Goal: Task Accomplishment & Management: Complete application form

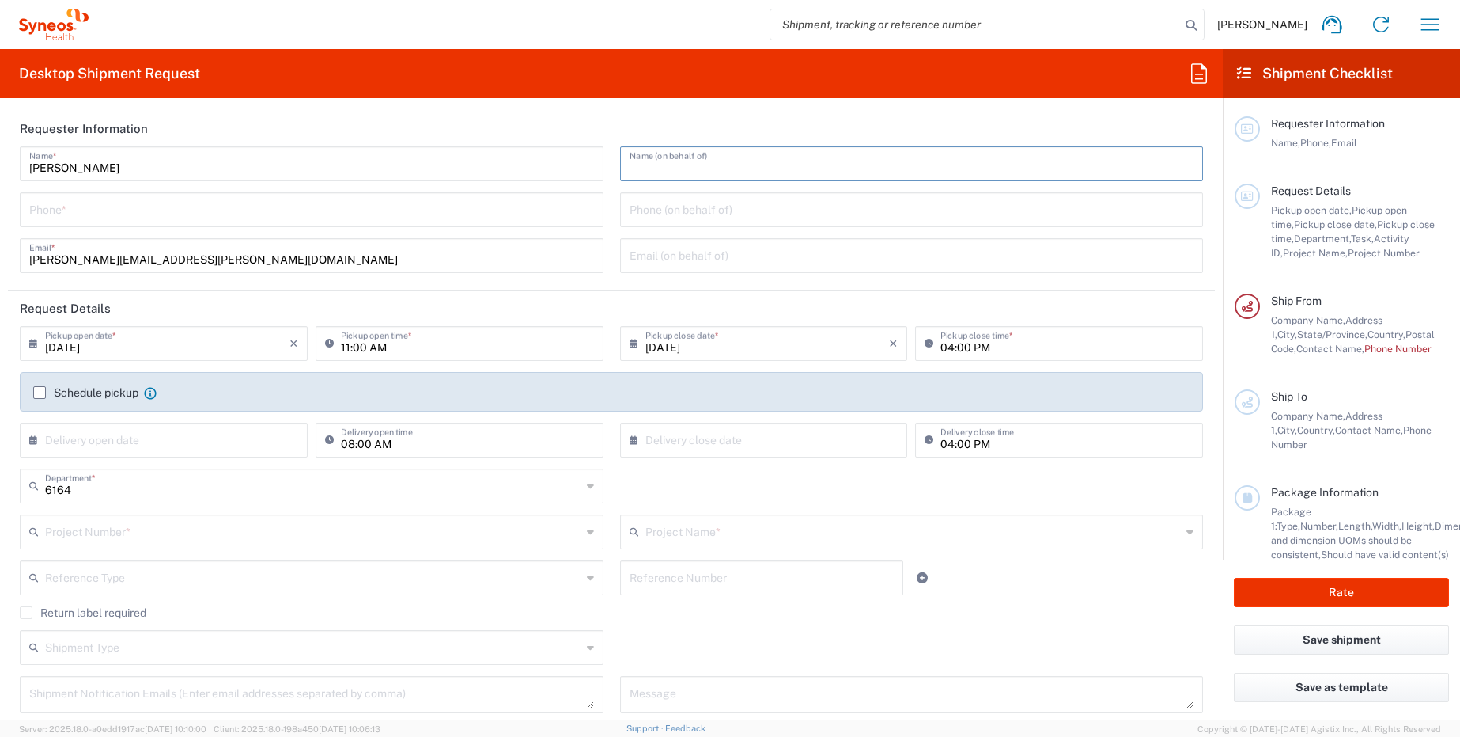
drag, startPoint x: 697, startPoint y: 169, endPoint x: 702, endPoint y: 161, distance: 8.6
click at [699, 168] on input "text" at bounding box center [912, 163] width 565 height 28
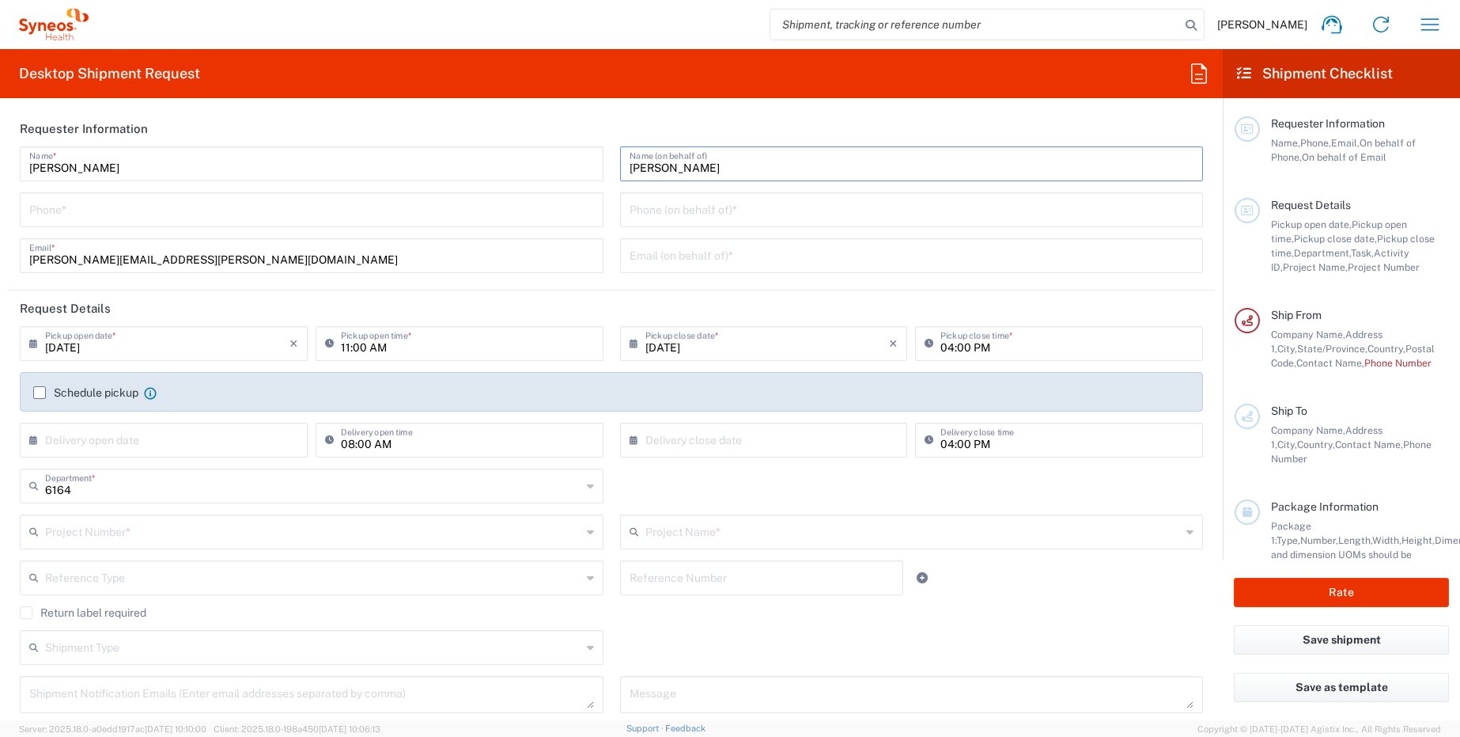
type input "[PERSON_NAME]"
click at [418, 214] on input "tel" at bounding box center [311, 209] width 565 height 28
type input "9193977209"
click at [716, 257] on input "text" at bounding box center [912, 254] width 565 height 28
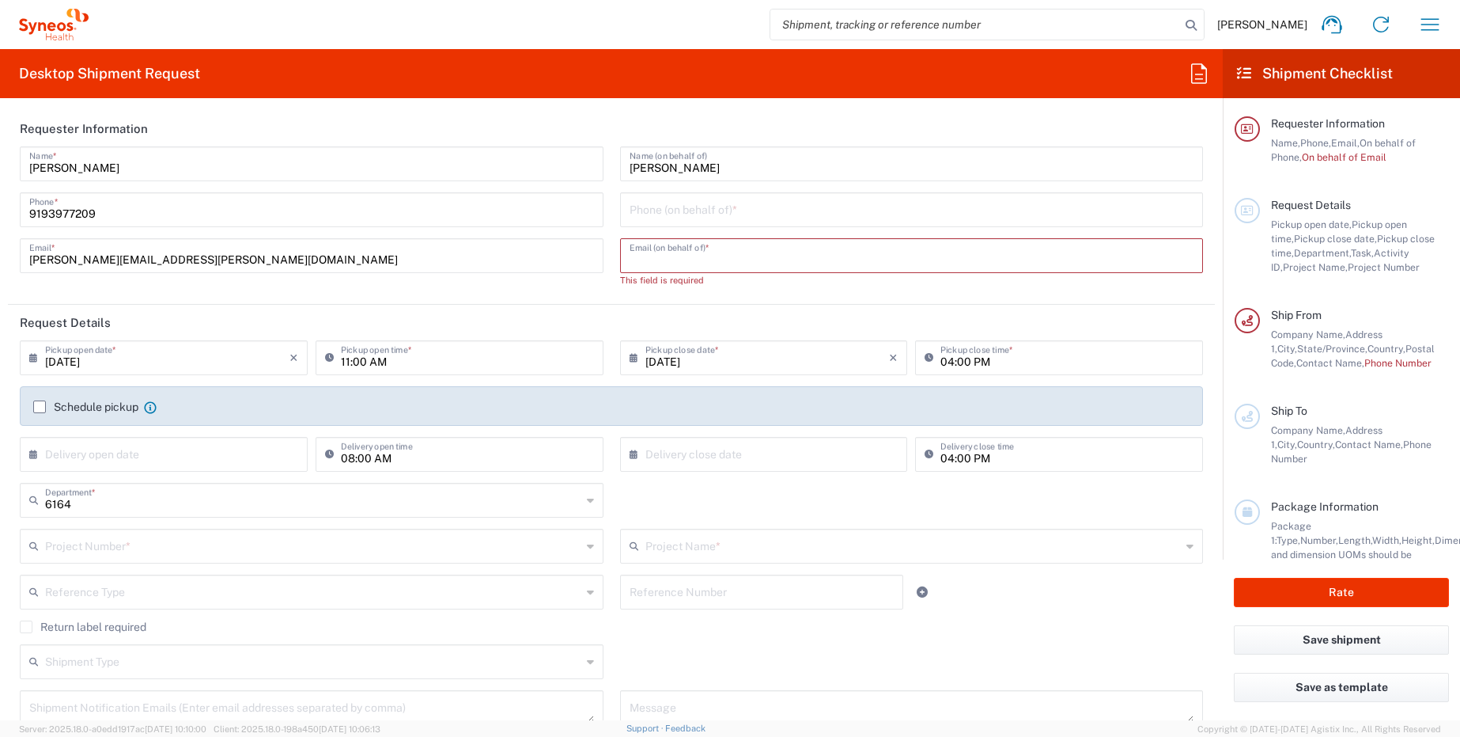
click at [764, 217] on input "tel" at bounding box center [912, 209] width 565 height 28
paste input "732.718.4217"
type input "732.718.4217"
click at [749, 251] on div "Jill Myers Name (on behalf of) 732.718.4217 Phone (on behalf of) * Email (on be…" at bounding box center [912, 222] width 600 height 152
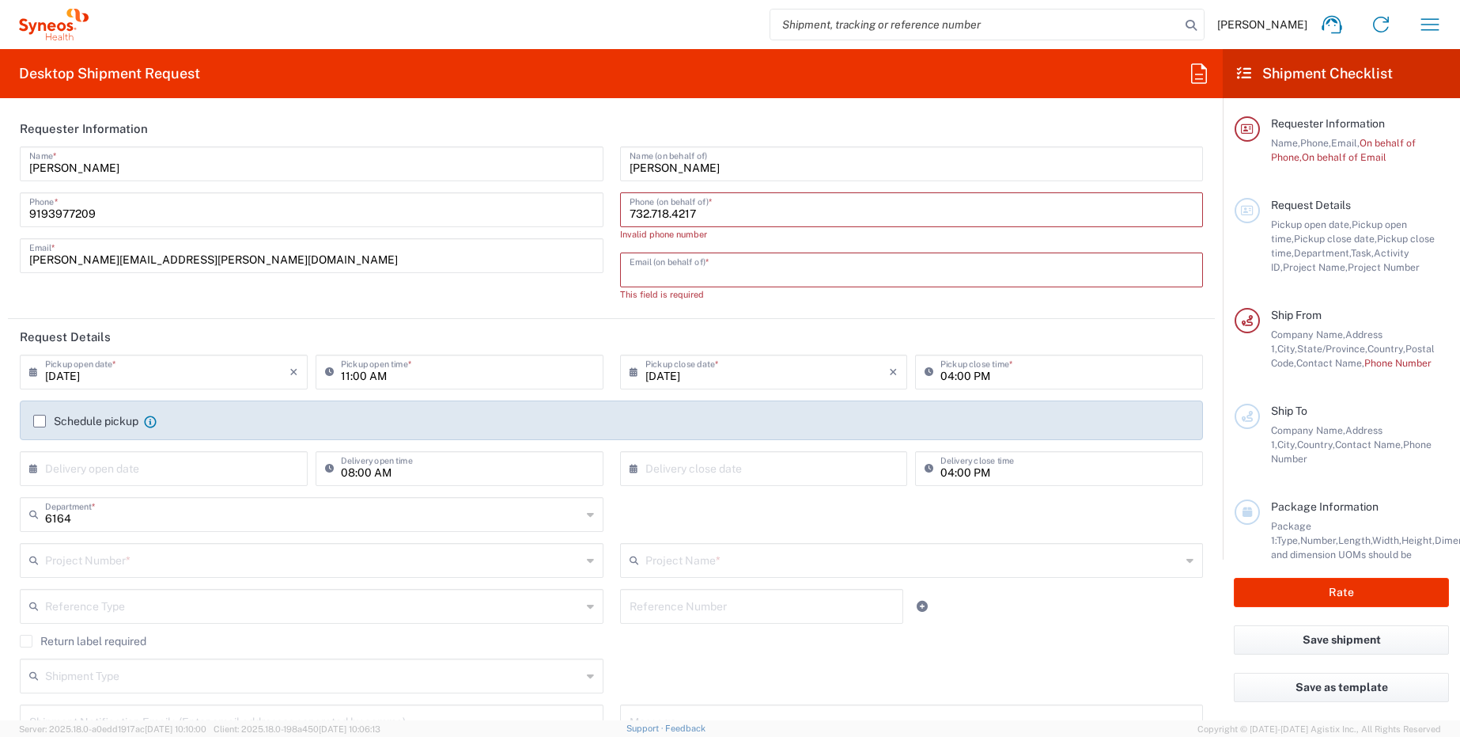
paste input "[PERSON_NAME][EMAIL_ADDRESS][PERSON_NAME][DOMAIN_NAME]"
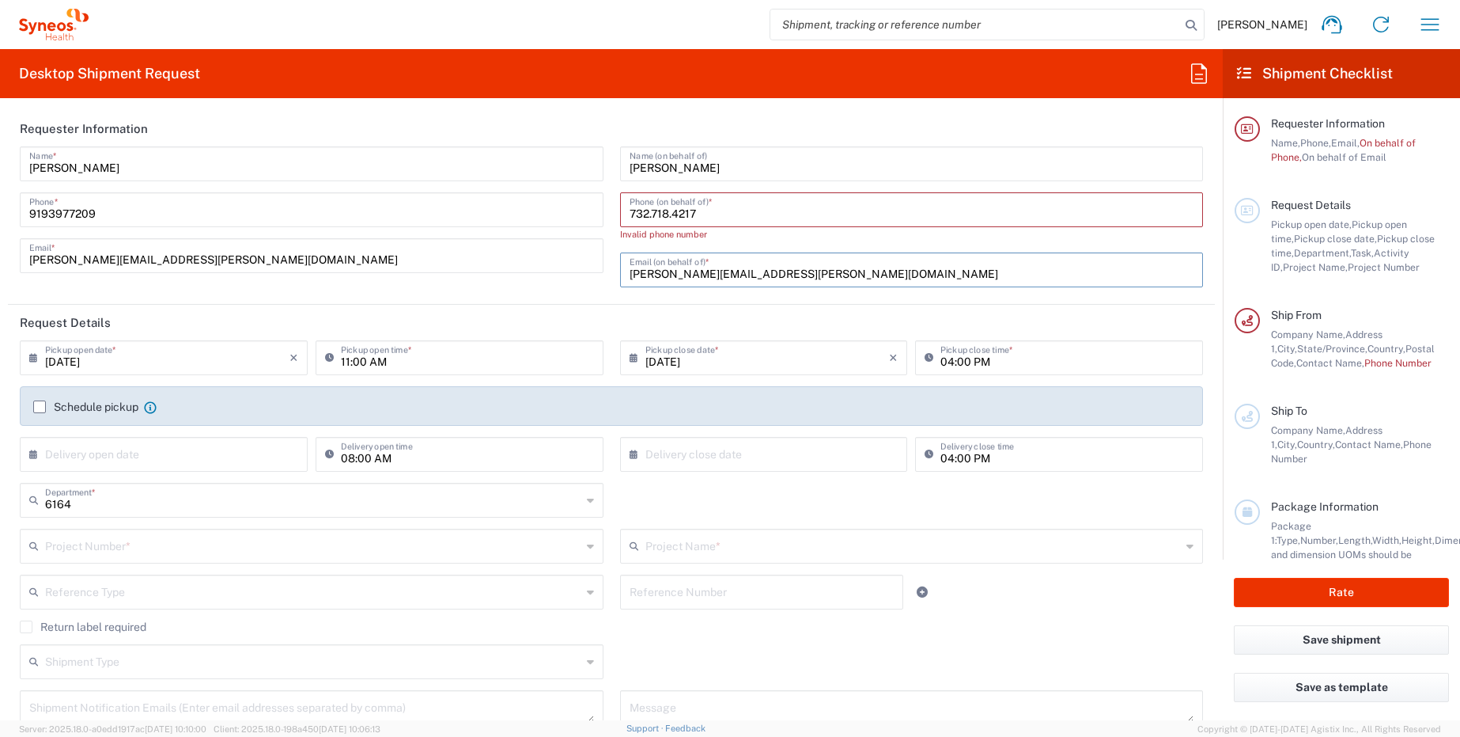
type input "[PERSON_NAME][EMAIL_ADDRESS][PERSON_NAME][DOMAIN_NAME]"
click at [668, 218] on input "732.718.4217" at bounding box center [912, 209] width 565 height 28
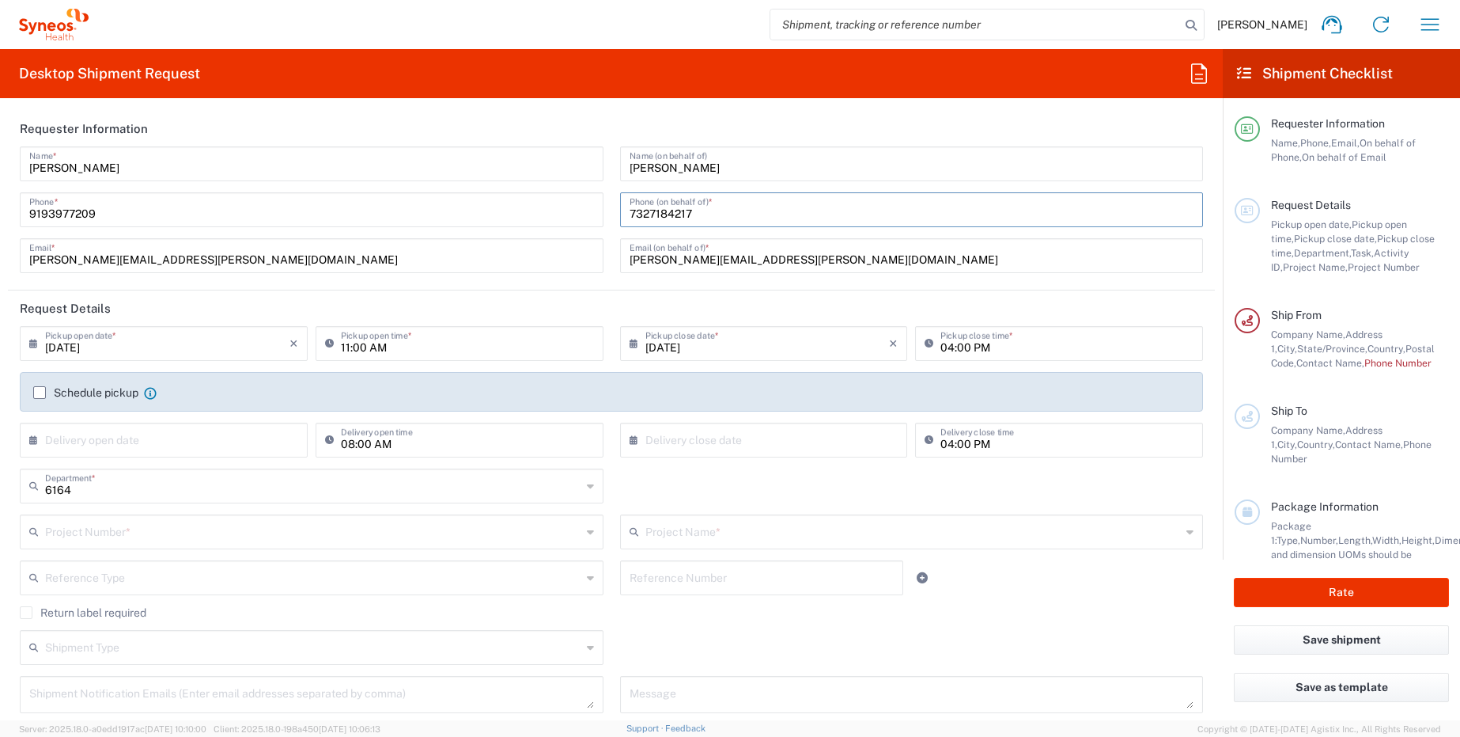
type input "7327184217"
click at [551, 122] on header "Requester Information" at bounding box center [611, 129] width 1207 height 36
click at [98, 354] on input "09/05/2025" at bounding box center [167, 342] width 244 height 28
click at [238, 413] on span "6" at bounding box center [234, 419] width 22 height 22
type input "09/06/2025"
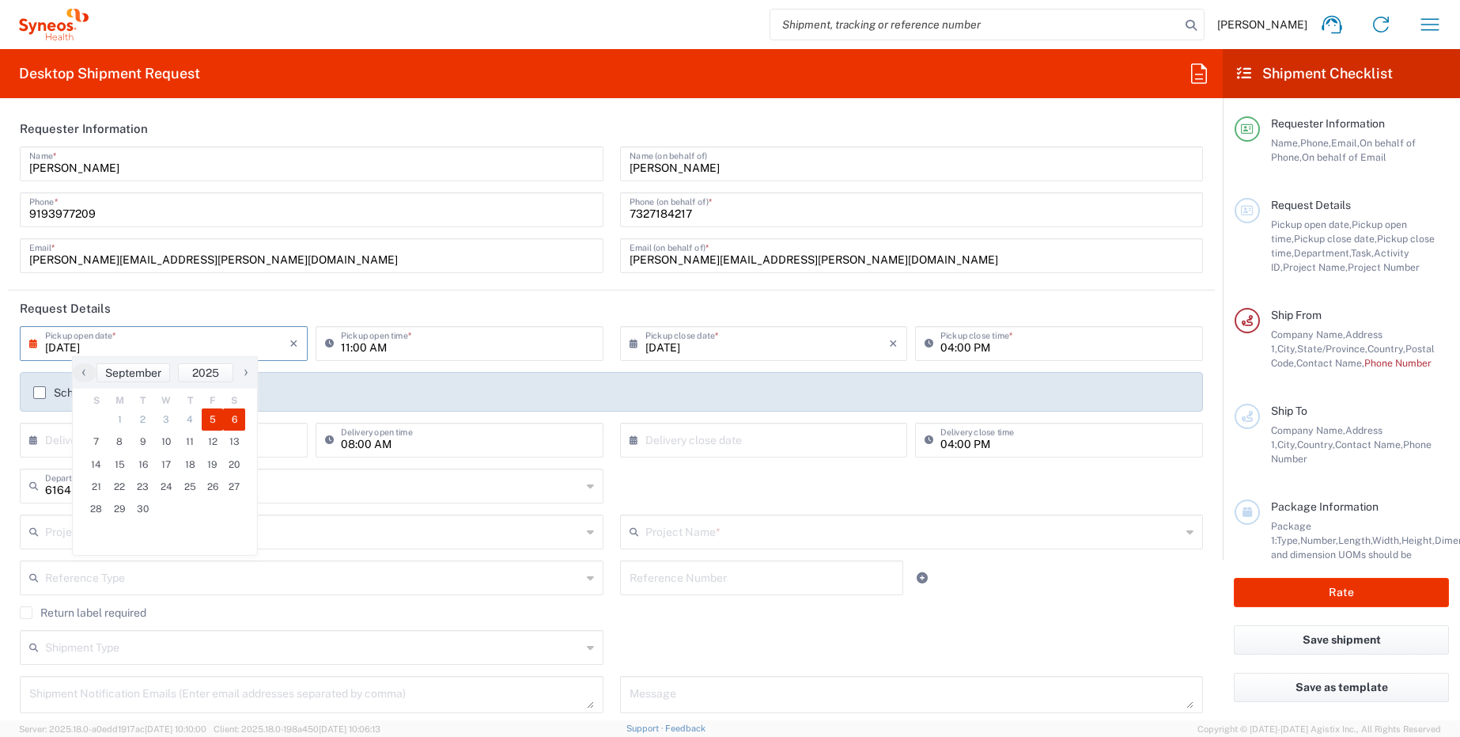
type input "09/06/2025"
click at [380, 350] on input "11:00 AM" at bounding box center [467, 342] width 253 height 28
click at [382, 349] on input "12:00 AM" at bounding box center [467, 342] width 253 height 28
type input "12:00 PM"
click at [942, 349] on input "04:00 PM" at bounding box center [1067, 342] width 253 height 28
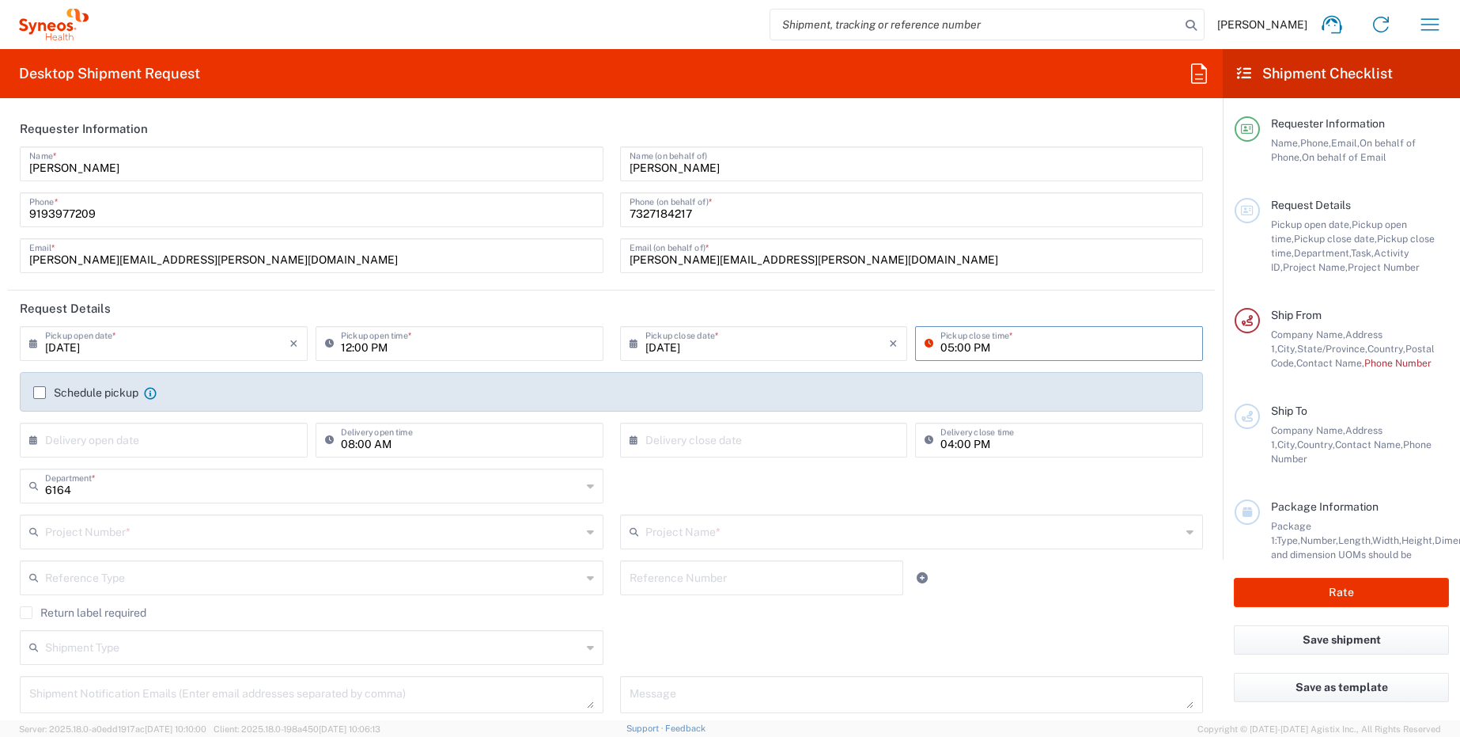
type input "05:00 PM"
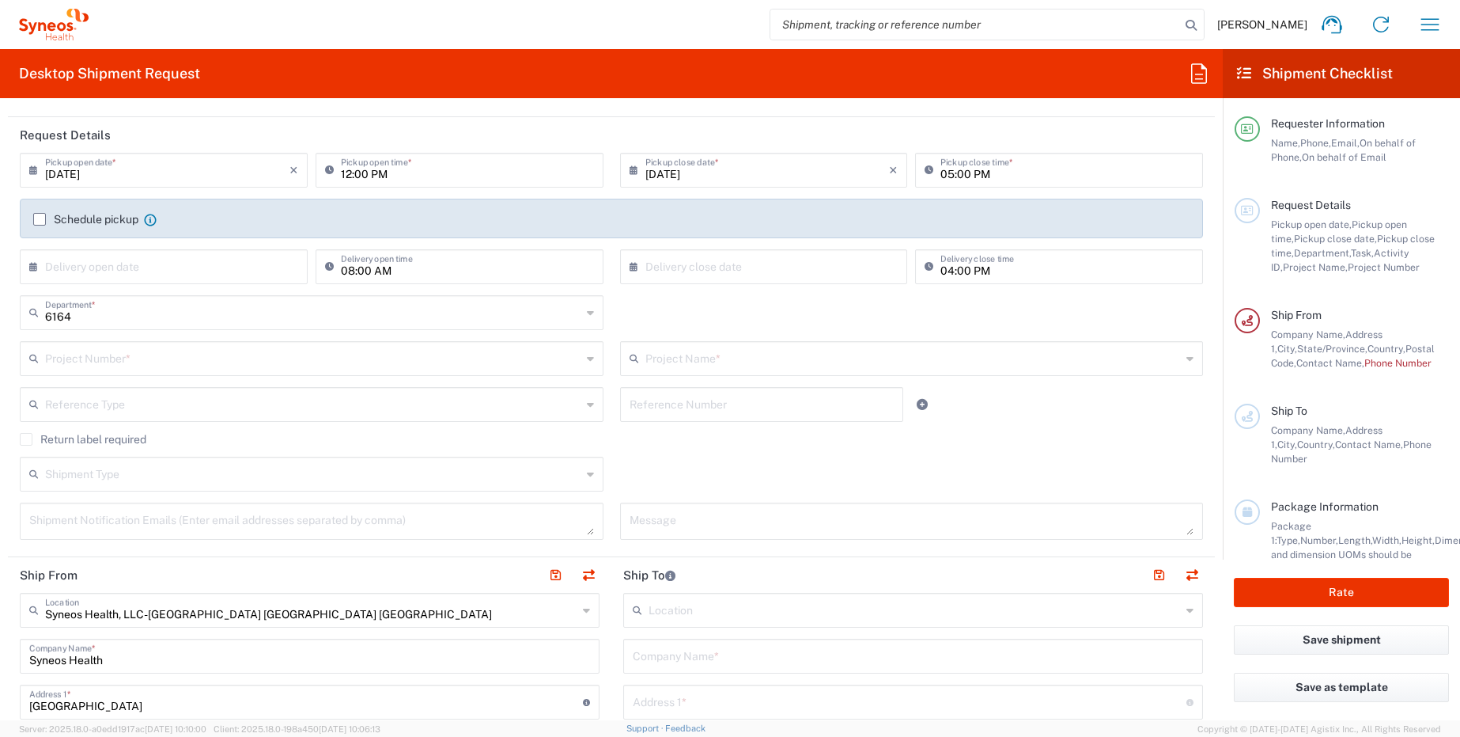
scroll to position [174, 0]
click at [339, 359] on input "text" at bounding box center [313, 357] width 536 height 28
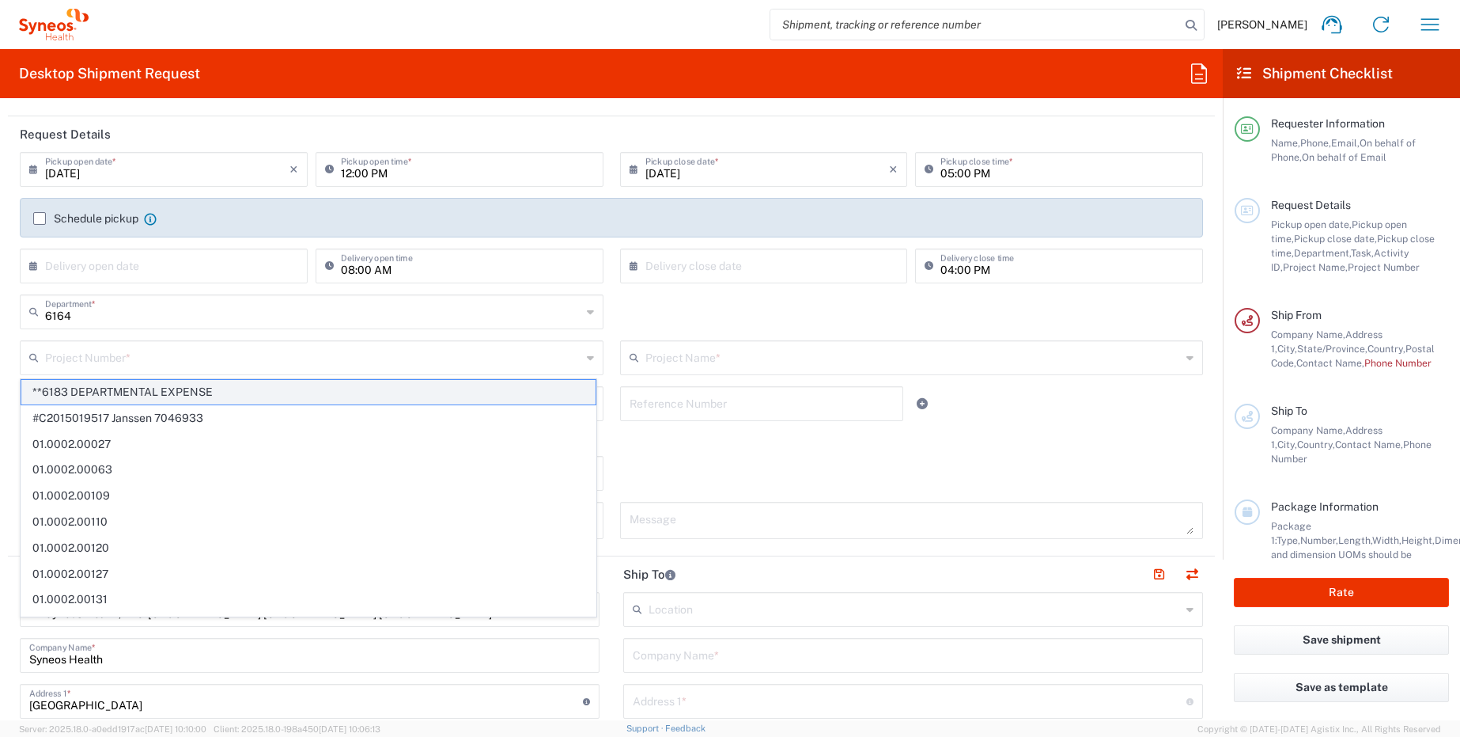
click at [160, 388] on span "**6183 DEPARTMENTAL EXPENSE" at bounding box center [308, 392] width 574 height 25
type input "**6183 DEPARTMENTAL EXPENSE"
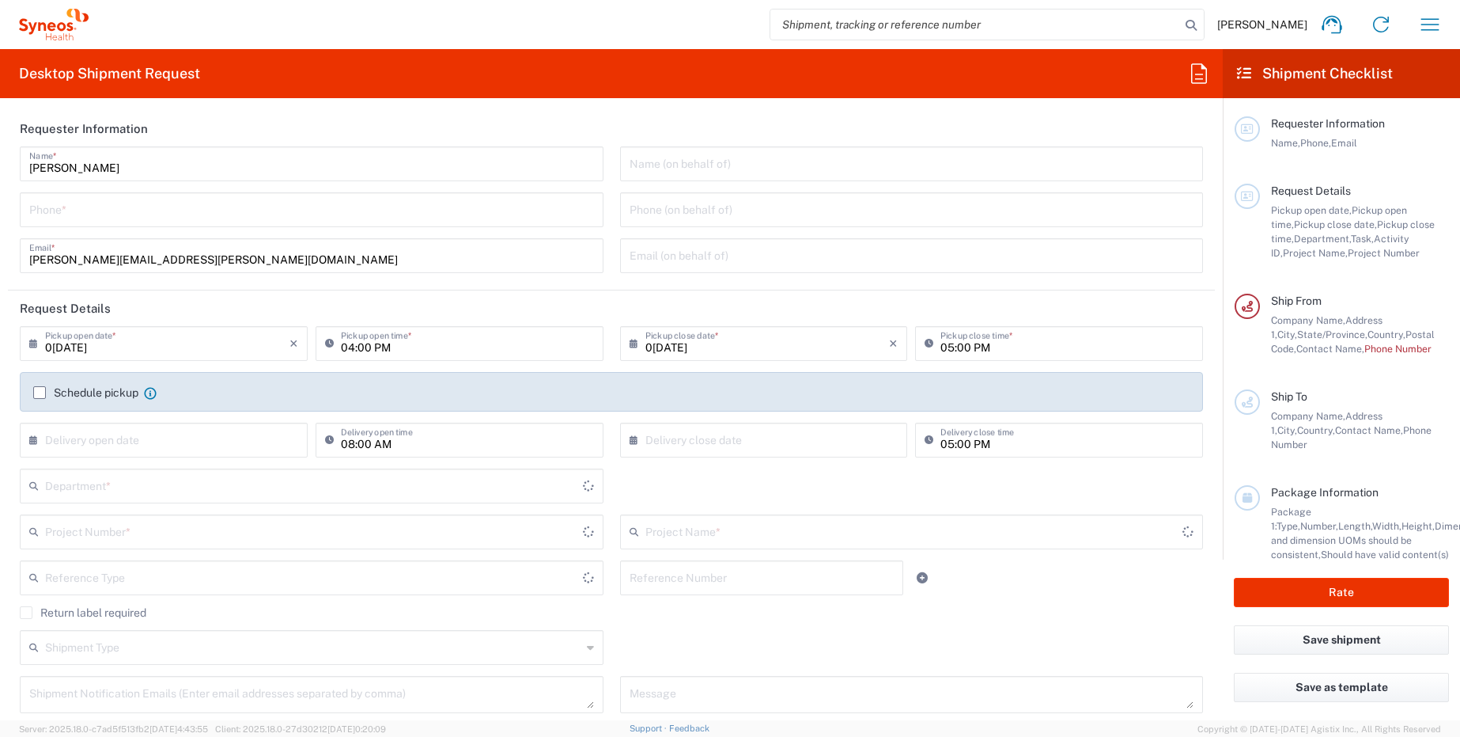
type input "[US_STATE]"
type input "6164"
type input "[GEOGRAPHIC_DATA]"
type input "Syneos Health, LLC-[GEOGRAPHIC_DATA] [GEOGRAPHIC_DATA] [GEOGRAPHIC_DATA]"
click at [180, 342] on input "0[DATE]" at bounding box center [167, 342] width 244 height 28
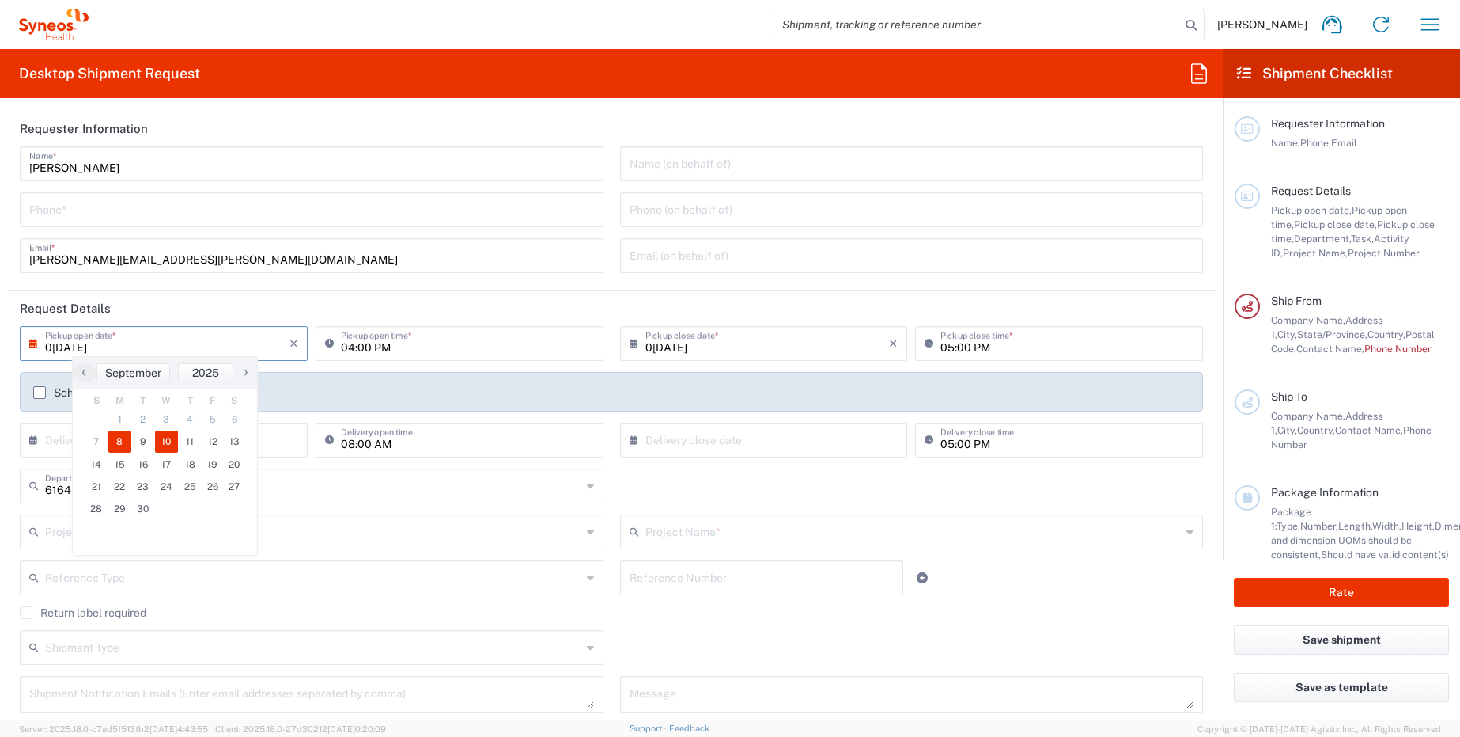
click at [167, 440] on span "10" at bounding box center [167, 441] width 24 height 22
type input "0[DATE]"
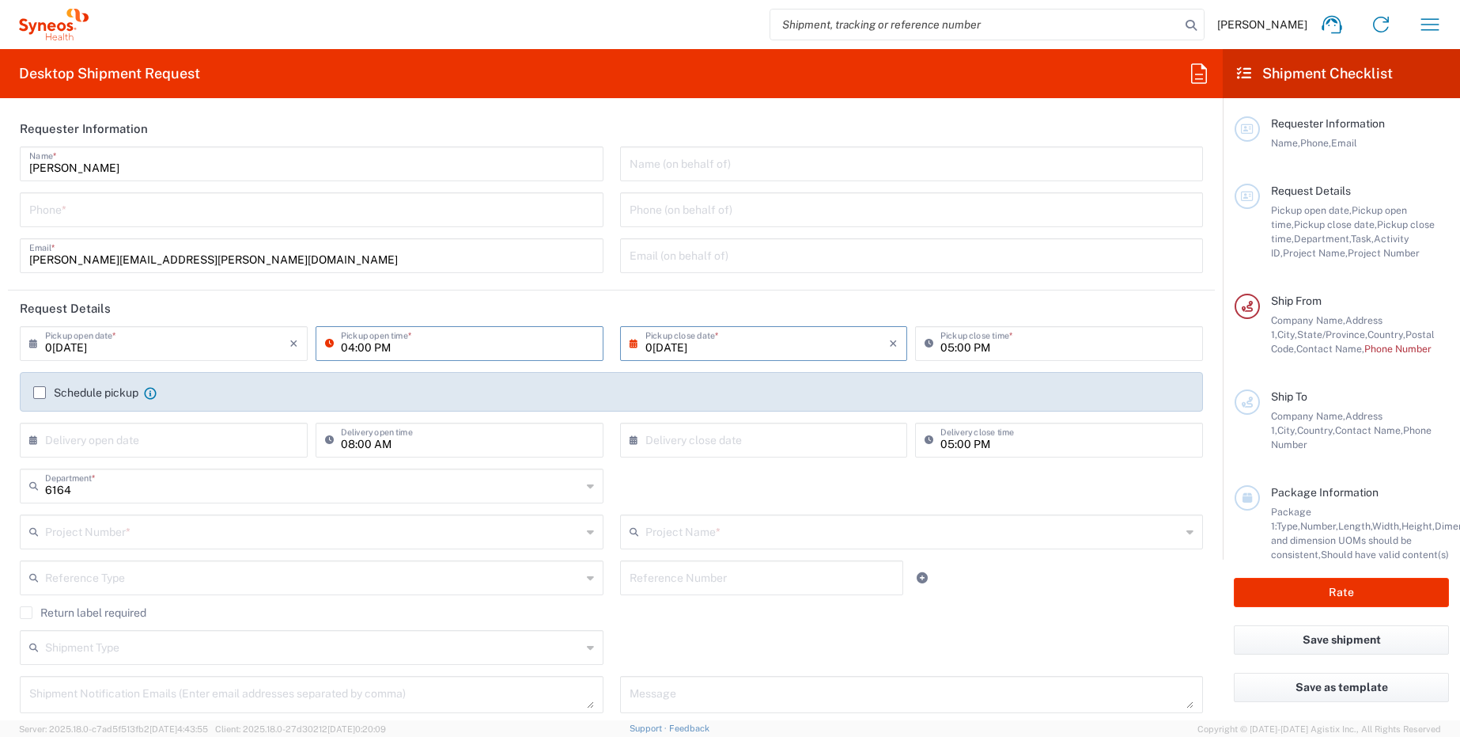
click at [350, 351] on input "04:00 PM" at bounding box center [467, 342] width 253 height 28
type input "01:00 PM"
click at [169, 214] on input "tel" at bounding box center [311, 209] width 565 height 28
type input "9193977209"
click at [726, 172] on input "text" at bounding box center [912, 163] width 565 height 28
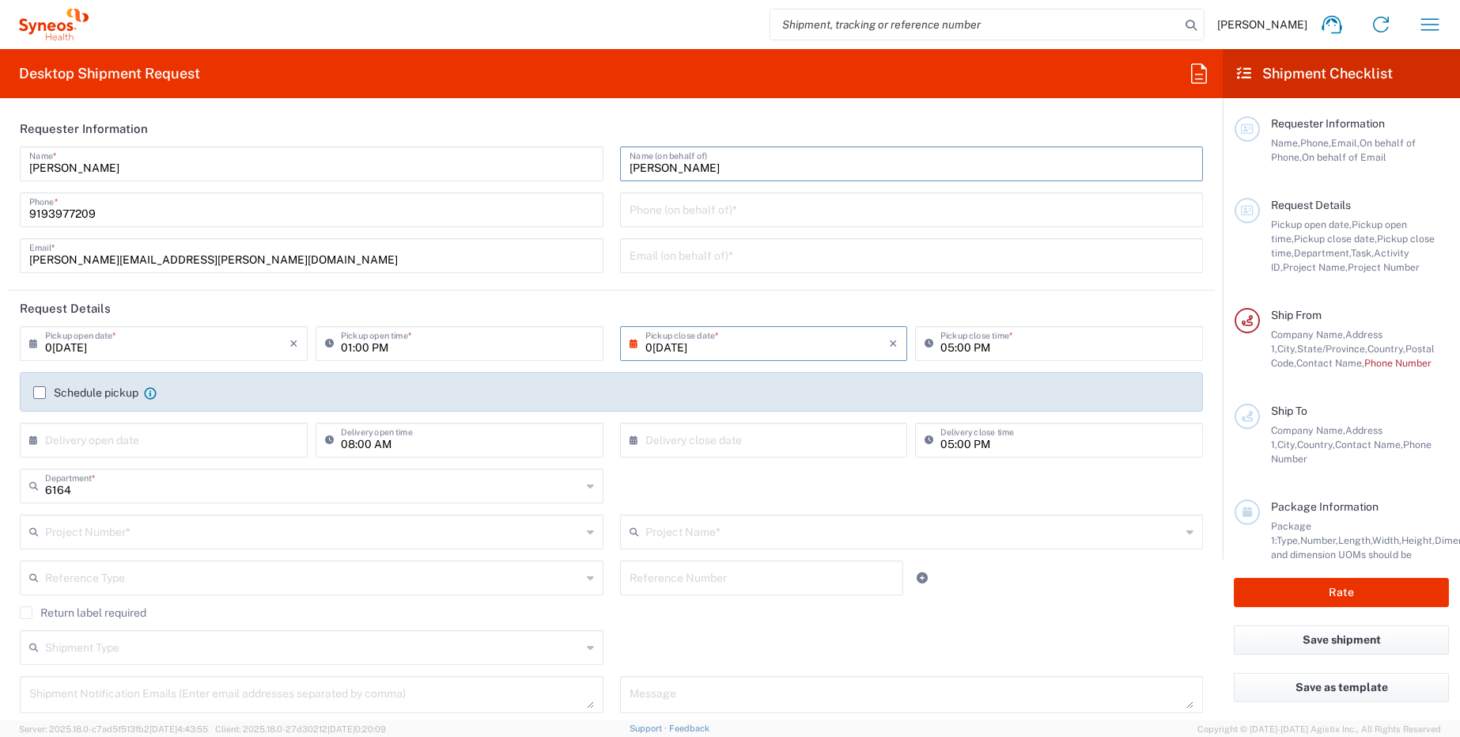
type input "[PERSON_NAME]"
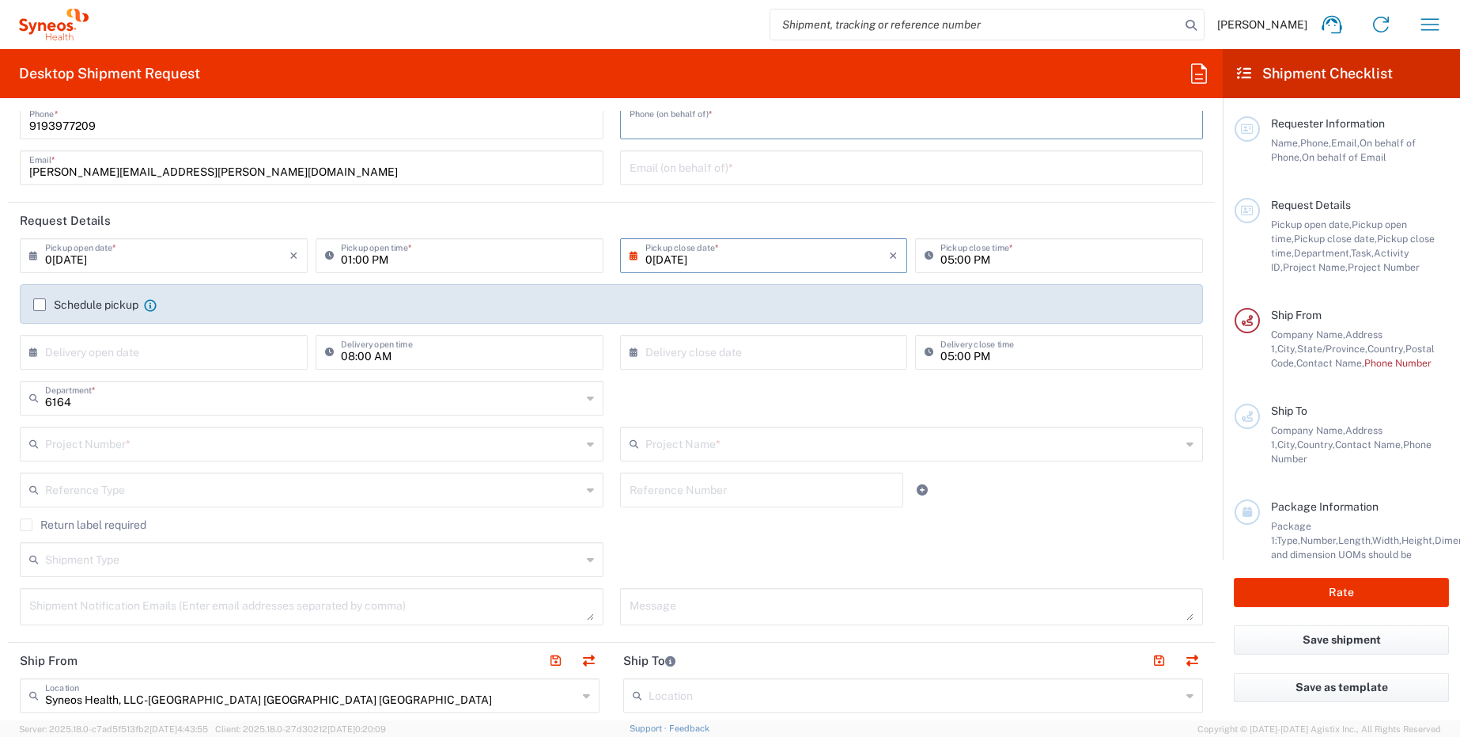
scroll to position [91, 0]
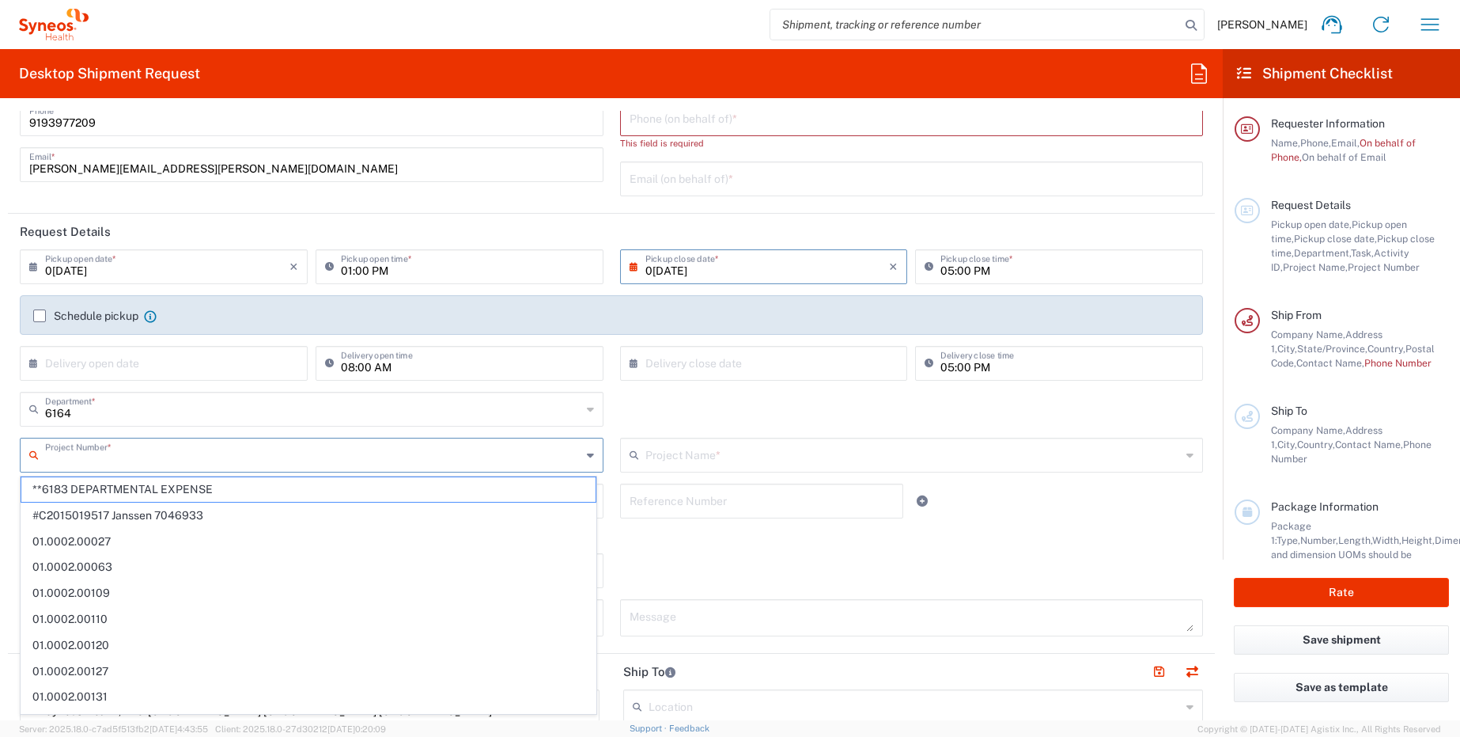
click at [434, 441] on input "text" at bounding box center [313, 454] width 536 height 28
click at [210, 487] on span "**6183 DEPARTMENTAL EXPENSE" at bounding box center [308, 489] width 574 height 25
type input "**6183 DEPARTMENTAL EXPENSE"
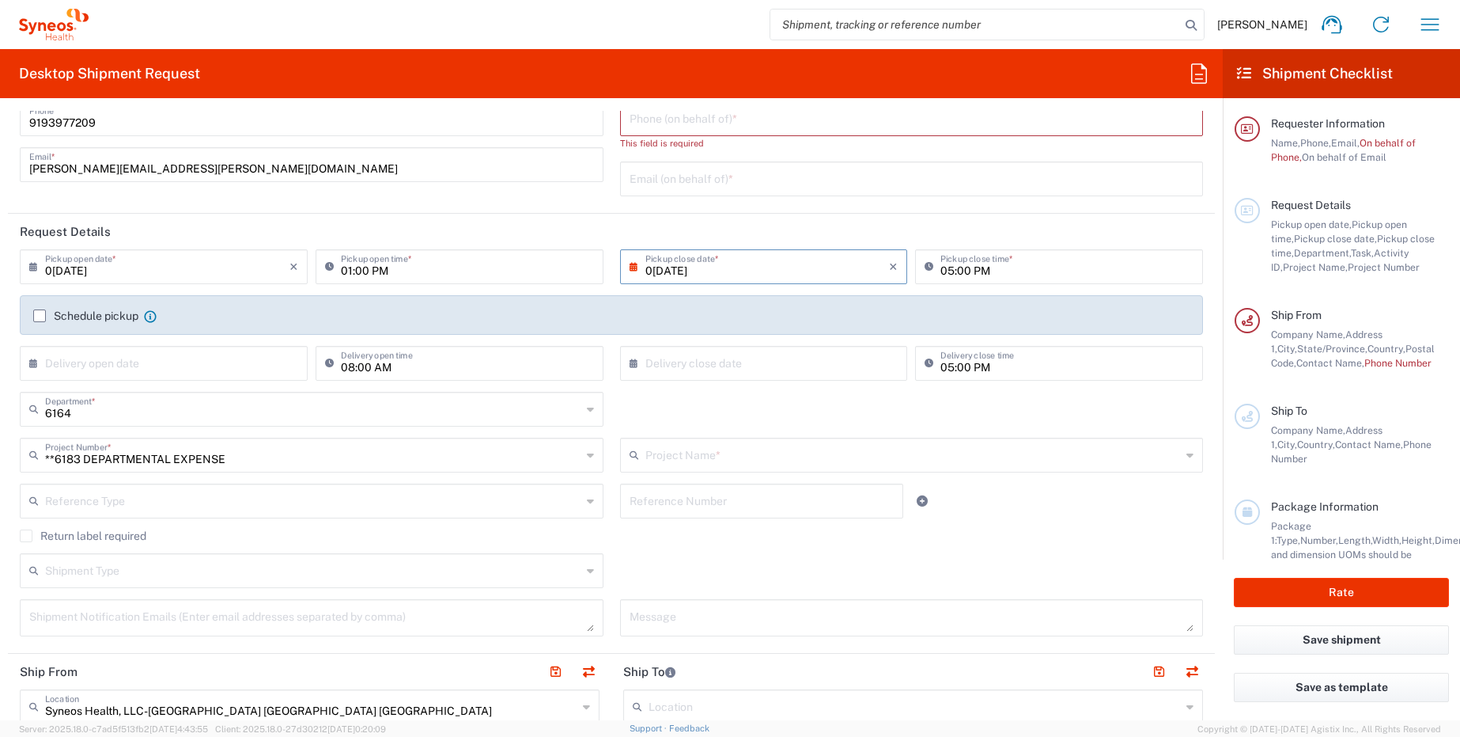
type input "6183"
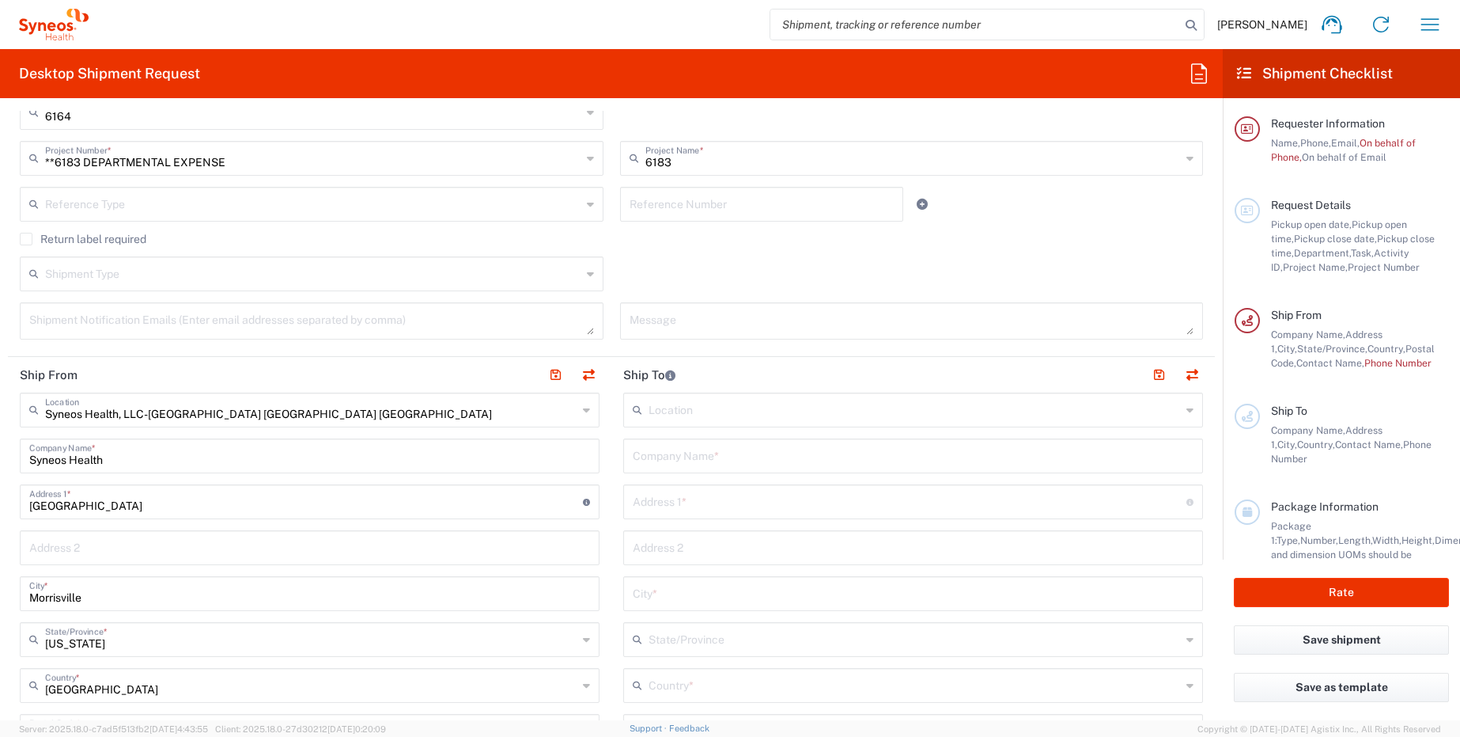
scroll to position [402, 0]
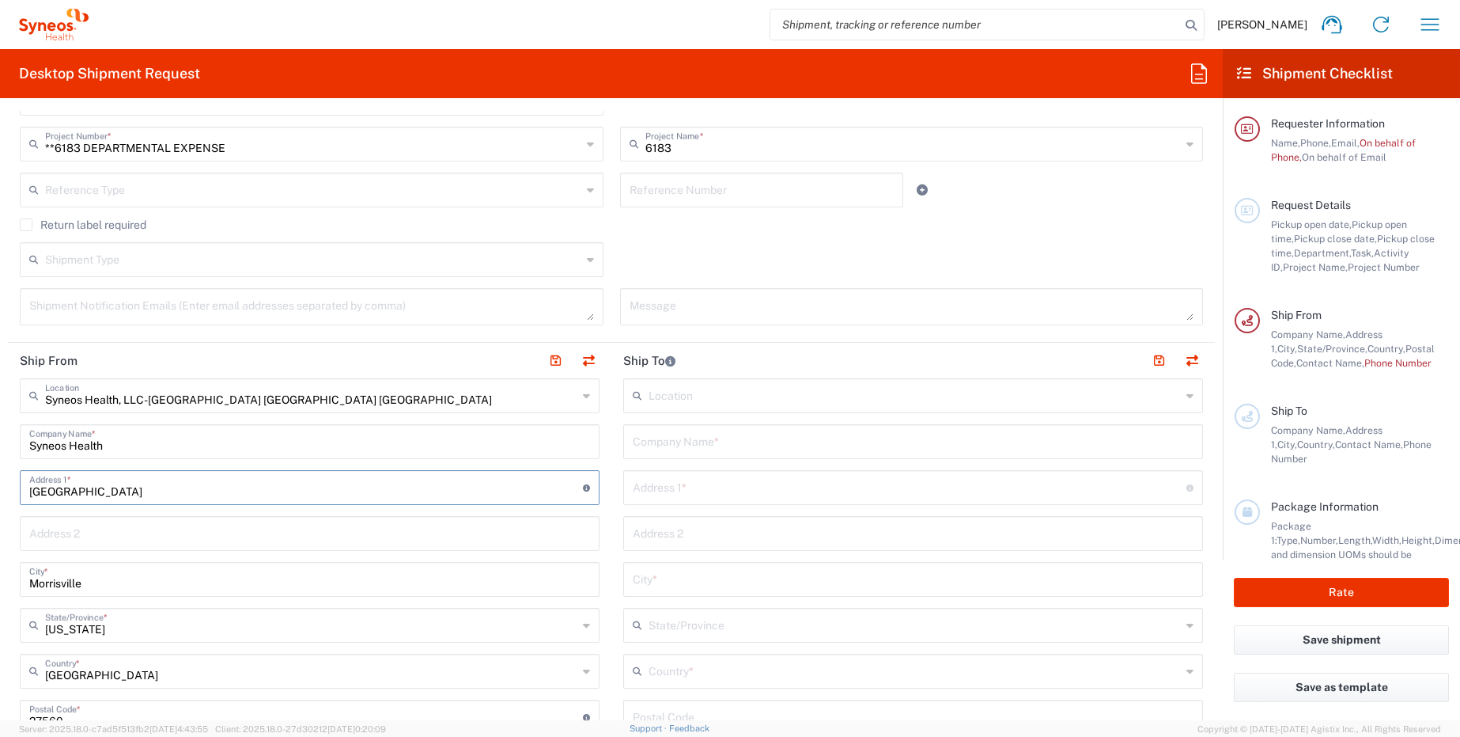
drag, startPoint x: 189, startPoint y: 492, endPoint x: -43, endPoint y: 491, distance: 231.8
click at [0, 491] on html "[PERSON_NAME] Home Shipment estimator Shipment tracking Desktop shipment reques…" at bounding box center [730, 368] width 1460 height 737
click at [575, 395] on div "Syneos Health, LLC-[GEOGRAPHIC_DATA] [GEOGRAPHIC_DATA] [GEOGRAPHIC_DATA] Locati…" at bounding box center [310, 395] width 580 height 35
type input "bridgewater"
click at [234, 410] on div "Location" at bounding box center [310, 395] width 580 height 35
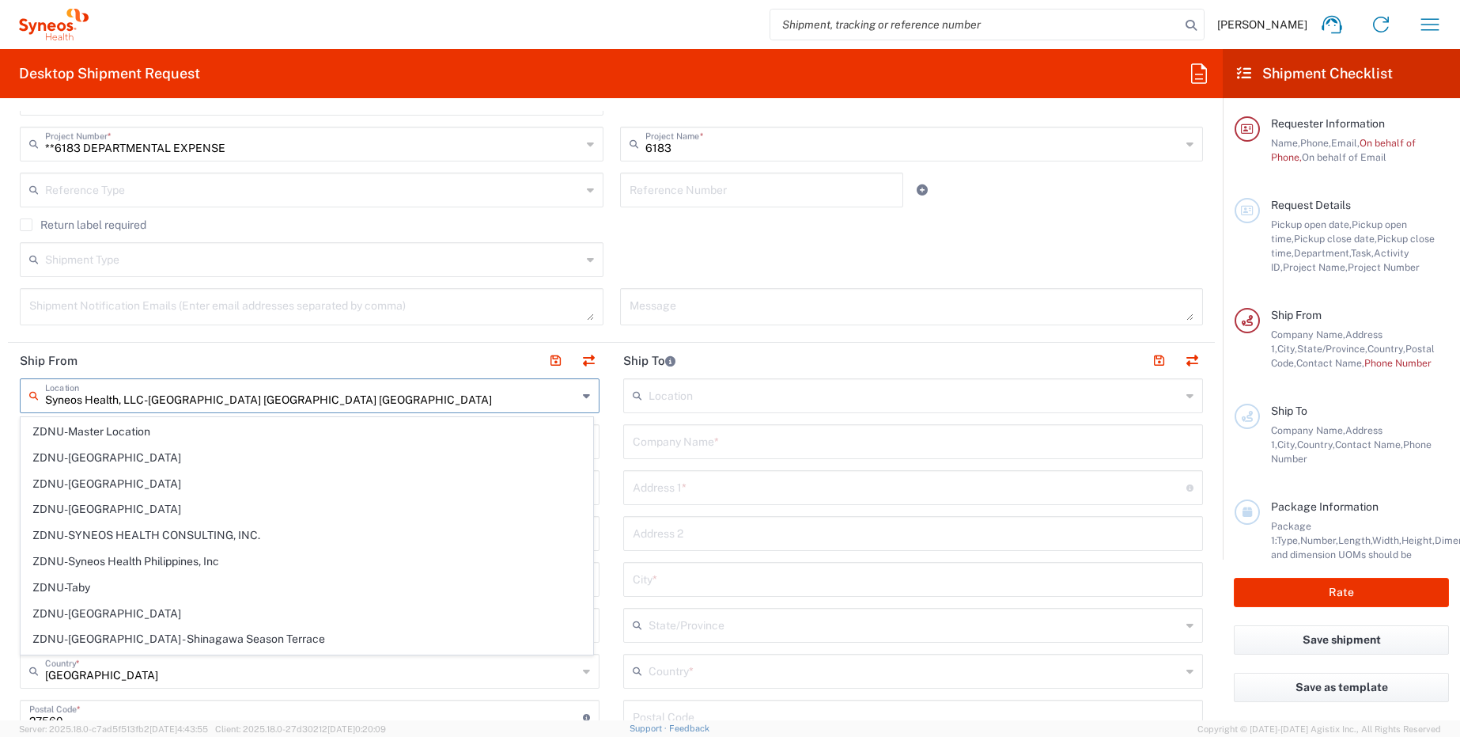
scroll to position [3473, 0]
click at [365, 392] on input "Syneos Health, LLC-[GEOGRAPHIC_DATA] [GEOGRAPHIC_DATA] [GEOGRAPHIC_DATA]" at bounding box center [311, 395] width 532 height 28
drag, startPoint x: 120, startPoint y: 400, endPoint x: 331, endPoint y: 398, distance: 210.4
click at [331, 400] on input "Syneos Health, LLC-[GEOGRAPHIC_DATA] [GEOGRAPHIC_DATA] [GEOGRAPHIC_DATA]" at bounding box center [311, 395] width 532 height 28
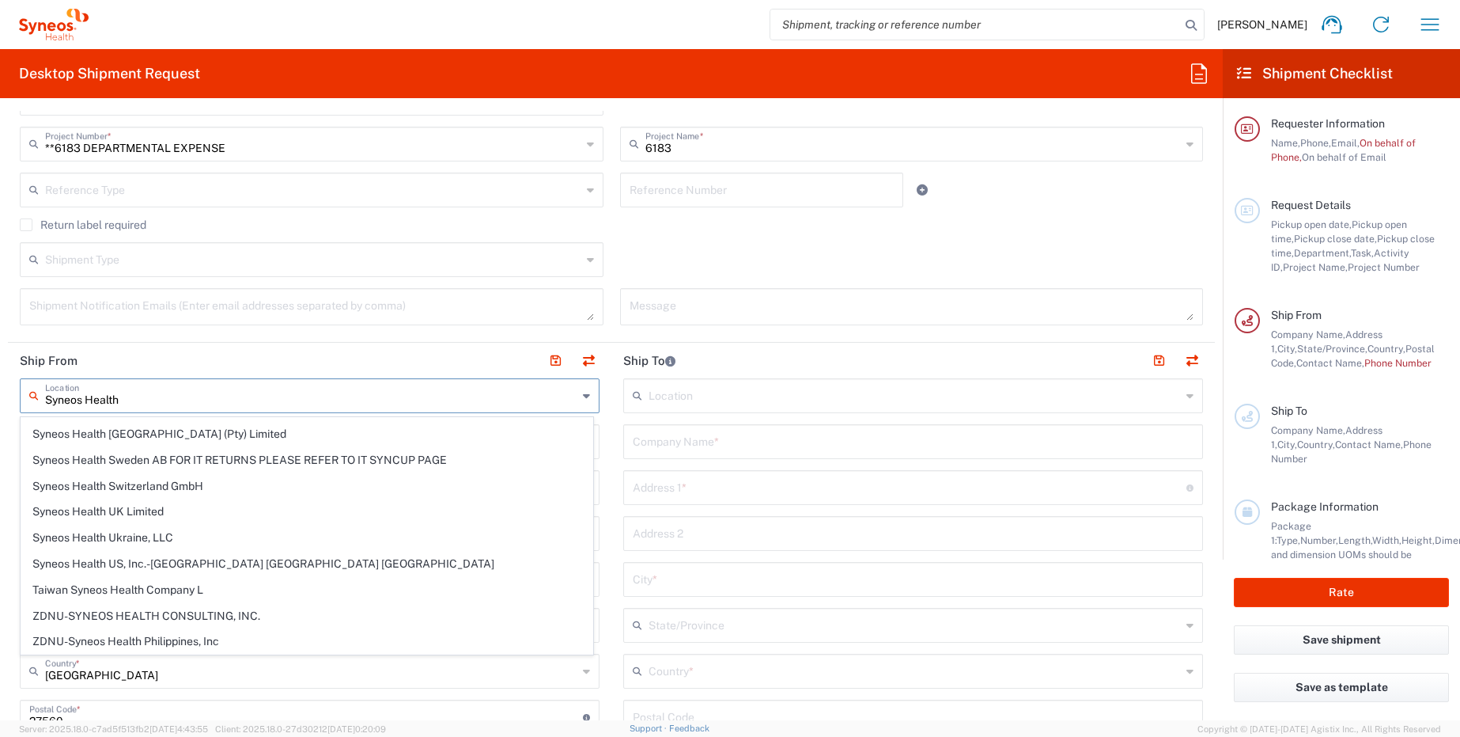
scroll to position [1916, 0]
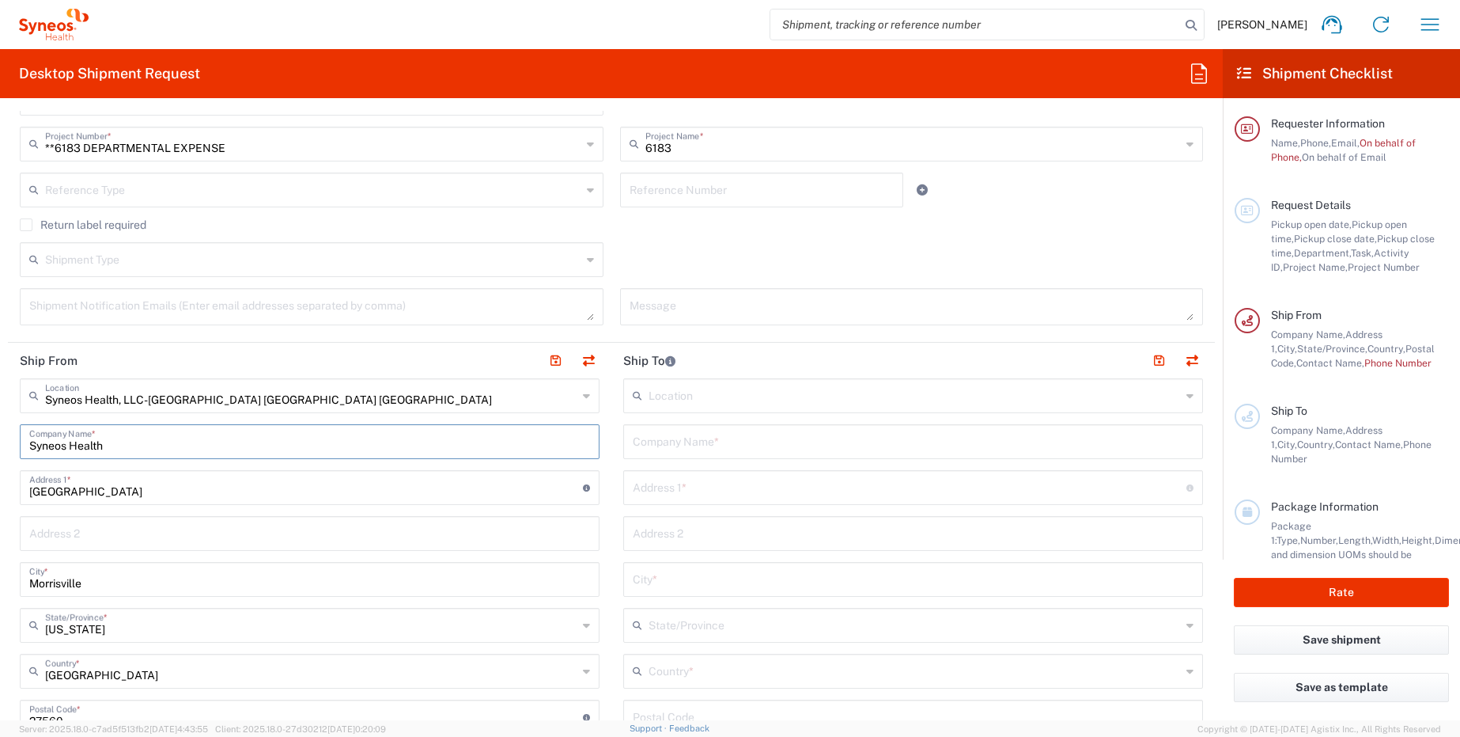
type input "Syneos Health, LLC-[GEOGRAPHIC_DATA] [GEOGRAPHIC_DATA] [GEOGRAPHIC_DATA]"
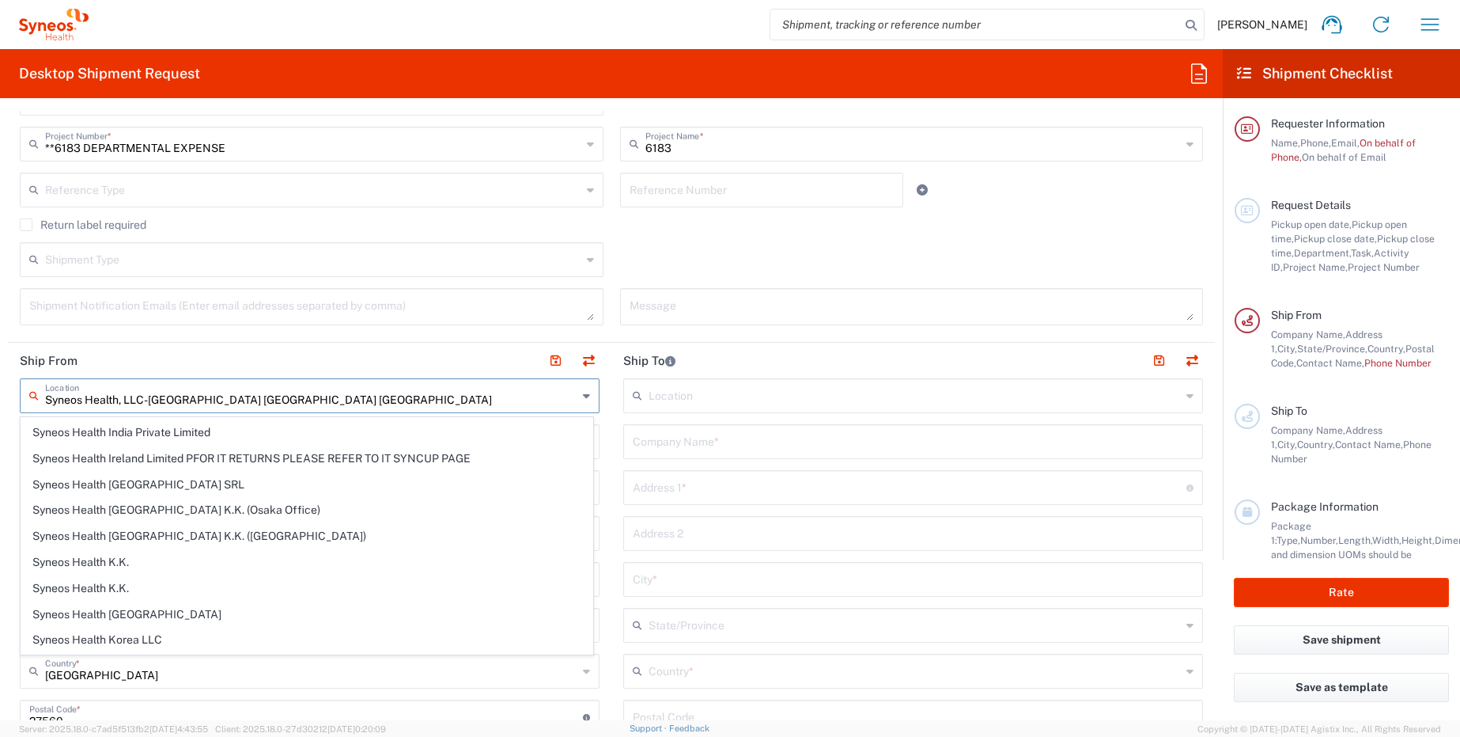
scroll to position [0, 0]
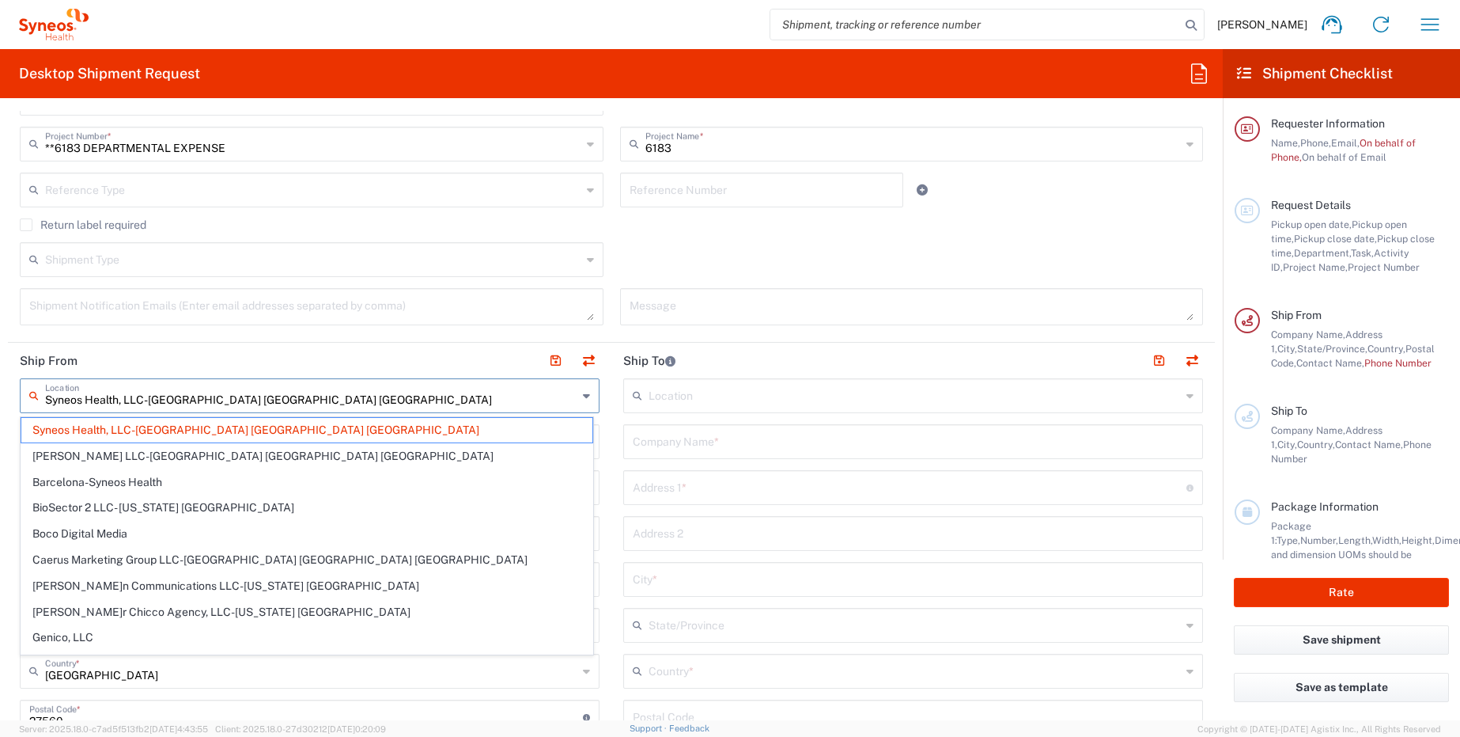
drag, startPoint x: 267, startPoint y: 402, endPoint x: -43, endPoint y: 380, distance: 310.1
click at [0, 380] on html "[PERSON_NAME] Home Shipment estimator Shipment tracking Desktop shipment reques…" at bounding box center [730, 368] width 1460 height 737
type input "Syneos Health, LLC-[GEOGRAPHIC_DATA] [GEOGRAPHIC_DATA] [GEOGRAPHIC_DATA]"
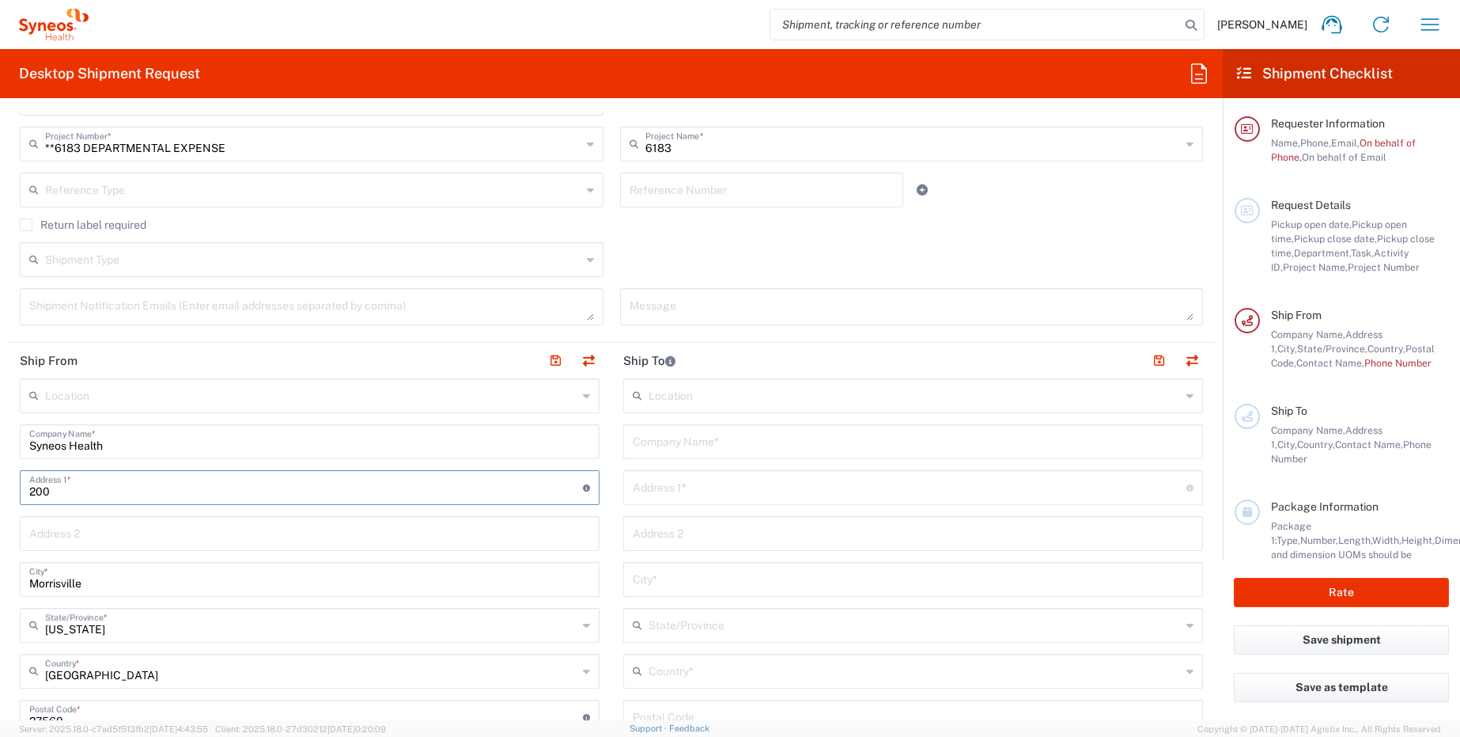
type input "[STREET_ADDRESS]"
type input "[PERSON_NAME][EMAIL_ADDRESS][PERSON_NAME][DOMAIN_NAME]"
type input "8th floor"
type input "7035821152"
type input "1030 Sync St"
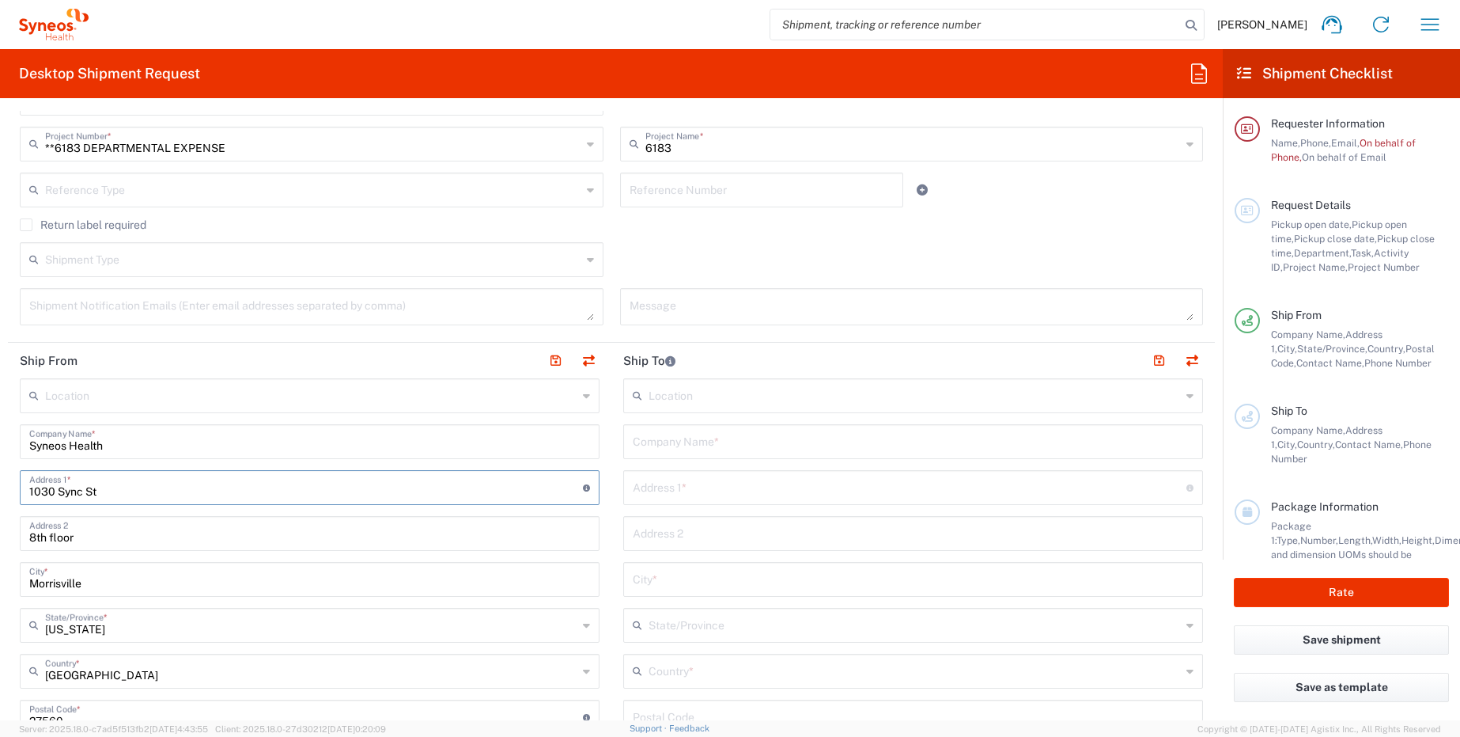
click at [105, 536] on input "8th floor" at bounding box center [309, 532] width 561 height 28
drag, startPoint x: 100, startPoint y: 533, endPoint x: -5, endPoint y: 524, distance: 104.9
click at [0, 524] on html "[PERSON_NAME] Home Shipment estimator Shipment tracking Desktop shipment reques…" at bounding box center [730, 368] width 1460 height 737
drag, startPoint x: 112, startPoint y: 589, endPoint x: 16, endPoint y: 589, distance: 96.5
click at [15, 589] on main "Location [PERSON_NAME] LLC-[GEOGRAPHIC_DATA] [GEOGRAPHIC_DATA] [GEOGRAPHIC_DATA…" at bounding box center [310, 710] width 604 height 665
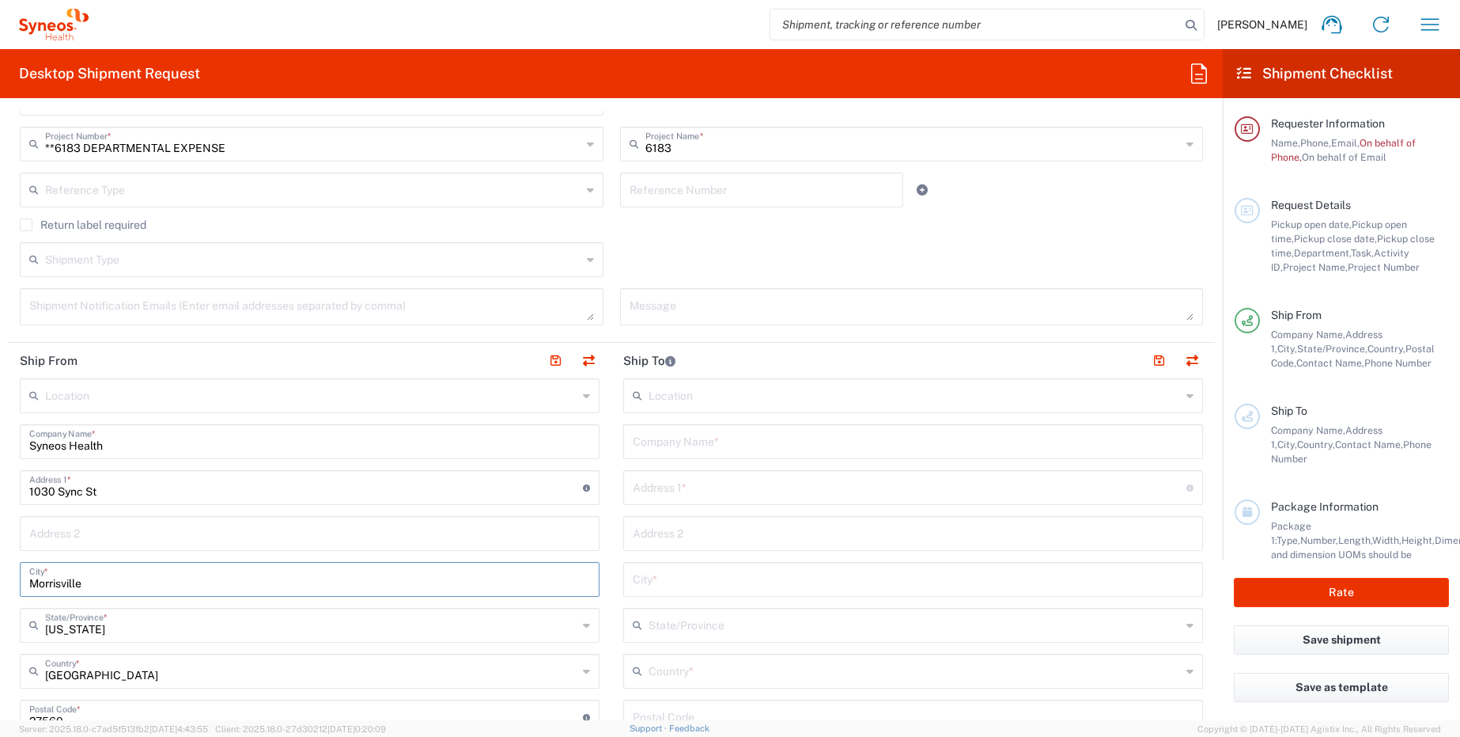
click at [134, 486] on input "1030 Sync St" at bounding box center [306, 486] width 554 height 28
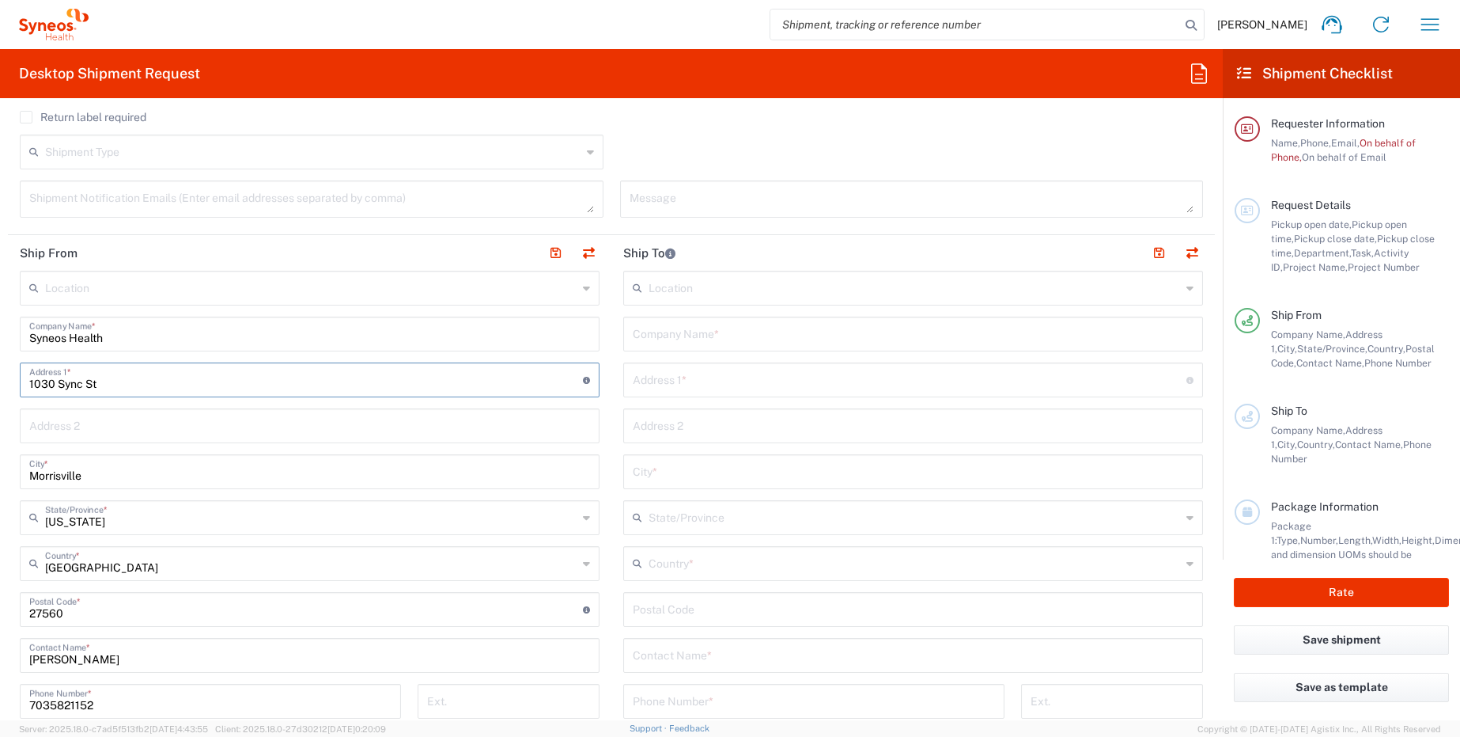
scroll to position [686, 0]
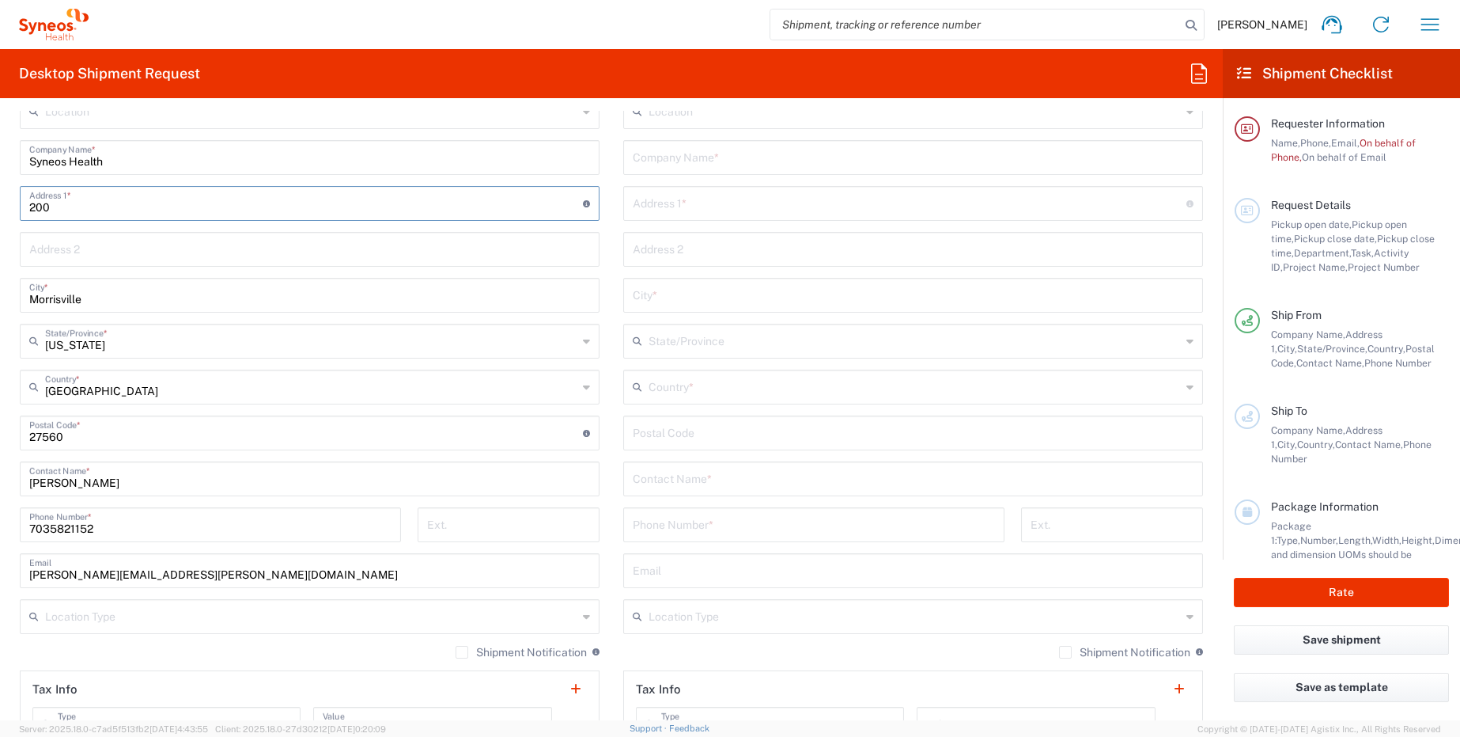
type input "[STREET_ADDRESS]"
type input "8th floor"
click at [172, 252] on input "8th floor" at bounding box center [309, 248] width 561 height 28
drag, startPoint x: 85, startPoint y: 254, endPoint x: 12, endPoint y: 252, distance: 73.6
click at [12, 252] on main "Location [PERSON_NAME] LLC-[GEOGRAPHIC_DATA] [GEOGRAPHIC_DATA] [GEOGRAPHIC_DATA…" at bounding box center [310, 426] width 604 height 665
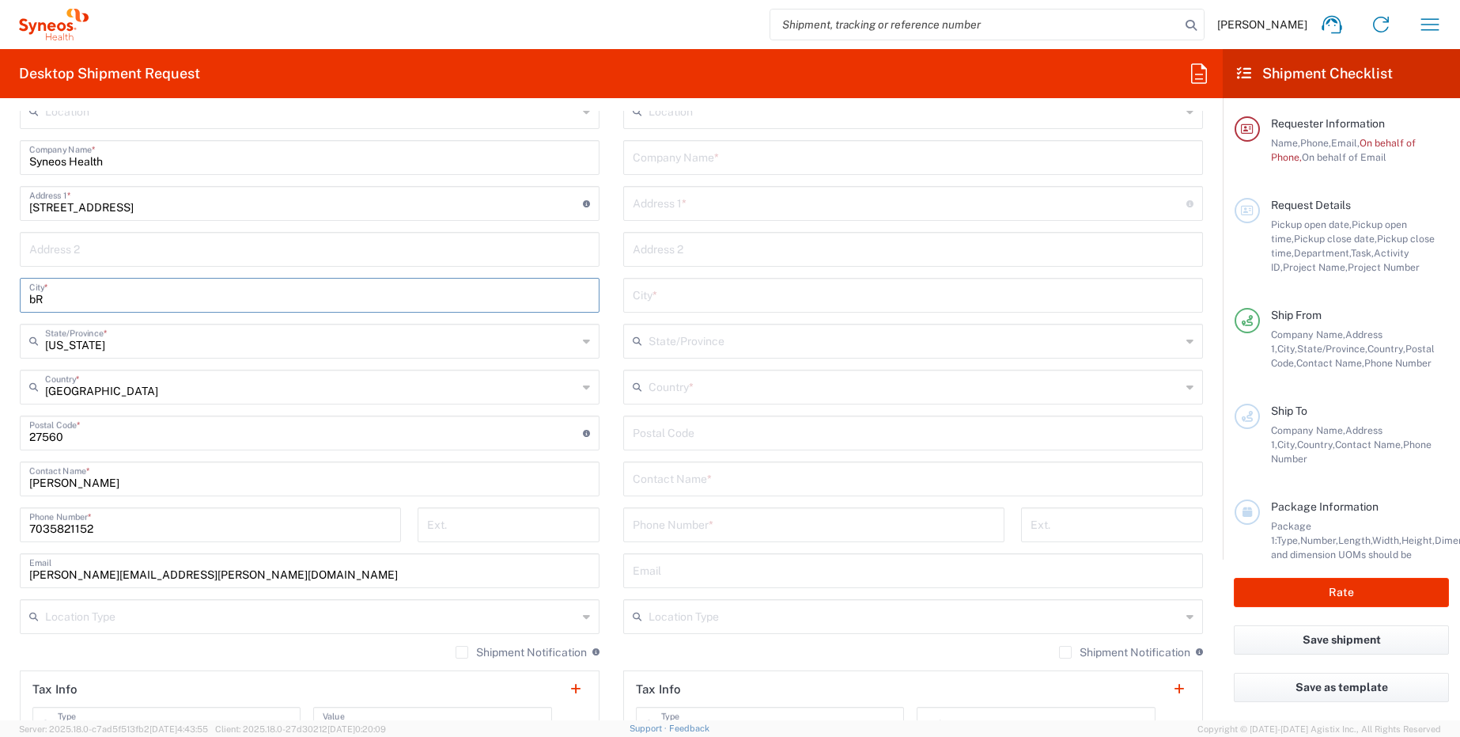
type input "b"
type input "BRIDGEWATER"
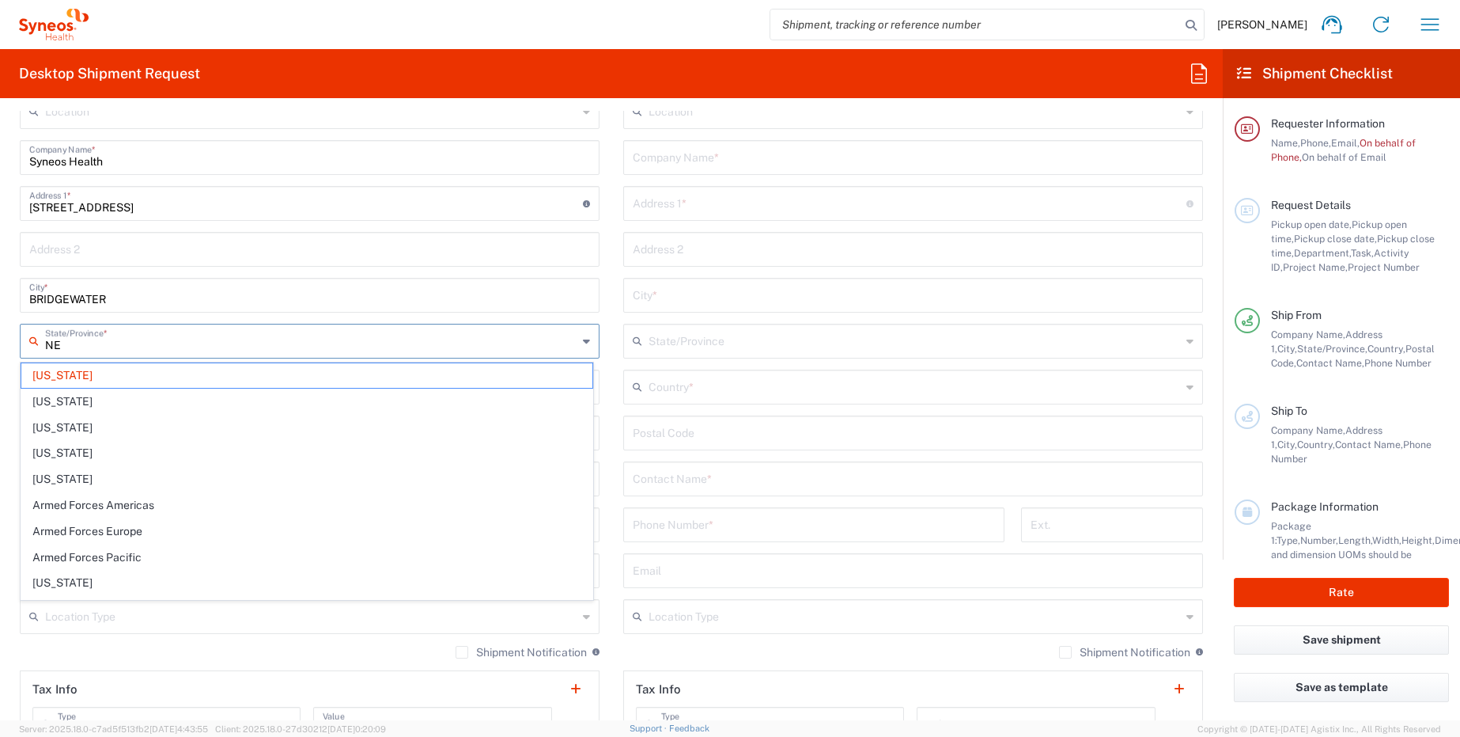
type input "NEW"
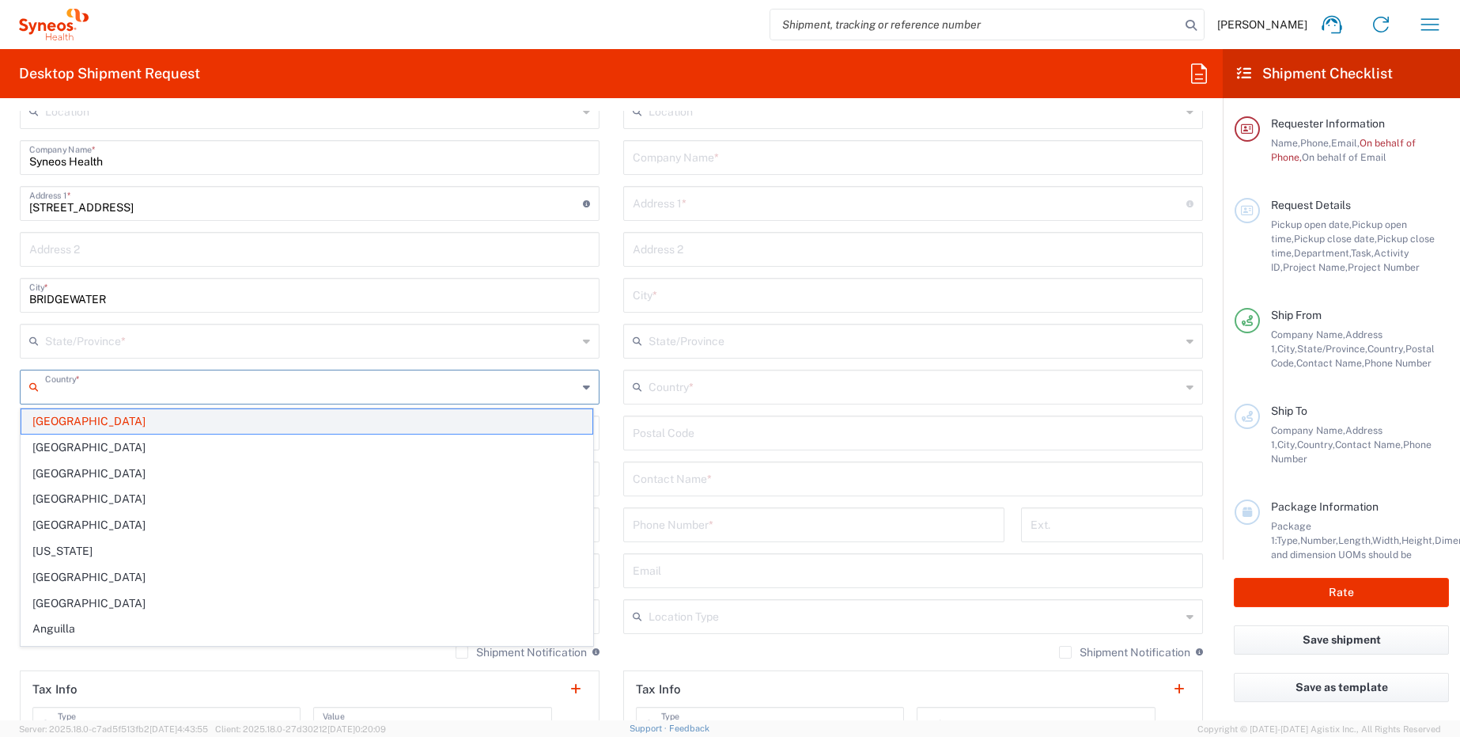
click at [71, 422] on span "[GEOGRAPHIC_DATA]" at bounding box center [306, 421] width 571 height 25
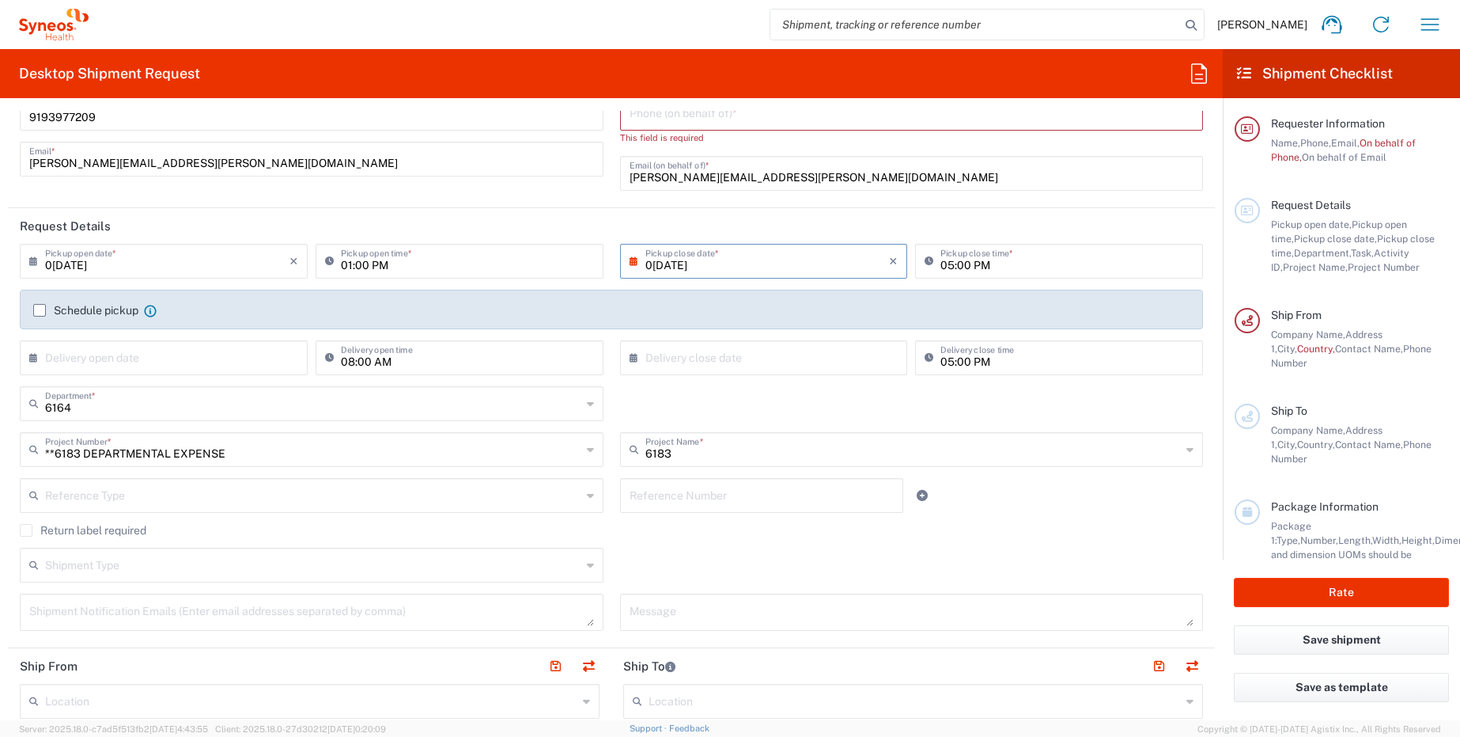
scroll to position [63, 0]
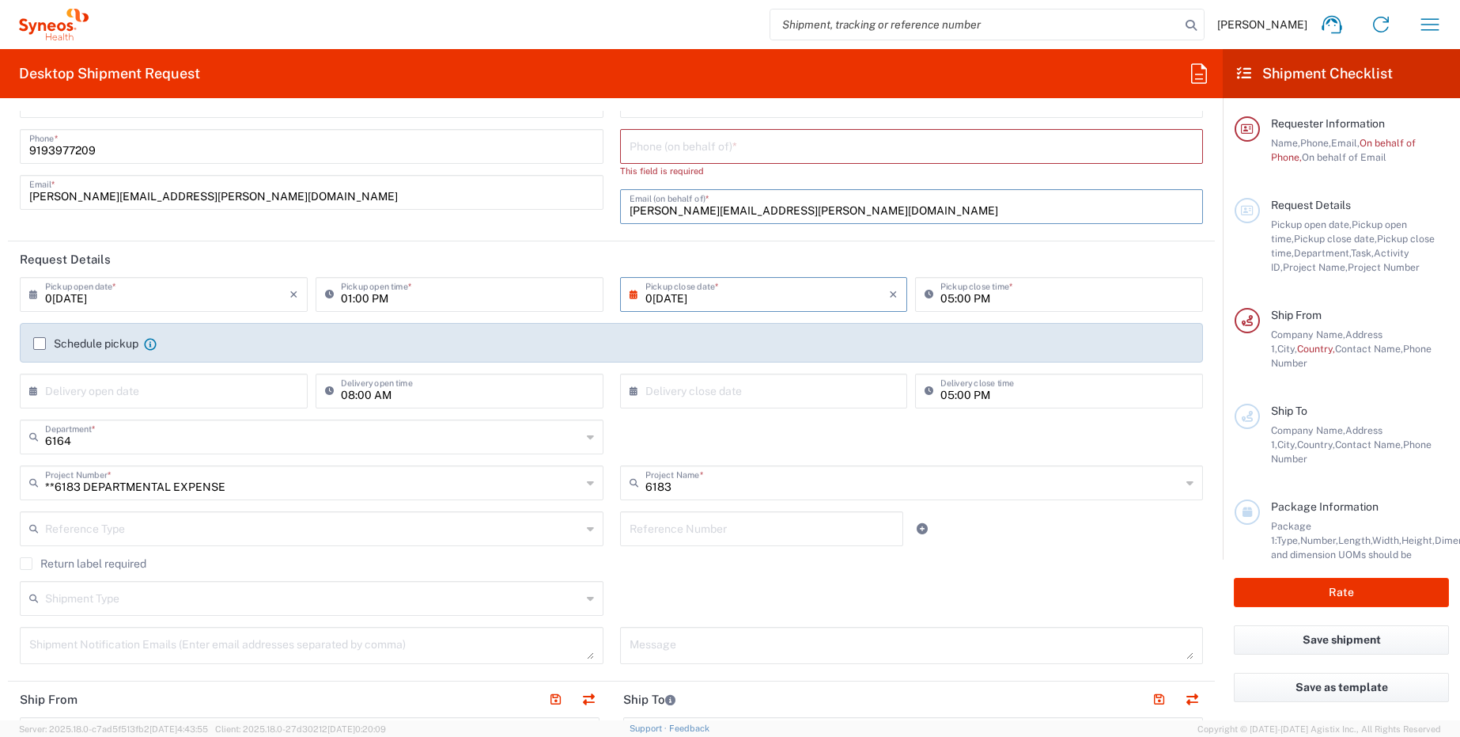
drag, startPoint x: 833, startPoint y: 207, endPoint x: 360, endPoint y: 196, distance: 473.2
click at [364, 196] on div "[PERSON_NAME] Name * [PHONE_NUMBER] Phone * [EMAIL_ADDRESS][PERSON_NAME][DOMAIN…" at bounding box center [612, 159] width 1200 height 152
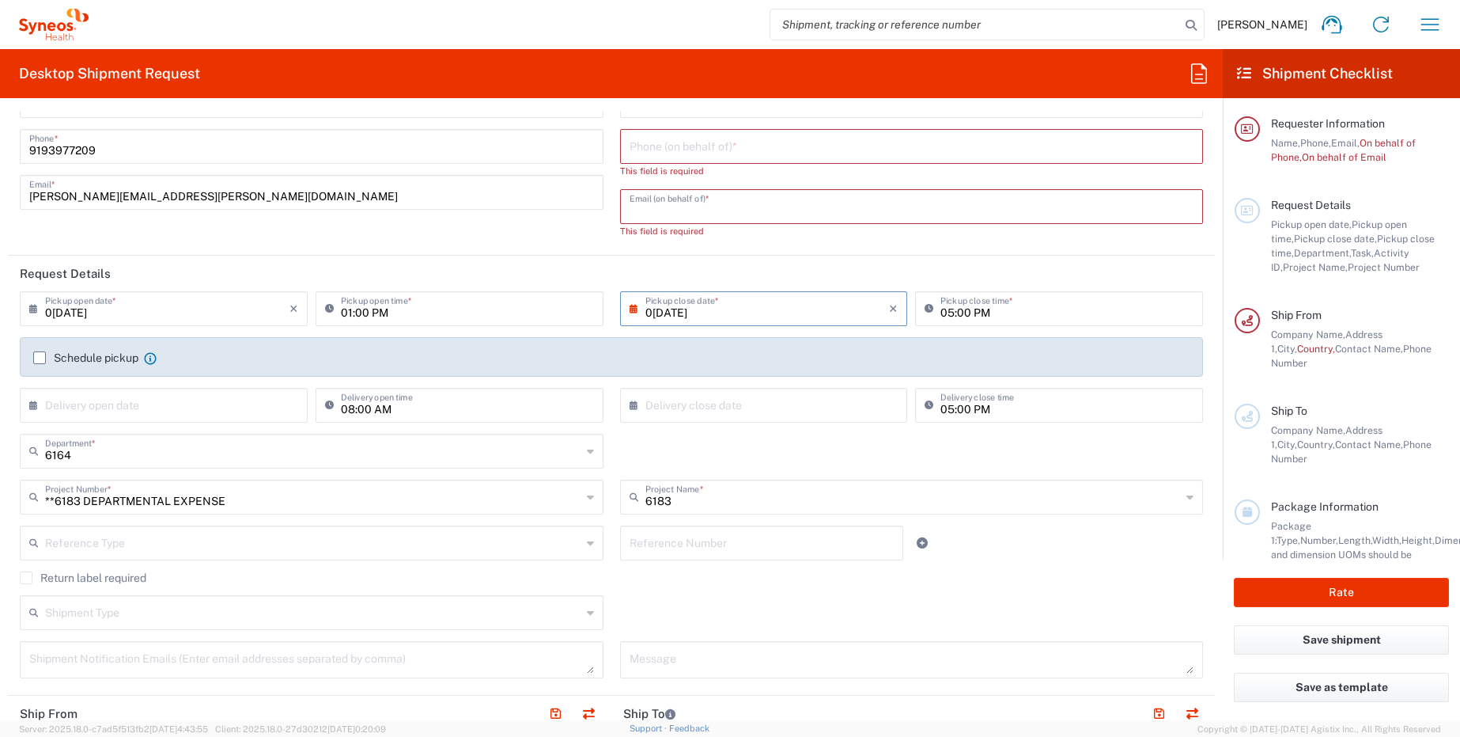
scroll to position [0, 0]
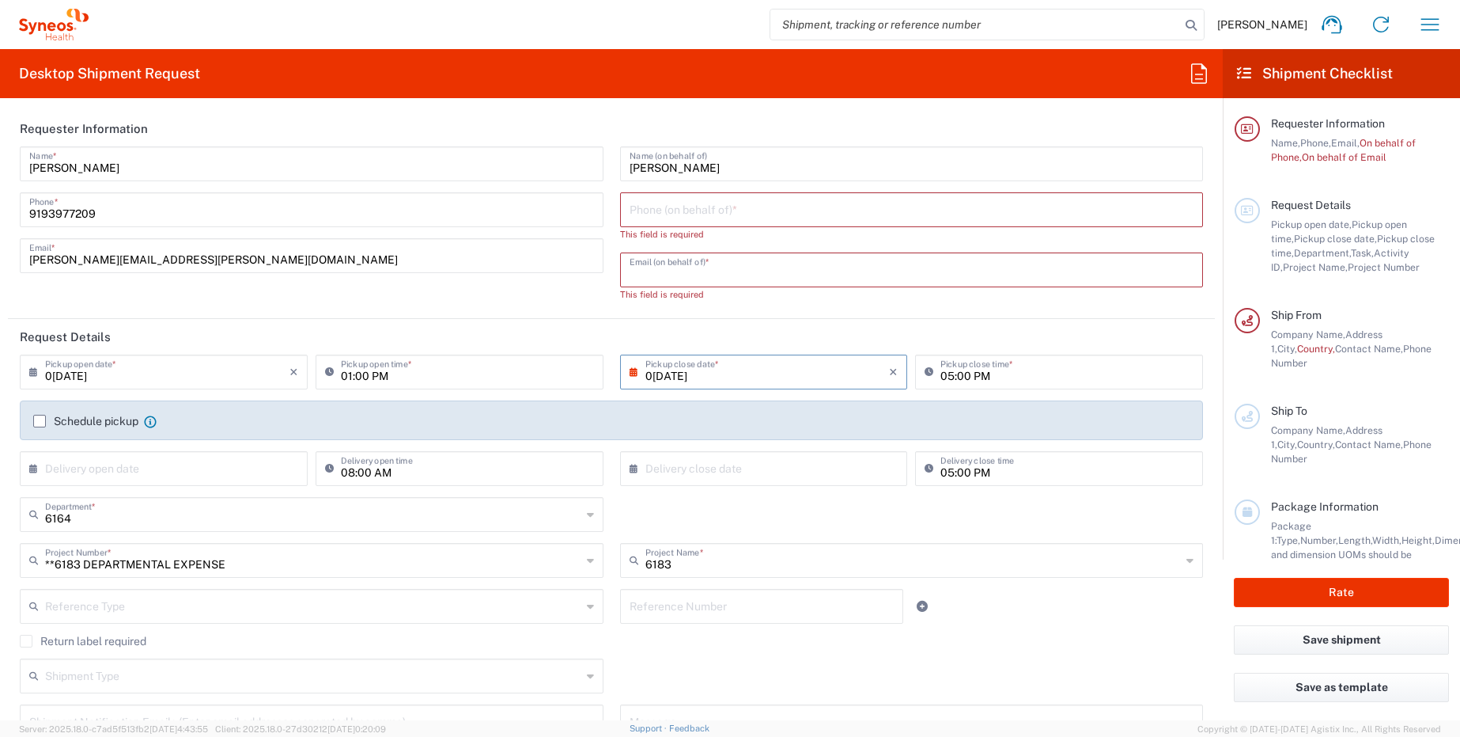
paste input "[PERSON_NAME][EMAIL_ADDRESS][PERSON_NAME][DOMAIN_NAME]"
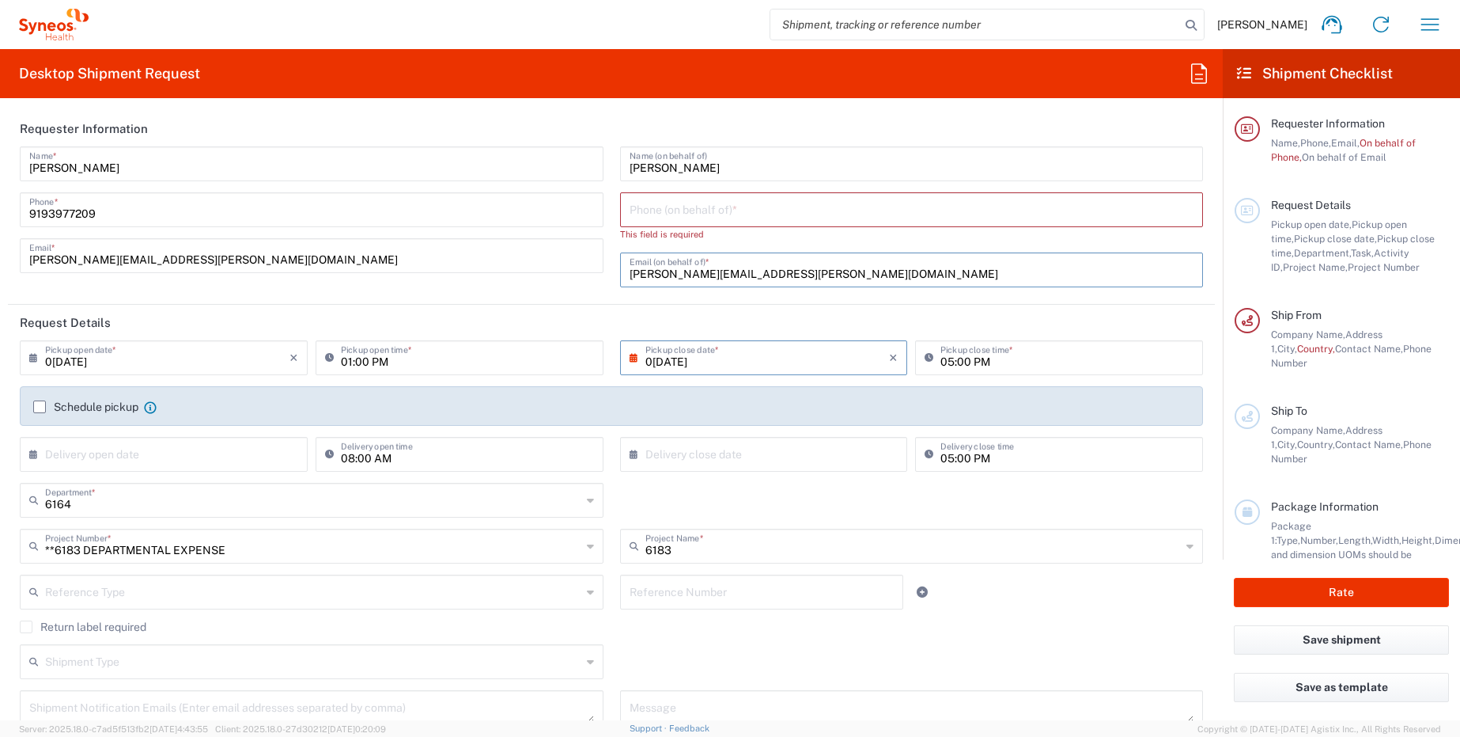
type input "[PERSON_NAME][EMAIL_ADDRESS][PERSON_NAME][DOMAIN_NAME]"
click at [684, 206] on input "tel" at bounding box center [912, 209] width 565 height 28
paste input "732.718.4217"
click at [647, 218] on input "732.718.4217" at bounding box center [912, 209] width 565 height 28
click at [667, 220] on input "732718.4217" at bounding box center [912, 209] width 565 height 28
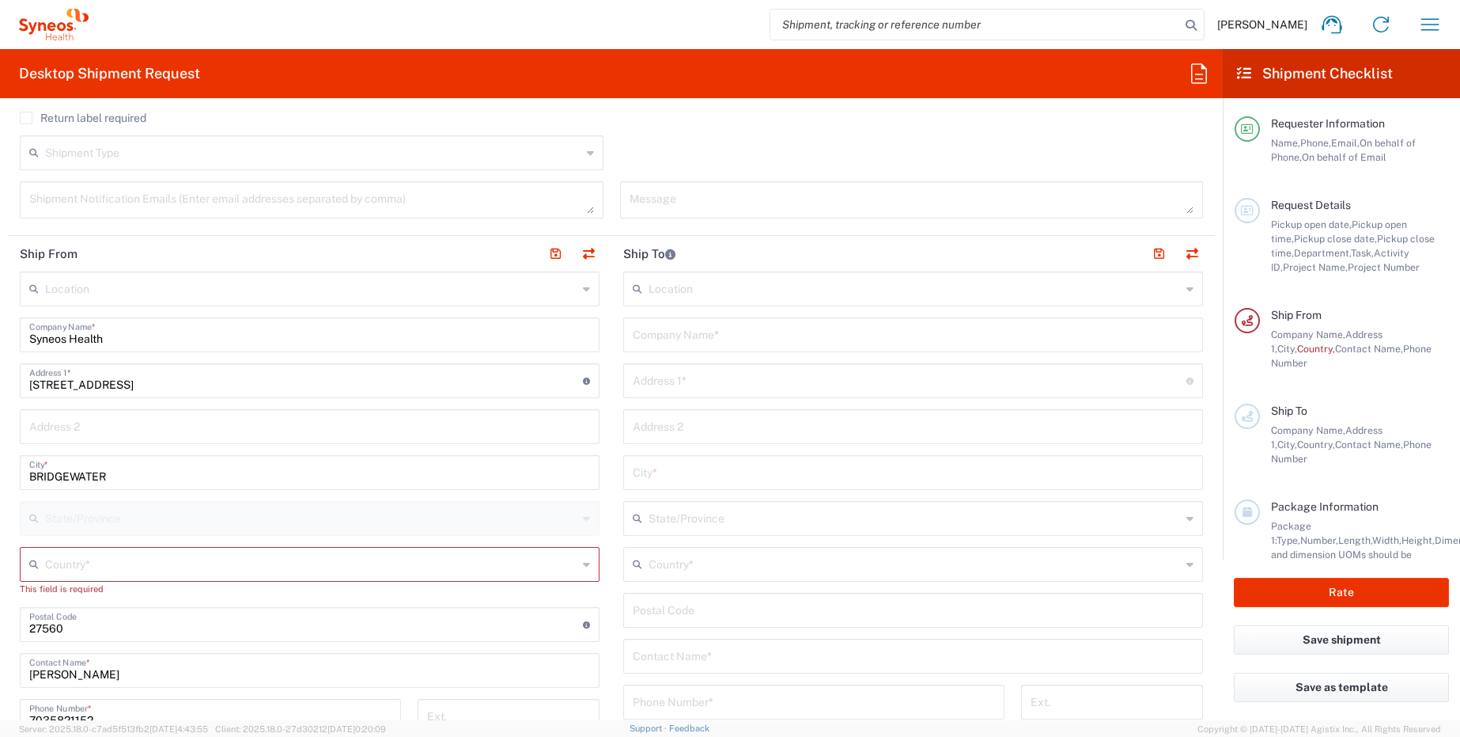
scroll to position [562, 0]
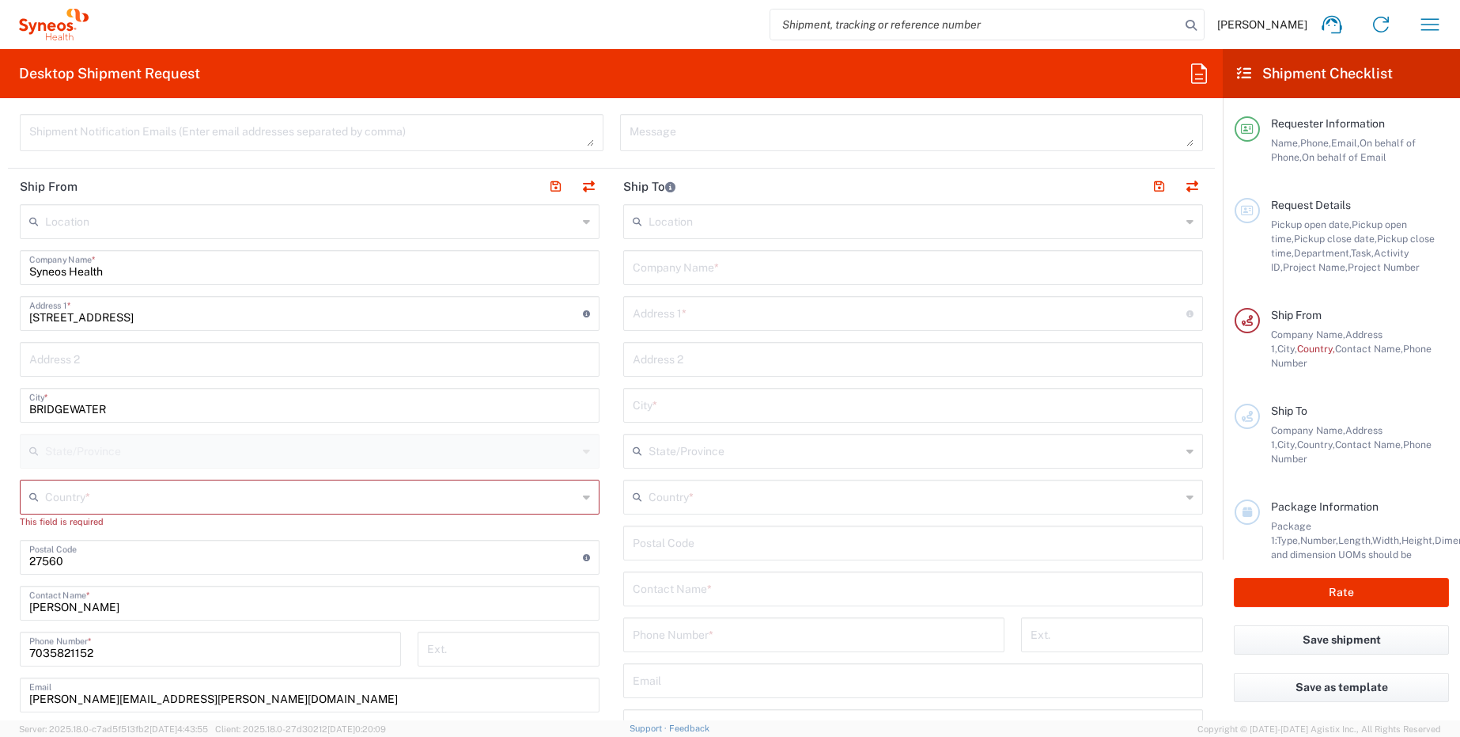
type input "7327184217"
click at [93, 498] on input "text" at bounding box center [311, 496] width 532 height 28
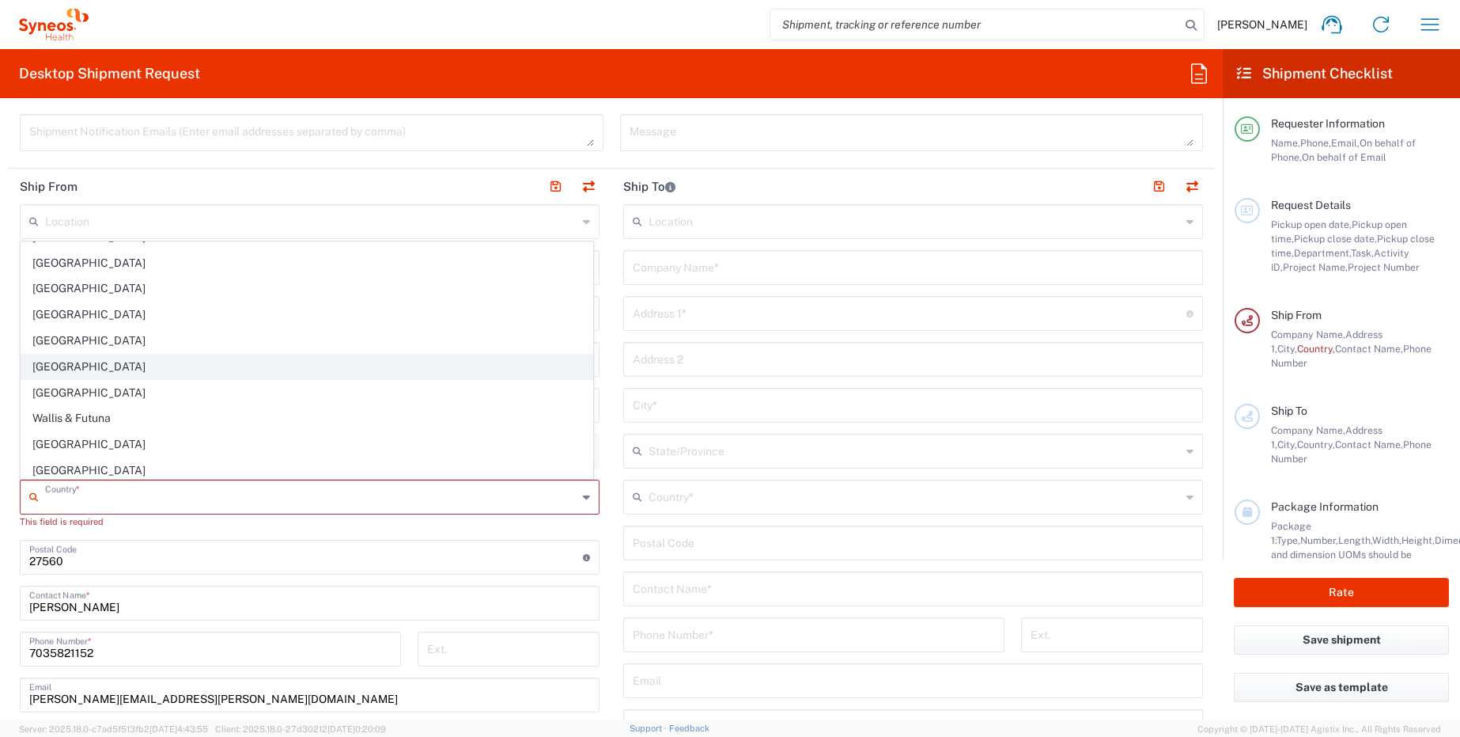
scroll to position [6118, 0]
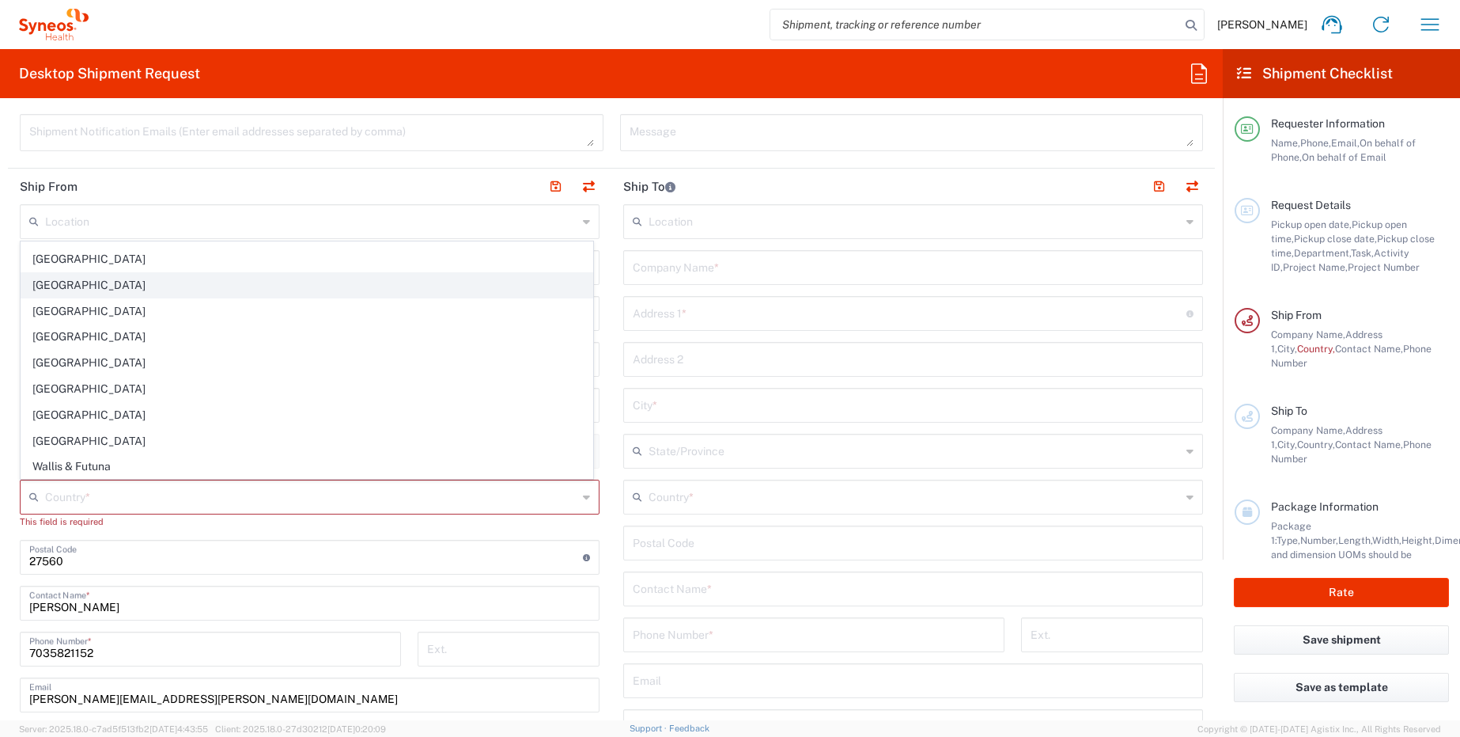
click at [93, 286] on span "[GEOGRAPHIC_DATA]" at bounding box center [306, 285] width 571 height 25
type input "[GEOGRAPHIC_DATA]"
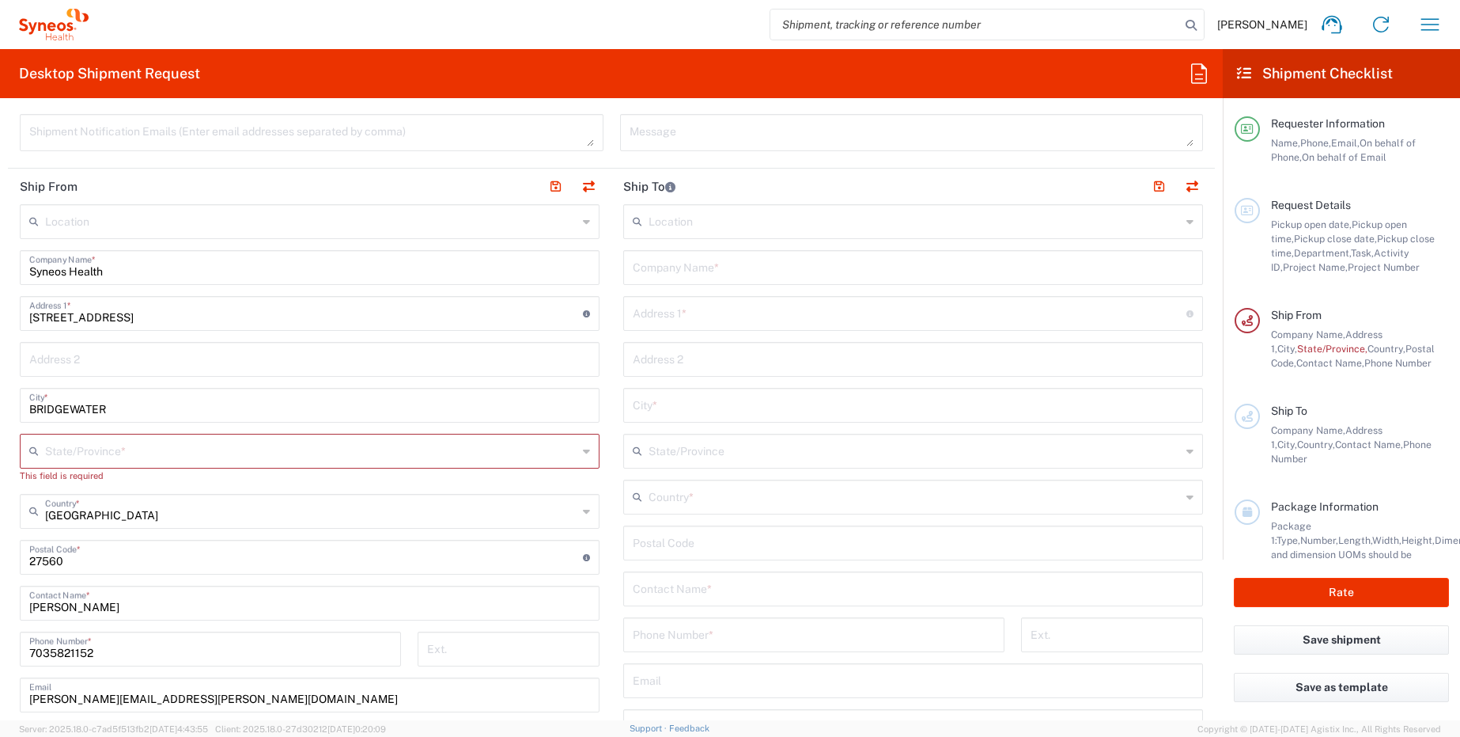
click at [62, 453] on input "text" at bounding box center [311, 450] width 532 height 28
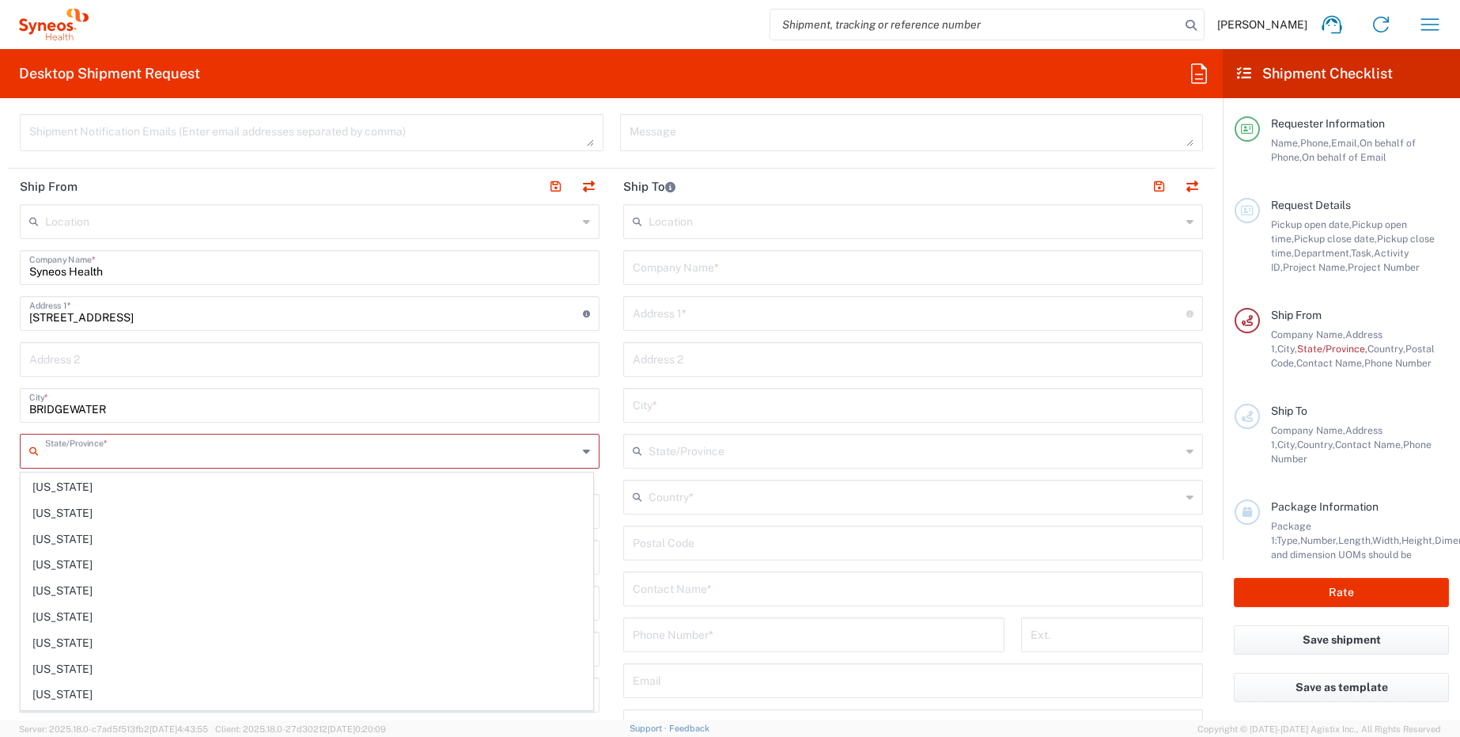
scroll to position [658, 0]
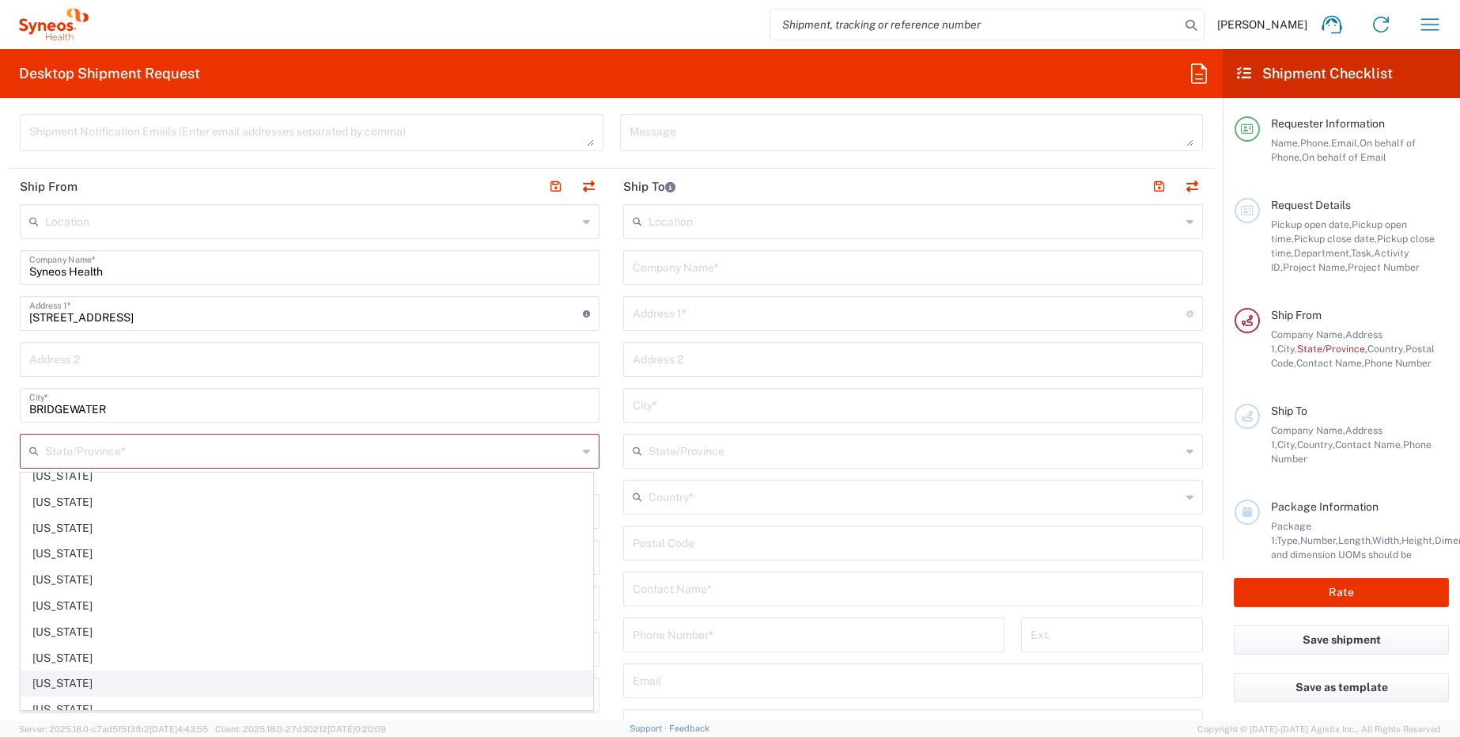
click at [75, 679] on span "[US_STATE]" at bounding box center [306, 683] width 571 height 25
type input "[US_STATE]"
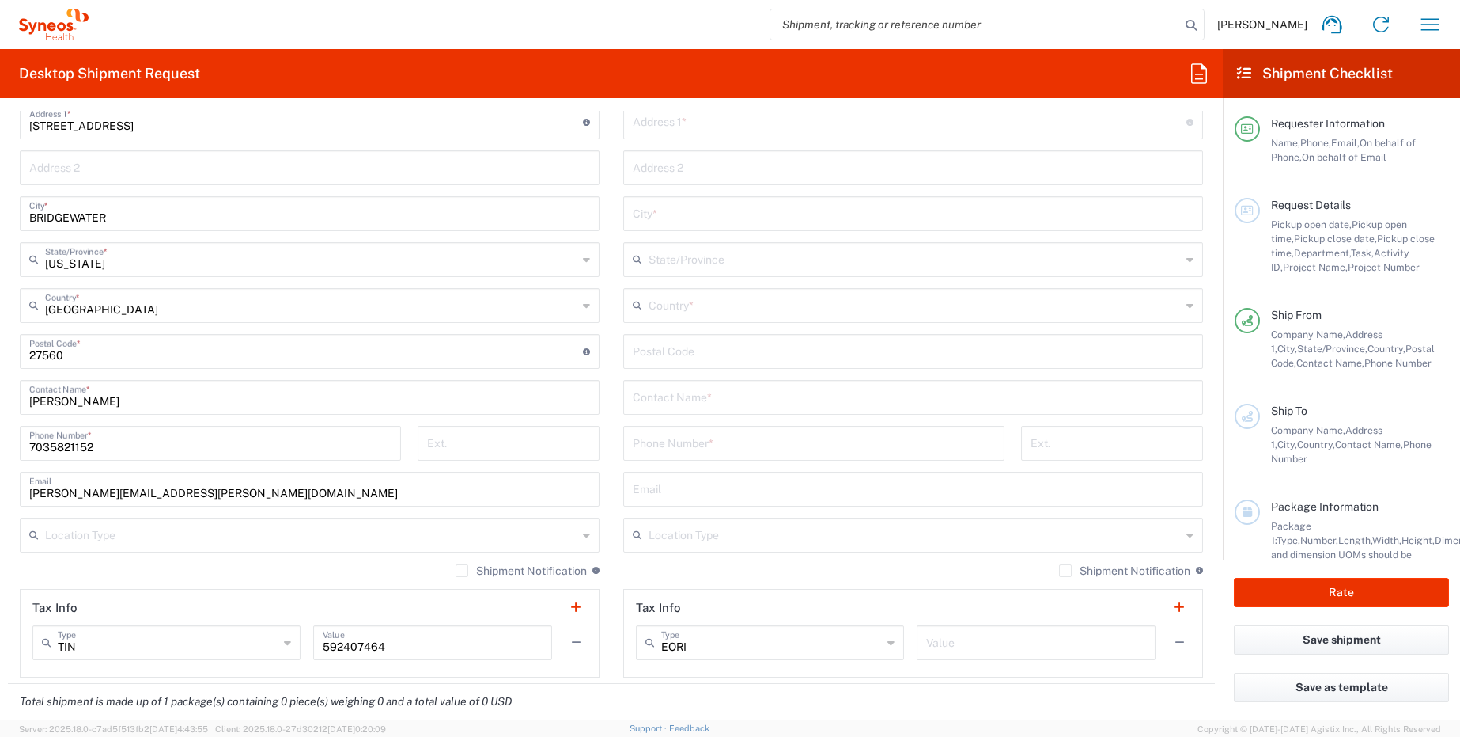
scroll to position [754, 0]
click at [221, 442] on input "7035821152" at bounding box center [210, 441] width 362 height 28
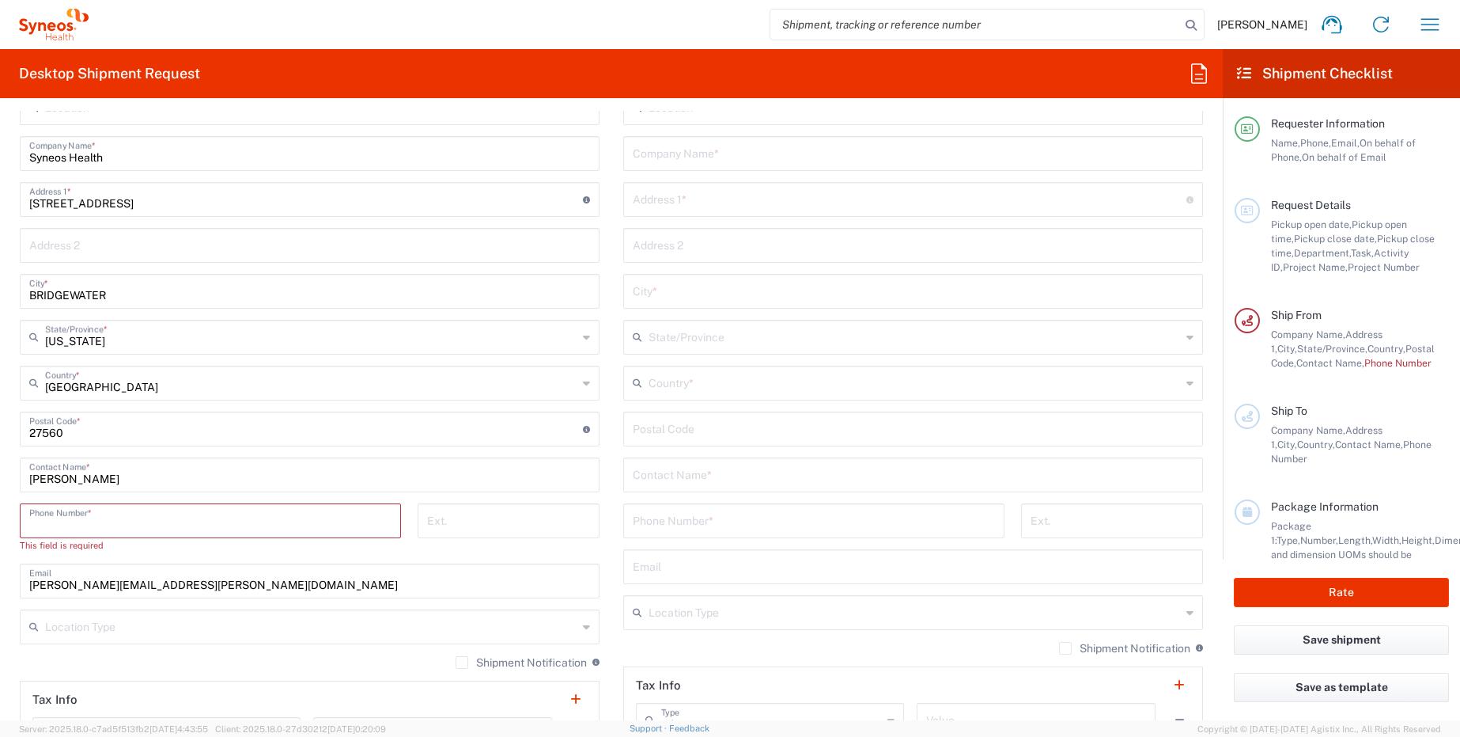
scroll to position [674, 0]
drag, startPoint x: 134, startPoint y: 480, endPoint x: -38, endPoint y: 476, distance: 171.7
click at [0, 476] on html "[PERSON_NAME] Home Shipment estimator Shipment tracking Desktop shipment reques…" at bounding box center [730, 368] width 1460 height 737
click at [82, 517] on input "tel" at bounding box center [210, 521] width 362 height 28
click at [93, 525] on input "tel" at bounding box center [210, 521] width 362 height 28
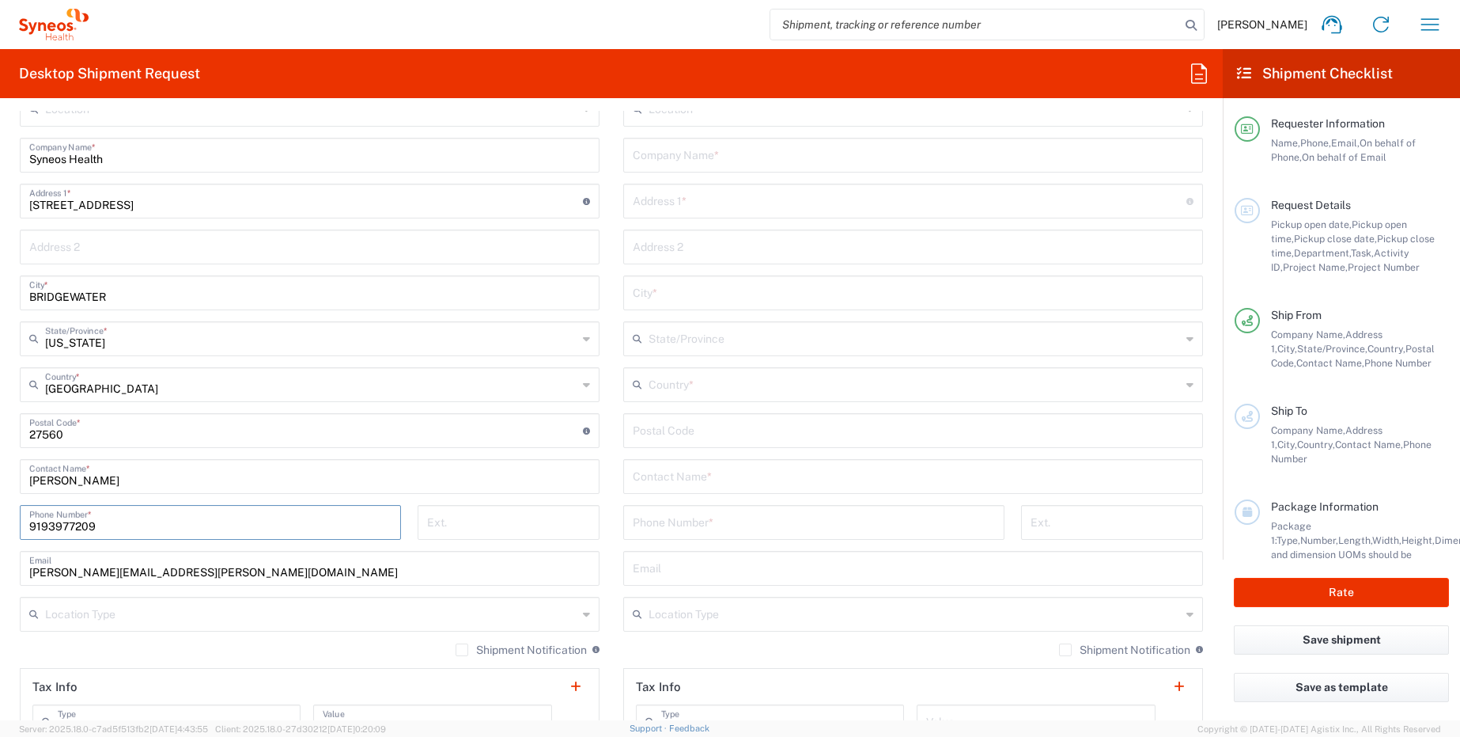
click at [170, 522] on input "9193977209" at bounding box center [210, 521] width 362 height 28
type input "9193977209"
click at [450, 518] on input "tel" at bounding box center [508, 521] width 163 height 28
click at [175, 623] on input "text" at bounding box center [311, 613] width 532 height 28
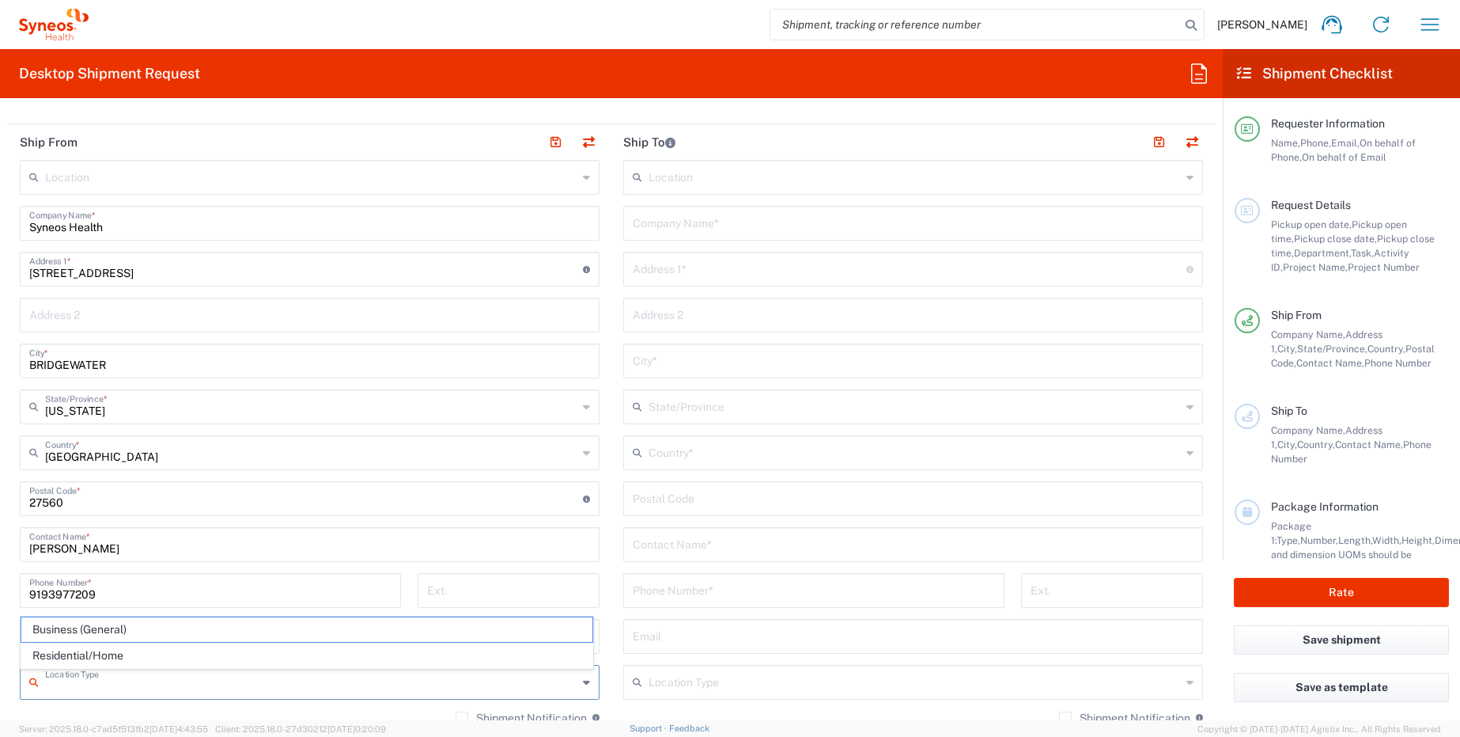
scroll to position [619, 0]
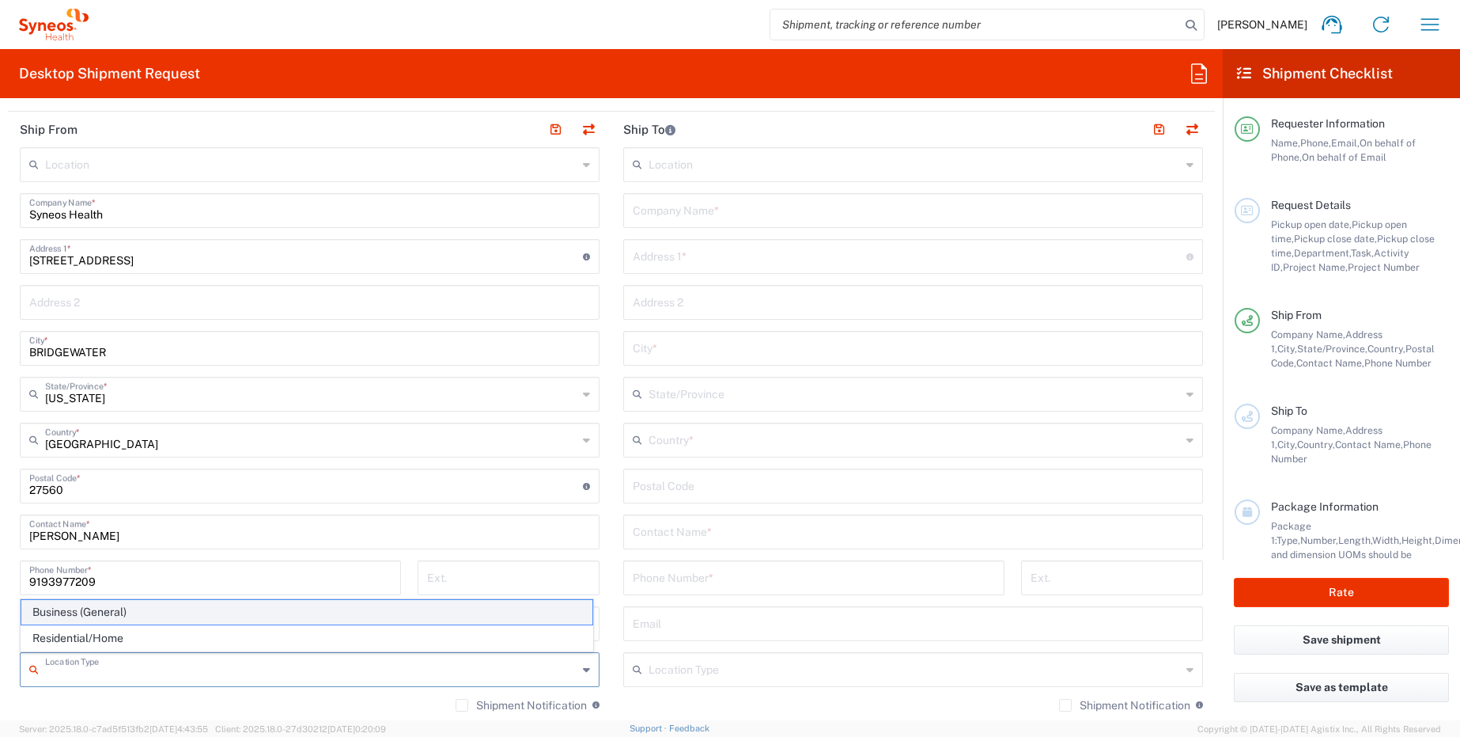
click at [119, 607] on span "Business (General)" at bounding box center [306, 612] width 571 height 25
type input "Business (General)"
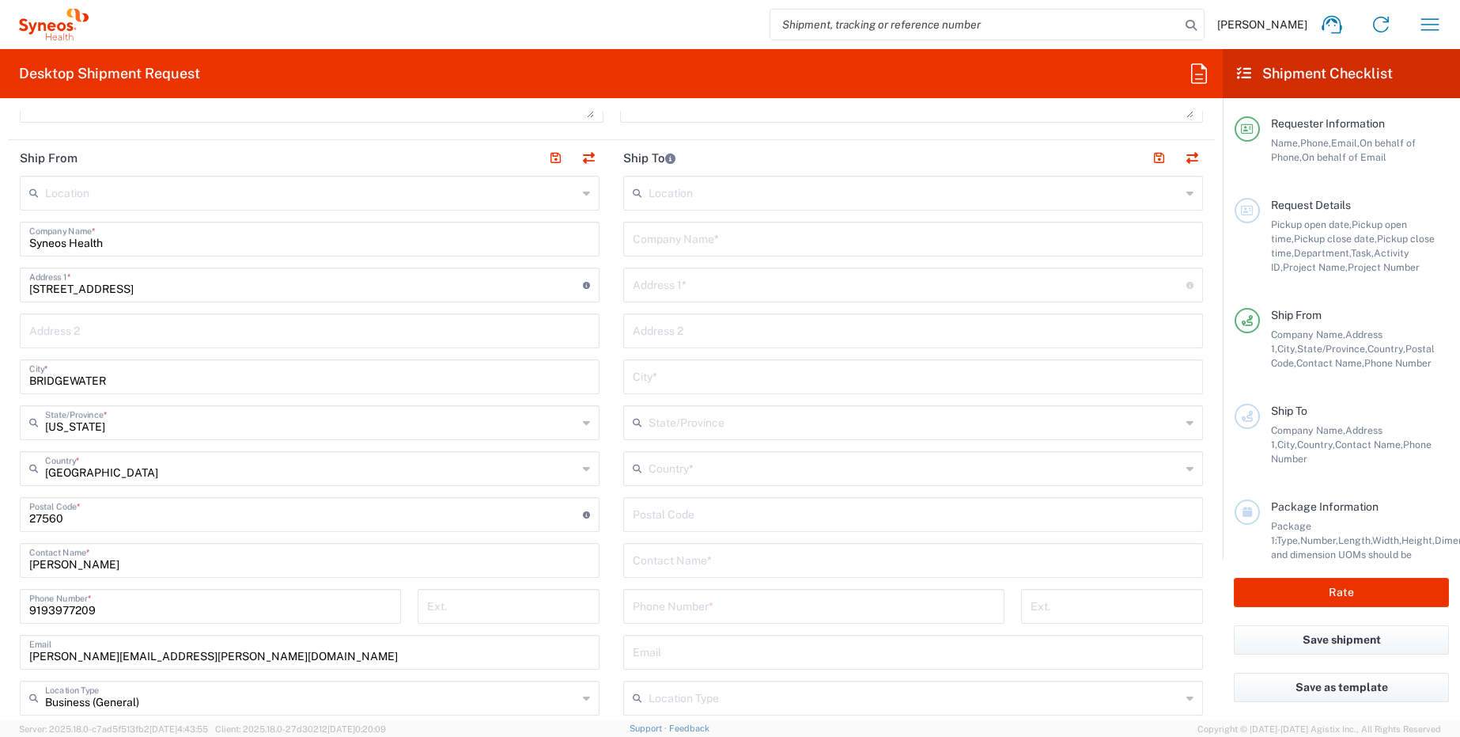
scroll to position [0, 0]
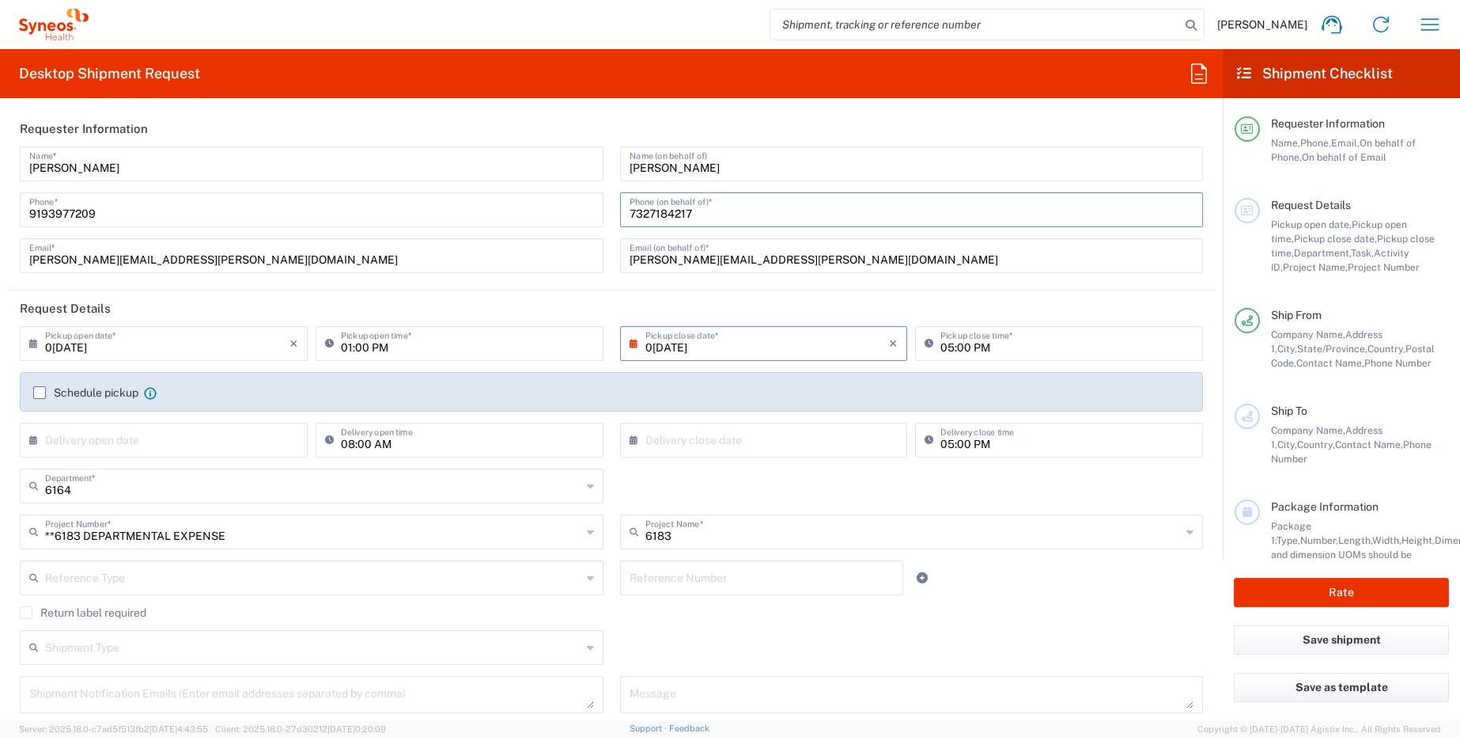
drag, startPoint x: 707, startPoint y: 212, endPoint x: 602, endPoint y: 212, distance: 105.2
click at [602, 212] on div "[PERSON_NAME] Name * [PHONE_NUMBER] Phone * [EMAIL_ADDRESS][PERSON_NAME][DOMAIN…" at bounding box center [612, 215] width 1200 height 138
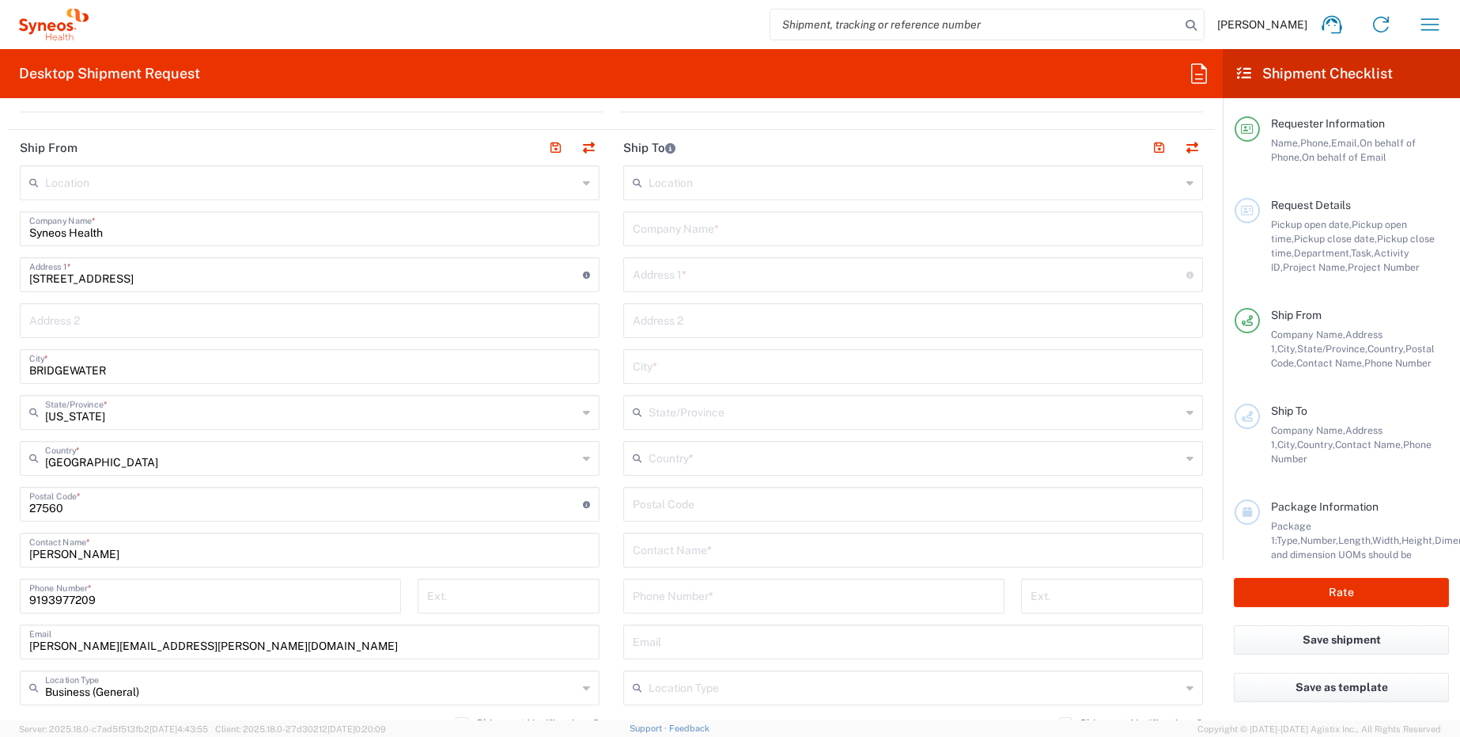
scroll to position [843, 0]
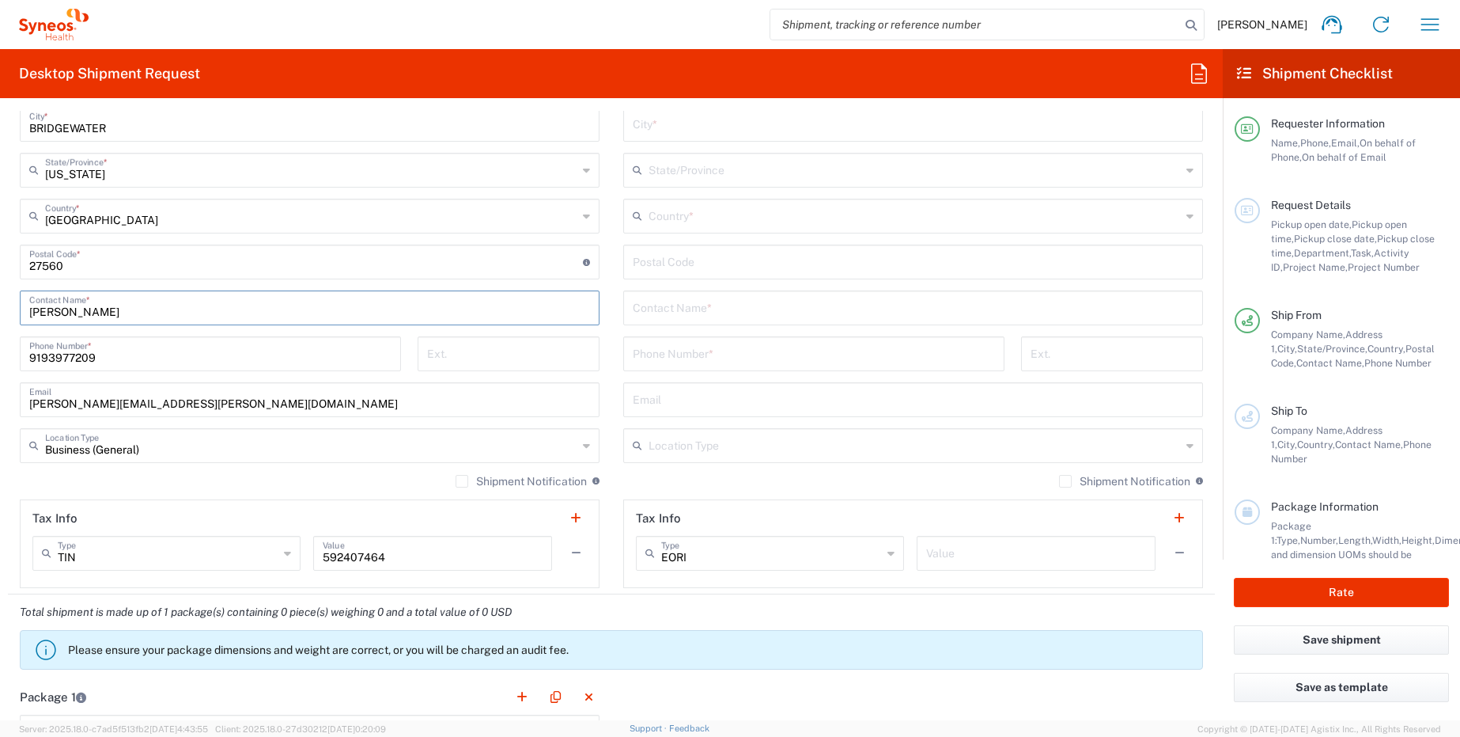
drag, startPoint x: 241, startPoint y: 320, endPoint x: 5, endPoint y: 294, distance: 237.9
click at [5, 294] on form "Requester Information [PERSON_NAME] Name * [PHONE_NUMBER] Phone * [EMAIL_ADDRES…" at bounding box center [611, 415] width 1223 height 609
type input "j"
type input "[PERSON_NAME]"
paste input "7327184217"
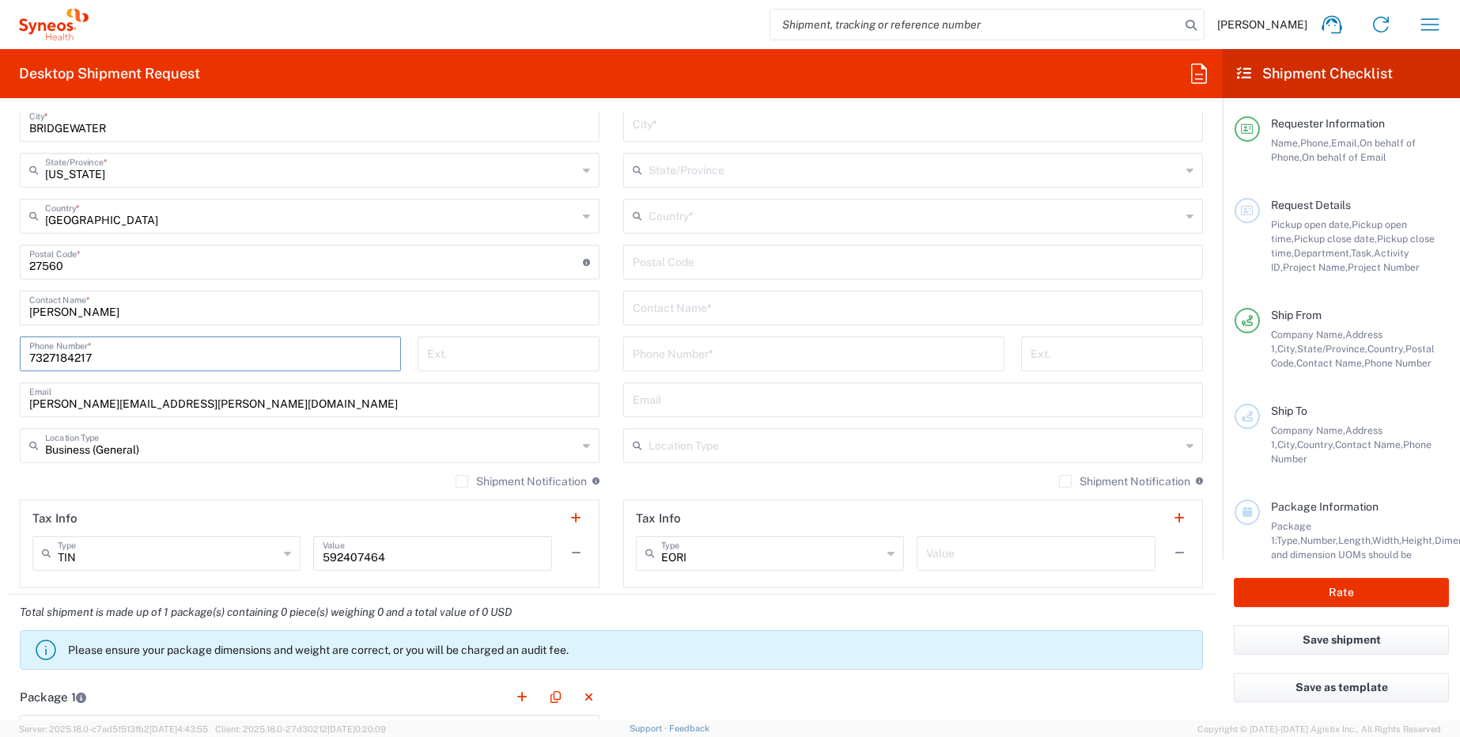
type input "7327184217"
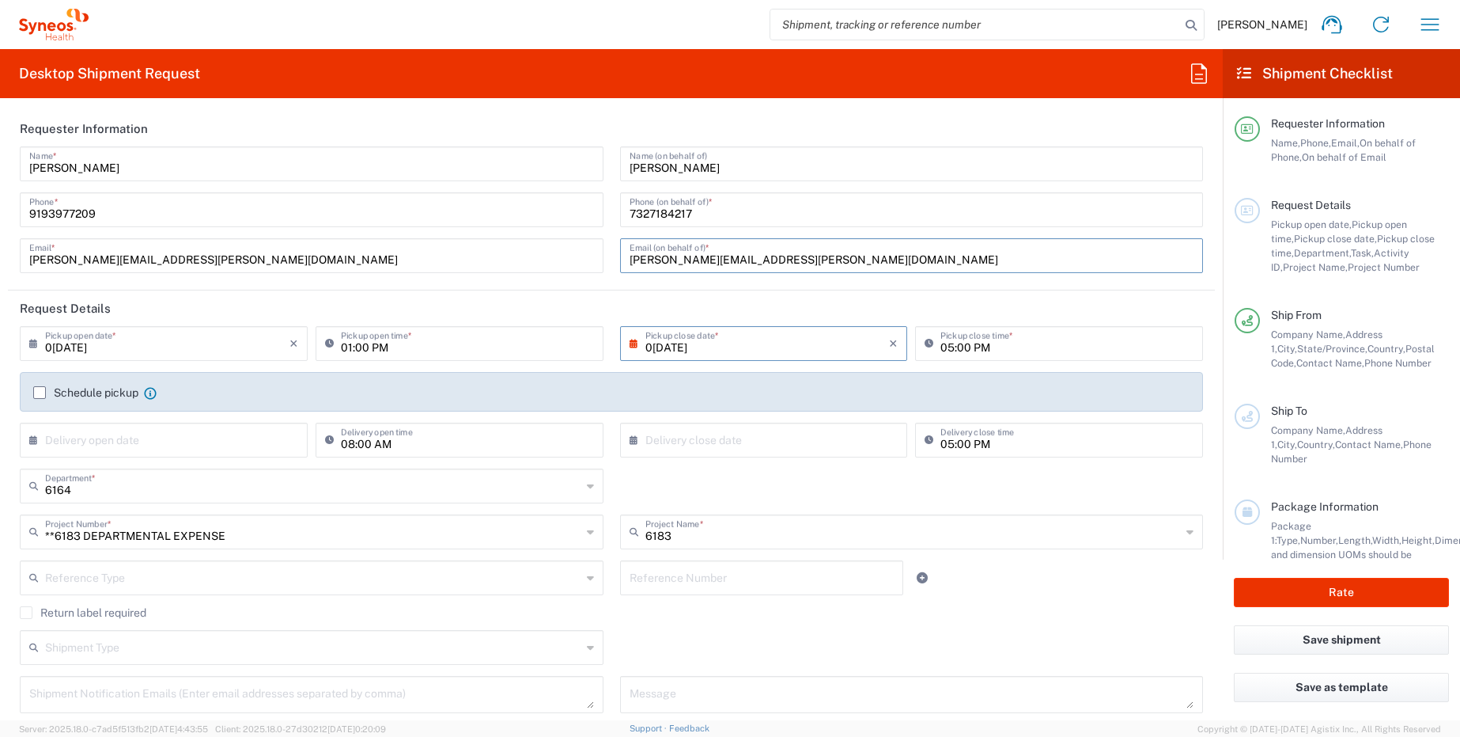
drag, startPoint x: 817, startPoint y: 252, endPoint x: 405, endPoint y: 199, distance: 415.7
click at [405, 199] on div "[PERSON_NAME] Name * [PHONE_NUMBER] Phone * [EMAIL_ADDRESS][PERSON_NAME][DOMAIN…" at bounding box center [612, 215] width 1200 height 138
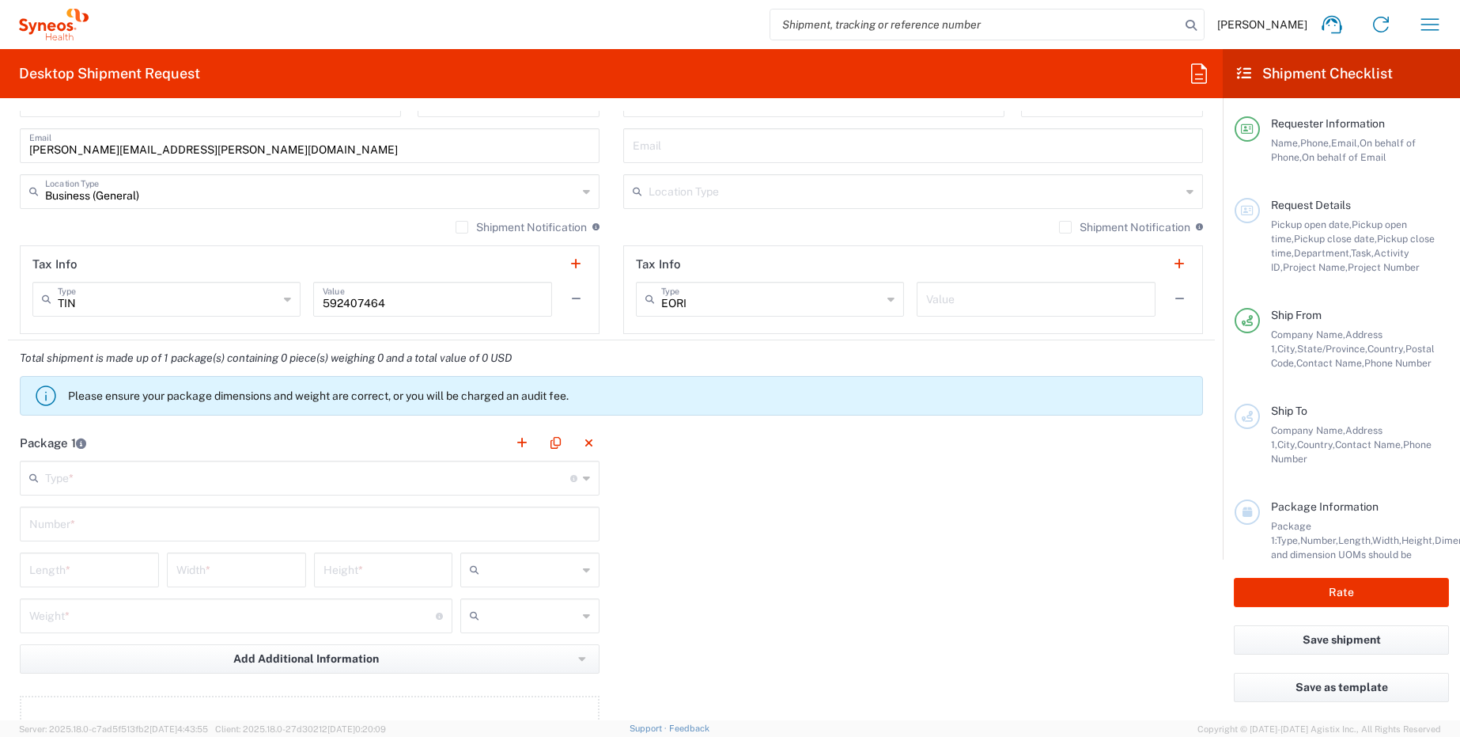
scroll to position [814, 0]
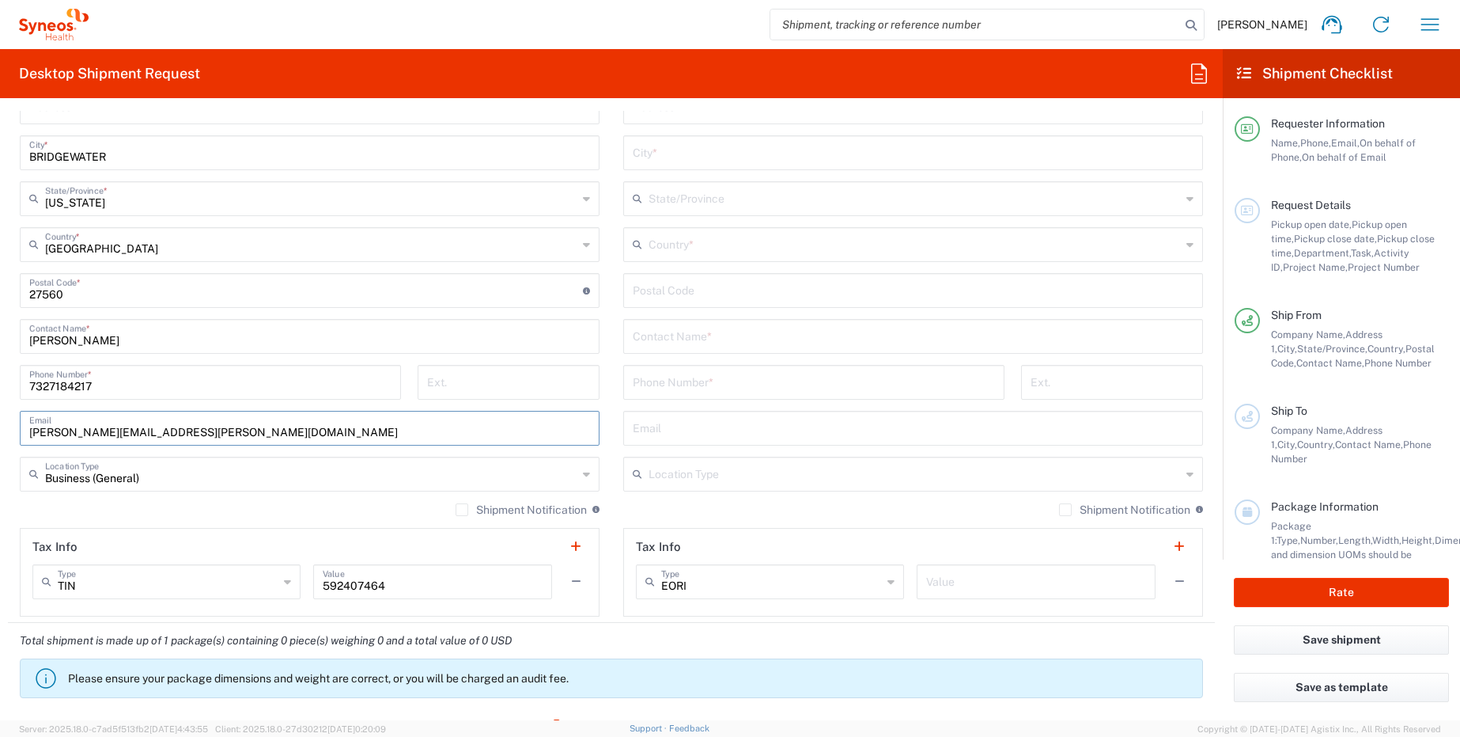
drag, startPoint x: 233, startPoint y: 433, endPoint x: -43, endPoint y: 378, distance: 281.4
click at [0, 378] on html "[PERSON_NAME] Home Shipment estimator Shipment tracking Desktop shipment reques…" at bounding box center [730, 368] width 1460 height 737
paste input "[PERSON_NAME]l[PERSON_NAME]s"
click at [397, 434] on input "[PERSON_NAME][EMAIL_ADDRESS][PERSON_NAME][DOMAIN_NAME]" at bounding box center [309, 427] width 561 height 28
type input "[PERSON_NAME][EMAIL_ADDRESS][PERSON_NAME][DOMAIN_NAME]"
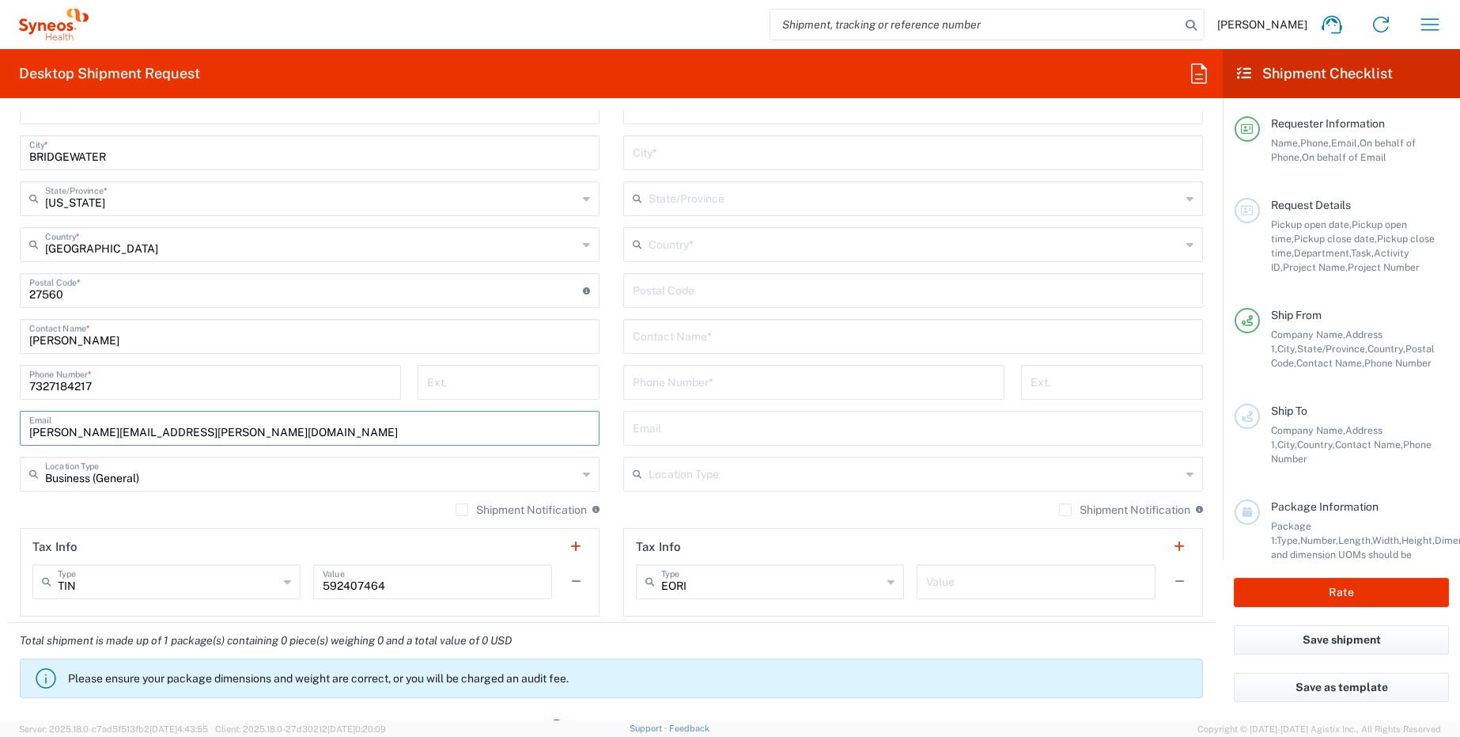
type input "Business (General)"
click at [397, 471] on input "Business (General)" at bounding box center [311, 473] width 532 height 28
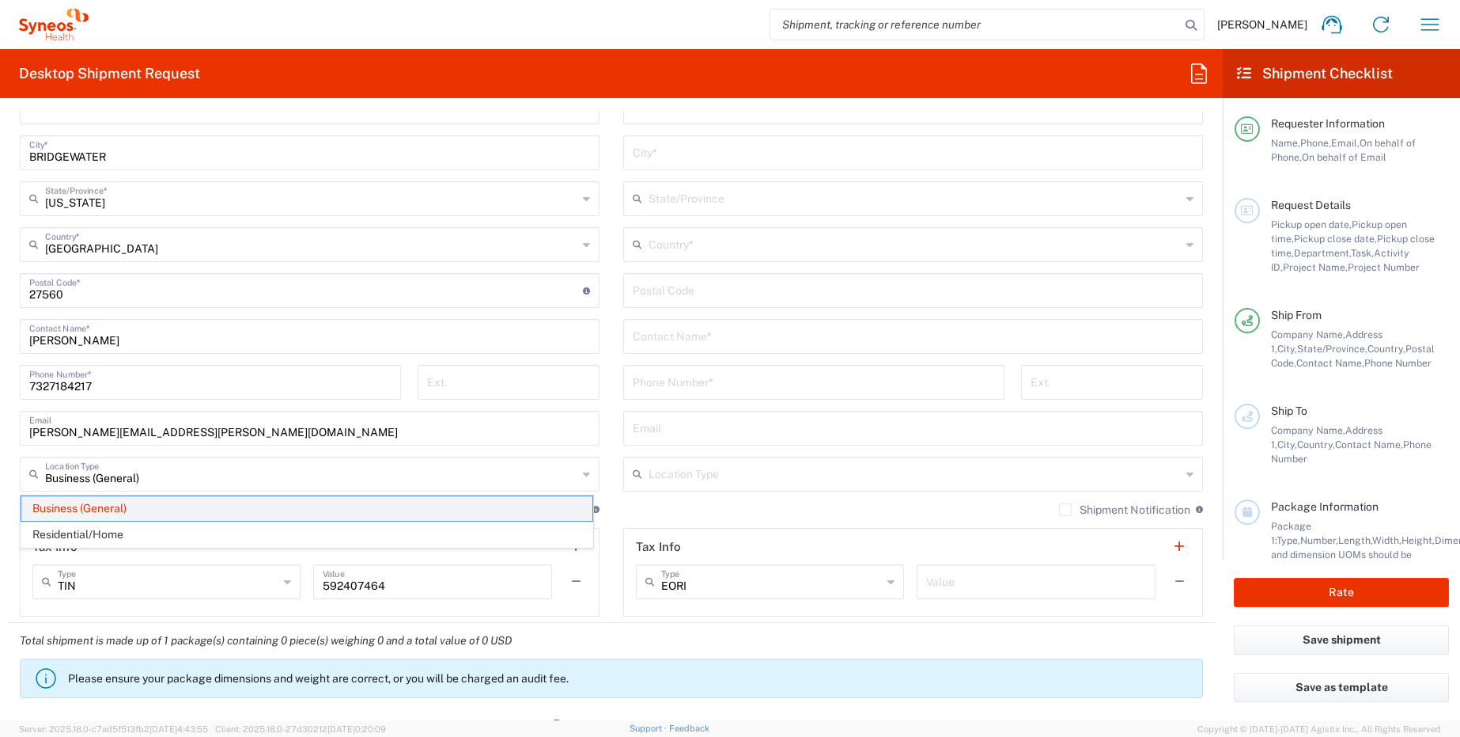
click at [112, 504] on span "Business (General)" at bounding box center [306, 508] width 571 height 25
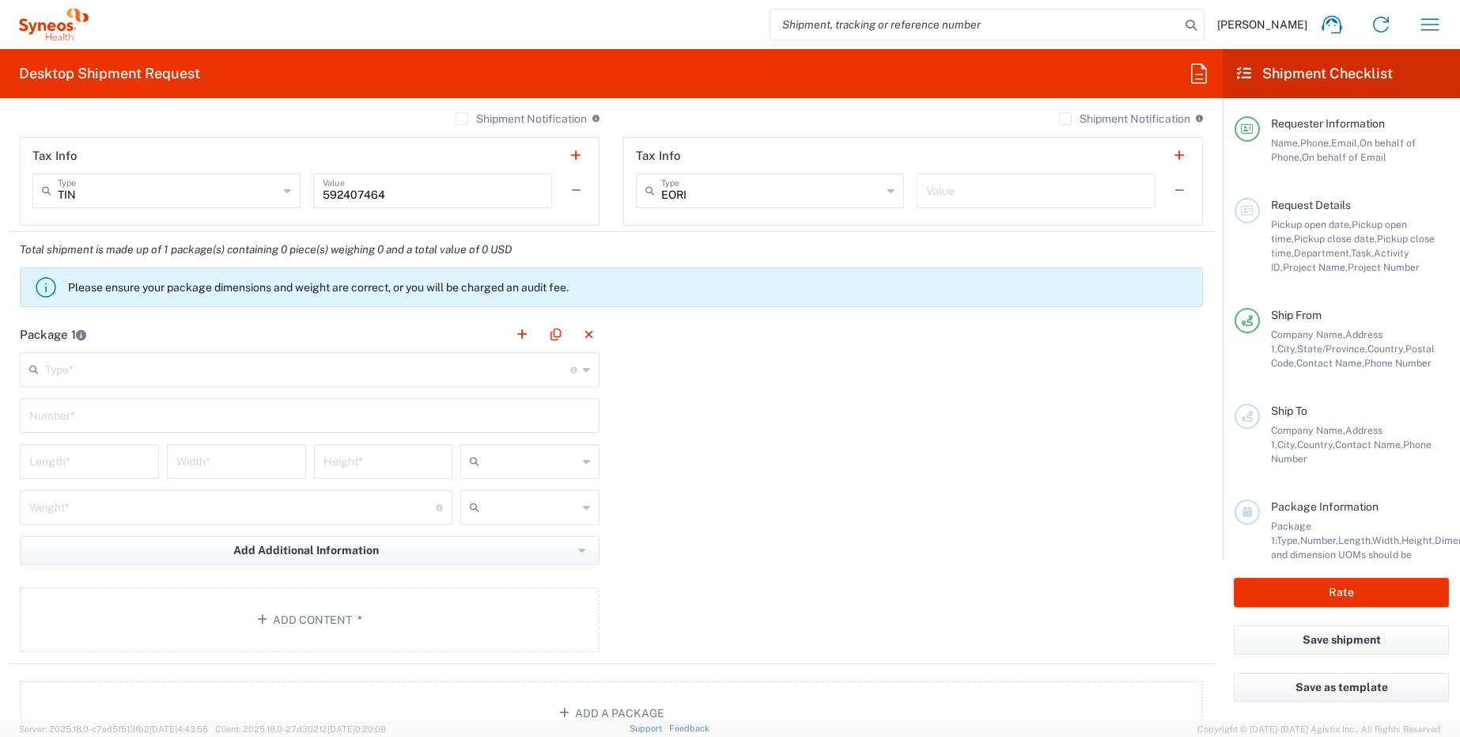
scroll to position [1210, 0]
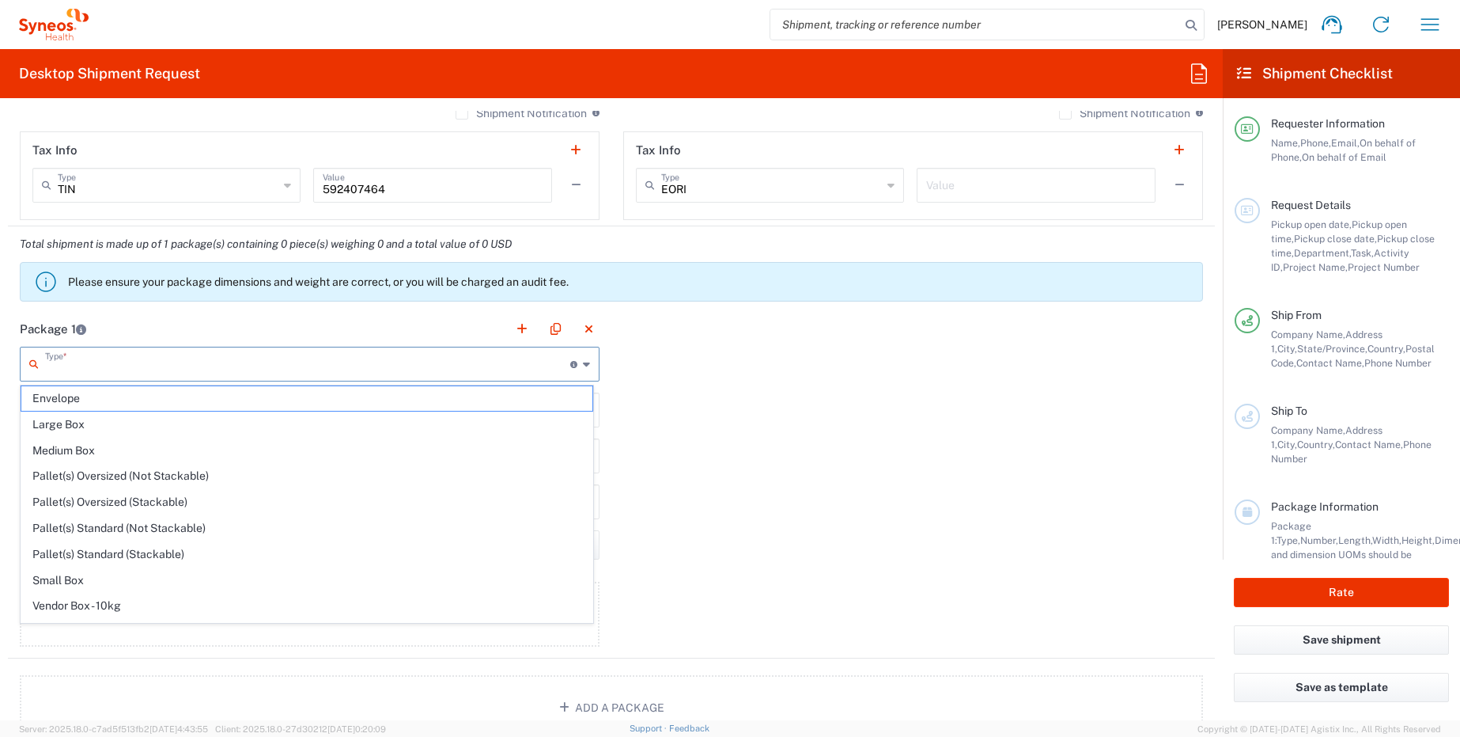
click at [510, 357] on input "text" at bounding box center [307, 363] width 525 height 28
click at [62, 447] on span "Medium Box" at bounding box center [306, 450] width 571 height 25
type input "Medium Box"
type input "13"
type input "11.5"
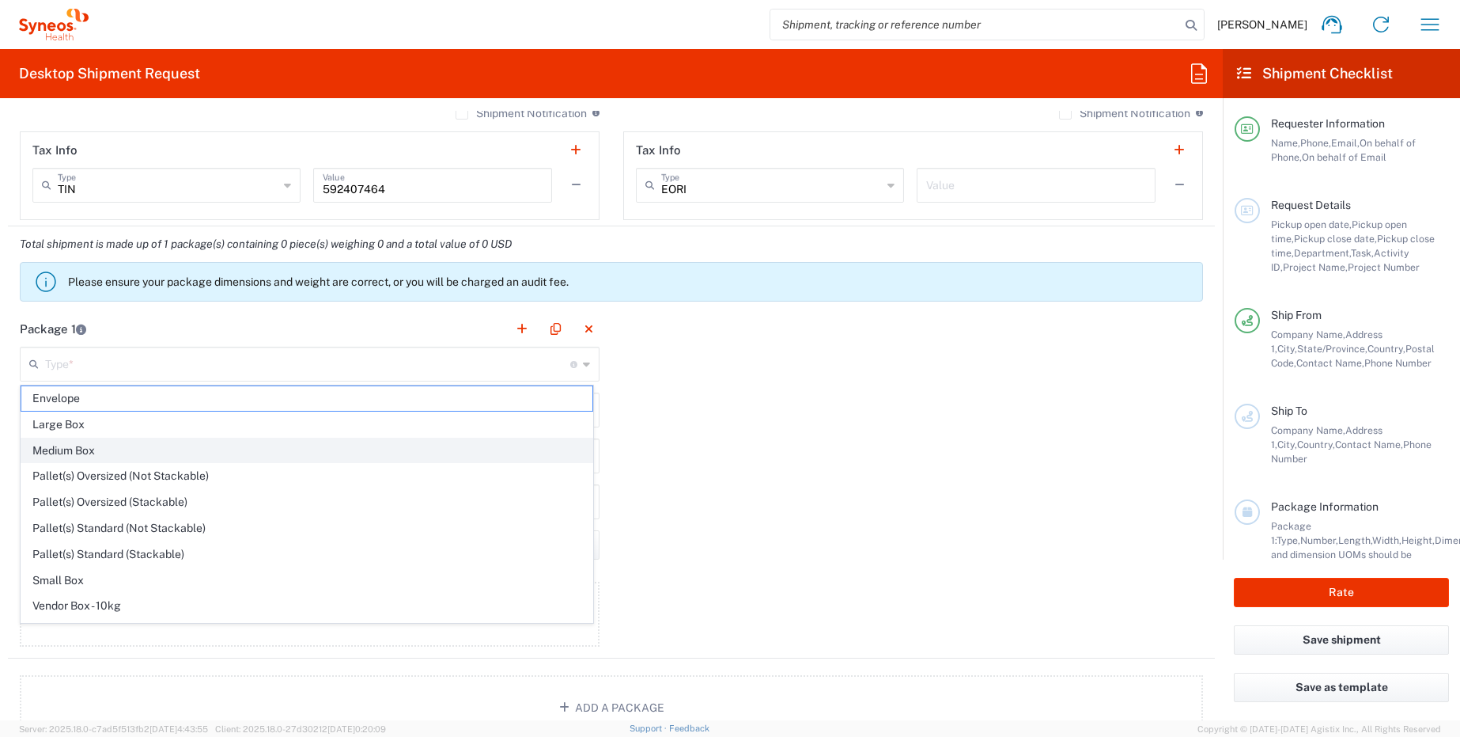
type input "2.5"
type input "in"
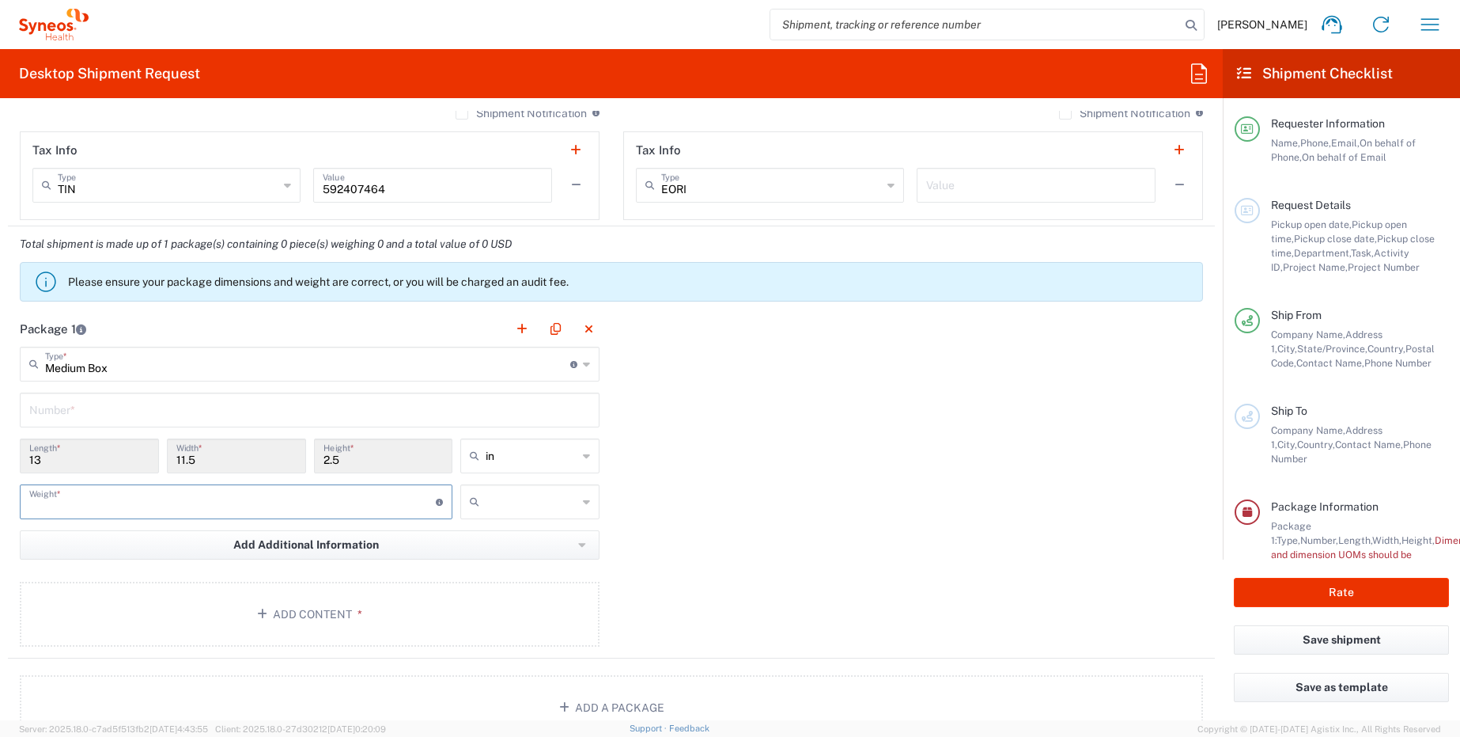
click at [236, 498] on input "number" at bounding box center [232, 501] width 407 height 28
type input "15"
click at [328, 610] on button "Add Content *" at bounding box center [310, 613] width 580 height 65
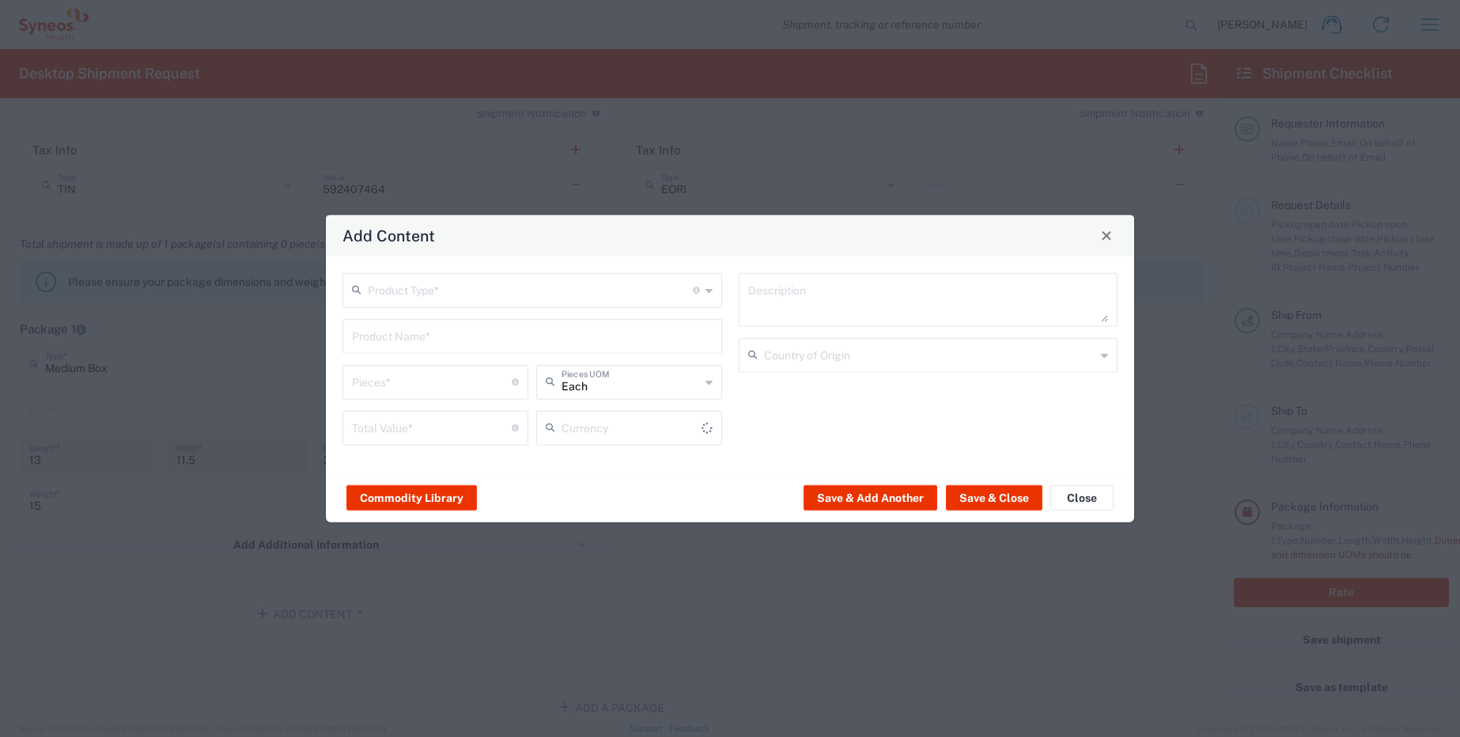
type input "US Dollar"
click at [619, 288] on input "text" at bounding box center [530, 289] width 325 height 28
click at [399, 354] on span "General Commodity" at bounding box center [532, 350] width 377 height 25
type input "General Commodity"
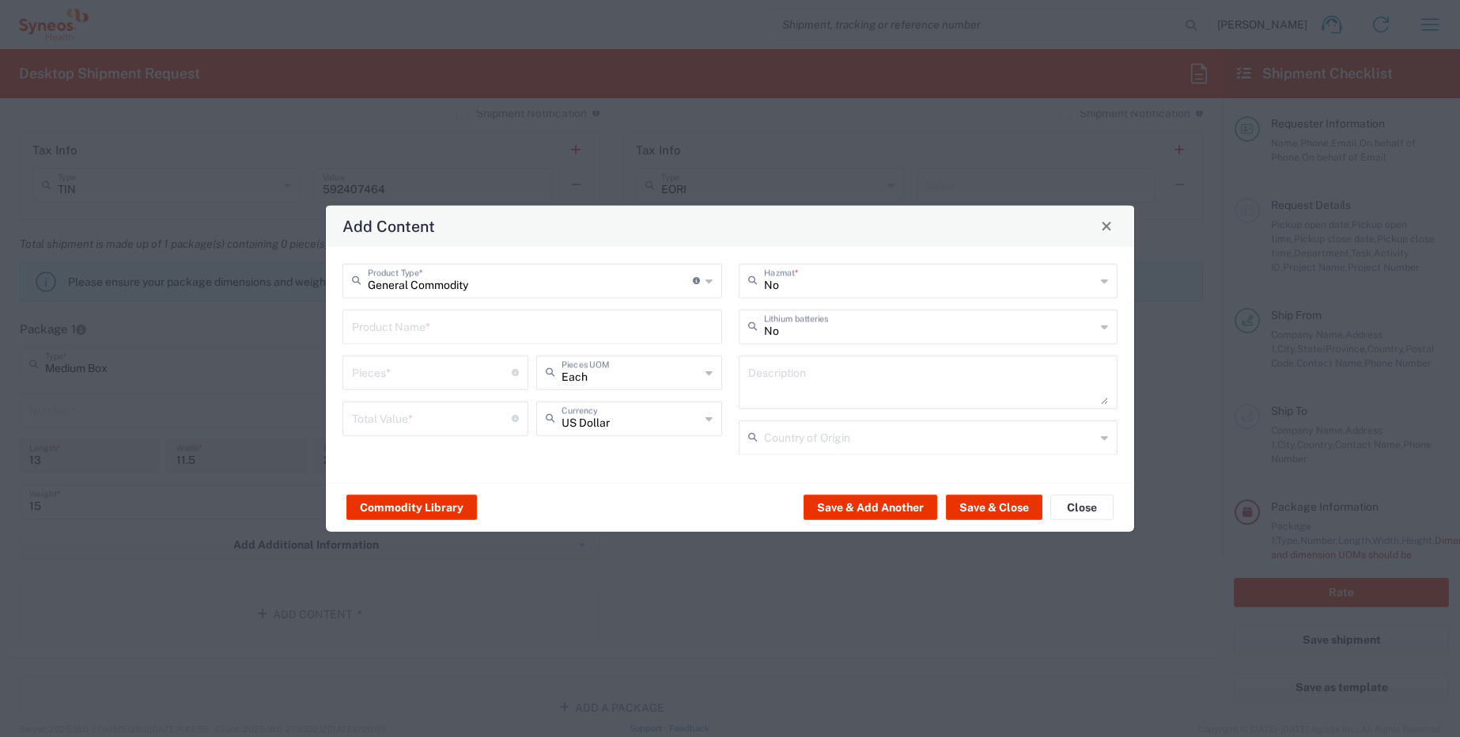
click at [437, 326] on input "text" at bounding box center [532, 325] width 361 height 28
type input "marketing"
click at [405, 377] on input "number" at bounding box center [432, 371] width 160 height 28
type input "100"
click at [415, 425] on input "number" at bounding box center [432, 417] width 160 height 28
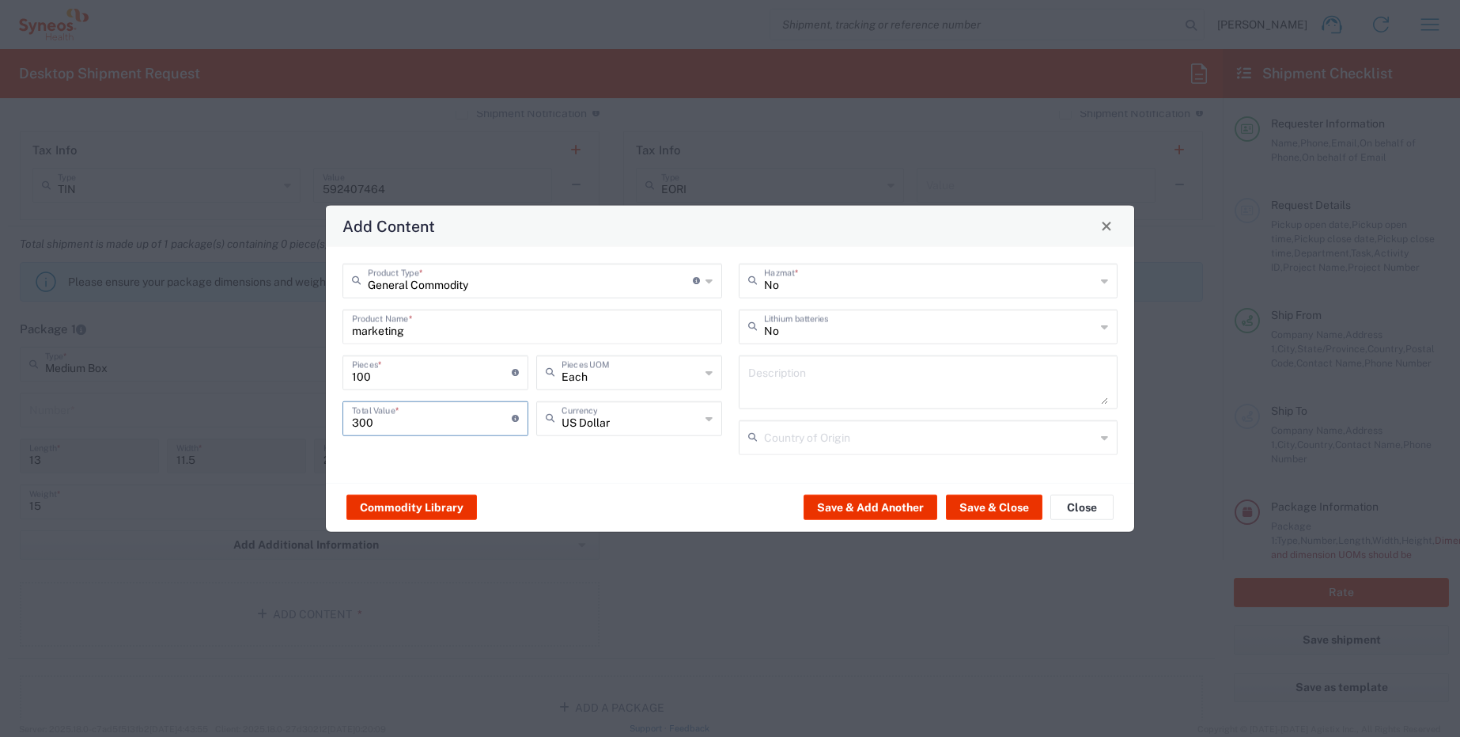
drag, startPoint x: 392, startPoint y: 416, endPoint x: 282, endPoint y: 413, distance: 110.0
click at [282, 413] on div "Add Content General Commodity Product Type * Document: Paper document generated…" at bounding box center [730, 368] width 1460 height 737
type input "500"
click at [424, 331] on input "marketing" at bounding box center [532, 325] width 361 height 28
drag, startPoint x: 424, startPoint y: 331, endPoint x: 246, endPoint y: 313, distance: 178.9
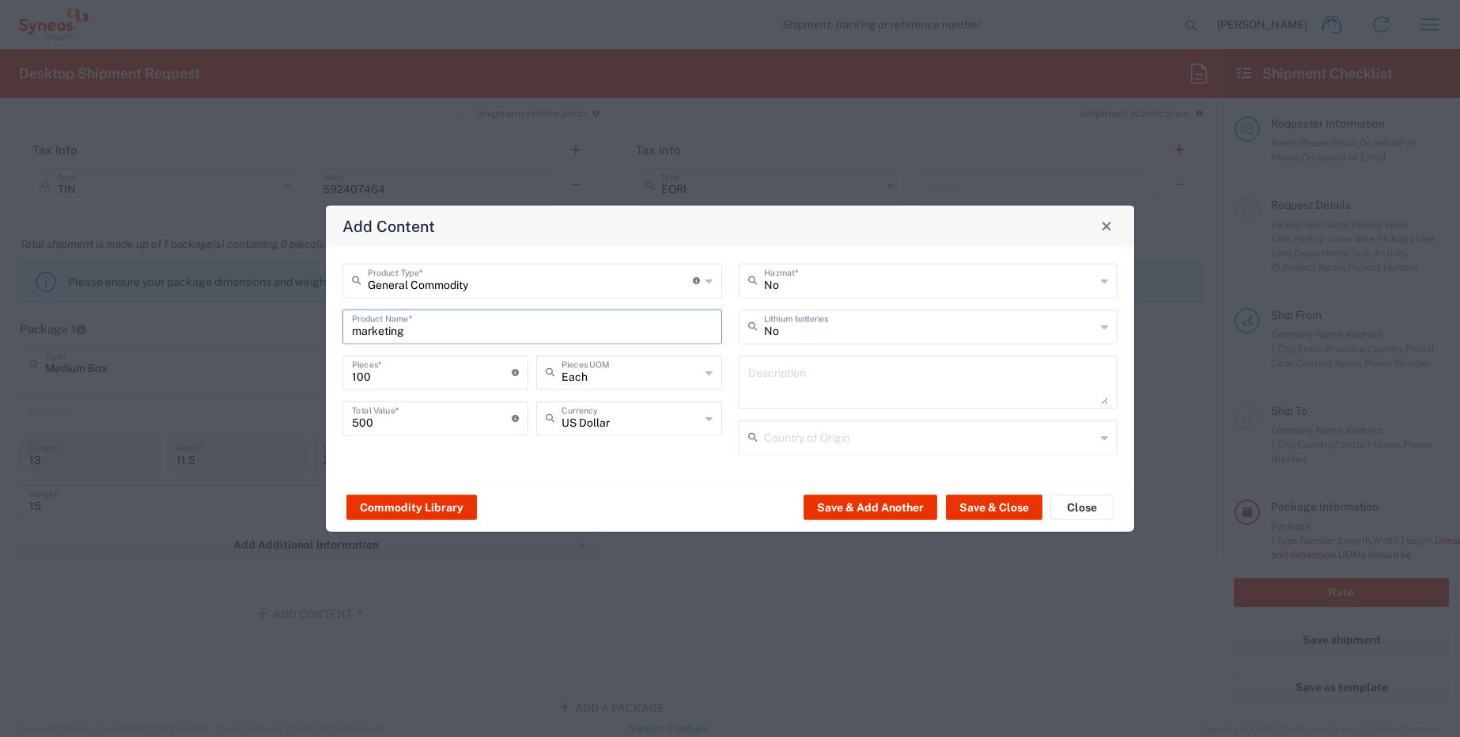
click at [246, 313] on div "Add Content General Commodity Product Type * Document: Paper document generated…" at bounding box center [730, 368] width 1460 height 737
click at [520, 342] on div "Product Name *" at bounding box center [533, 326] width 380 height 35
click at [408, 332] on input "text" at bounding box center [532, 325] width 361 height 28
click at [786, 384] on textarea at bounding box center [928, 381] width 361 height 44
click at [467, 326] on input "text" at bounding box center [532, 325] width 361 height 28
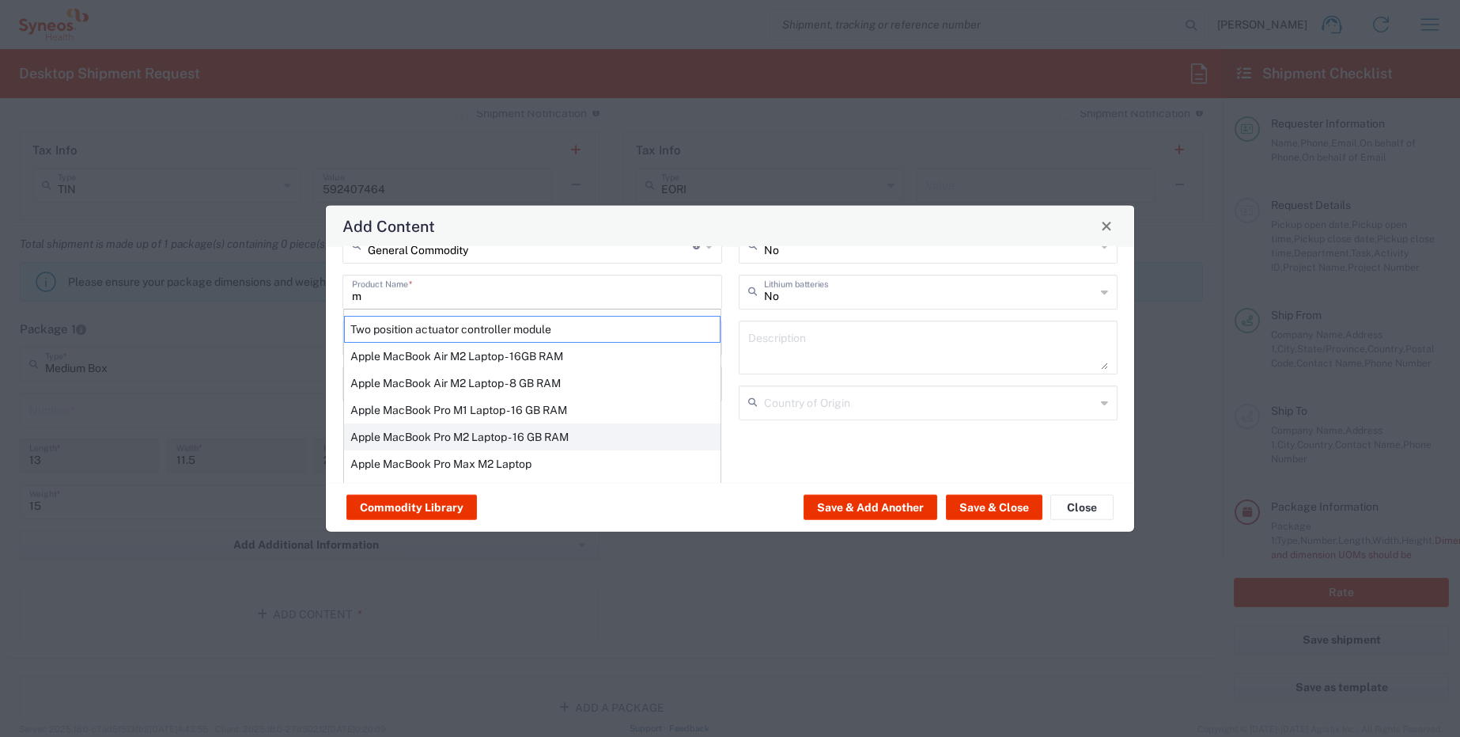
scroll to position [32, 0]
click at [445, 304] on input "m" at bounding box center [532, 293] width 361 height 28
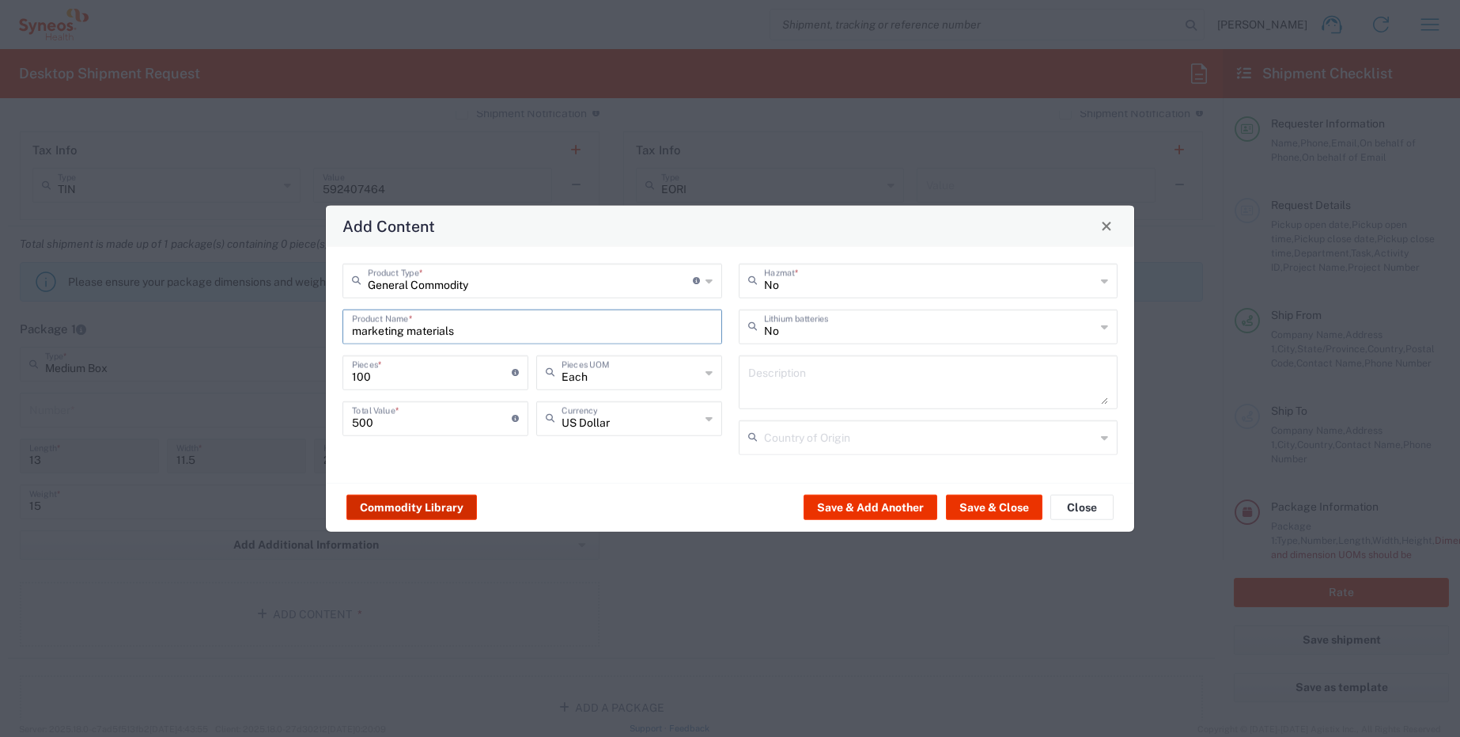
type input "marketing materials"
click at [412, 508] on button "Commodity Library" at bounding box center [412, 506] width 131 height 25
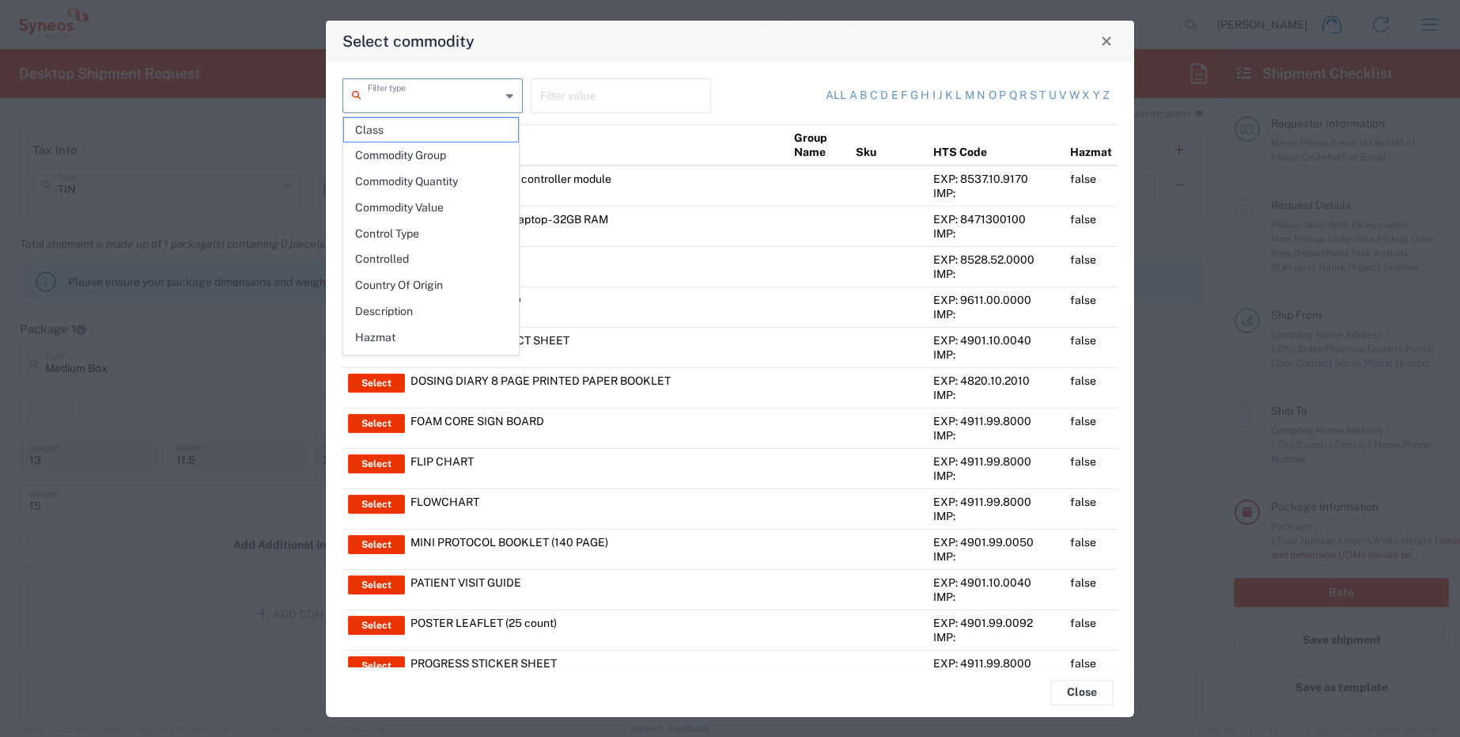
click at [424, 92] on input "text" at bounding box center [434, 95] width 133 height 28
click at [398, 100] on input "text" at bounding box center [434, 95] width 133 height 28
click at [586, 104] on input "text" at bounding box center [620, 95] width 161 height 28
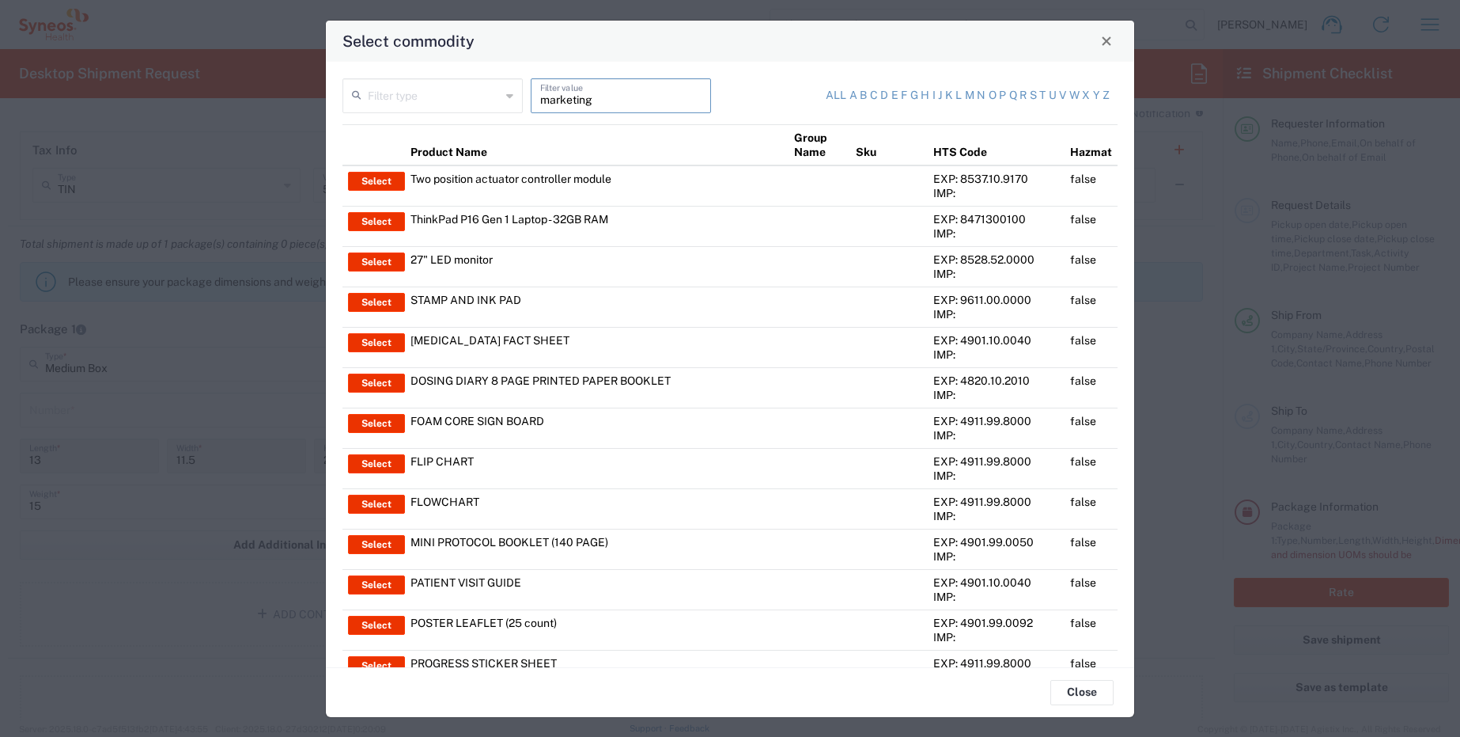
drag, startPoint x: 601, startPoint y: 101, endPoint x: 443, endPoint y: 100, distance: 158.2
click at [443, 100] on div "Filter type marketing Filter value" at bounding box center [533, 101] width 388 height 46
type input "d"
type input "brochure"
click at [965, 97] on link "m" at bounding box center [969, 96] width 9 height 16
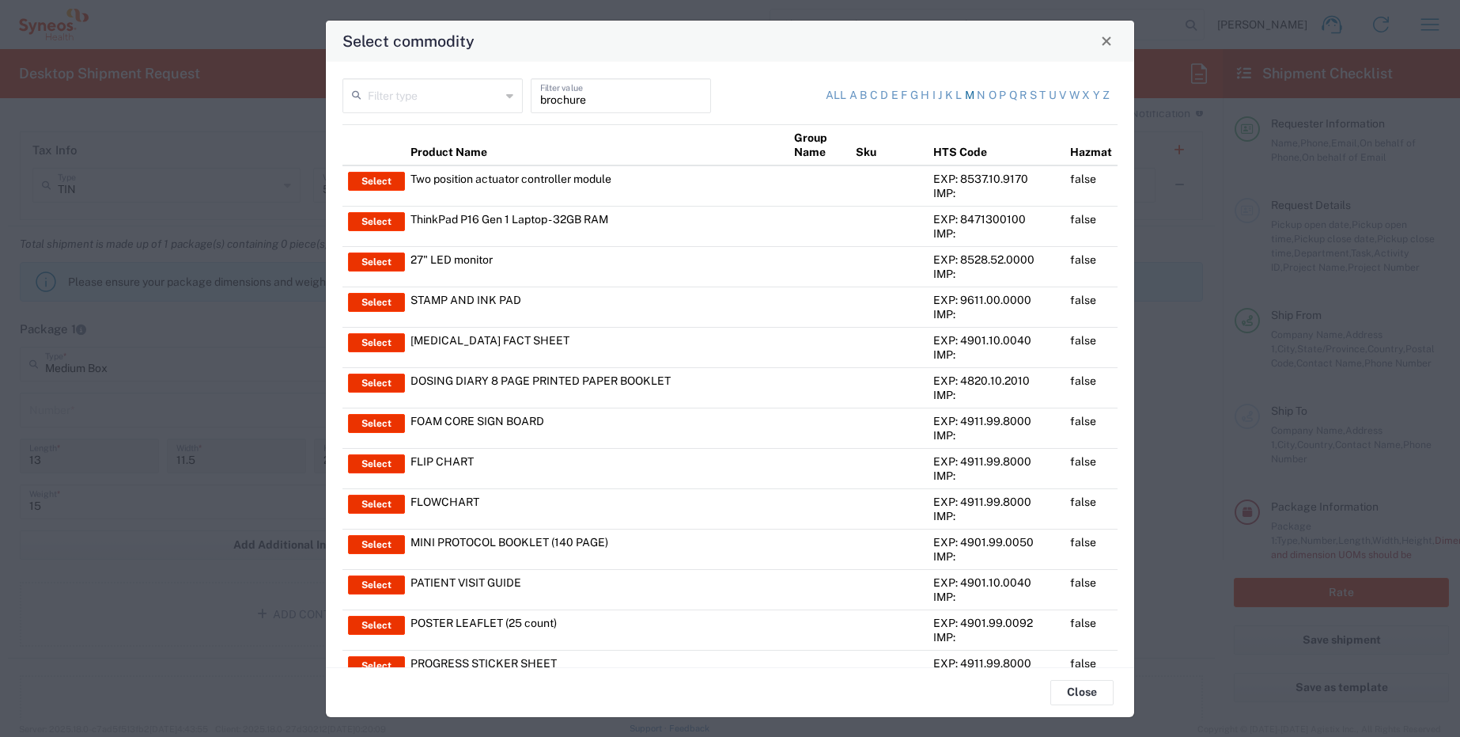
type input "Product Name"
type input "m"
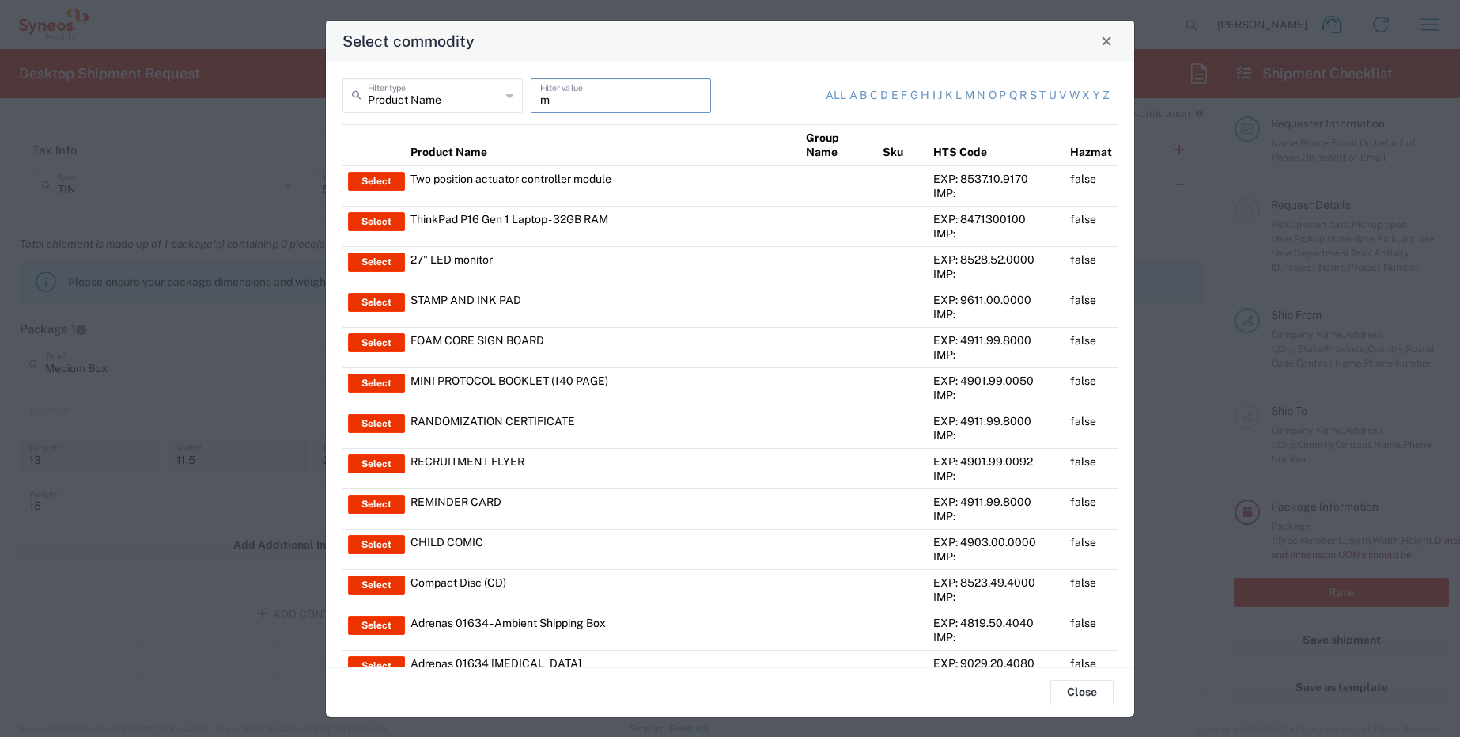
click at [581, 103] on input "m" at bounding box center [620, 95] width 161 height 28
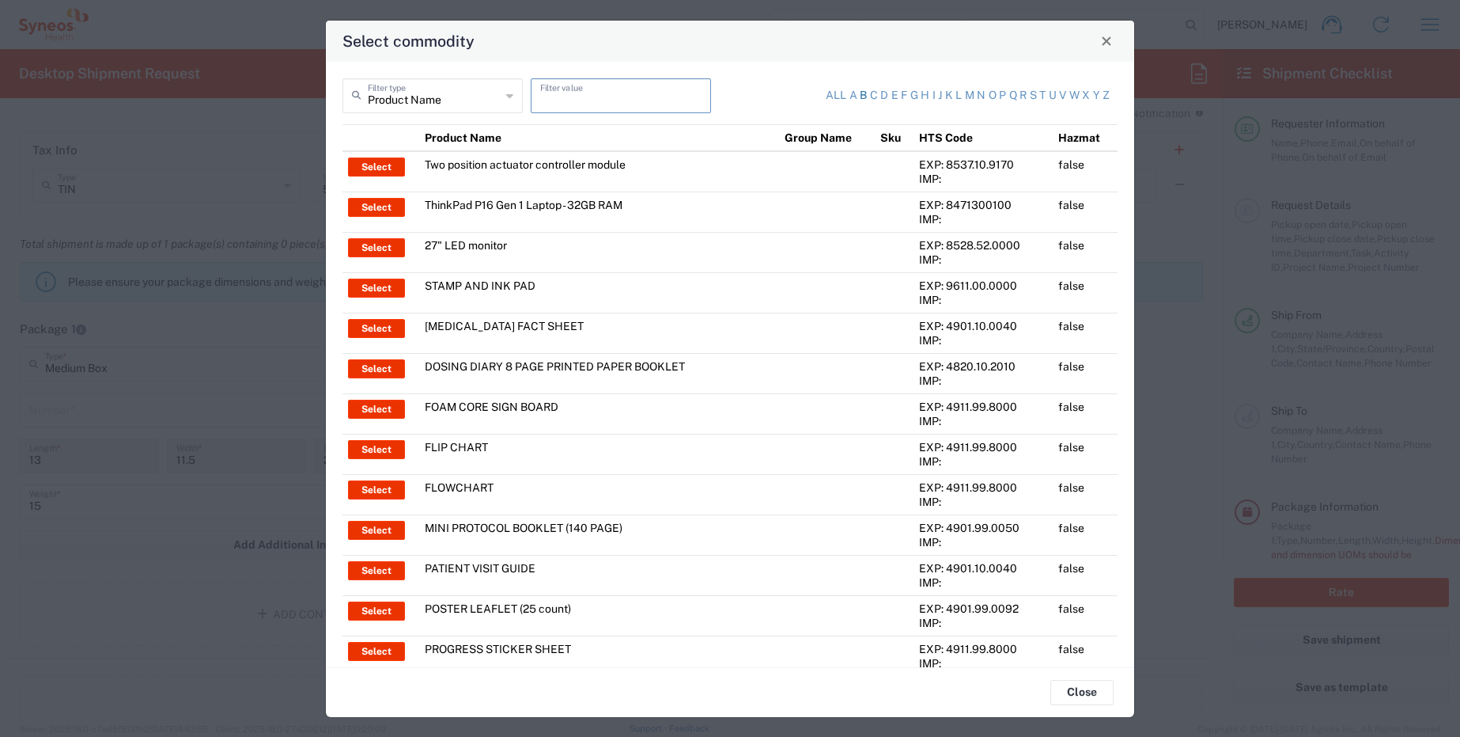
click at [860, 94] on link "b" at bounding box center [863, 96] width 7 height 16
type input "b"
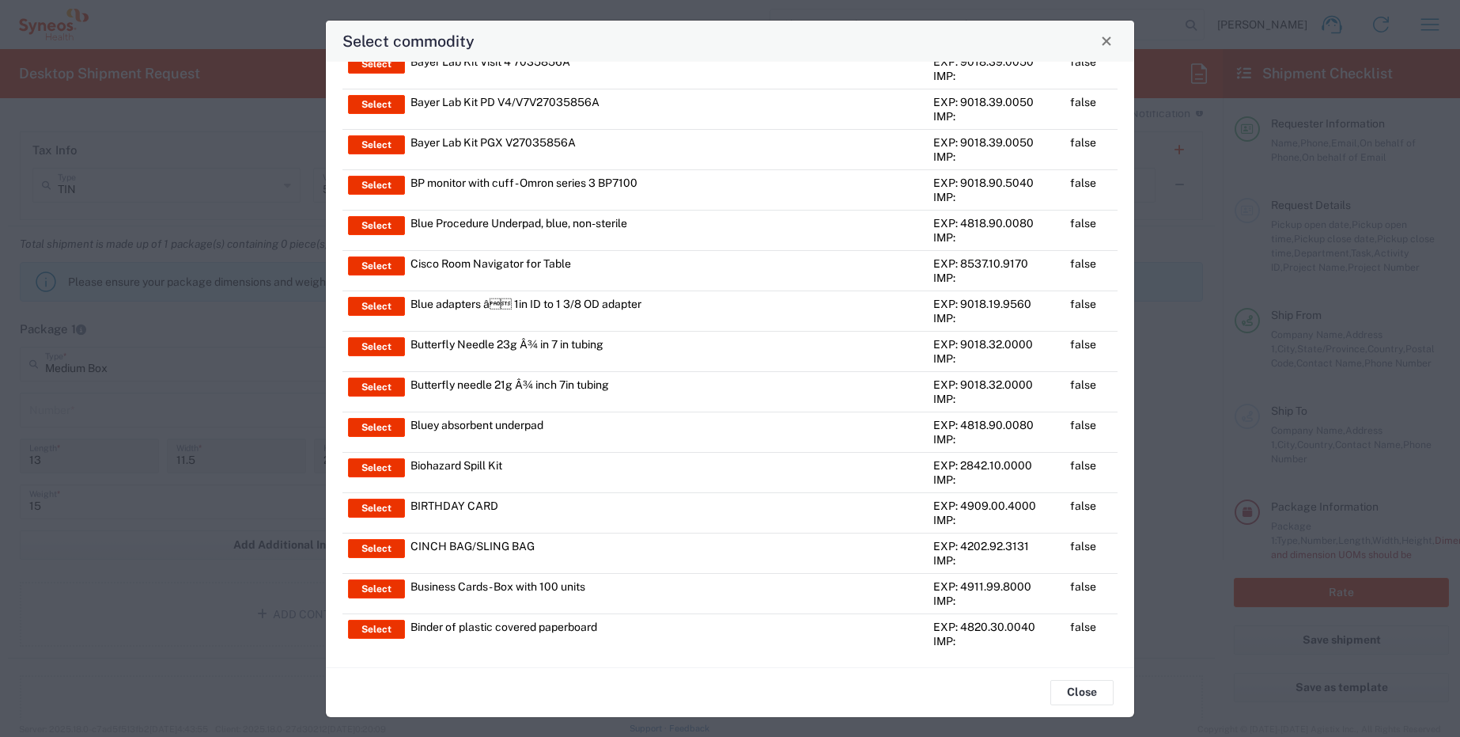
scroll to position [3601, 0]
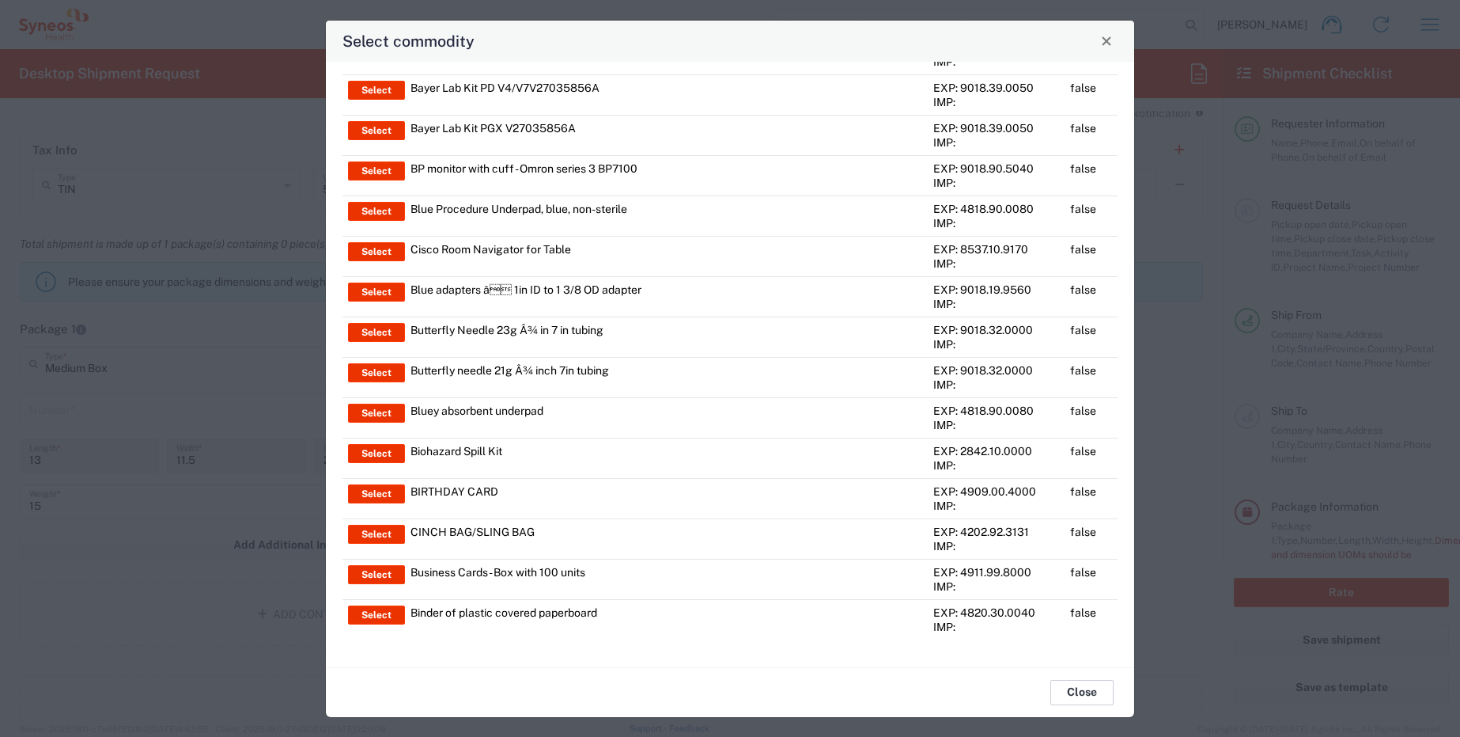
click at [1080, 688] on button "Close" at bounding box center [1082, 692] width 63 height 25
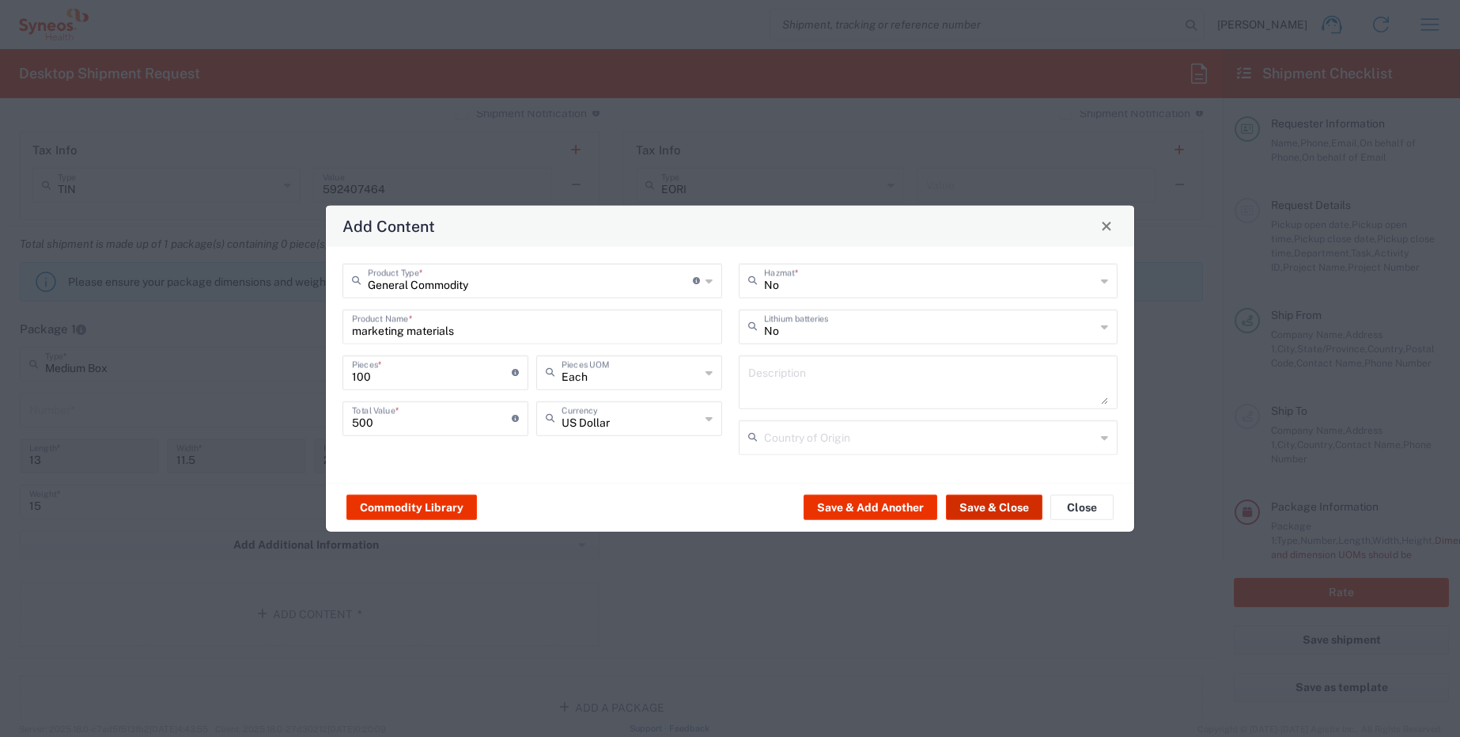
click at [989, 506] on button "Save & Close" at bounding box center [994, 506] width 97 height 25
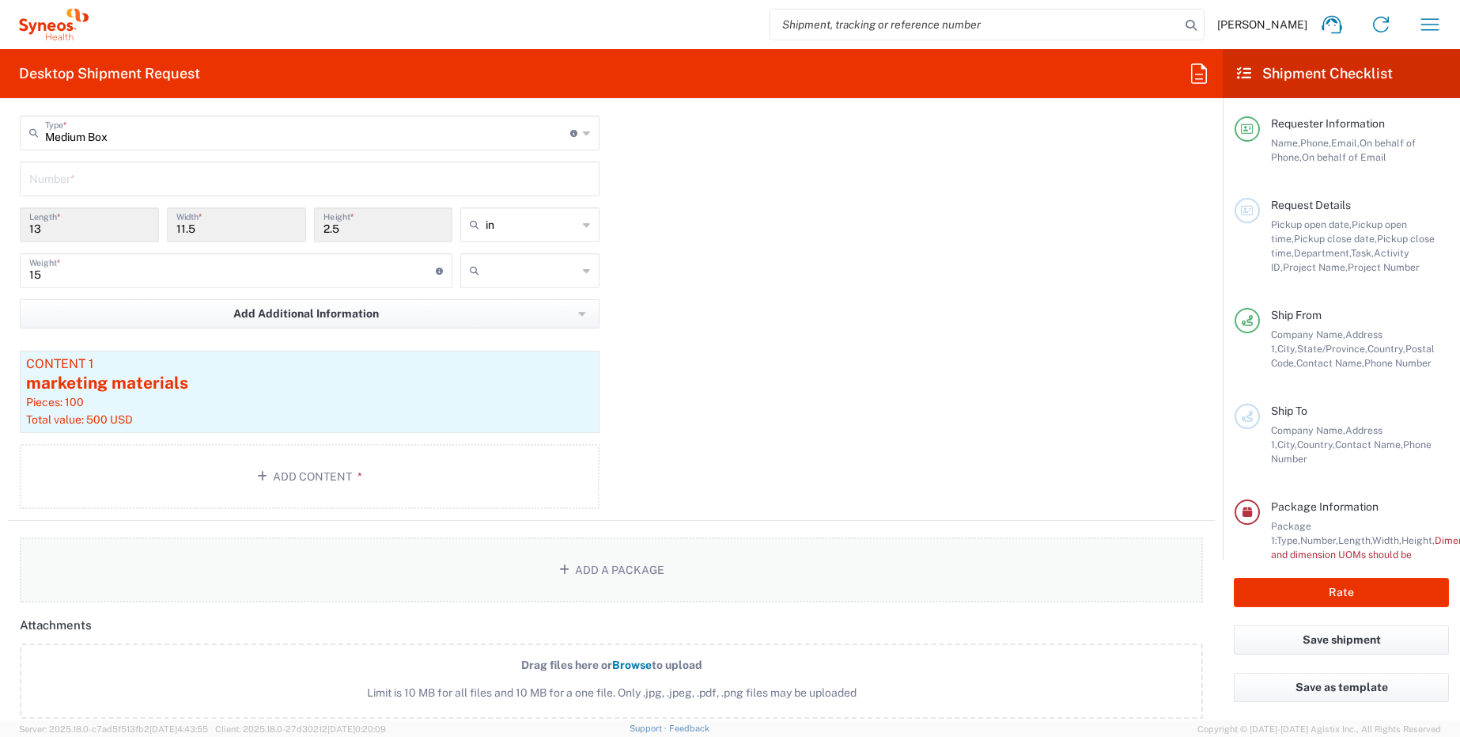
scroll to position [1437, 0]
click at [583, 277] on icon at bounding box center [586, 275] width 7 height 25
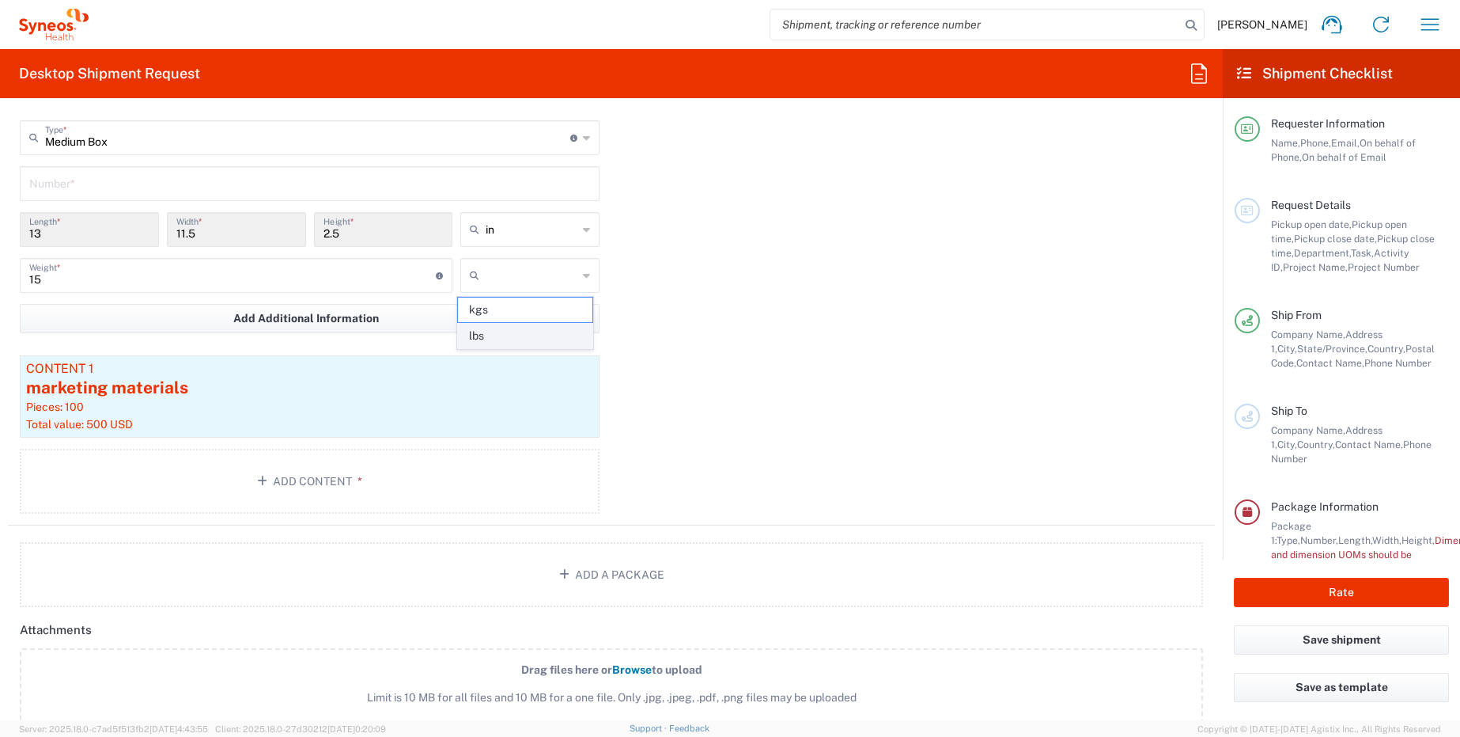
click at [520, 334] on span "lbs" at bounding box center [525, 336] width 134 height 25
type input "lbs"
click at [932, 388] on div "Package 1 Medium Box Type * Material used to package goods Envelope Large Box M…" at bounding box center [611, 305] width 1207 height 441
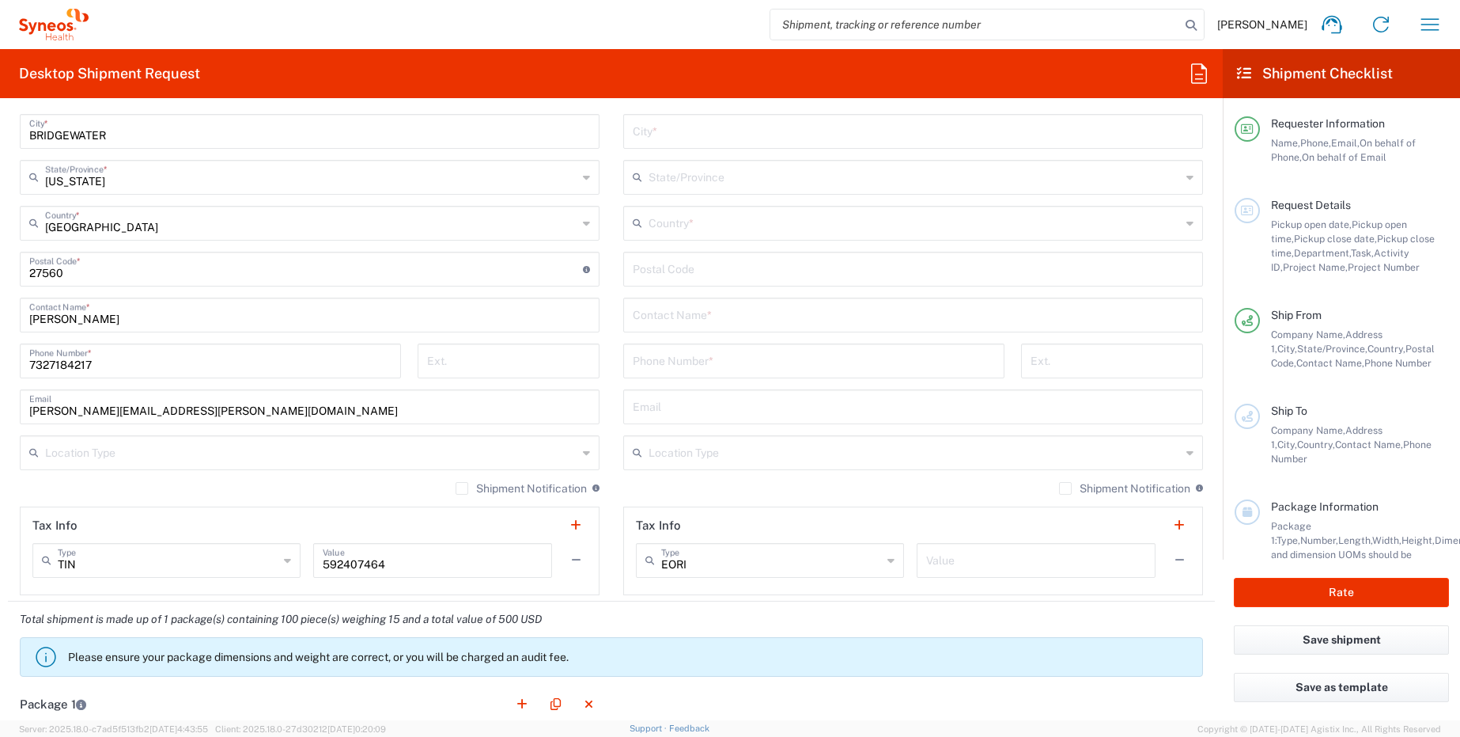
scroll to position [733, 0]
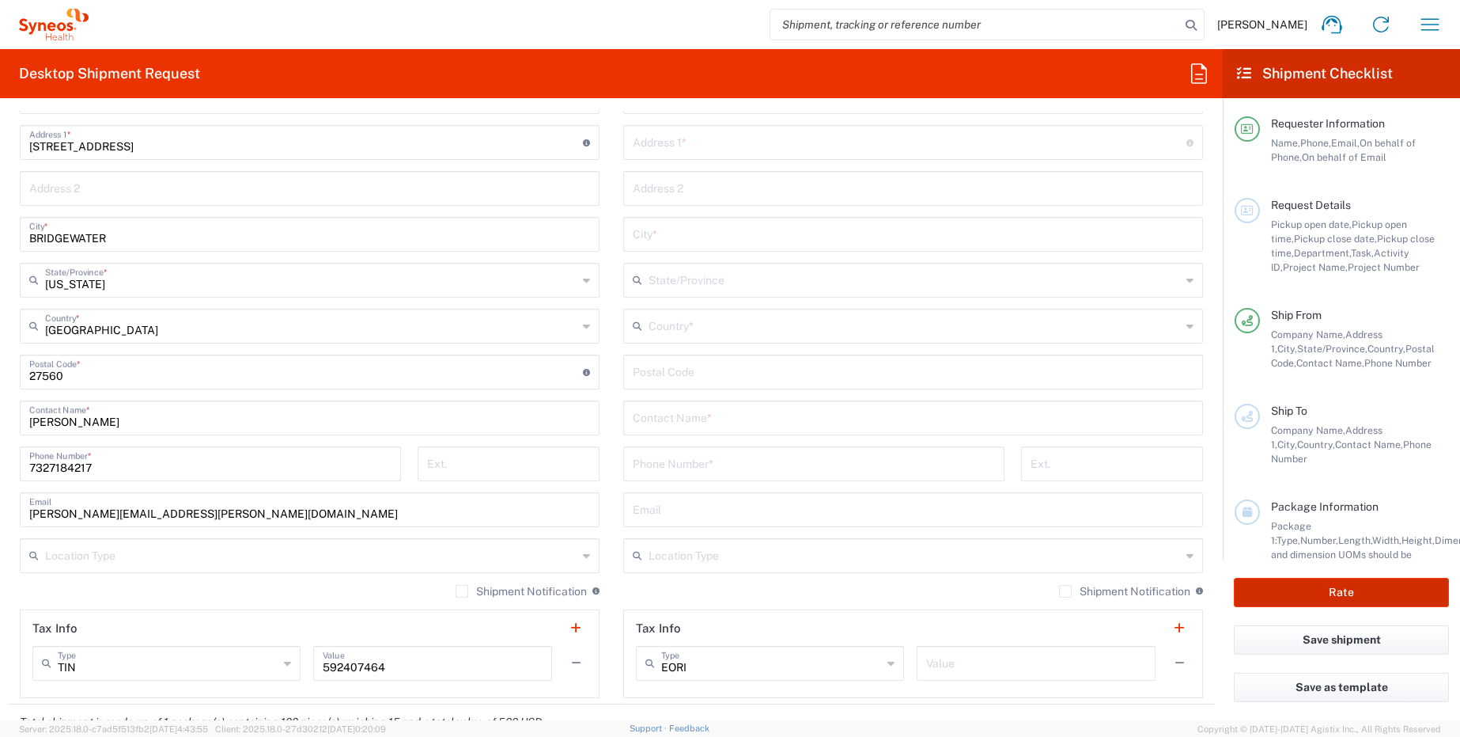
click at [1399, 596] on button "Rate" at bounding box center [1341, 592] width 215 height 29
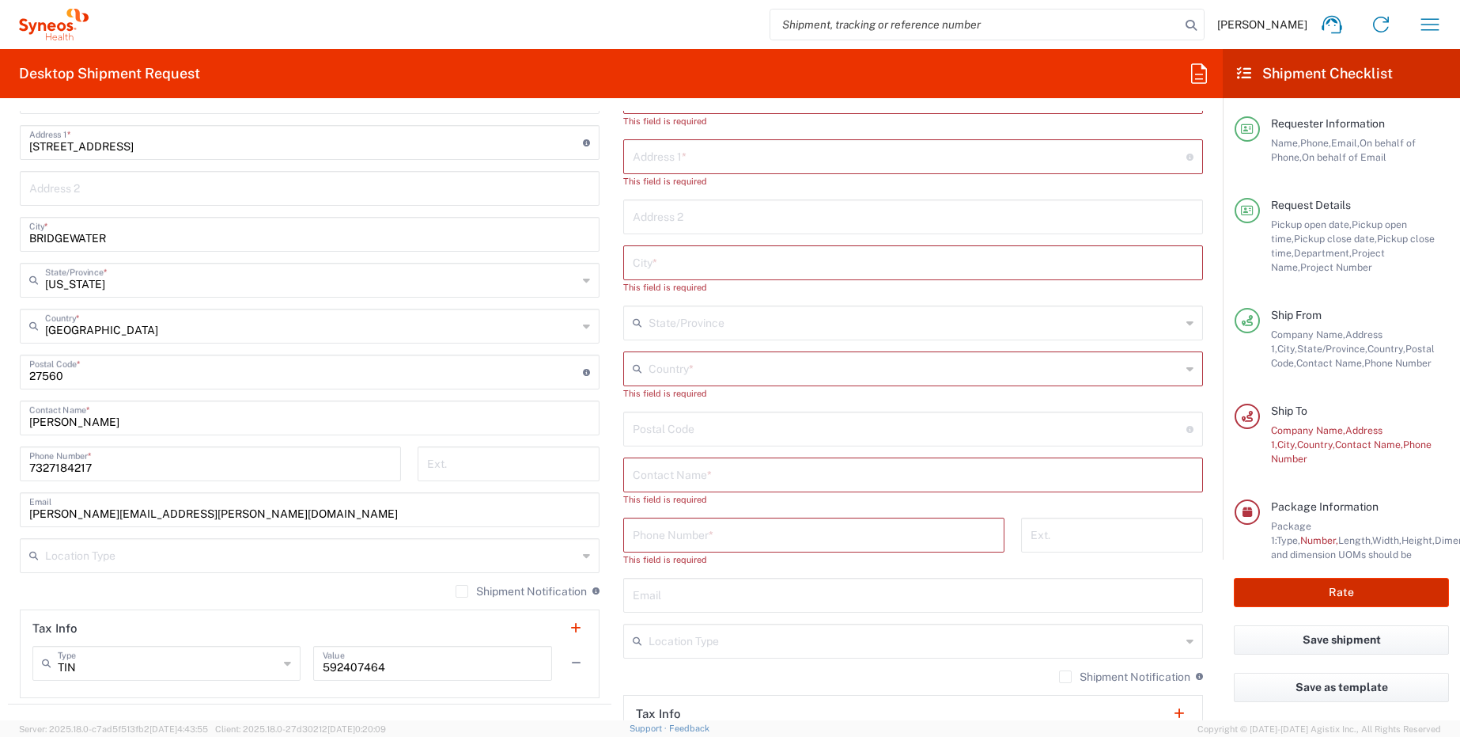
type input "**6183 DEPARTMENTAL EXPENSE"
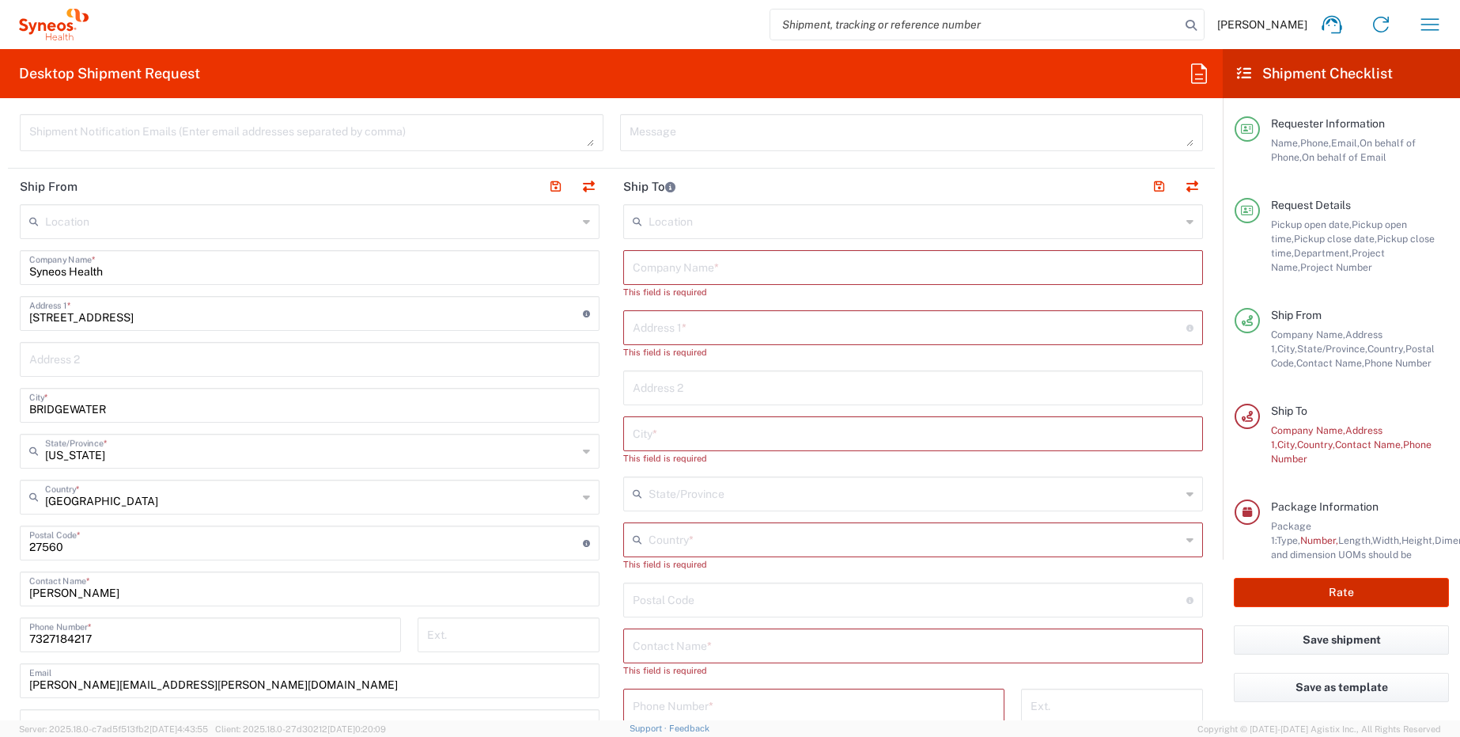
scroll to position [560, 0]
click at [663, 272] on input "text" at bounding box center [913, 268] width 561 height 28
paste input "[PERSON_NAME]"
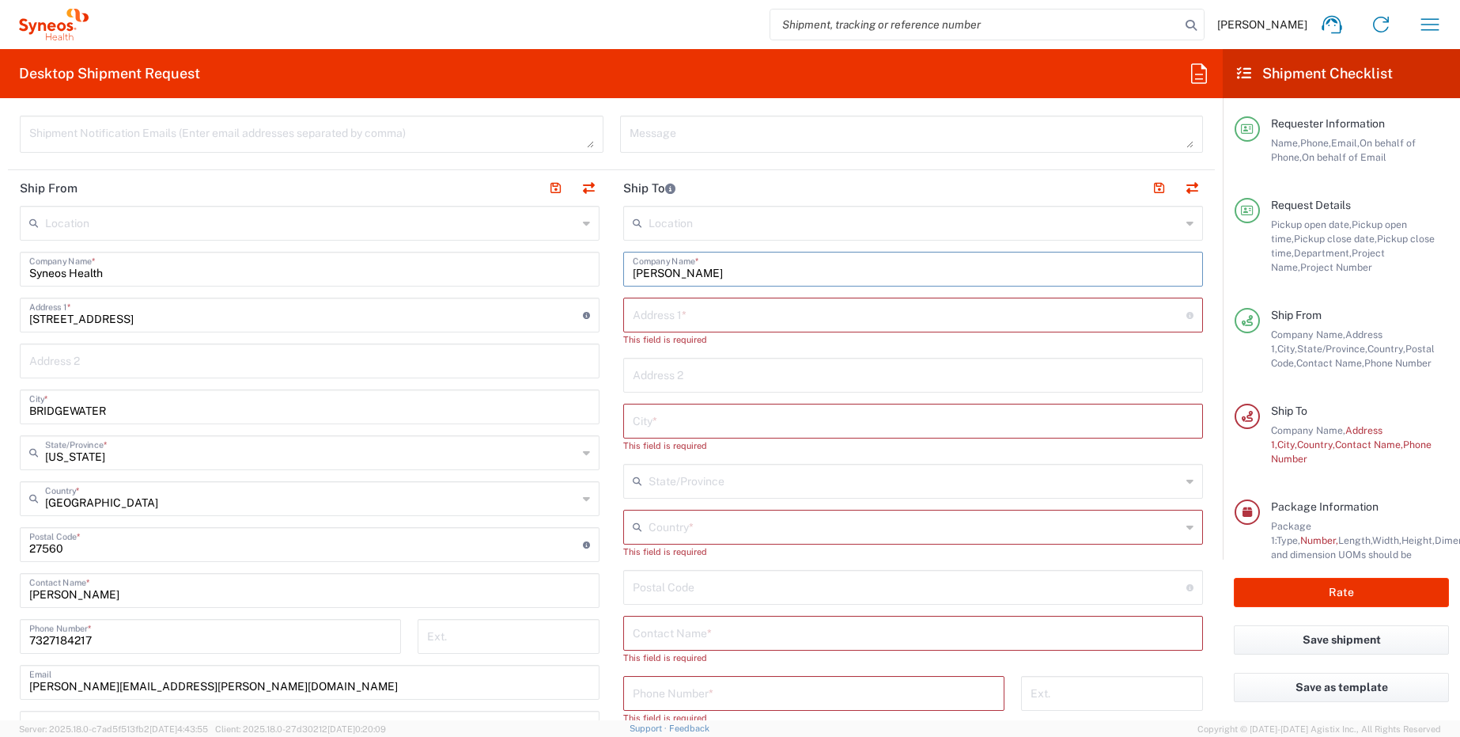
type input "[PERSON_NAME]"
click at [669, 378] on input "text" at bounding box center [913, 374] width 561 height 28
click at [673, 375] on input "text" at bounding box center [913, 374] width 561 height 28
click at [684, 320] on input "text" at bounding box center [910, 314] width 554 height 28
paste input "c/o Fed Ex Office at [GEOGRAPHIC_DATA]"
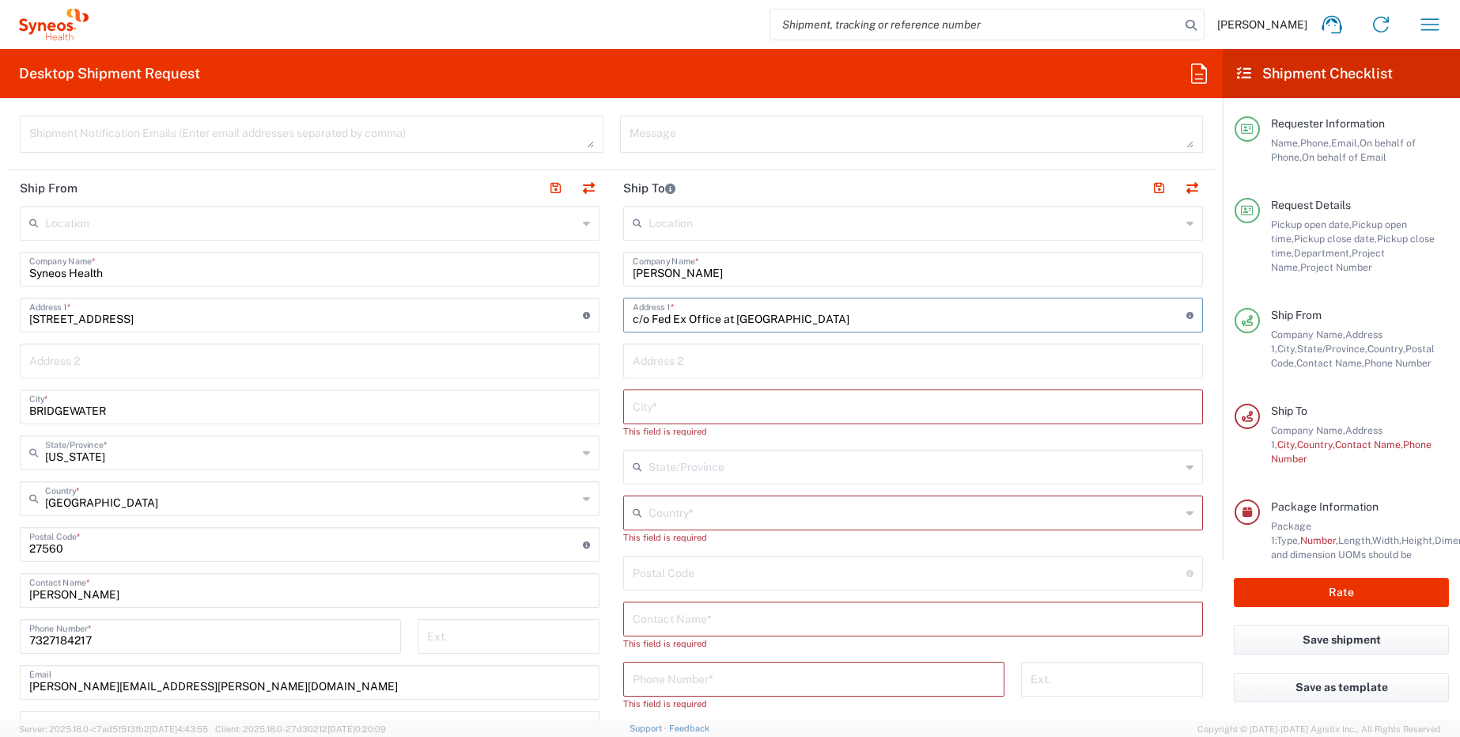
type input "c/o Fed Ex Office at [GEOGRAPHIC_DATA]"
click at [673, 365] on input "text" at bounding box center [913, 360] width 561 height 28
paste input "[STREET_ADDRESS][US_STATE]"
type input "[STREET_ADDRESS][US_STATE]"
click at [706, 408] on input "text" at bounding box center [913, 406] width 561 height 28
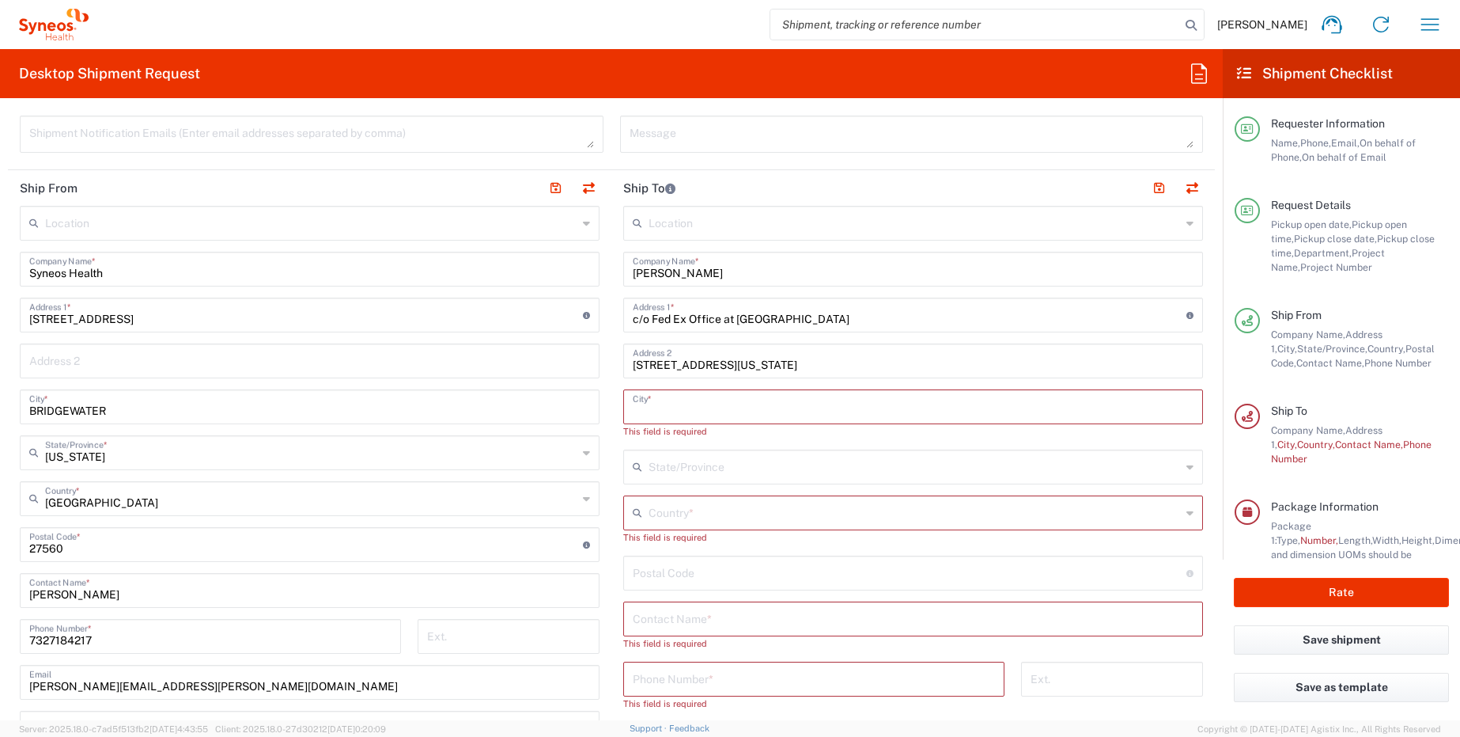
paste input "[GEOGRAPHIC_DATA]"
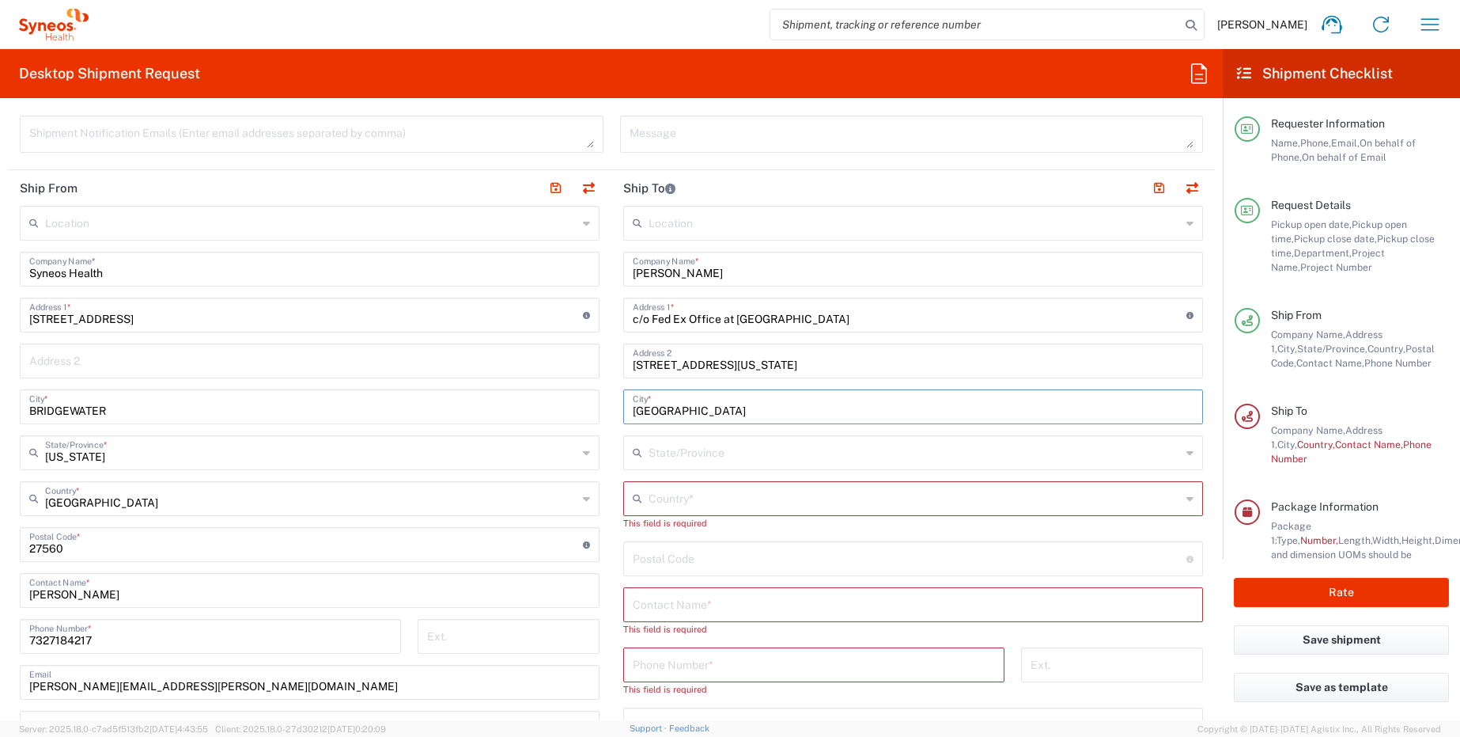
type input "[GEOGRAPHIC_DATA]"
click at [686, 454] on input "text" at bounding box center [915, 451] width 532 height 28
type input "ILL"
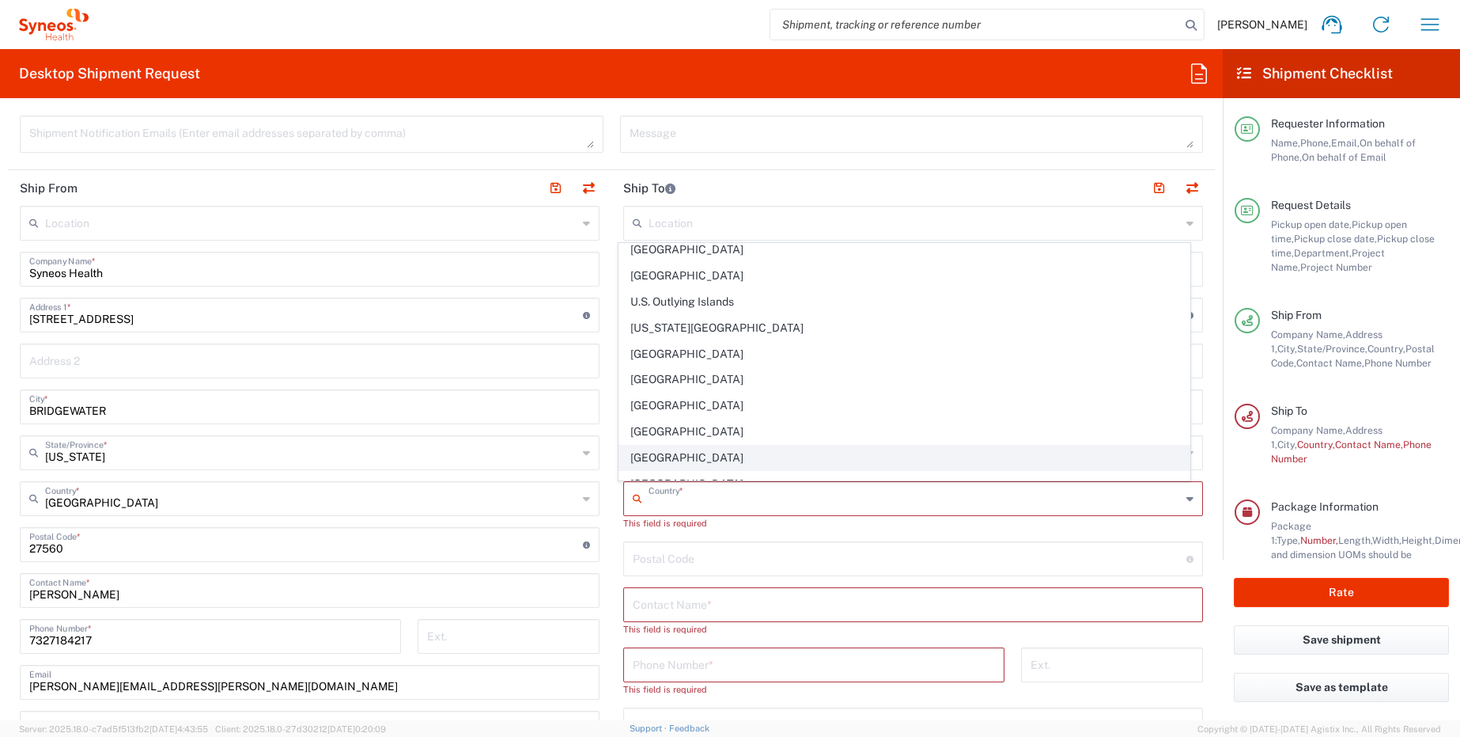
scroll to position [5947, 0]
click at [693, 459] on span "[GEOGRAPHIC_DATA]" at bounding box center [904, 458] width 571 height 25
type input "[GEOGRAPHIC_DATA]"
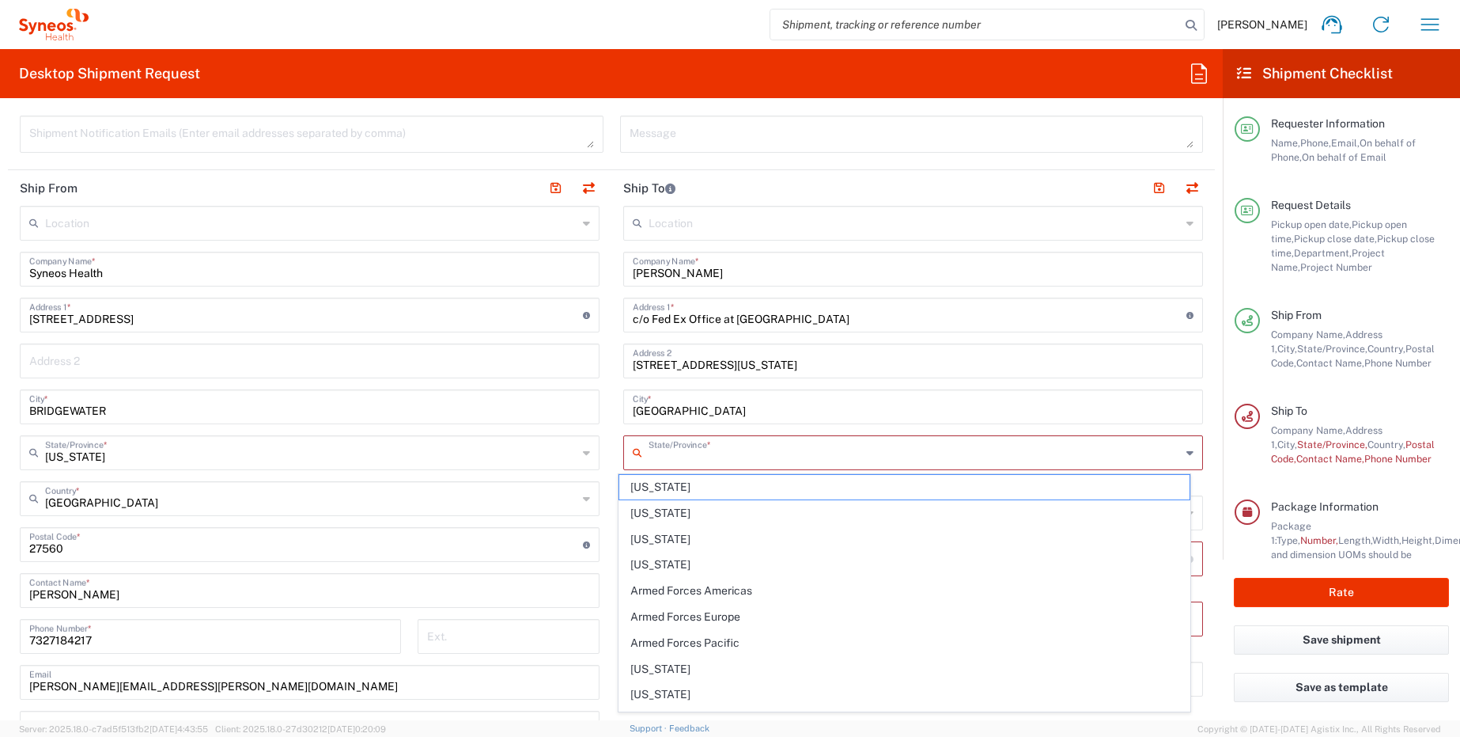
click at [711, 460] on input "text" at bounding box center [915, 451] width 532 height 28
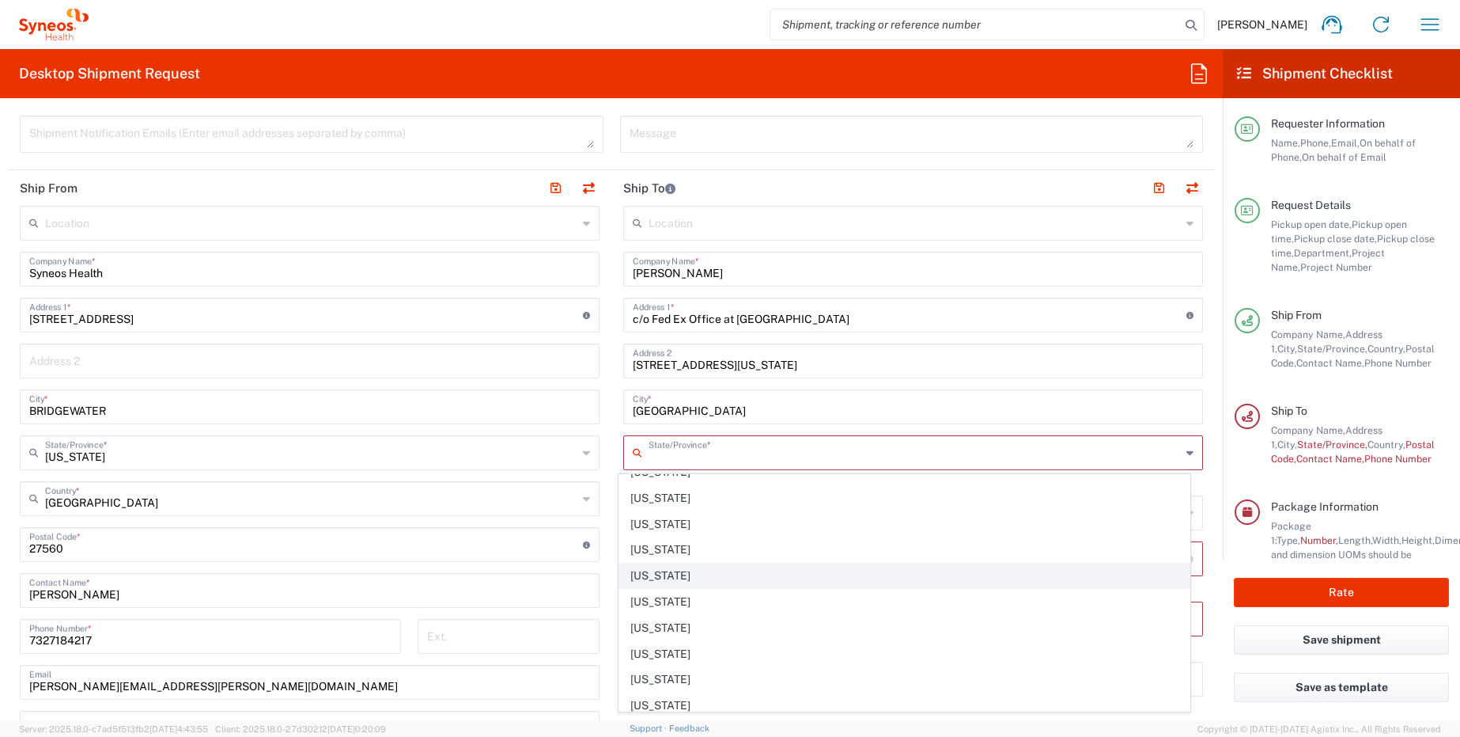
scroll to position [403, 0]
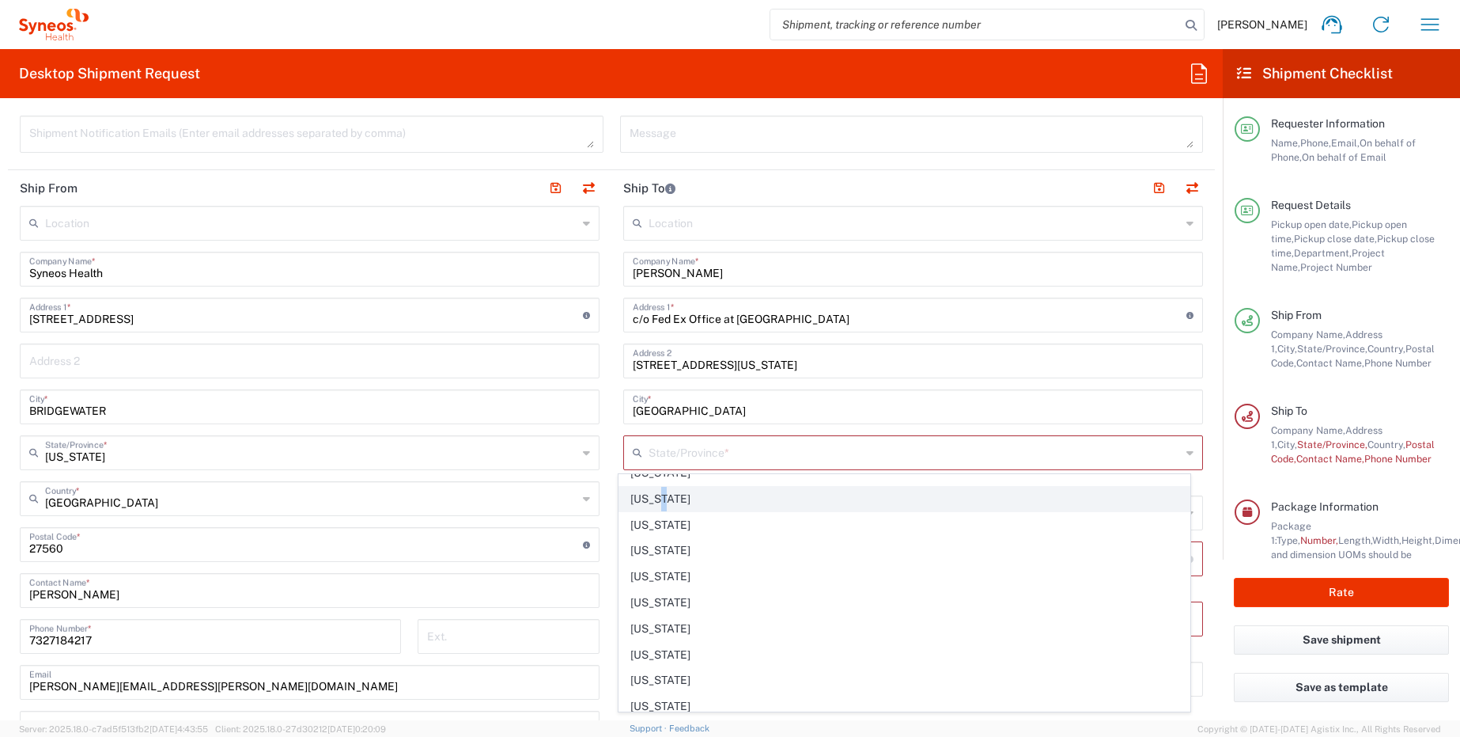
click at [651, 497] on span "[US_STATE]" at bounding box center [904, 499] width 571 height 25
type input "[US_STATE]"
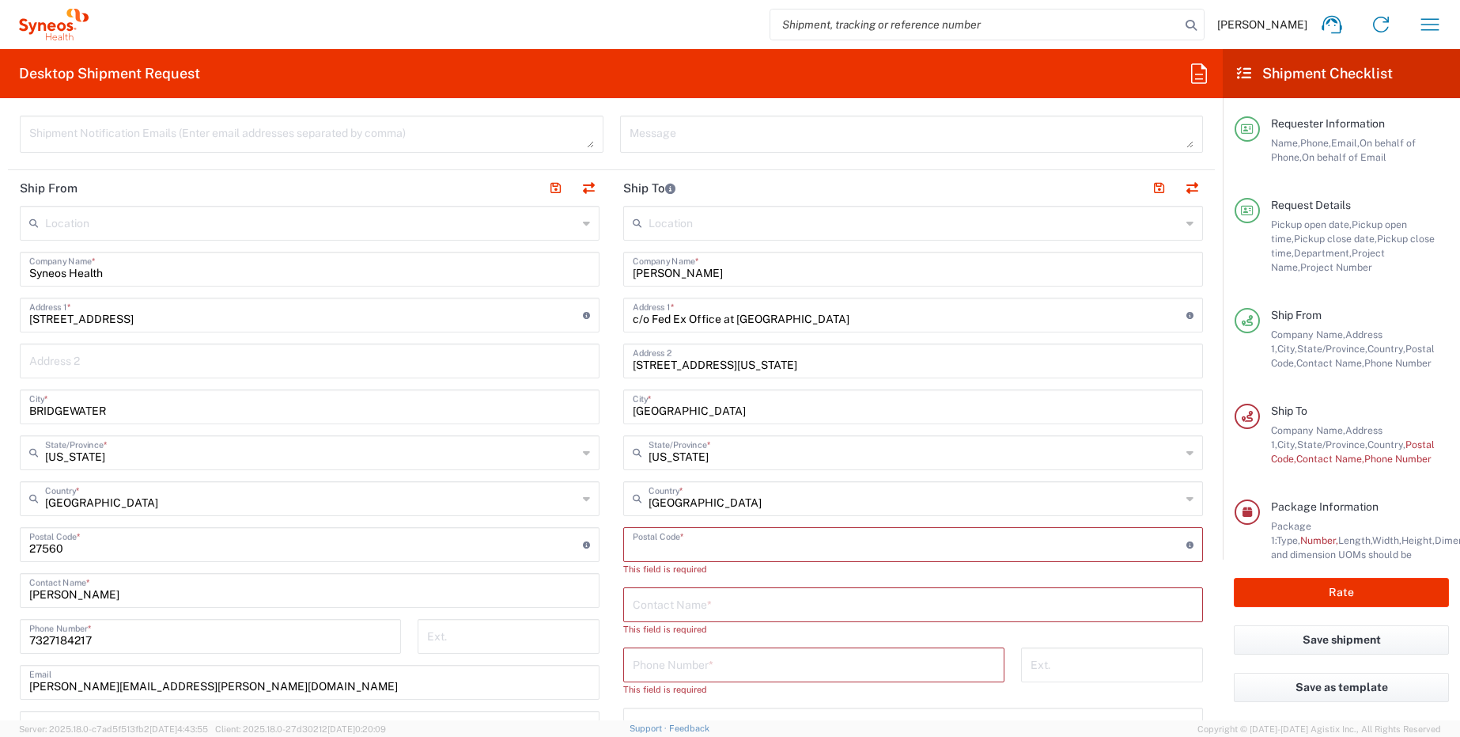
click at [663, 547] on input "undefined" at bounding box center [910, 543] width 554 height 28
paste input "60611"
drag, startPoint x: 630, startPoint y: 550, endPoint x: 595, endPoint y: 546, distance: 35.0
click at [612, 548] on main "Location [PERSON_NAME] LLC-[GEOGRAPHIC_DATA] [GEOGRAPHIC_DATA] [GEOGRAPHIC_DATA…" at bounding box center [914, 559] width 604 height 707
type input "60611"
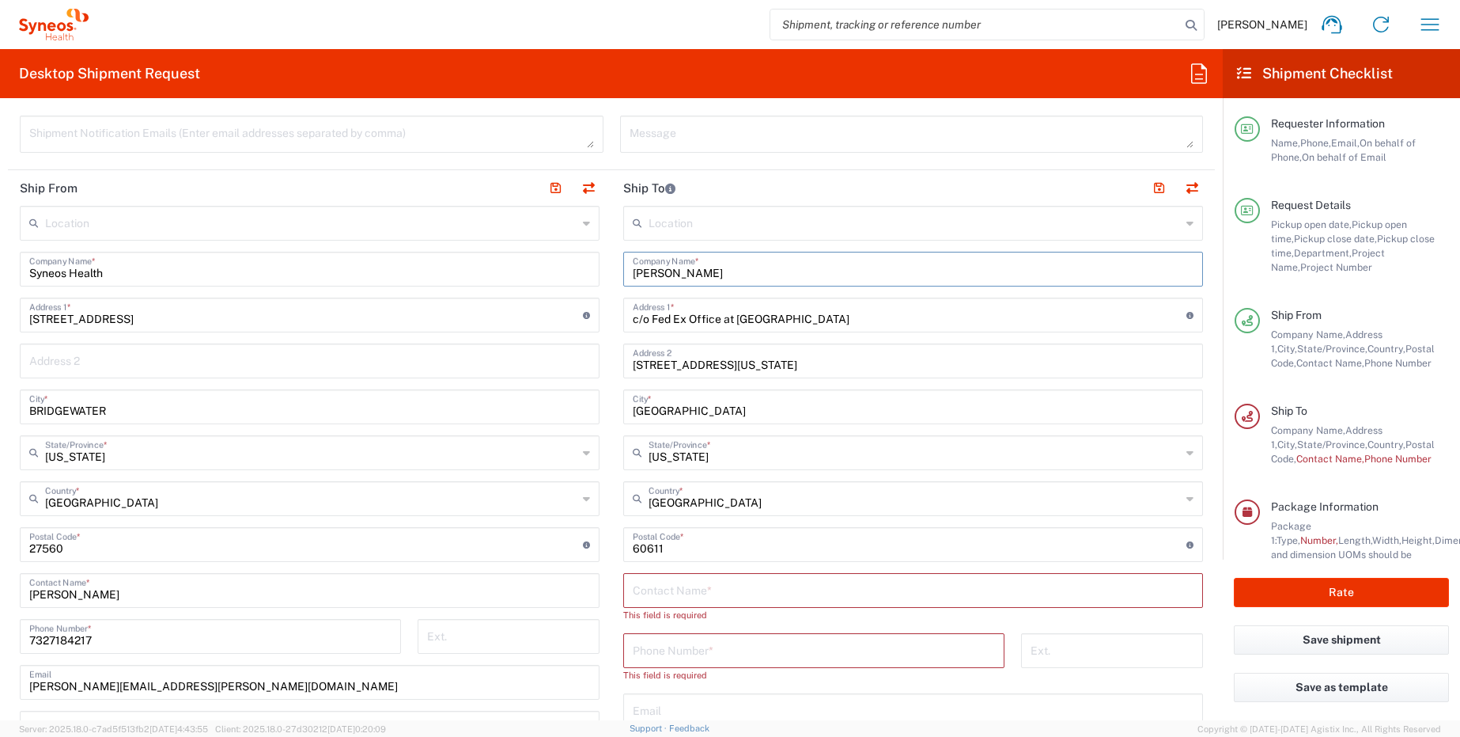
drag, startPoint x: 716, startPoint y: 272, endPoint x: 597, endPoint y: 274, distance: 118.7
click at [597, 274] on div "Ship From Location [PERSON_NAME]y LLC-[GEOGRAPHIC_DATA] [GEOGRAPHIC_DATA] [GEOG…" at bounding box center [611, 537] width 1207 height 735
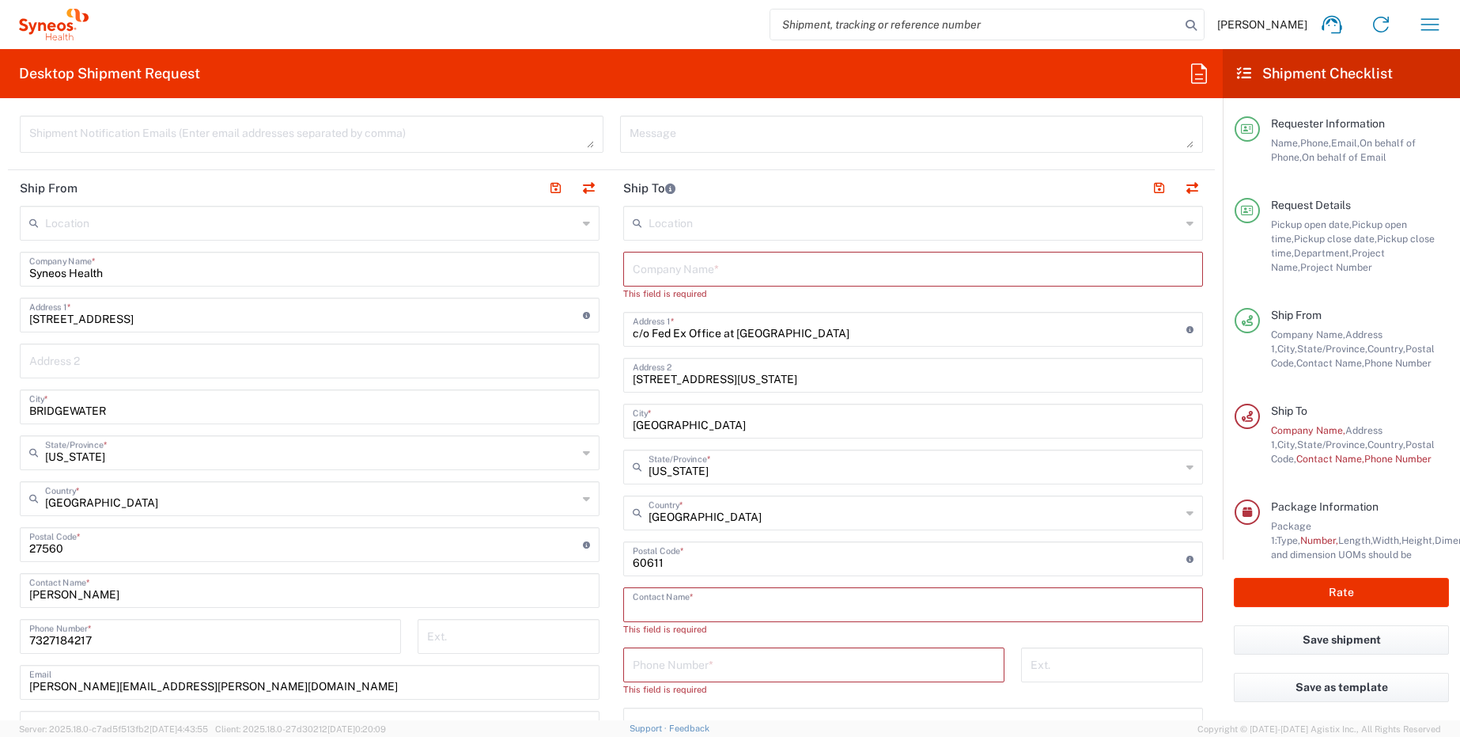
click at [683, 611] on input "text" at bounding box center [913, 603] width 561 height 28
paste input "[PERSON_NAME]"
type input "[PERSON_NAME]"
click at [833, 655] on input "tel" at bounding box center [814, 649] width 362 height 28
paste input "608.548.0253"
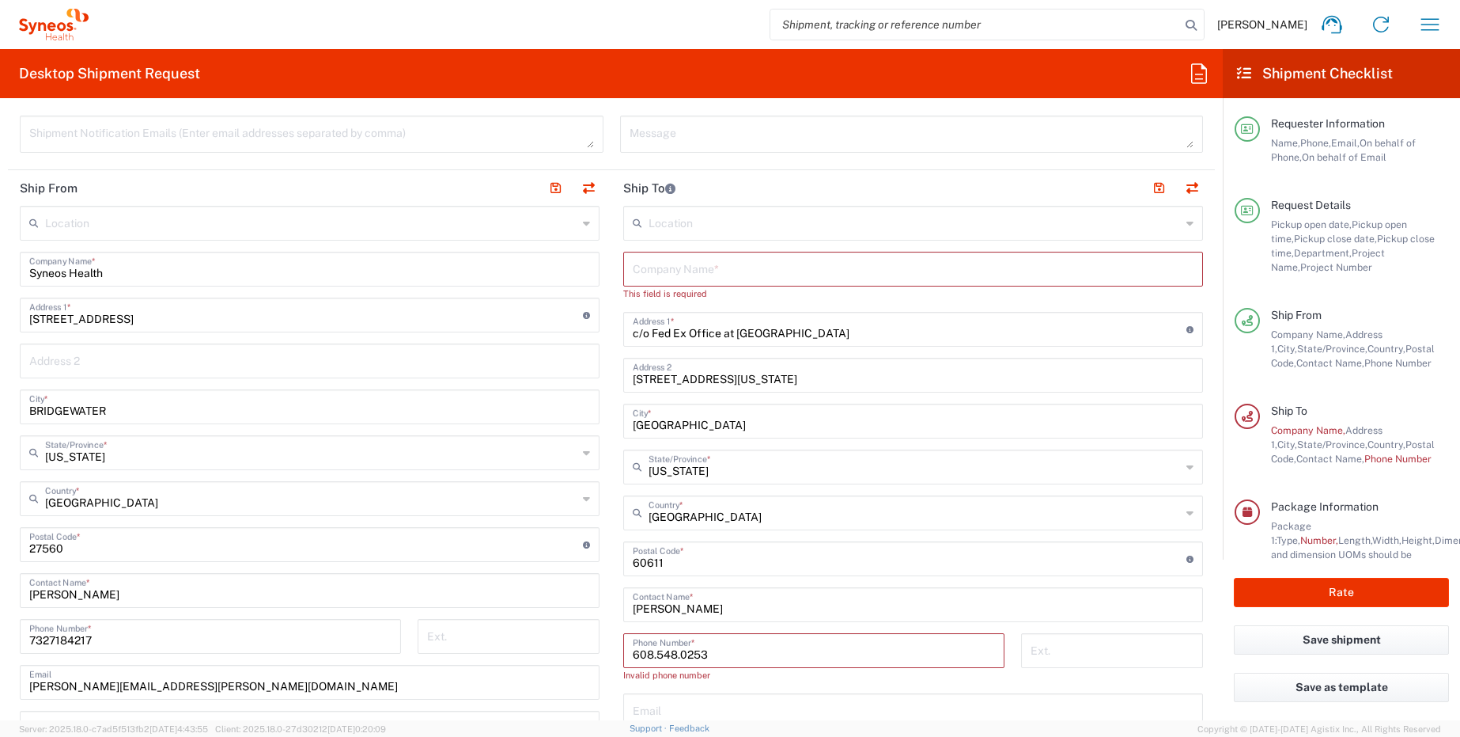
click at [670, 656] on input "608.548.0253" at bounding box center [814, 649] width 362 height 28
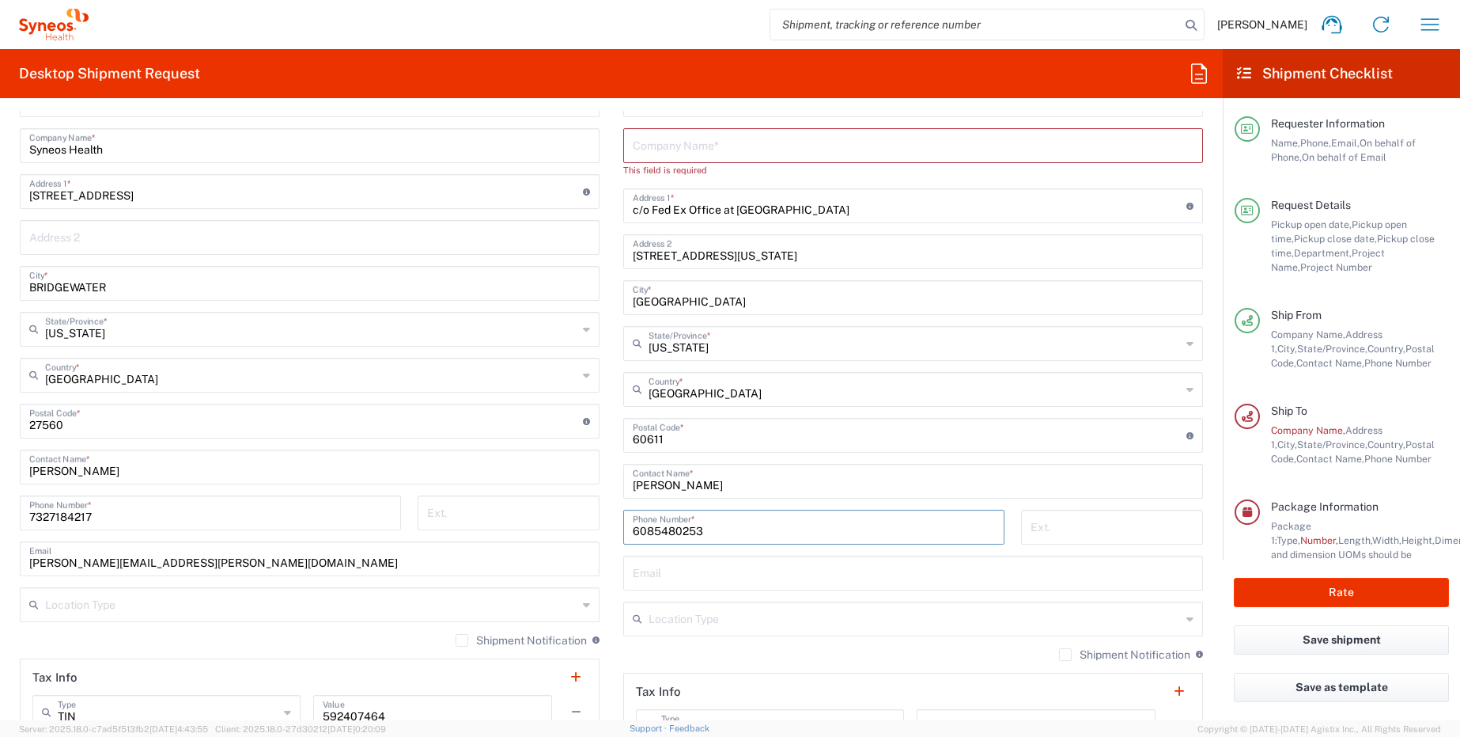
scroll to position [685, 0]
type input "6085480253"
click at [668, 574] on input "text" at bounding box center [913, 570] width 561 height 28
paste input "[EMAIL_ADDRESS][DOMAIN_NAME]"
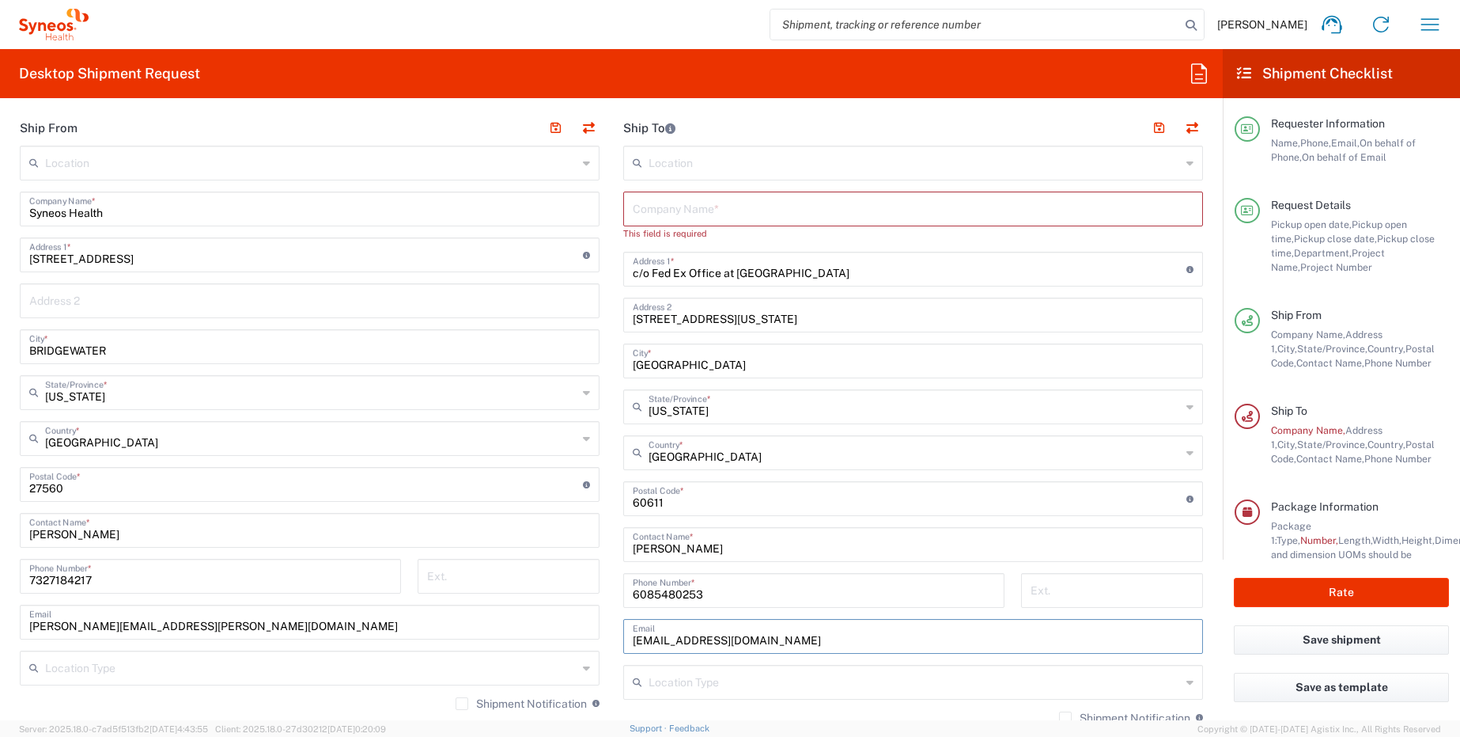
scroll to position [617, 0]
type input "[EMAIL_ADDRESS][DOMAIN_NAME]"
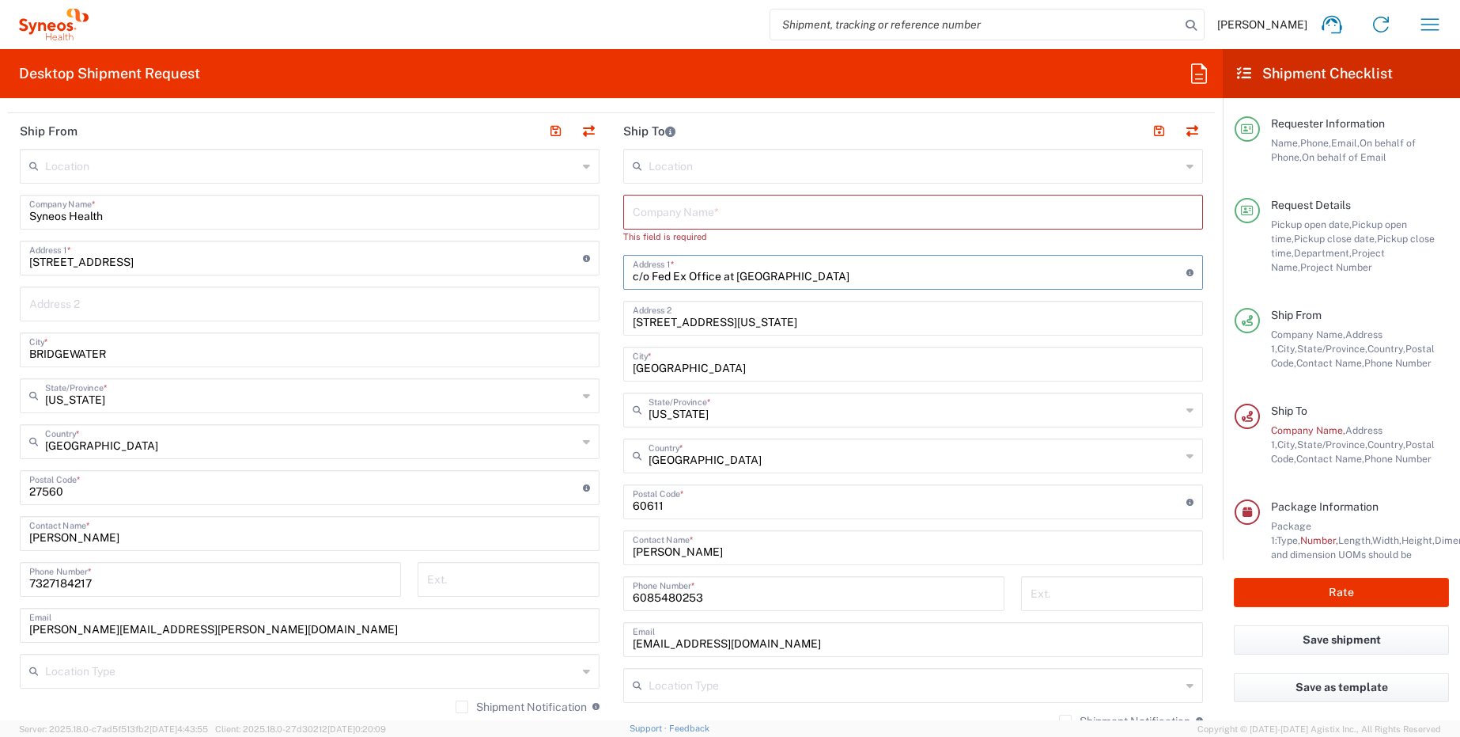
drag, startPoint x: 865, startPoint y: 276, endPoint x: 733, endPoint y: 281, distance: 131.4
click at [733, 281] on input "c/o Fed Ex Office at [GEOGRAPHIC_DATA]" at bounding box center [910, 271] width 554 height 28
type input "c/o Fed Ex Office at"
click at [706, 215] on input "text" at bounding box center [913, 211] width 561 height 28
paste input "Intercontinental [GEOGRAPHIC_DATA]"
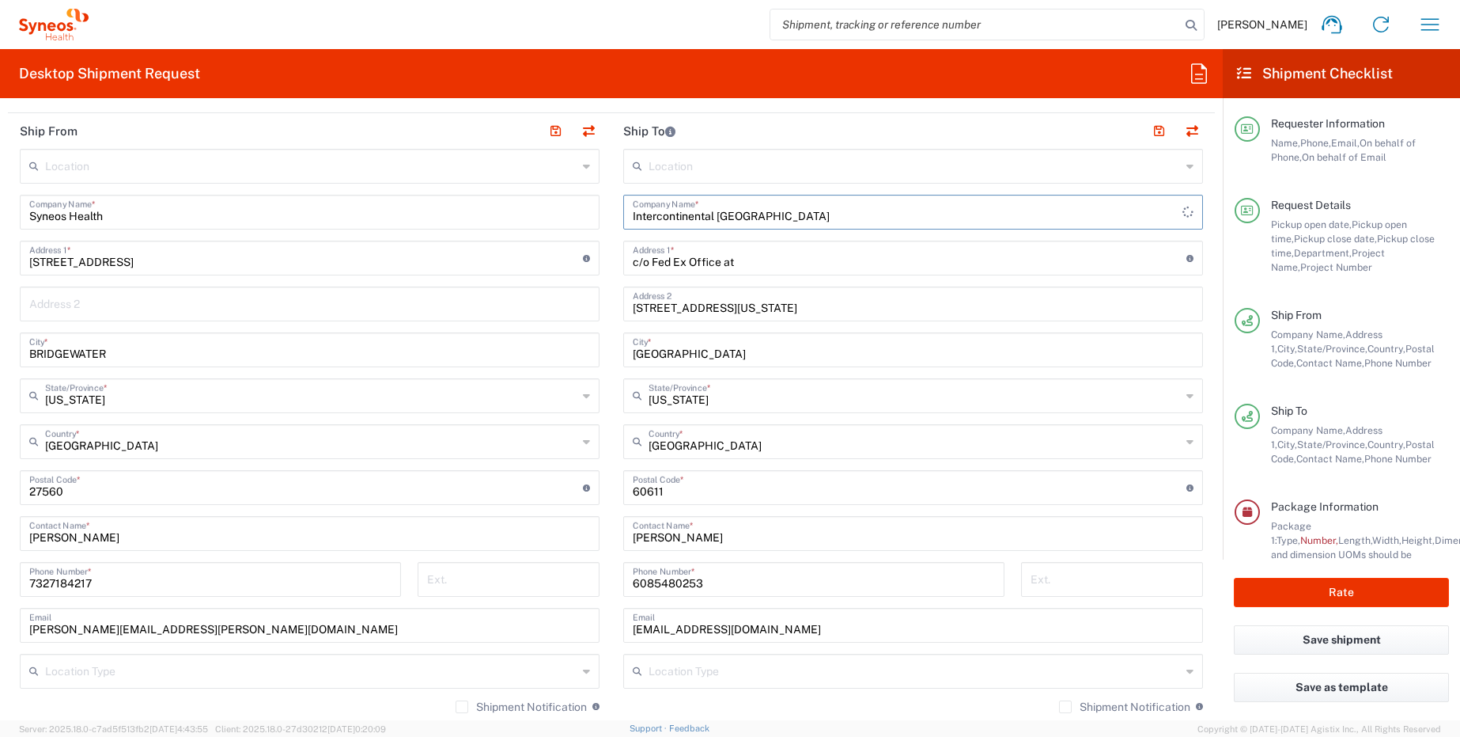
type input "Intercontinental [GEOGRAPHIC_DATA]"
click at [738, 261] on input "c/o Fed Ex Office at" at bounding box center [910, 257] width 554 height 28
type input "c/o Fed Ex Office"
click at [612, 220] on main "Location [PERSON_NAME] LLC-[GEOGRAPHIC_DATA] [GEOGRAPHIC_DATA] [GEOGRAPHIC_DATA…" at bounding box center [914, 481] width 604 height 665
click at [1346, 587] on button "Rate" at bounding box center [1341, 592] width 215 height 29
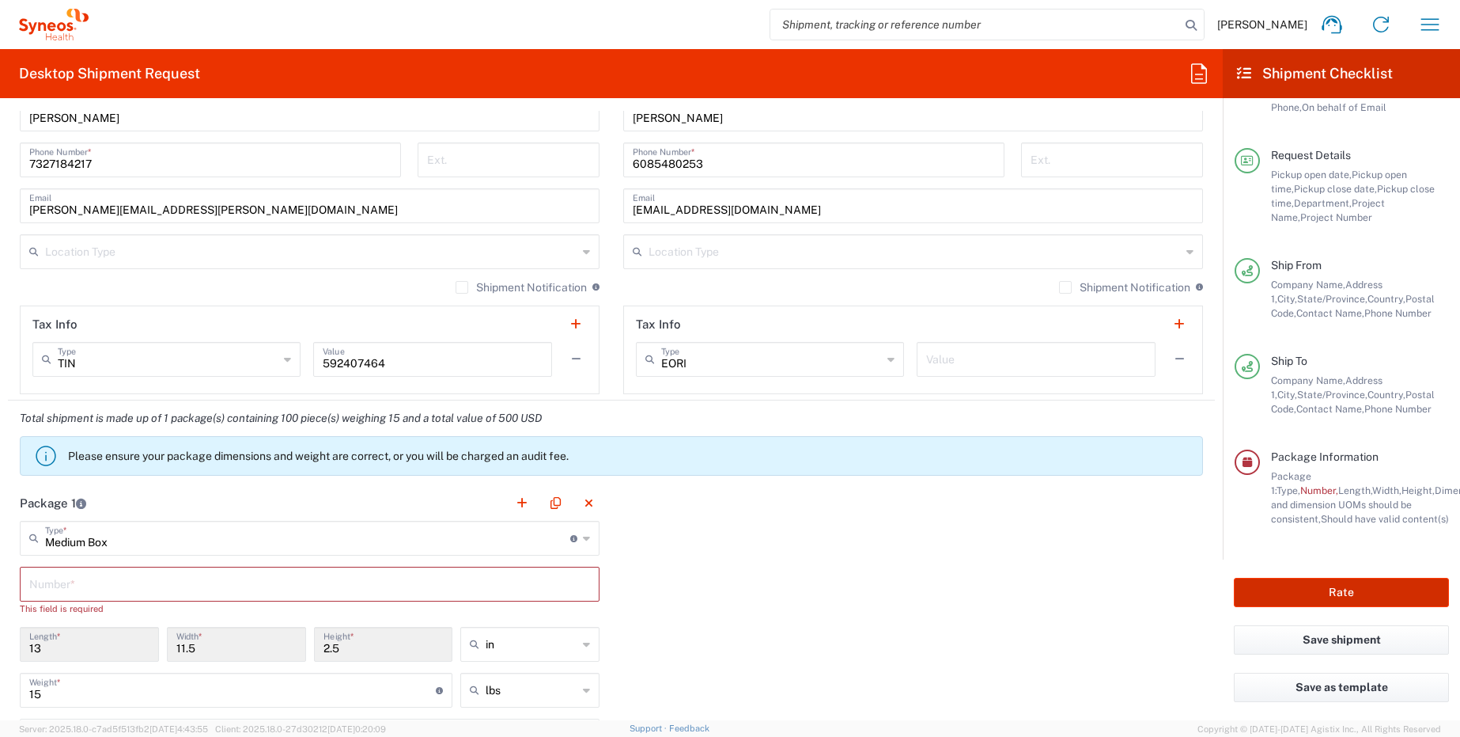
scroll to position [1110, 0]
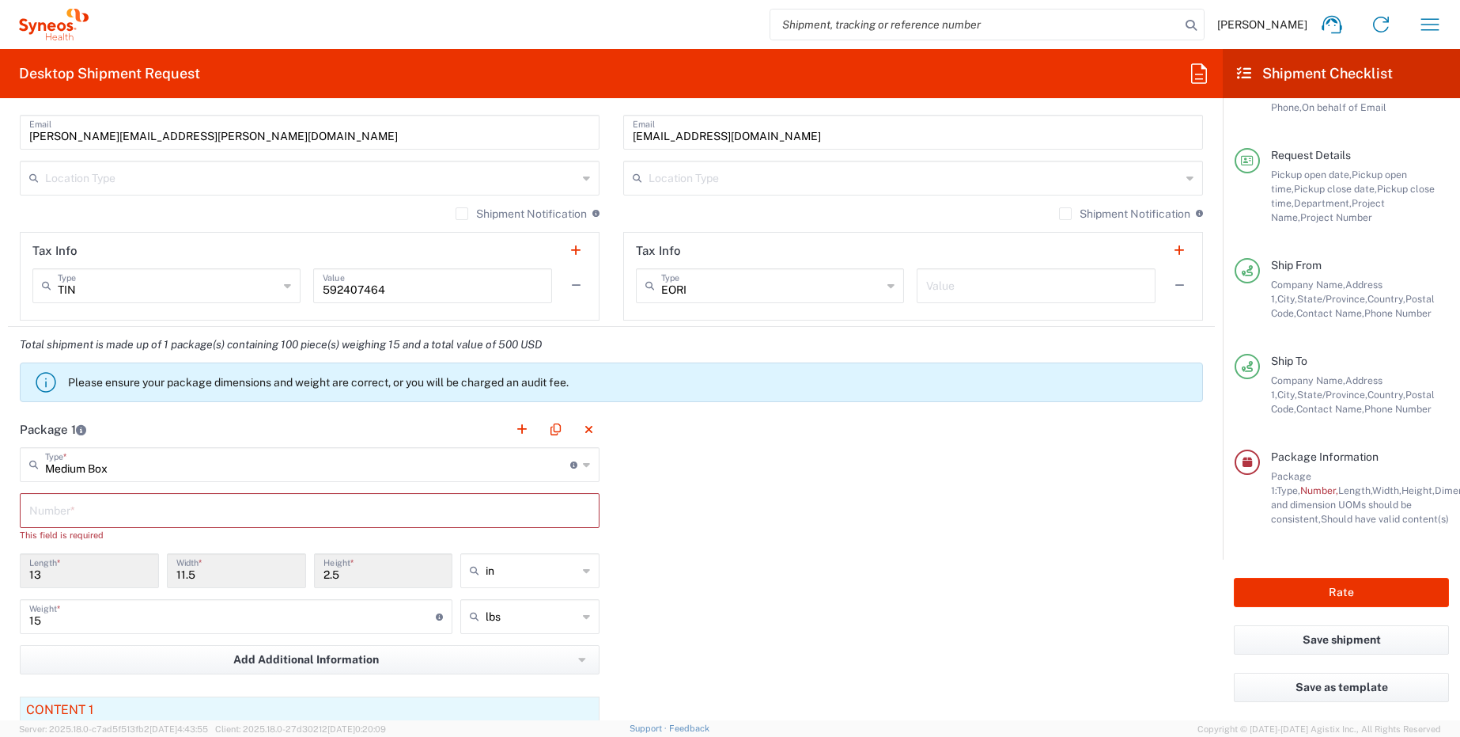
click at [324, 509] on input "text" at bounding box center [309, 509] width 561 height 28
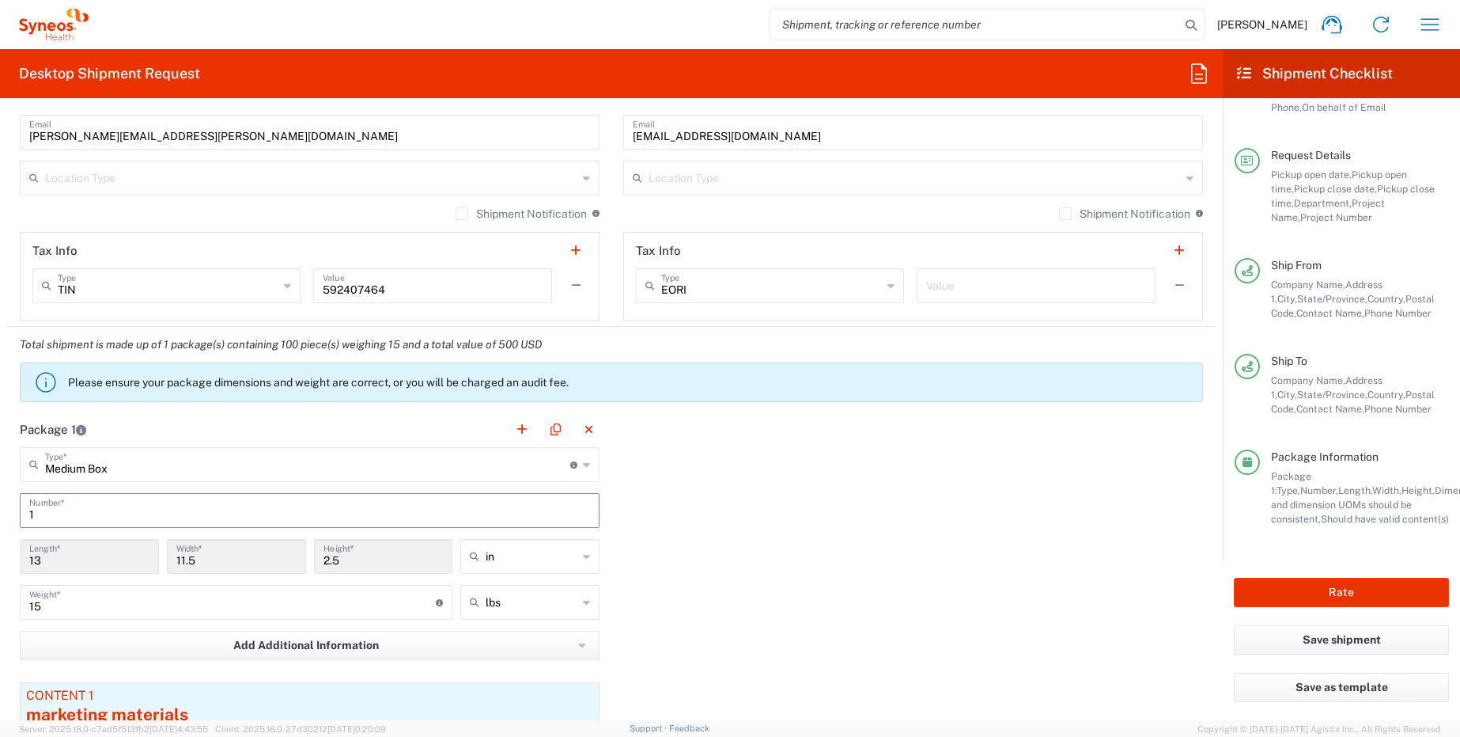
type input "1"
click at [801, 540] on div "Package 1 Medium Box Type * Material used to package goods Envelope Large Box M…" at bounding box center [611, 631] width 1207 height 441
click at [1340, 592] on button "Rate" at bounding box center [1341, 592] width 215 height 29
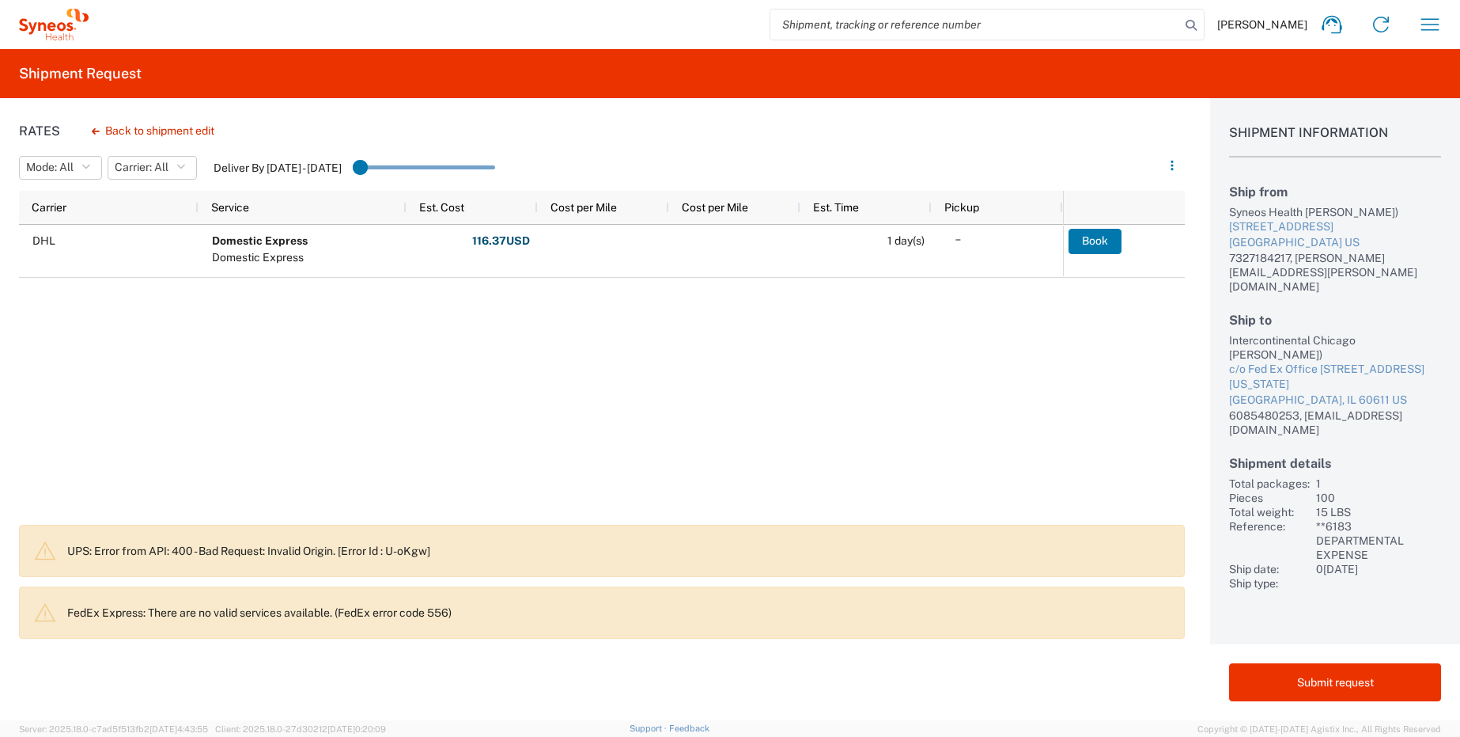
drag, startPoint x: 357, startPoint y: 166, endPoint x: 388, endPoint y: 167, distance: 31.7
click at [388, 167] on input "range" at bounding box center [424, 168] width 142 height 24
click at [388, 167] on agx-slider-range-input at bounding box center [424, 167] width 142 height 27
click at [366, 168] on input "range" at bounding box center [424, 168] width 142 height 24
click at [184, 131] on button "Back to shipment edit" at bounding box center [153, 131] width 148 height 28
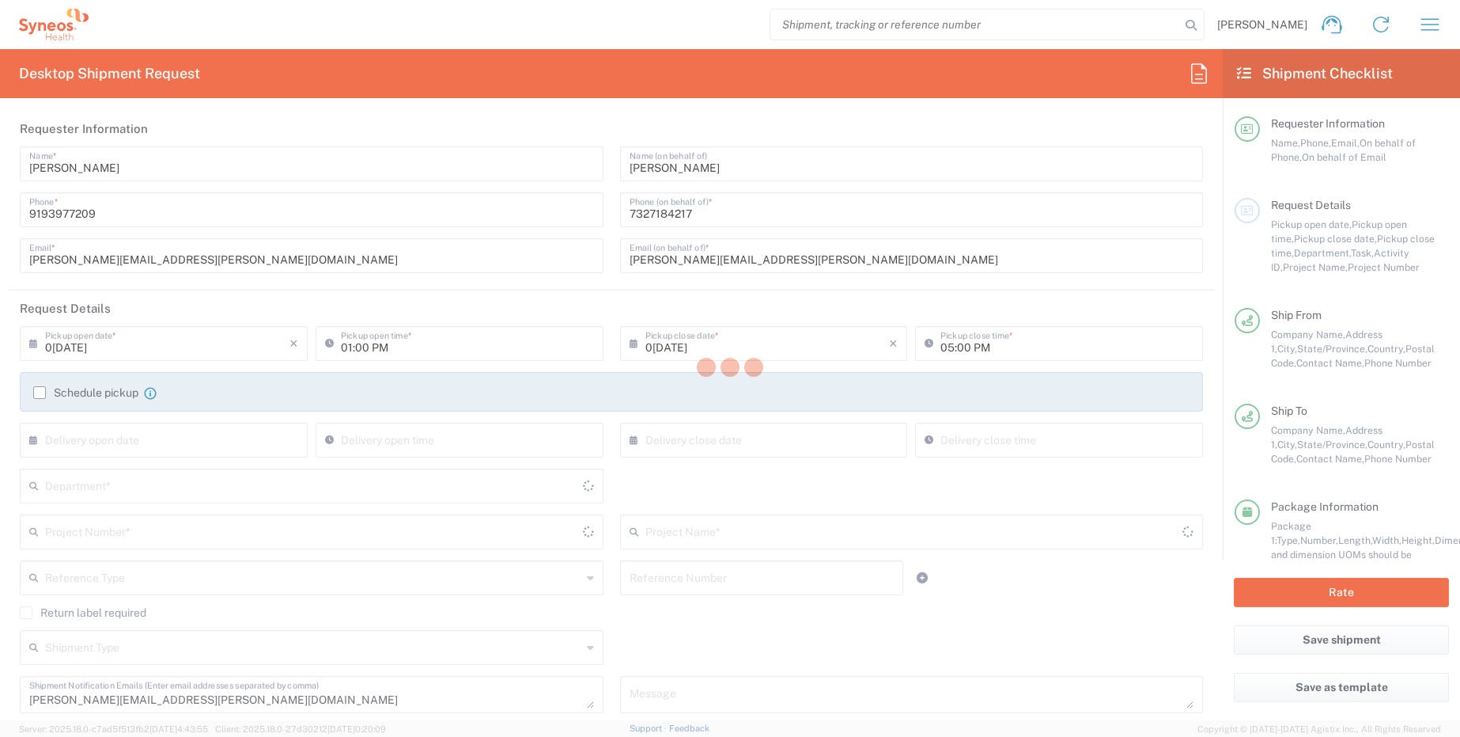
type input "[US_STATE]"
type input "**6183 DEPARTMENTAL EXPENSE"
type input "Medium Box"
type input "6164"
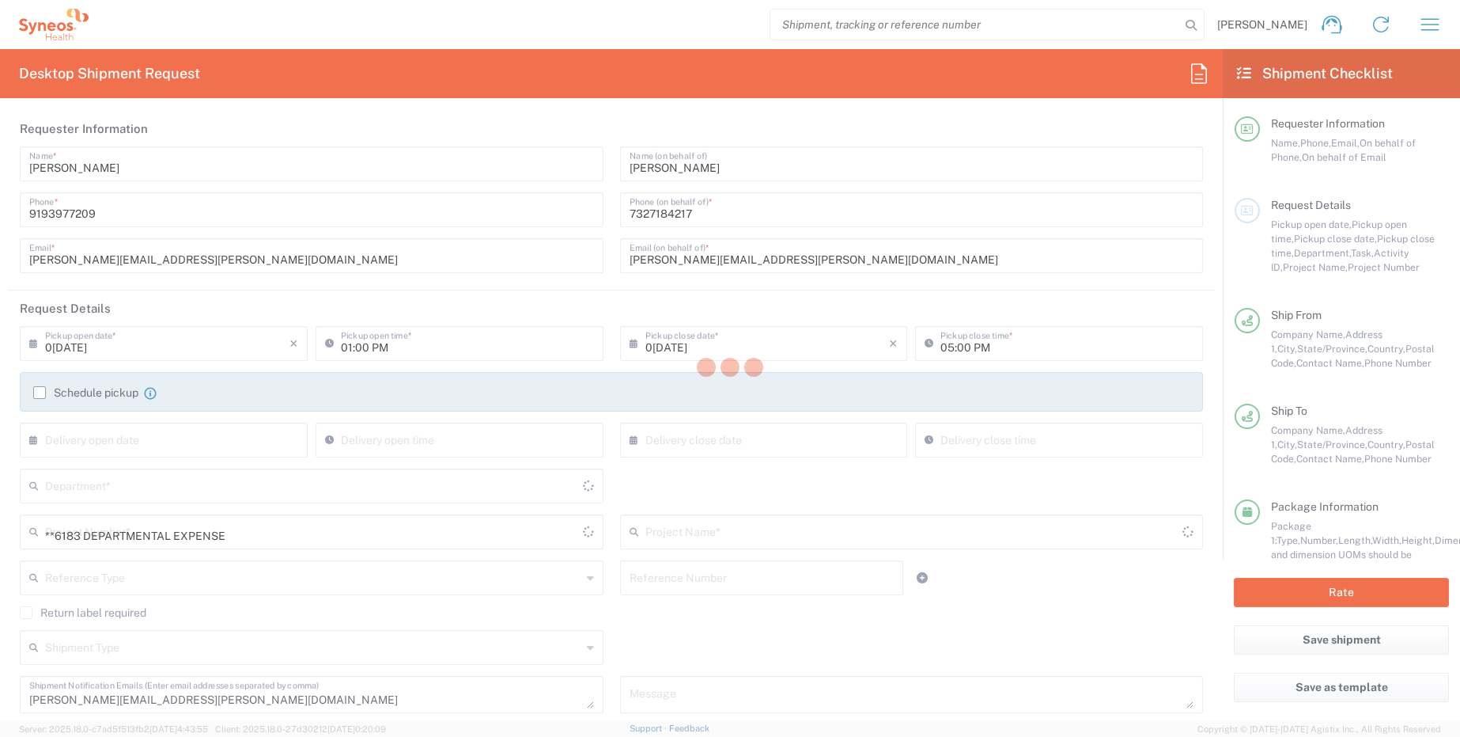
type input "6183"
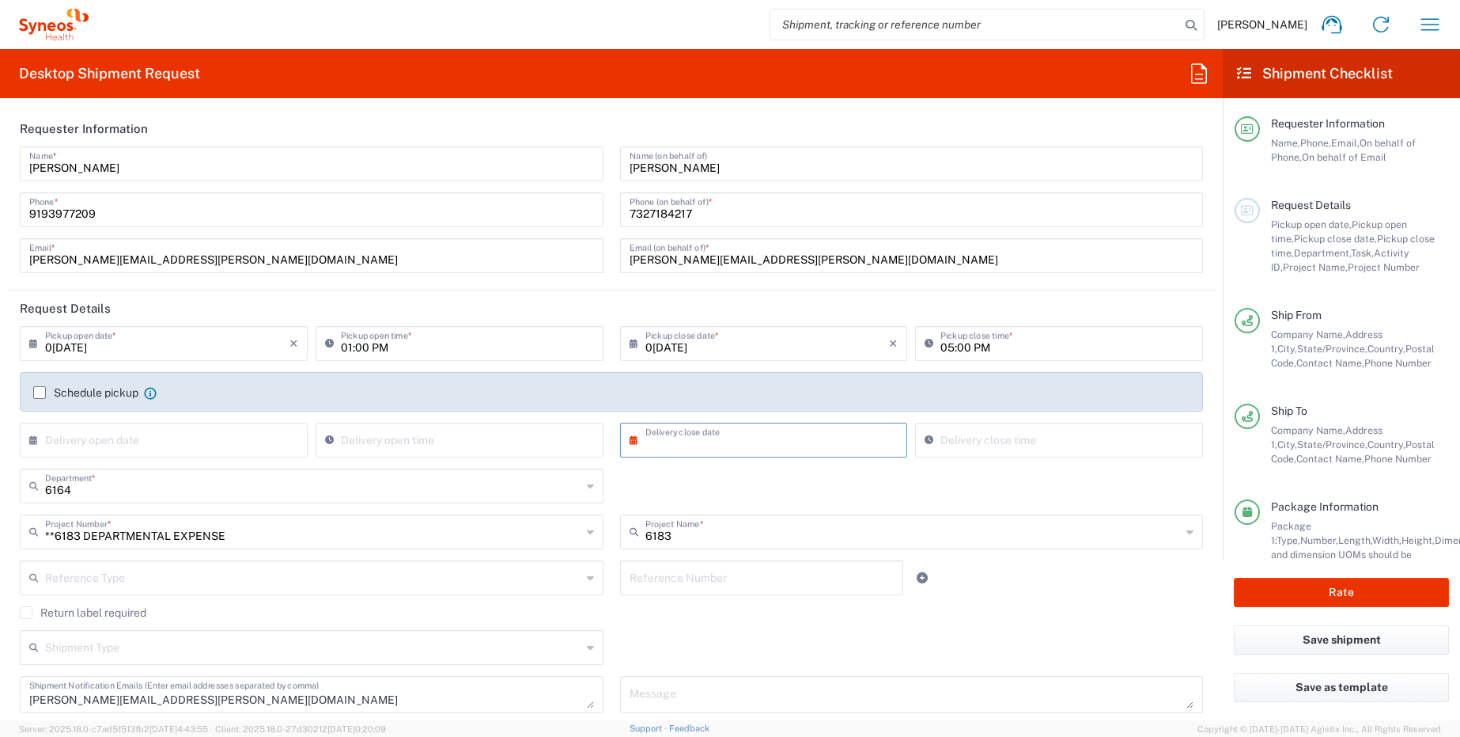
click at [840, 440] on input "text" at bounding box center [768, 439] width 244 height 28
click at [809, 536] on span "12" at bounding box center [807, 538] width 22 height 22
type input "0[DATE]"
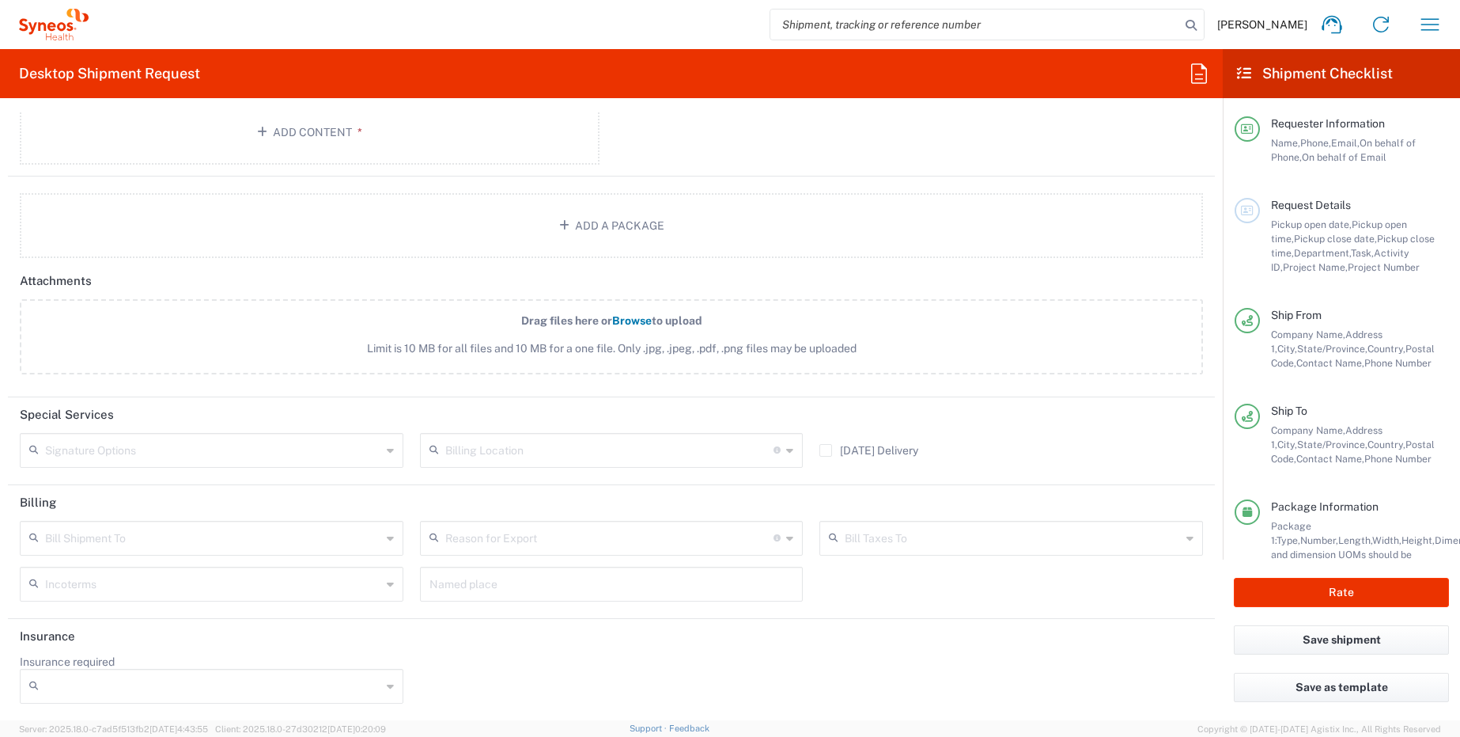
scroll to position [1786, 0]
click at [1296, 585] on button "Rate" at bounding box center [1341, 592] width 215 height 29
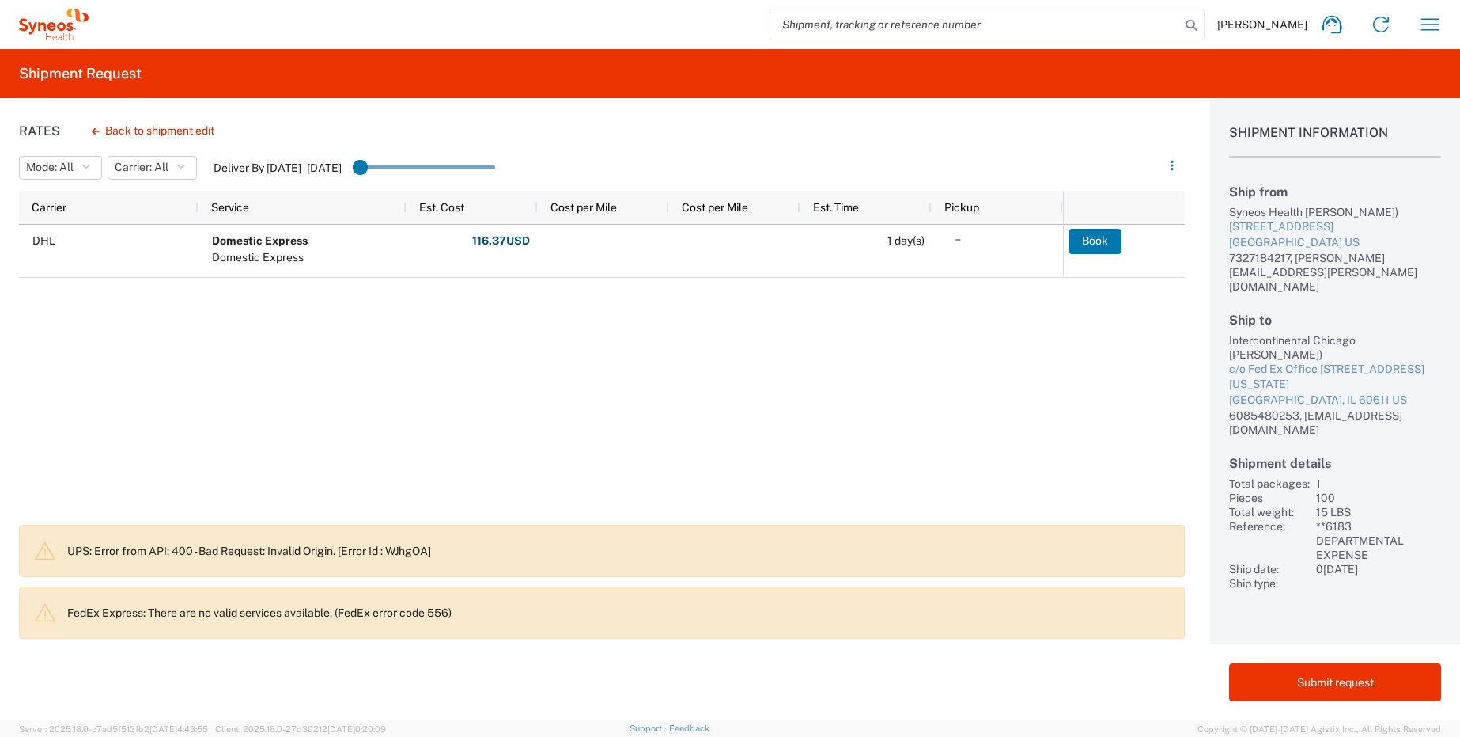
drag, startPoint x: 356, startPoint y: 166, endPoint x: 475, endPoint y: 166, distance: 119.5
click at [475, 166] on agx-slider-range-input at bounding box center [424, 167] width 142 height 27
click at [458, 166] on agx-slider-range-input at bounding box center [424, 167] width 142 height 27
click at [157, 131] on button "Back to shipment edit" at bounding box center [153, 131] width 148 height 28
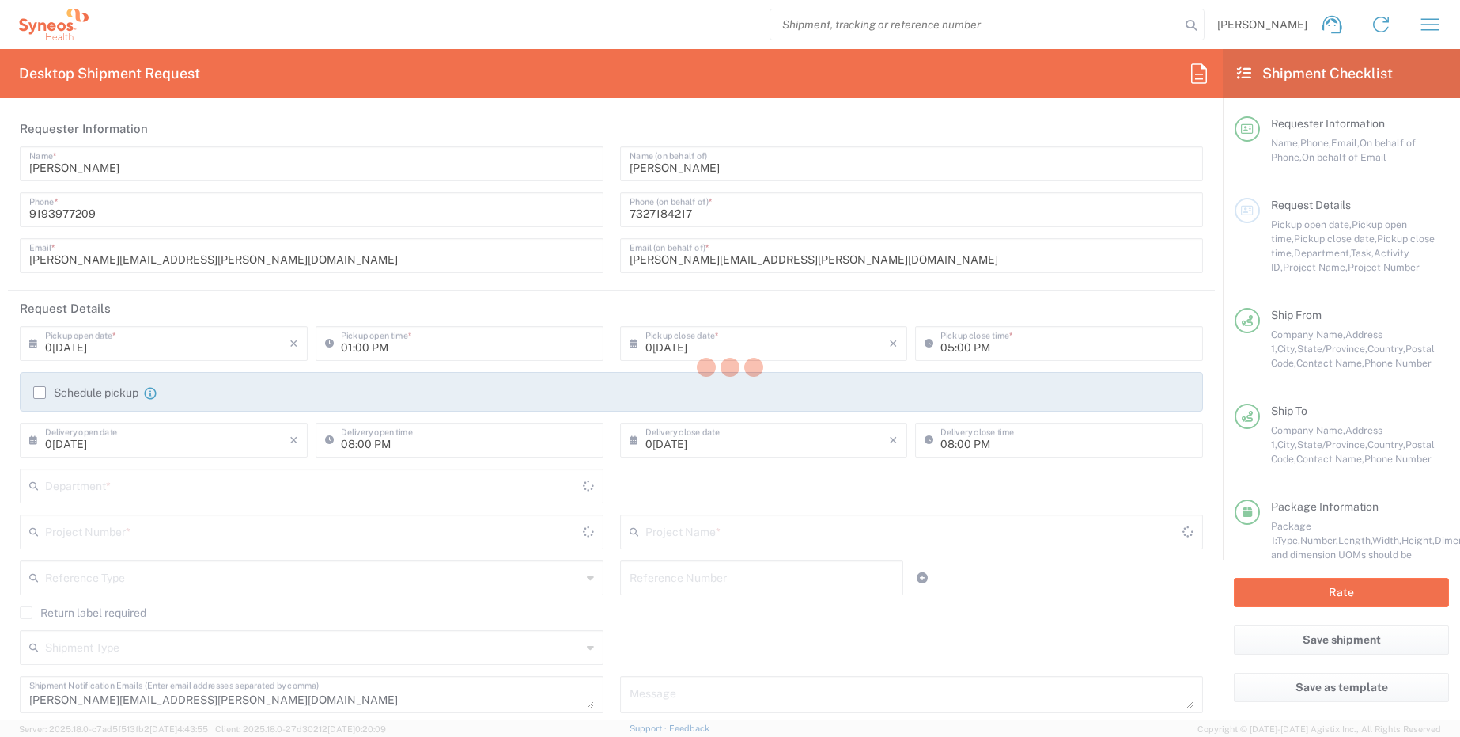
type input "**6183 DEPARTMENTAL EXPENSE"
type input "6183"
type input "[US_STATE]"
type input "Medium Box"
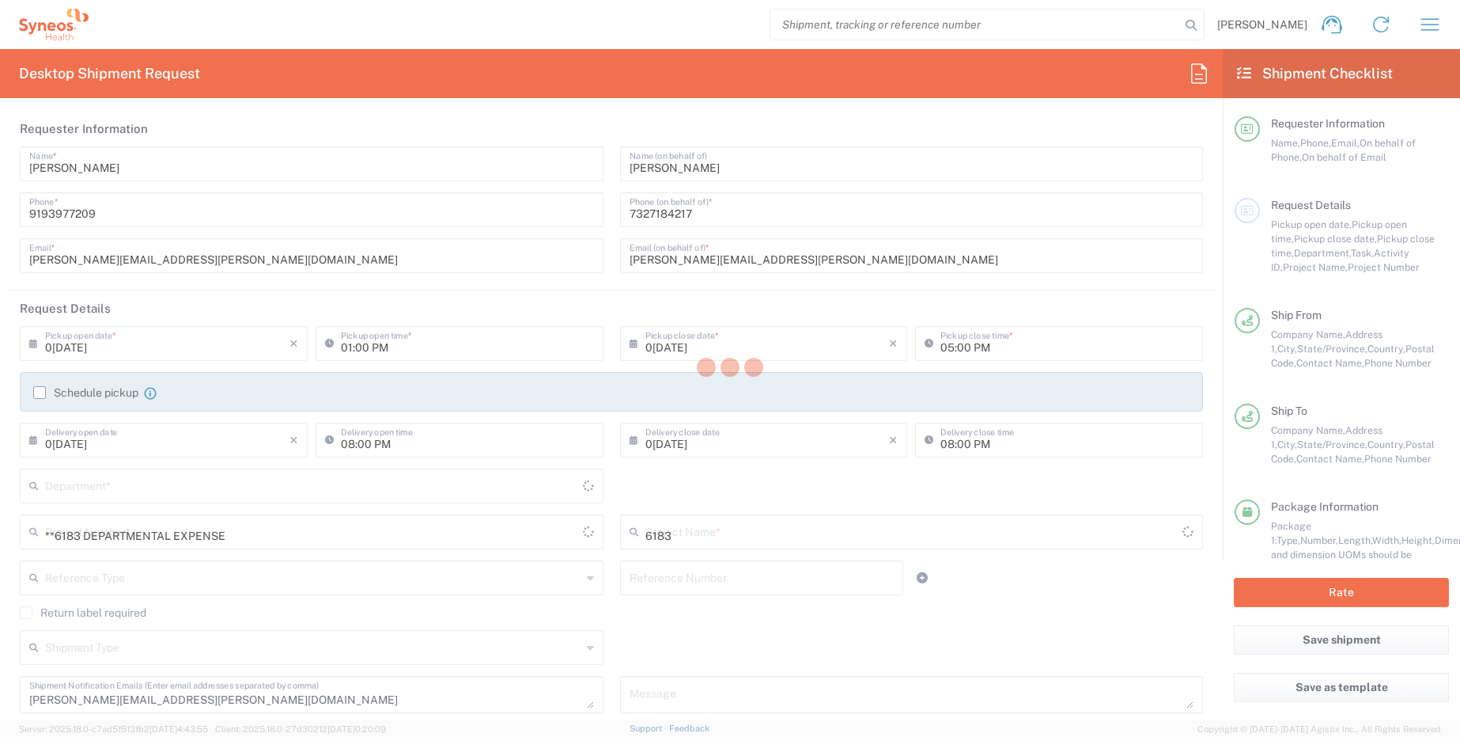
type input "6164"
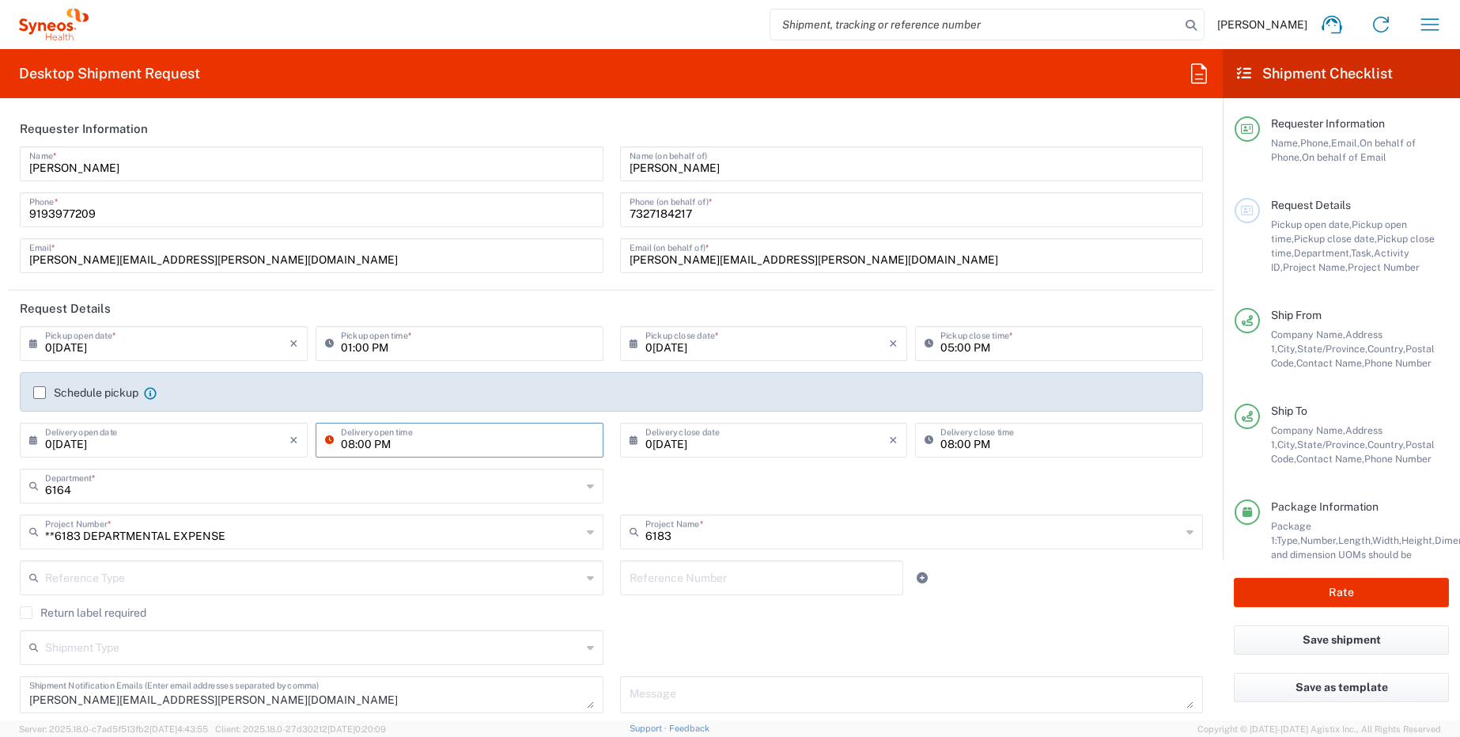
click at [378, 447] on input "08:00 PM" at bounding box center [467, 439] width 253 height 28
click at [387, 442] on input "08:00 PM" at bounding box center [467, 439] width 253 height 28
click at [327, 441] on icon at bounding box center [333, 439] width 16 height 25
click at [376, 445] on input "08:00 PM" at bounding box center [467, 439] width 253 height 28
click at [381, 445] on input "08:00 PM" at bounding box center [467, 439] width 253 height 28
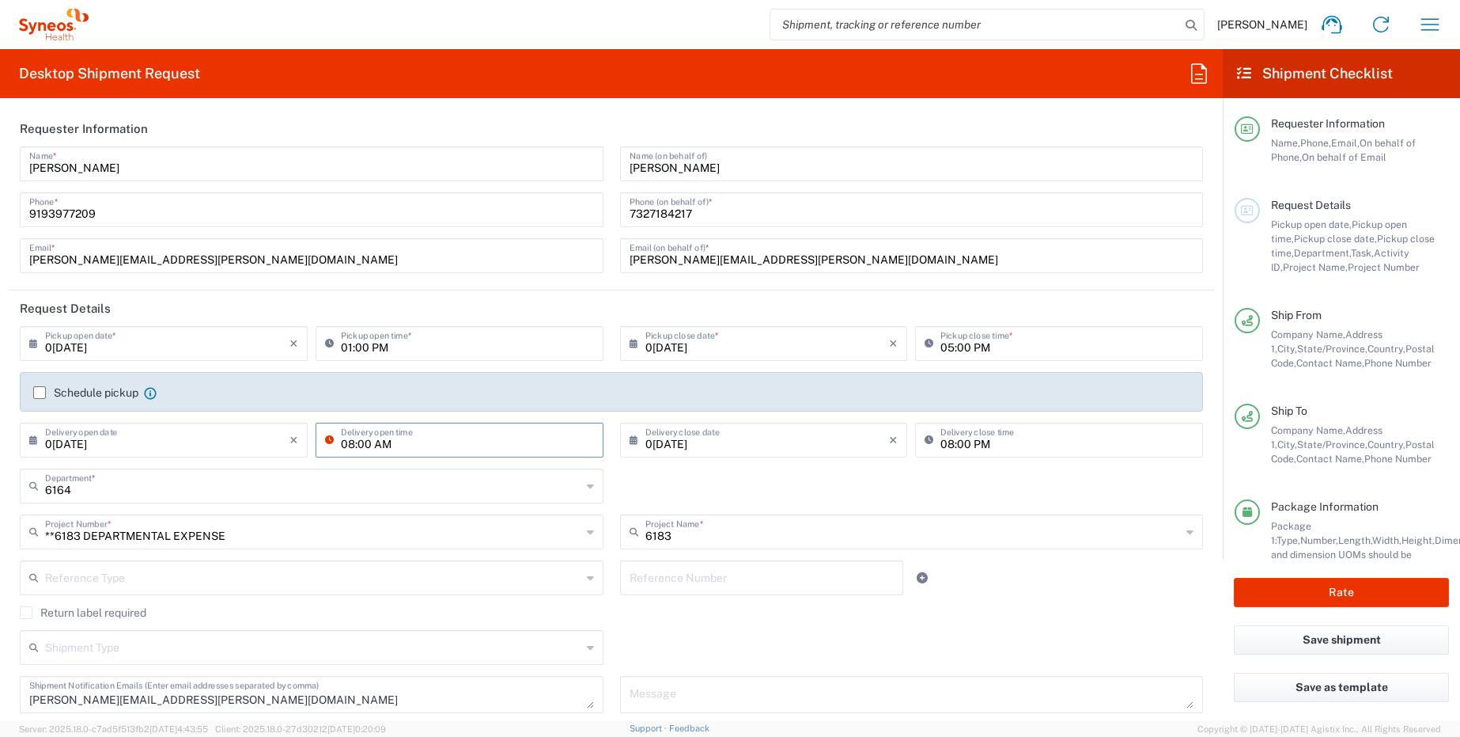
type input "08:00 AM"
click at [847, 485] on div "6164 Department * [CREDIT_CARD_NUMBER] 3110 3111 3112 3125 3130 3135 3136 3150 …" at bounding box center [612, 491] width 1200 height 46
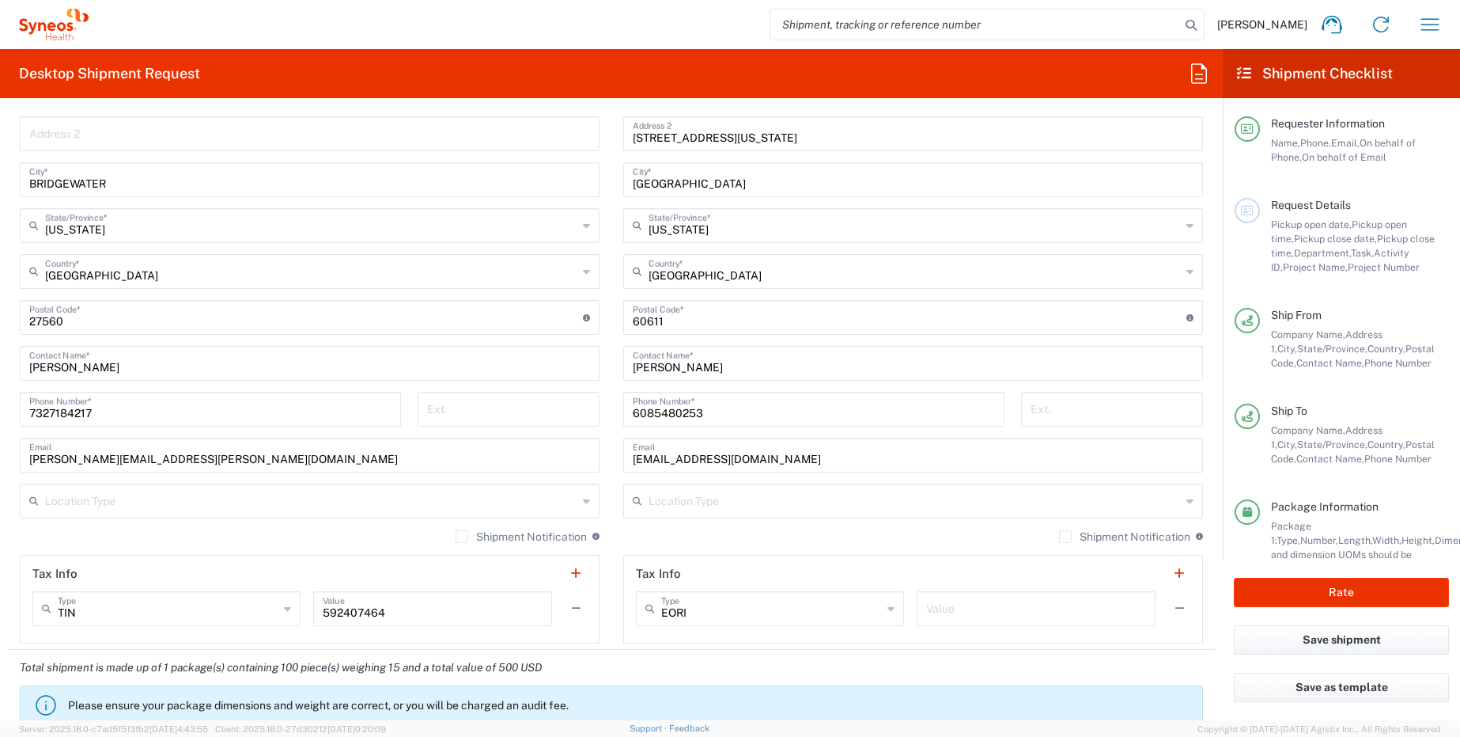
scroll to position [808, 0]
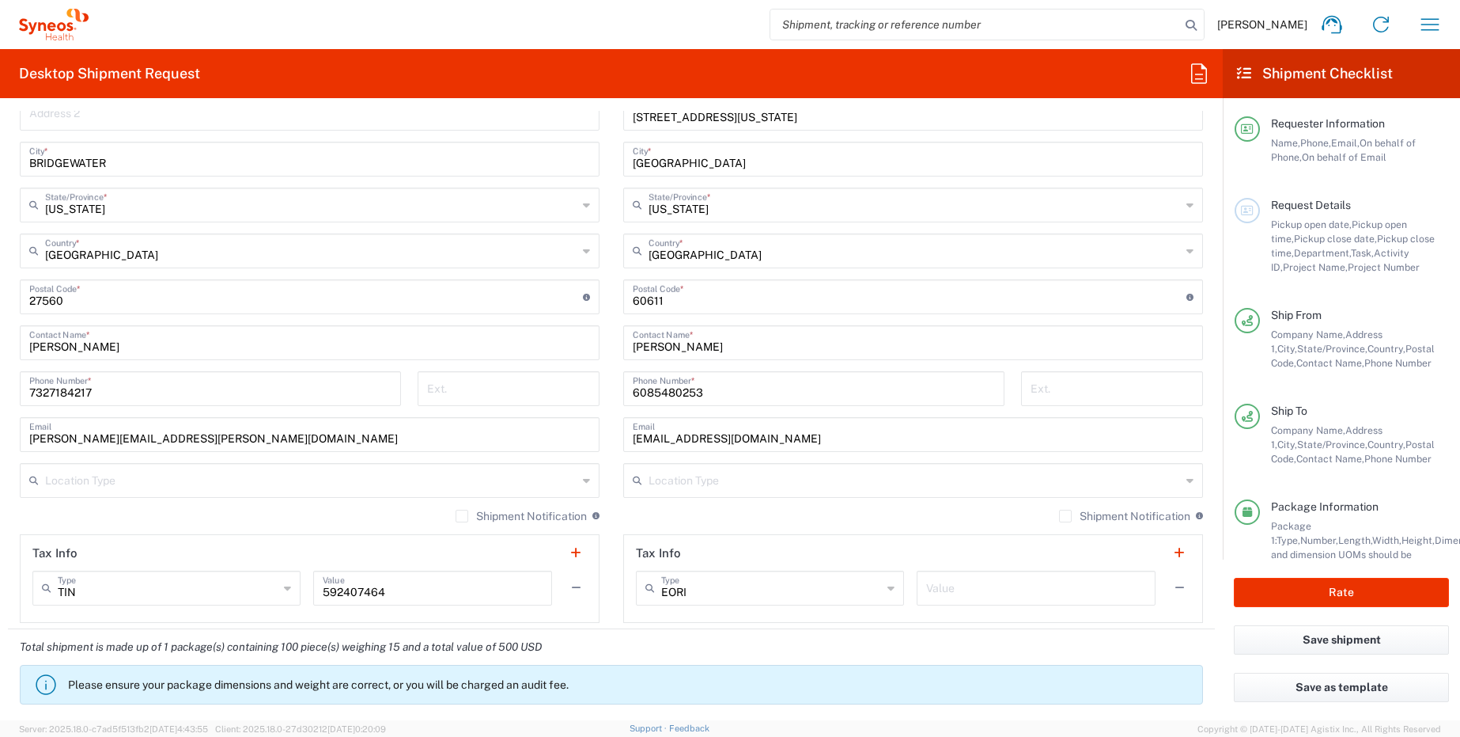
click at [583, 479] on icon at bounding box center [586, 480] width 7 height 25
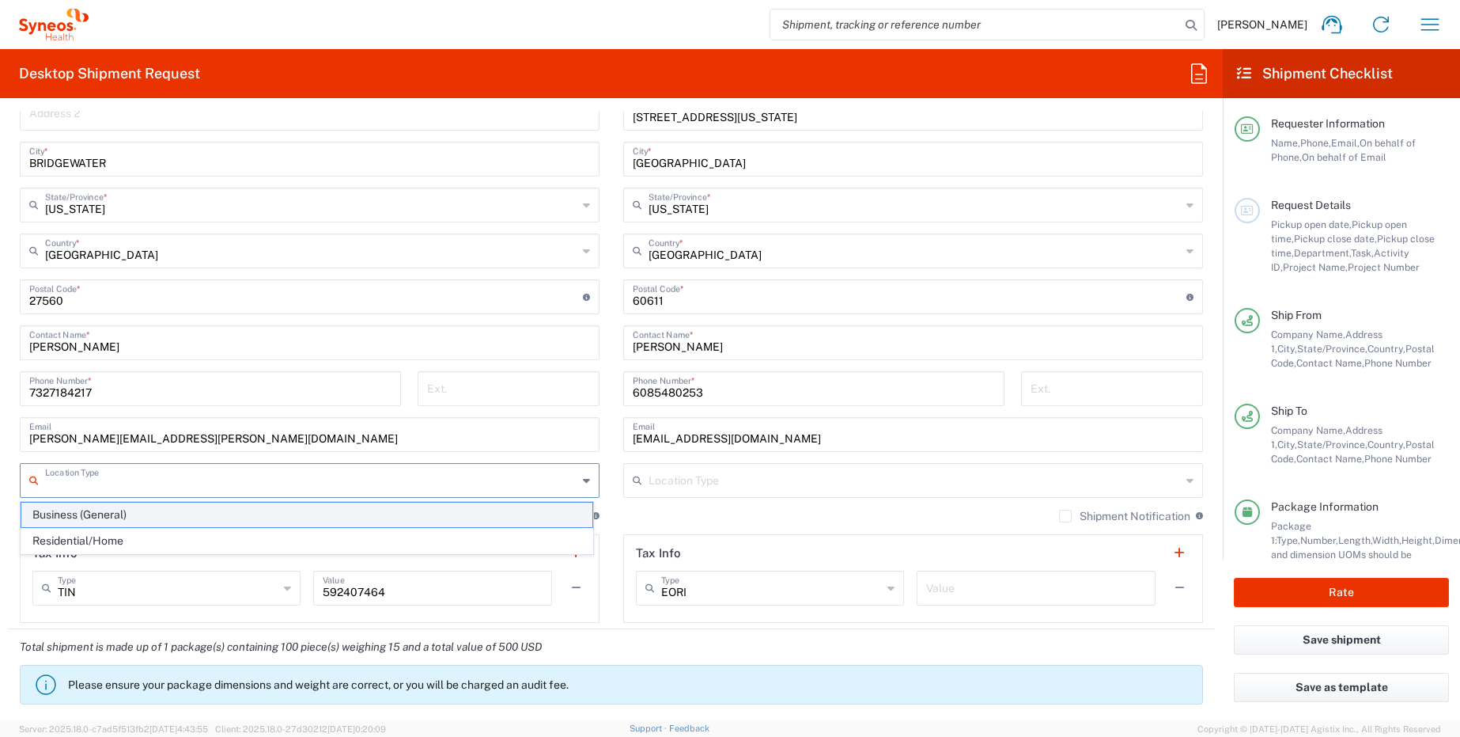
click at [446, 520] on span "Business (General)" at bounding box center [306, 514] width 571 height 25
type input "Business (General)"
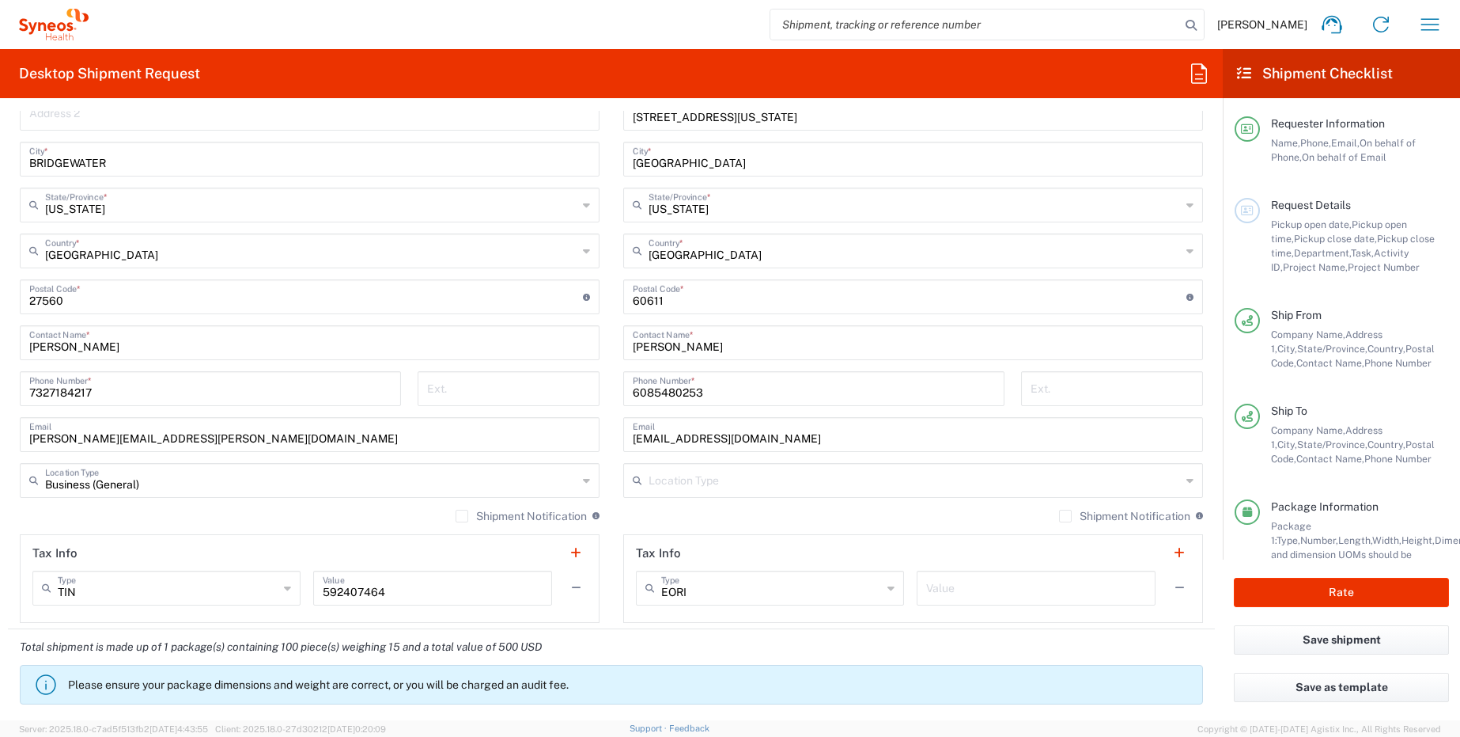
click at [1187, 482] on icon at bounding box center [1190, 480] width 7 height 25
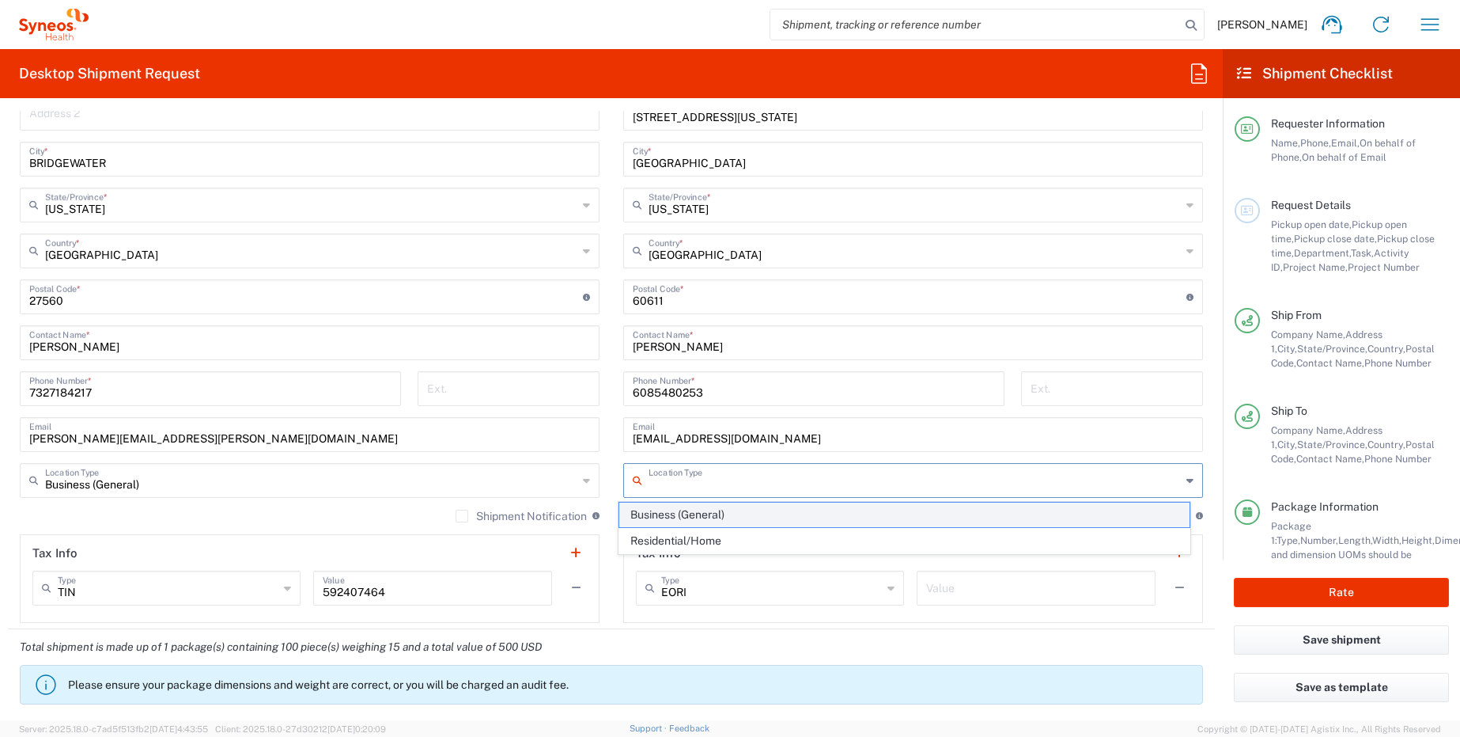
click at [907, 518] on span "Business (General)" at bounding box center [904, 514] width 571 height 25
type input "Business (General)"
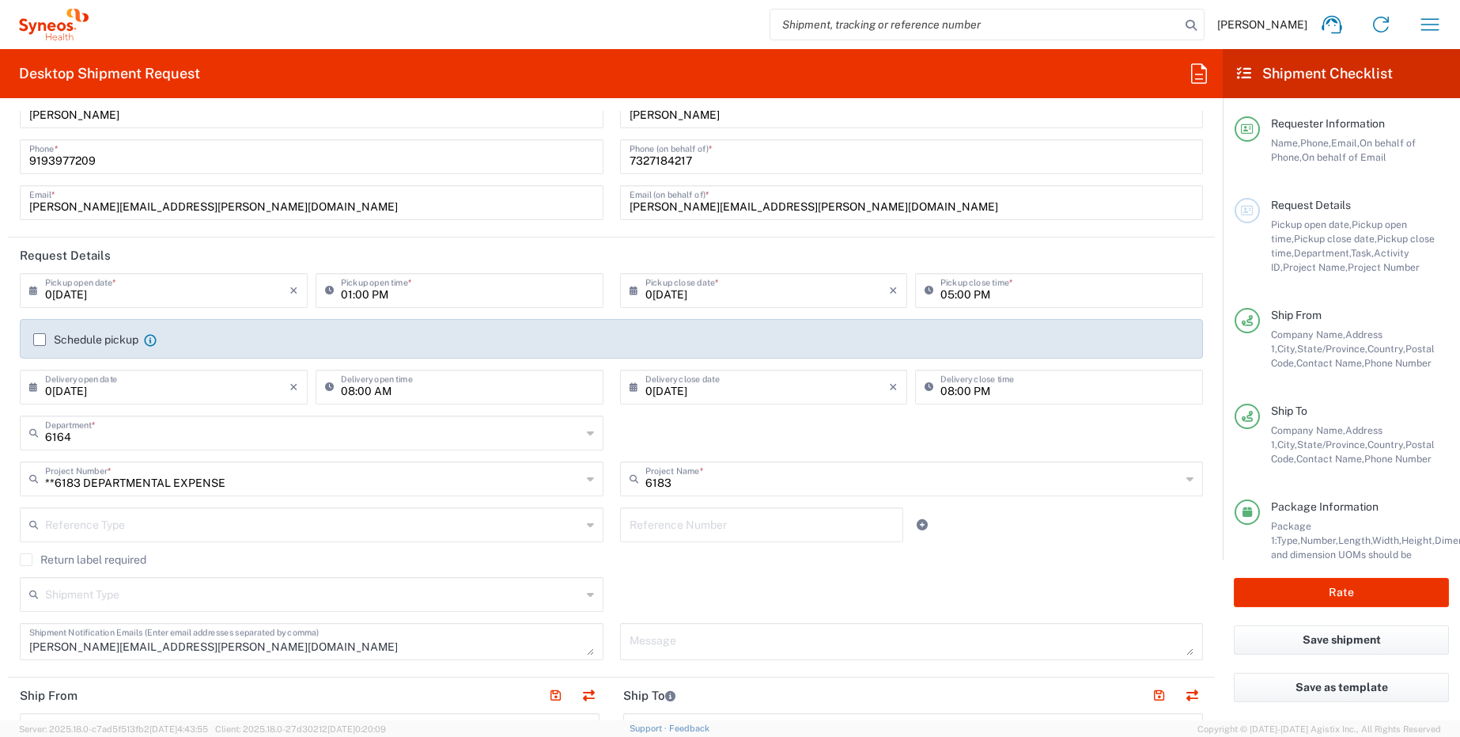
scroll to position [0, 0]
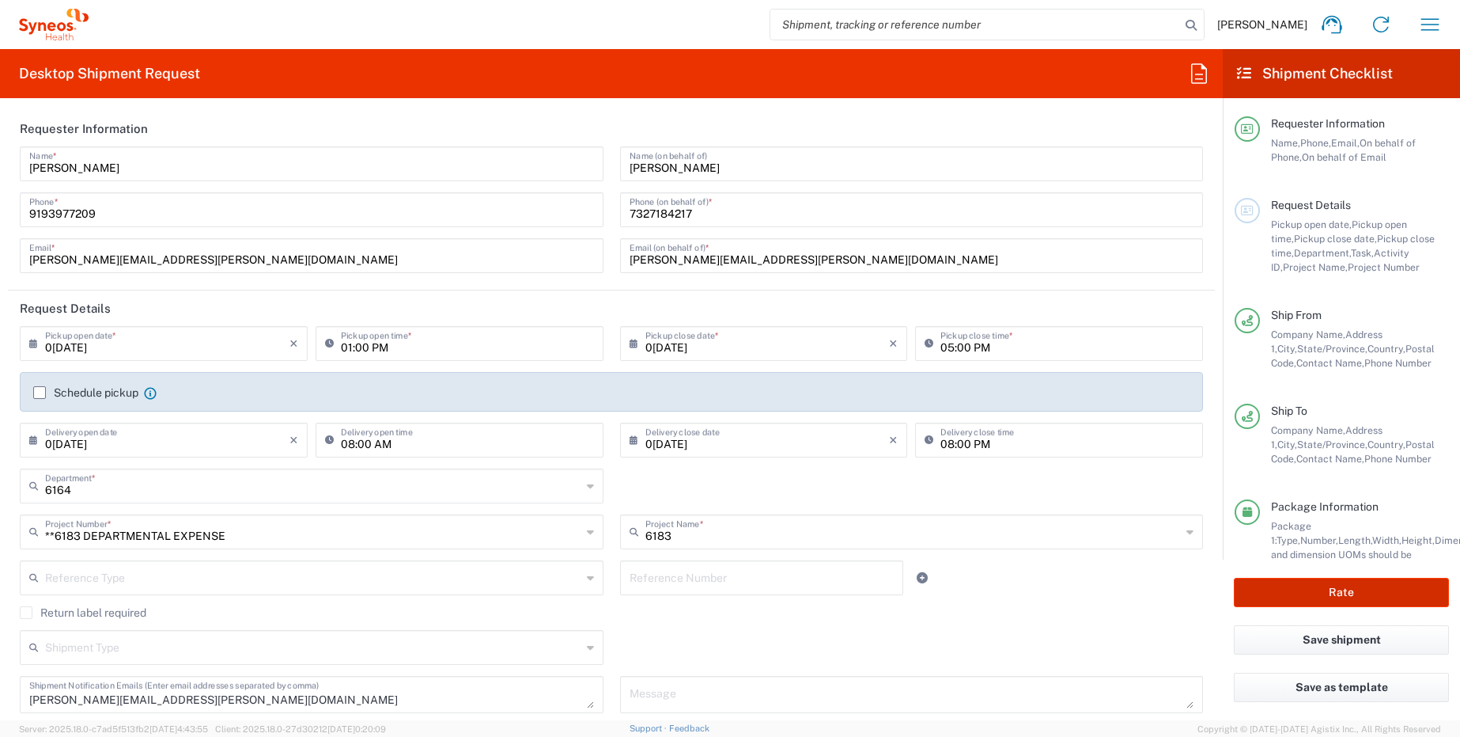
click at [1317, 588] on button "Rate" at bounding box center [1341, 592] width 215 height 29
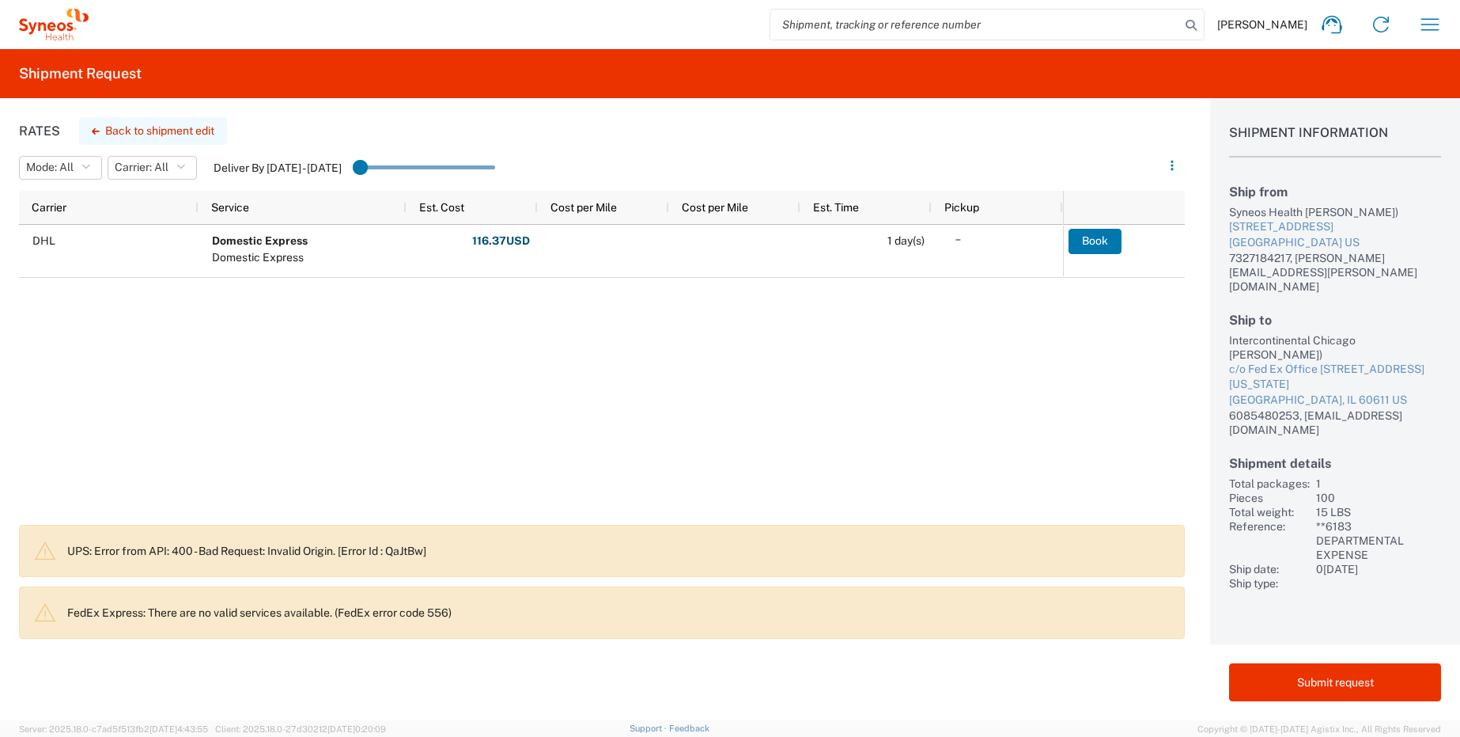
click at [143, 131] on button "Back to shipment edit" at bounding box center [153, 131] width 148 height 28
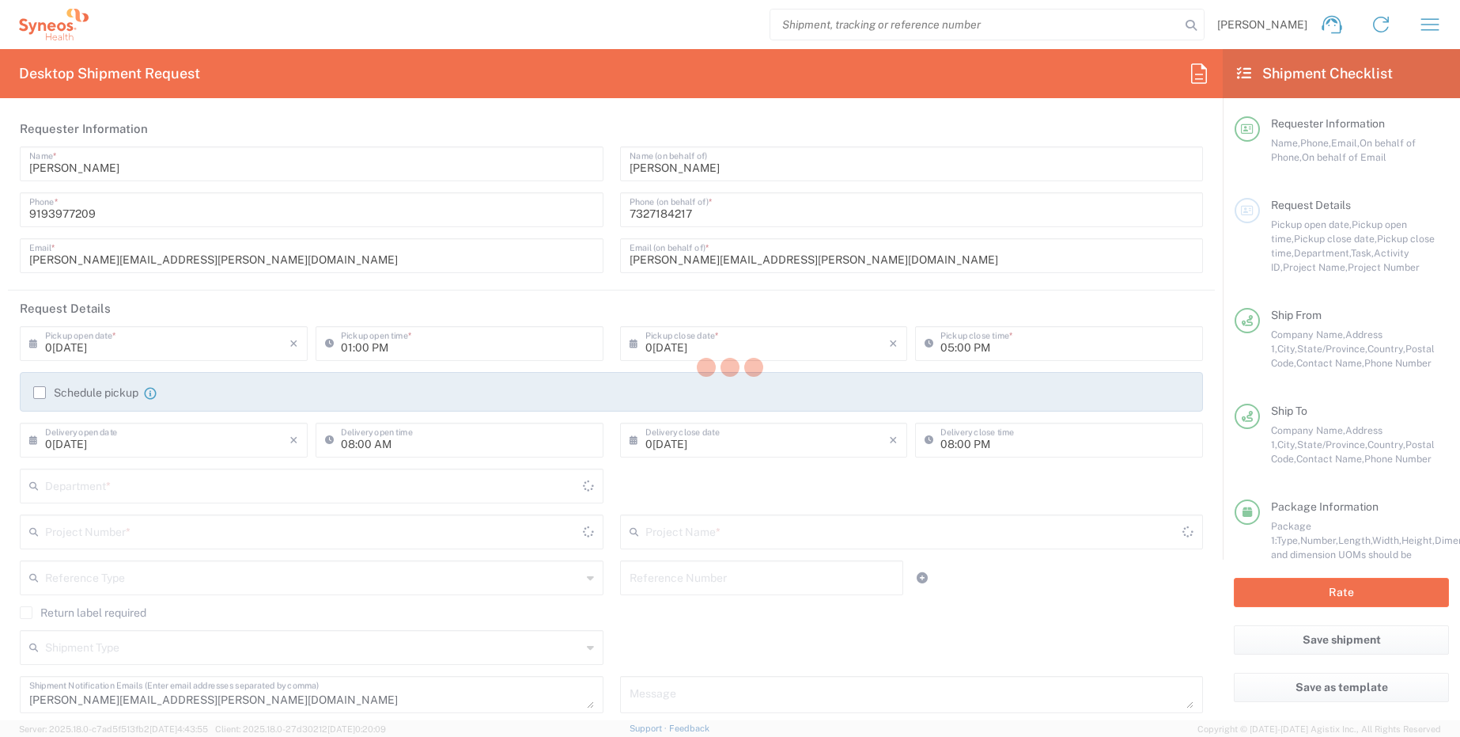
type input "**6183 DEPARTMENTAL EXPENSE"
type input "[US_STATE]"
type input "Medium Box"
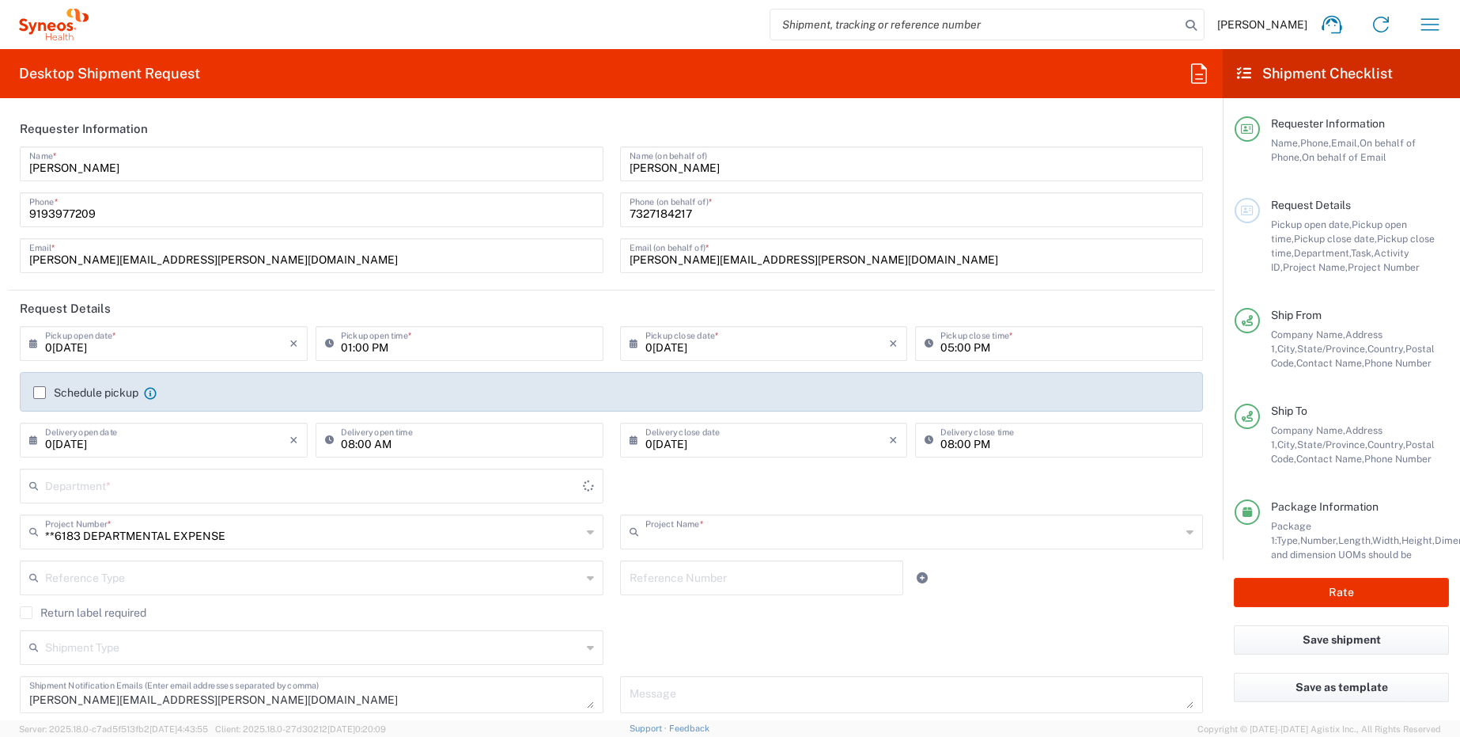
type input "6183"
type input "6164"
click at [1339, 642] on button "Save shipment" at bounding box center [1341, 639] width 215 height 29
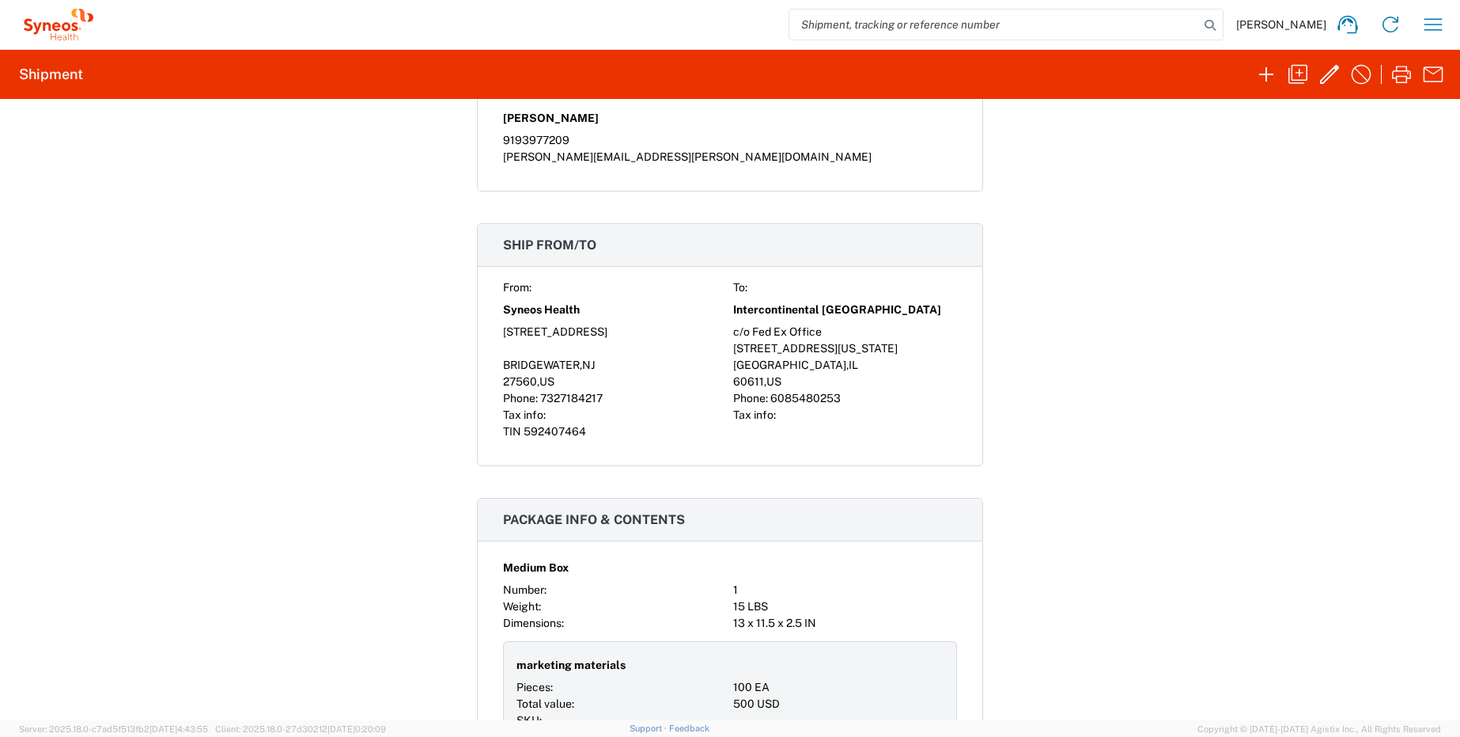
scroll to position [388, 0]
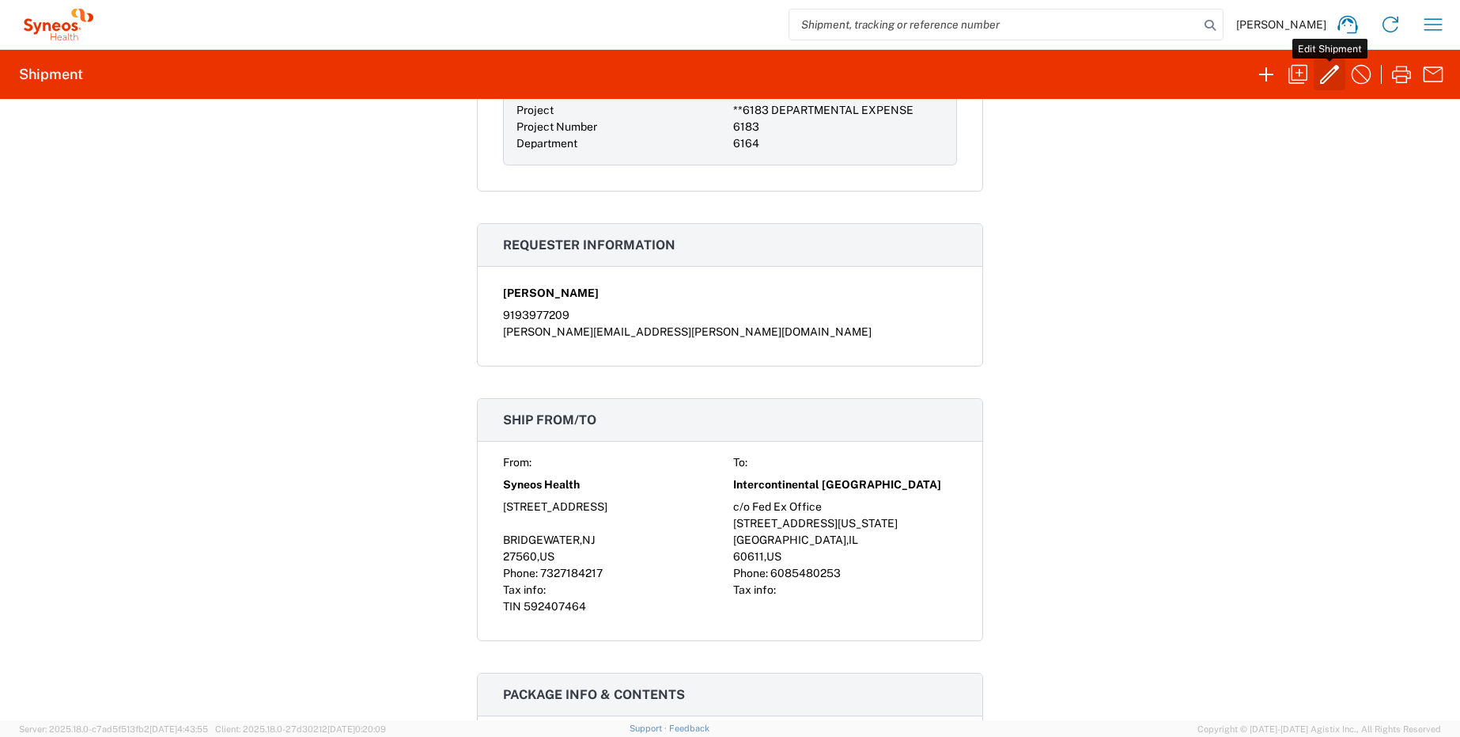
click at [1331, 72] on icon "button" at bounding box center [1329, 74] width 25 height 25
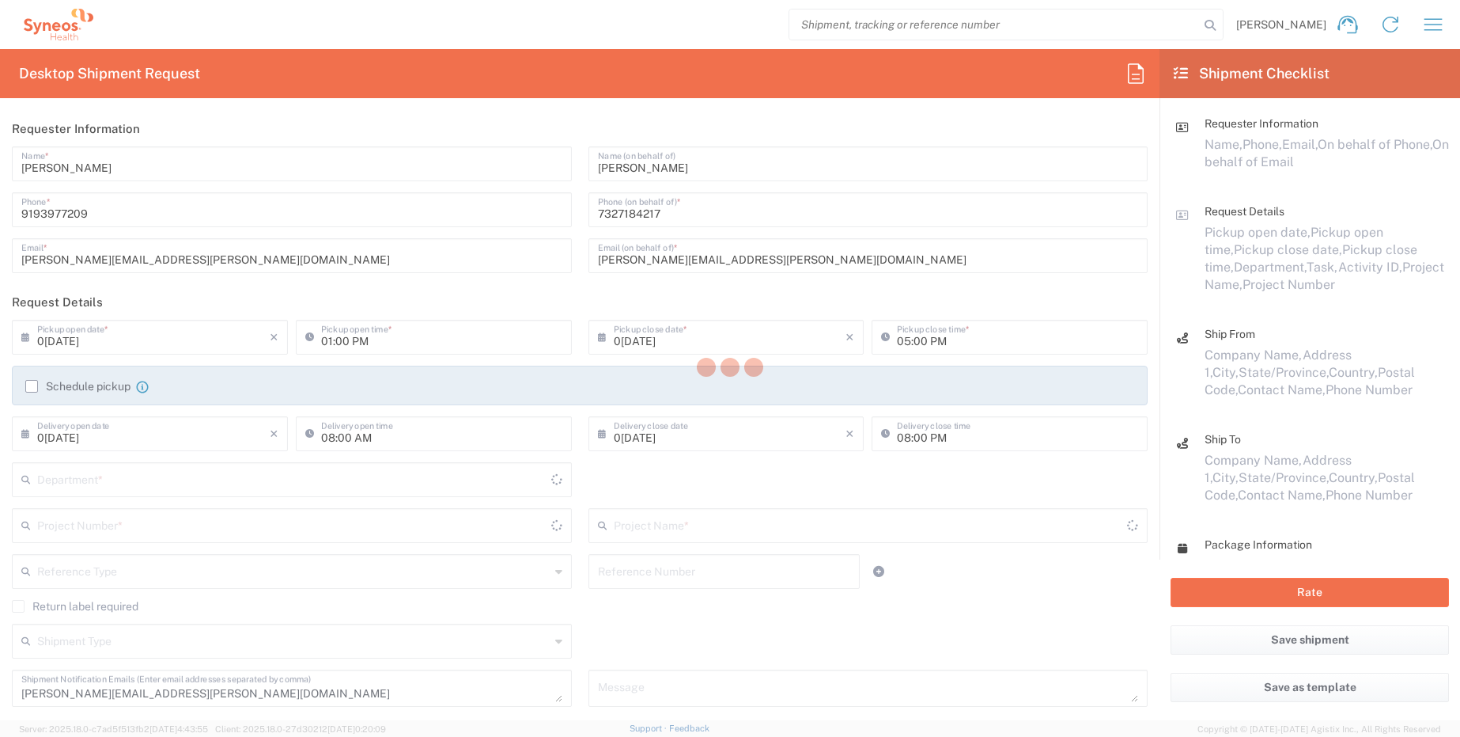
type input "[US_STATE]"
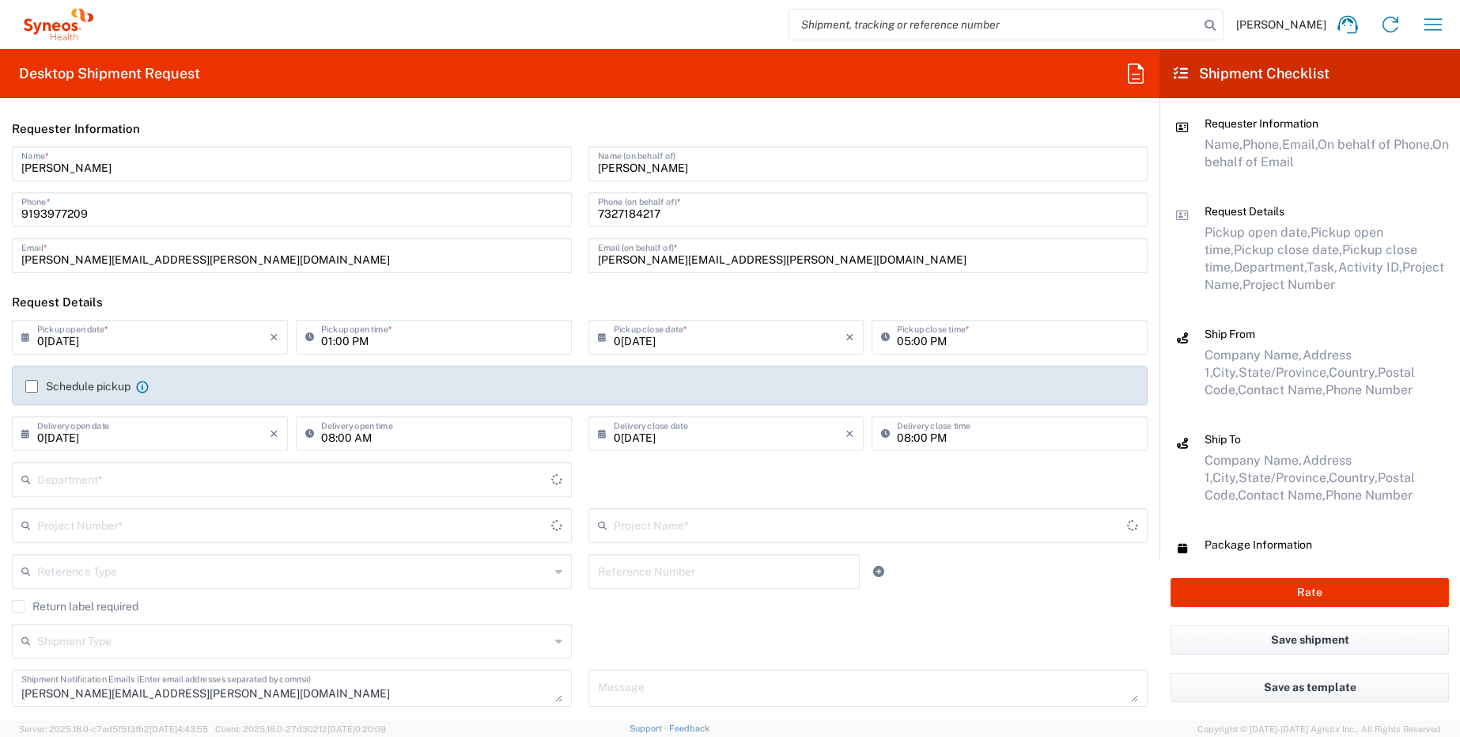
type input "**6183 DEPARTMENTAL EXPENSE"
type input "Medium Box"
type input "6164"
type input "6183"
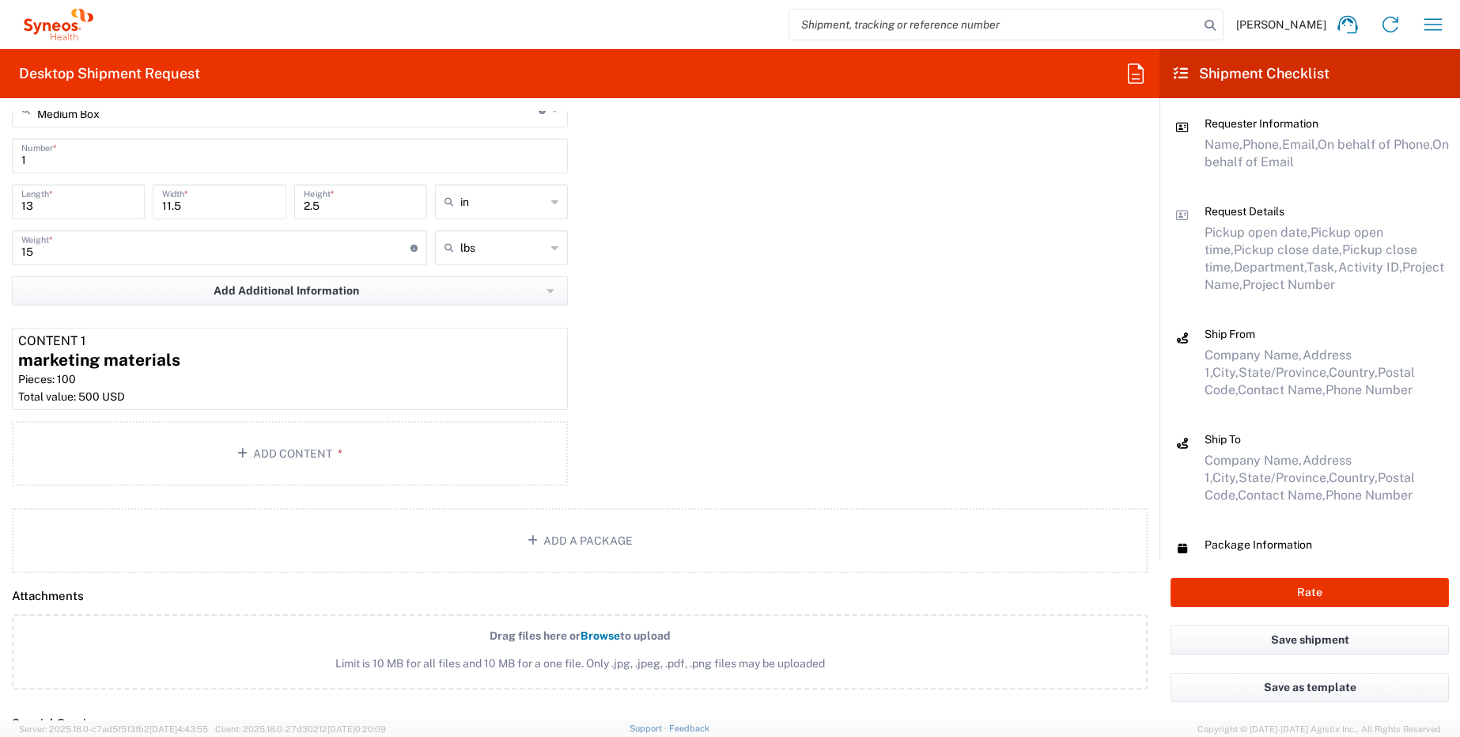
scroll to position [1461, 0]
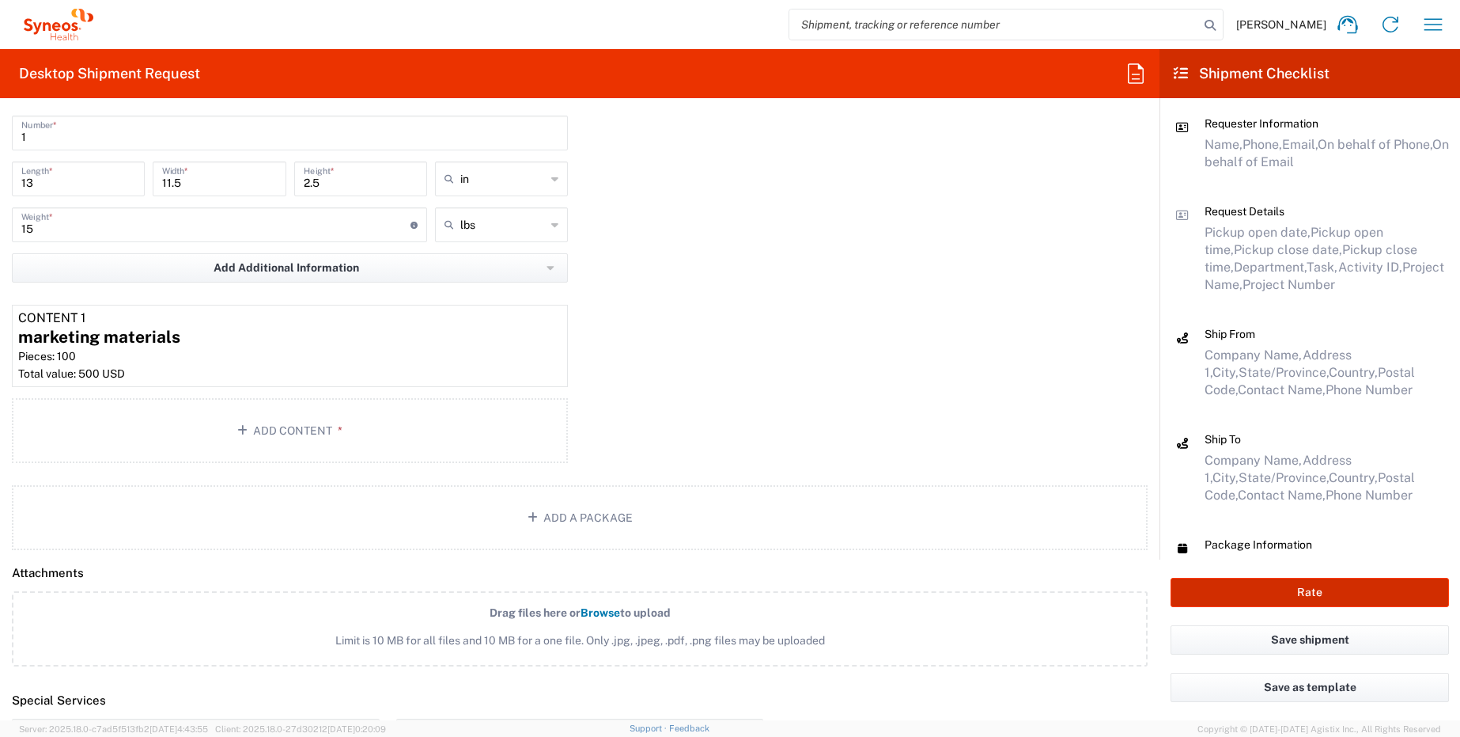
click at [1267, 594] on button "Rate" at bounding box center [1310, 592] width 278 height 29
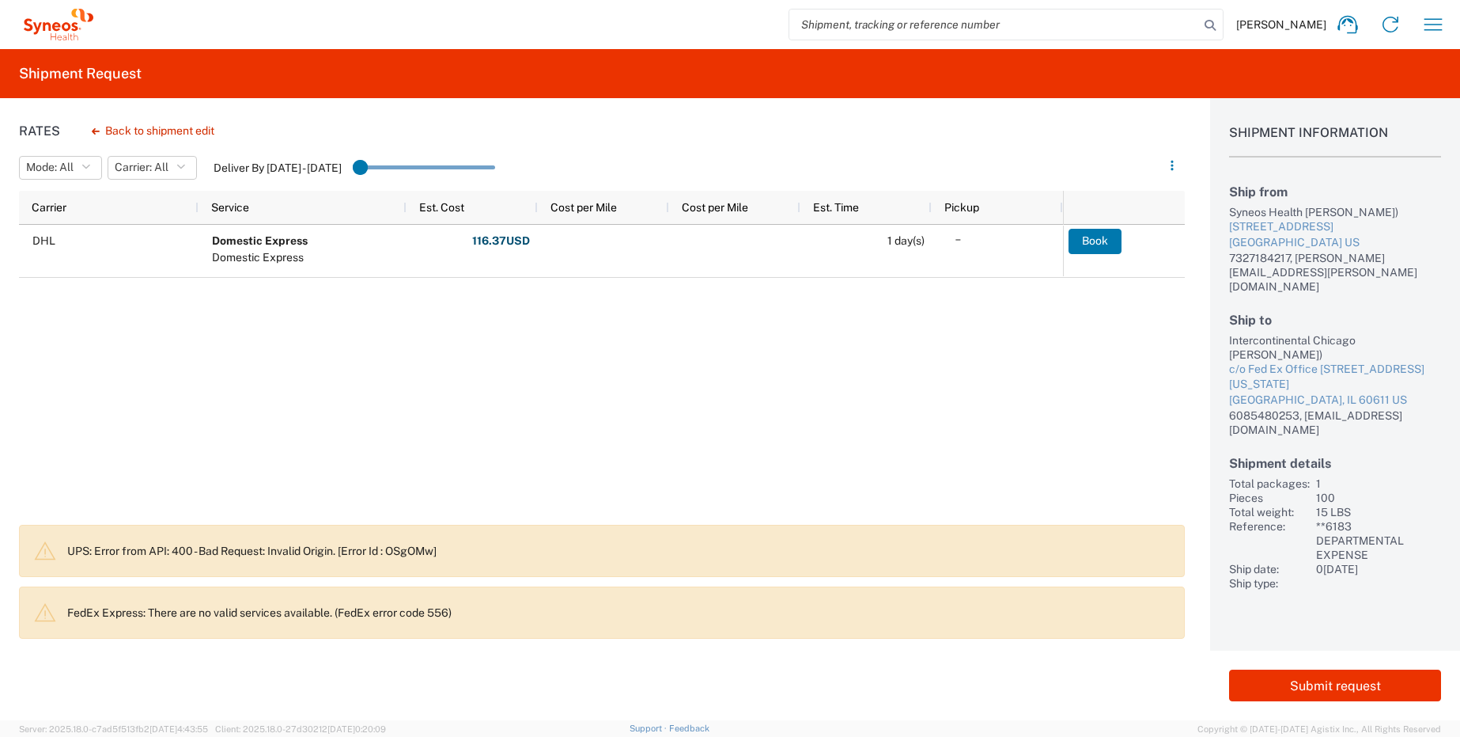
click at [208, 570] on agx-banner "UPS: Error from API: 400 - Bad Request: Invalid Origin. [Error Id : OSgOMw]" at bounding box center [602, 551] width 1166 height 52
click at [41, 555] on icon at bounding box center [44, 550] width 25 height 25
click at [131, 555] on p "UPS: Error from API: 400 - Bad Request: Invalid Origin. [Error Id : OSgOMw]" at bounding box center [619, 550] width 1104 height 14
click at [506, 401] on div "DHL Domestic Express Domestic Express 116.37 USD Fuel Charge: 21.57 USD Total: …" at bounding box center [541, 370] width 1044 height 290
click at [177, 134] on button "Back to shipment edit" at bounding box center [153, 131] width 148 height 28
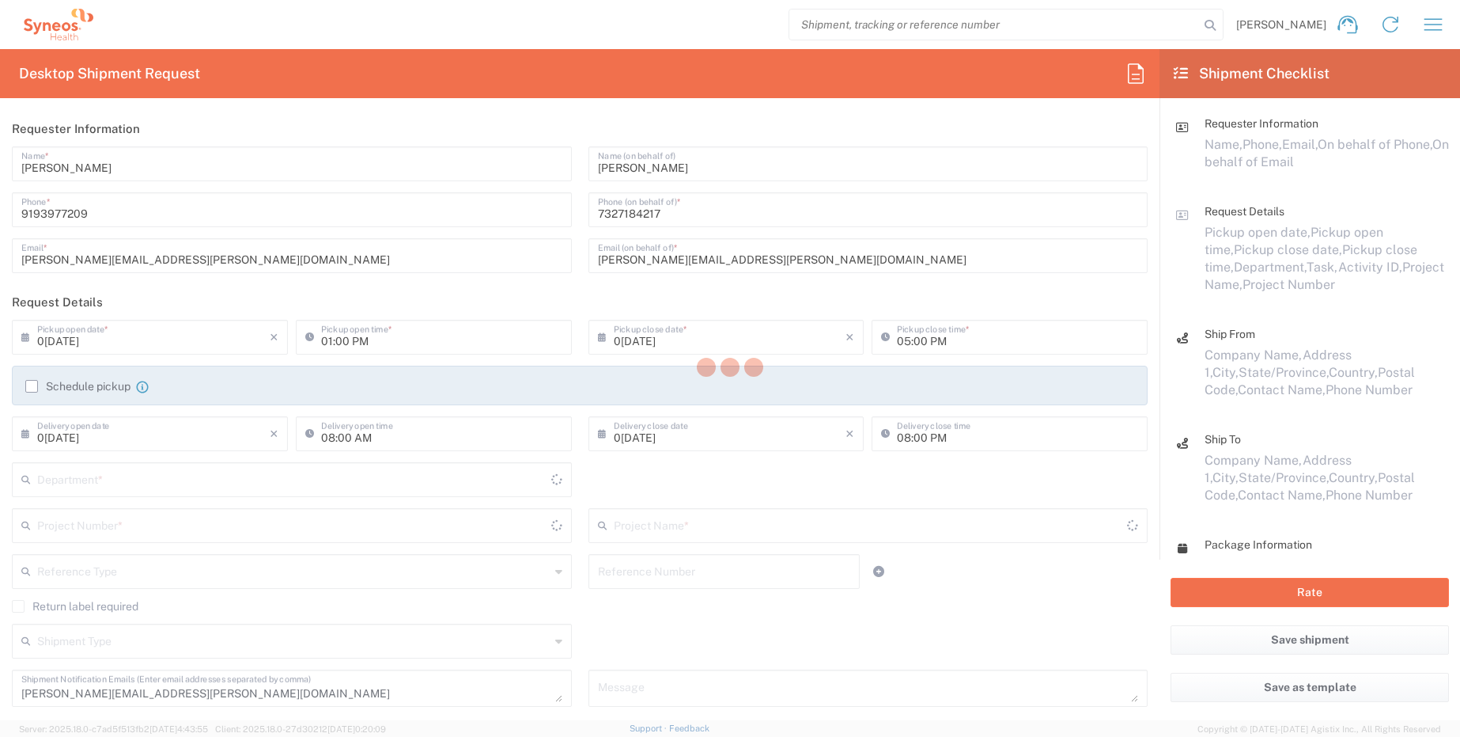
type input "6183"
type input "[US_STATE]"
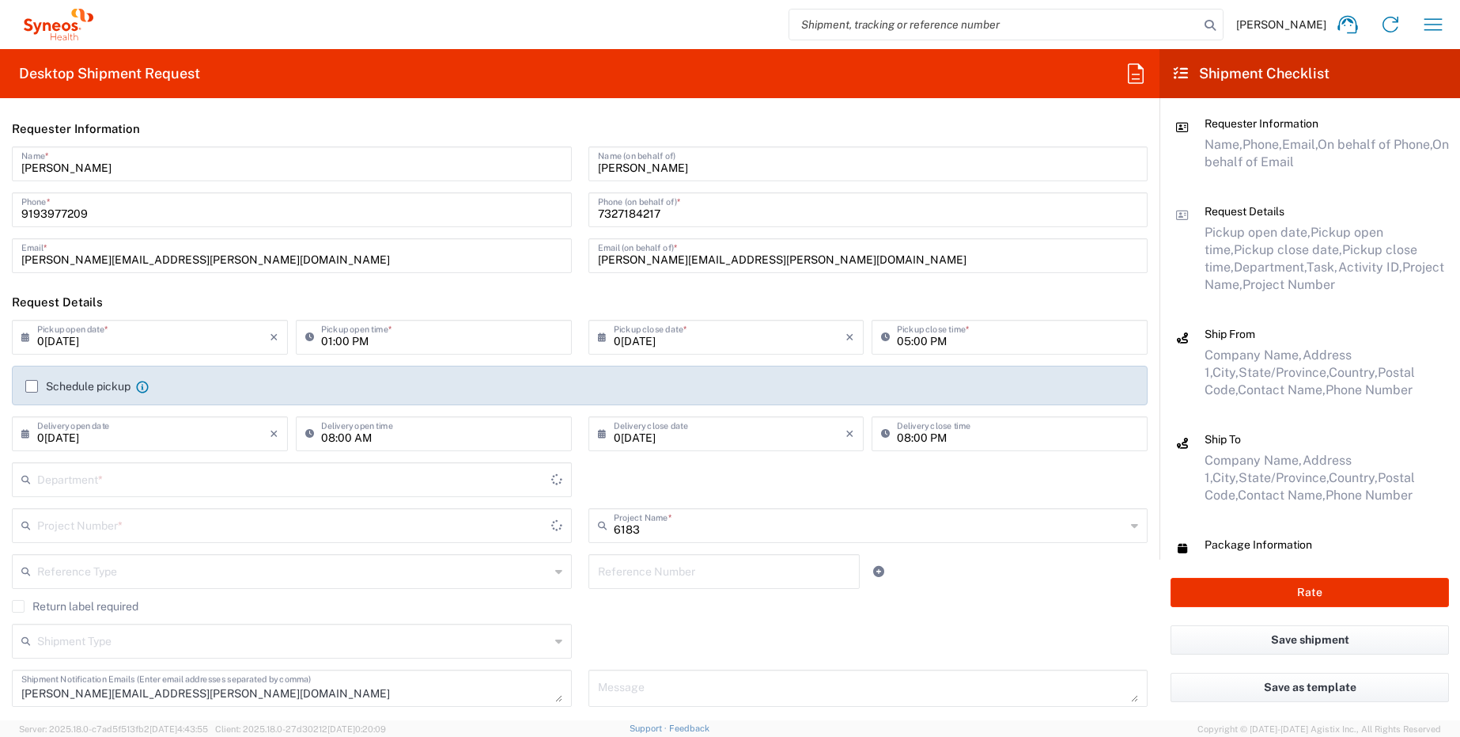
type input "6164"
type input "**6183 DEPARTMENTAL EXPENSE"
type input "Medium Box"
click at [714, 443] on input "0[DATE]" at bounding box center [730, 432] width 233 height 28
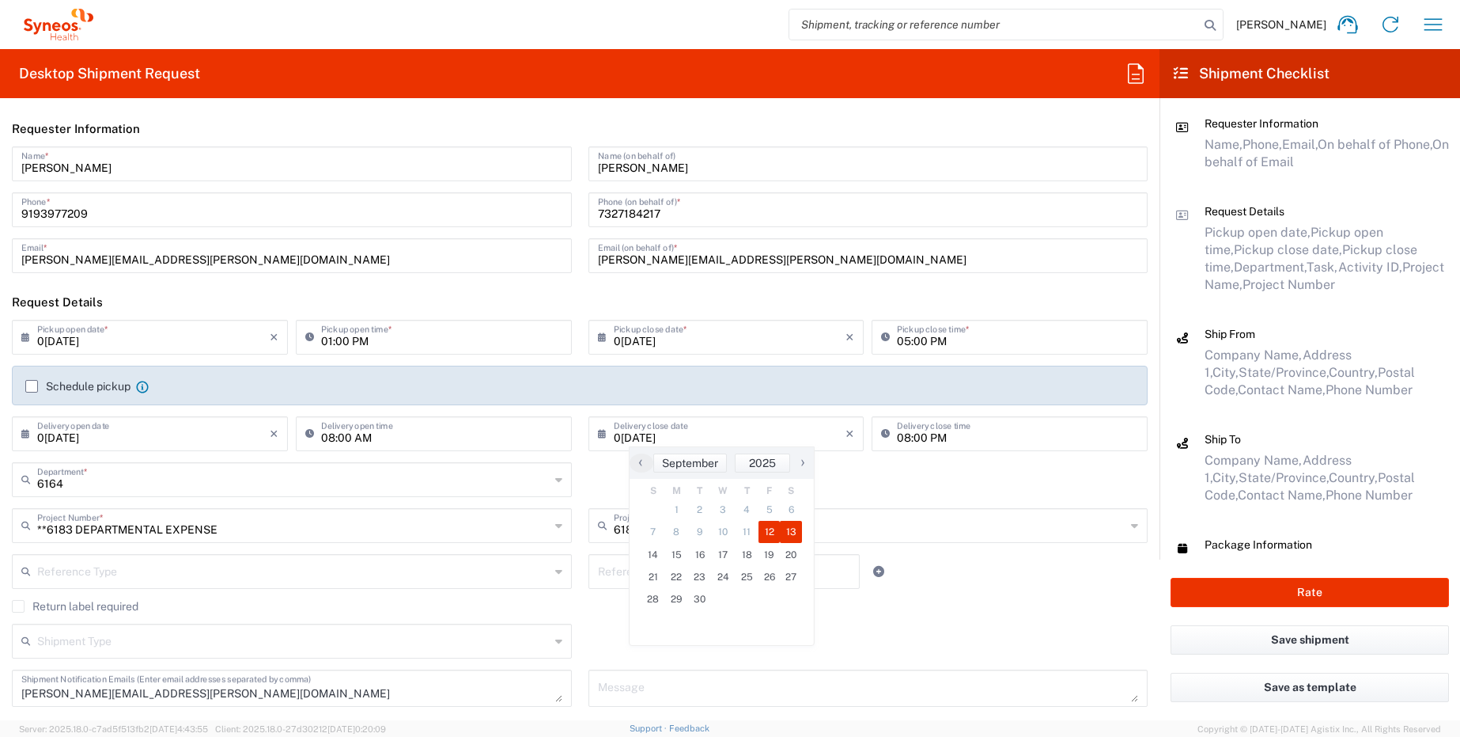
click at [792, 528] on span "13" at bounding box center [791, 532] width 22 height 22
type input "0[DATE]"
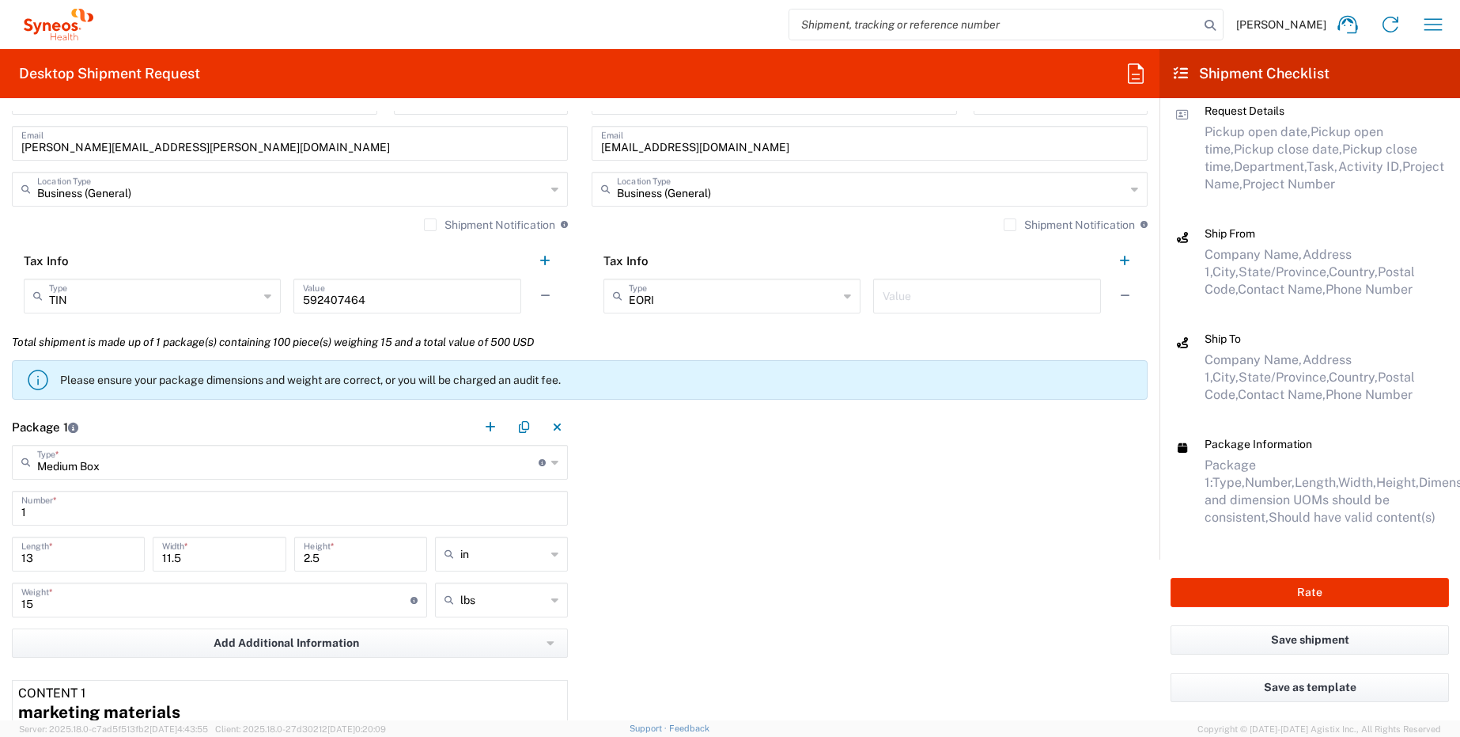
scroll to position [1088, 0]
click at [965, 530] on div "Package 1 Medium Box Type * Material used to package goods Medium Box Envelope …" at bounding box center [580, 624] width 1160 height 434
click at [1241, 581] on button "Rate" at bounding box center [1310, 592] width 278 height 29
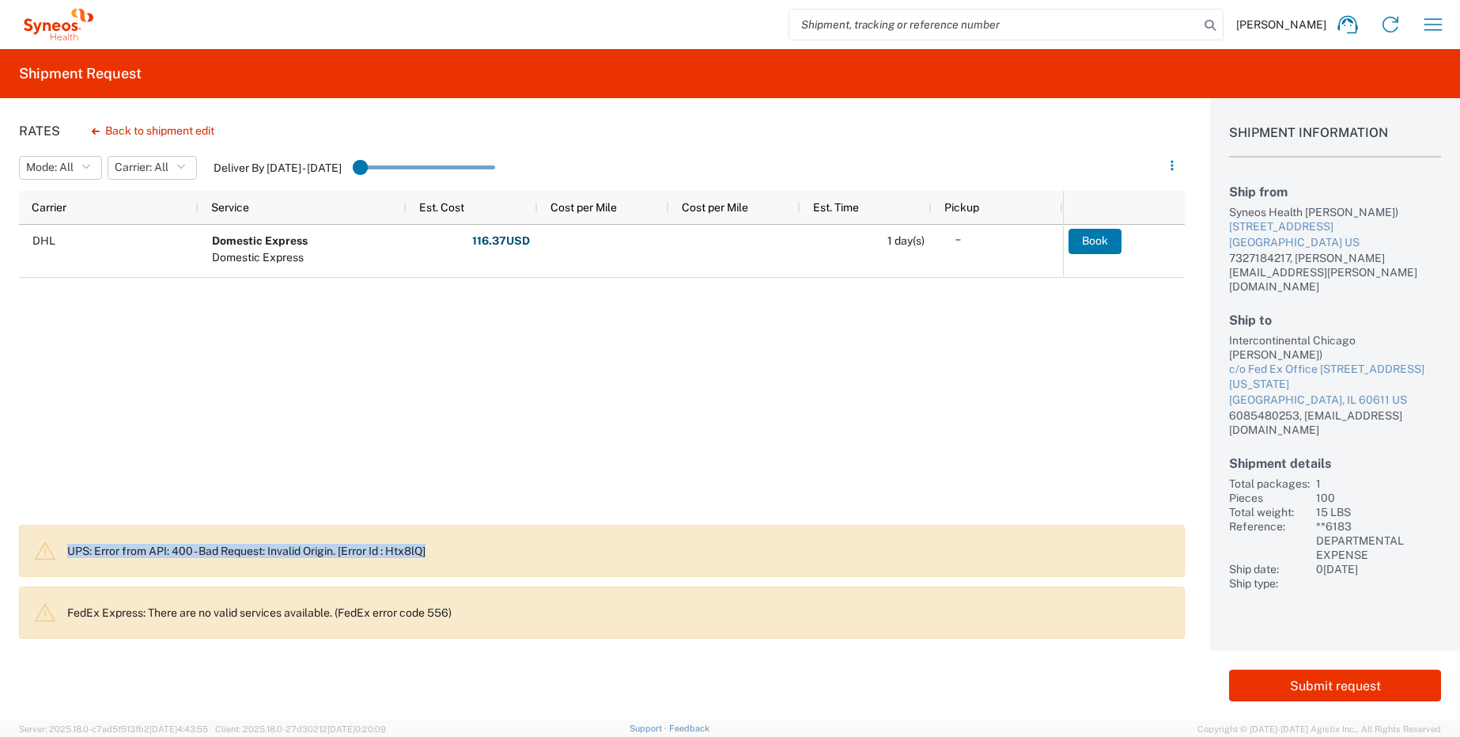
drag, startPoint x: 437, startPoint y: 550, endPoint x: 40, endPoint y: 552, distance: 397.9
click at [39, 552] on agx-banner "UPS: Error from API: 400 - Bad Request: Invalid Origin. [Error Id : Htx8lQ]" at bounding box center [602, 551] width 1166 height 52
copy p "UPS: Error from API: 400 - Bad Request: Invalid Origin. [Error Id : Htx8lQ]"
click at [941, 392] on div "DHL Domestic Express Domestic Express 116.37 USD Fuel Charge: 21.57 USD Total: …" at bounding box center [541, 370] width 1044 height 290
click at [1349, 28] on icon at bounding box center [1347, 24] width 25 height 25
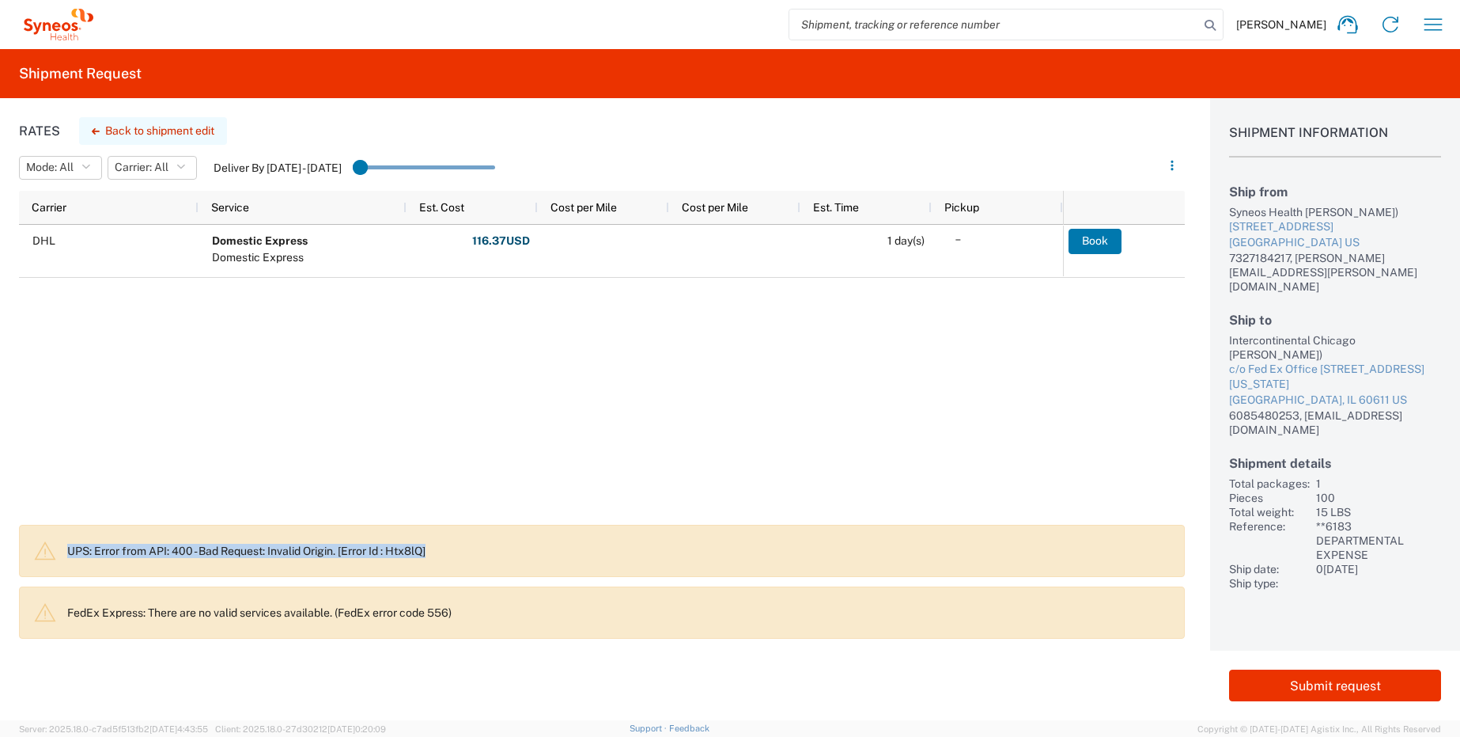
click at [188, 131] on button "Back to shipment edit" at bounding box center [153, 131] width 148 height 28
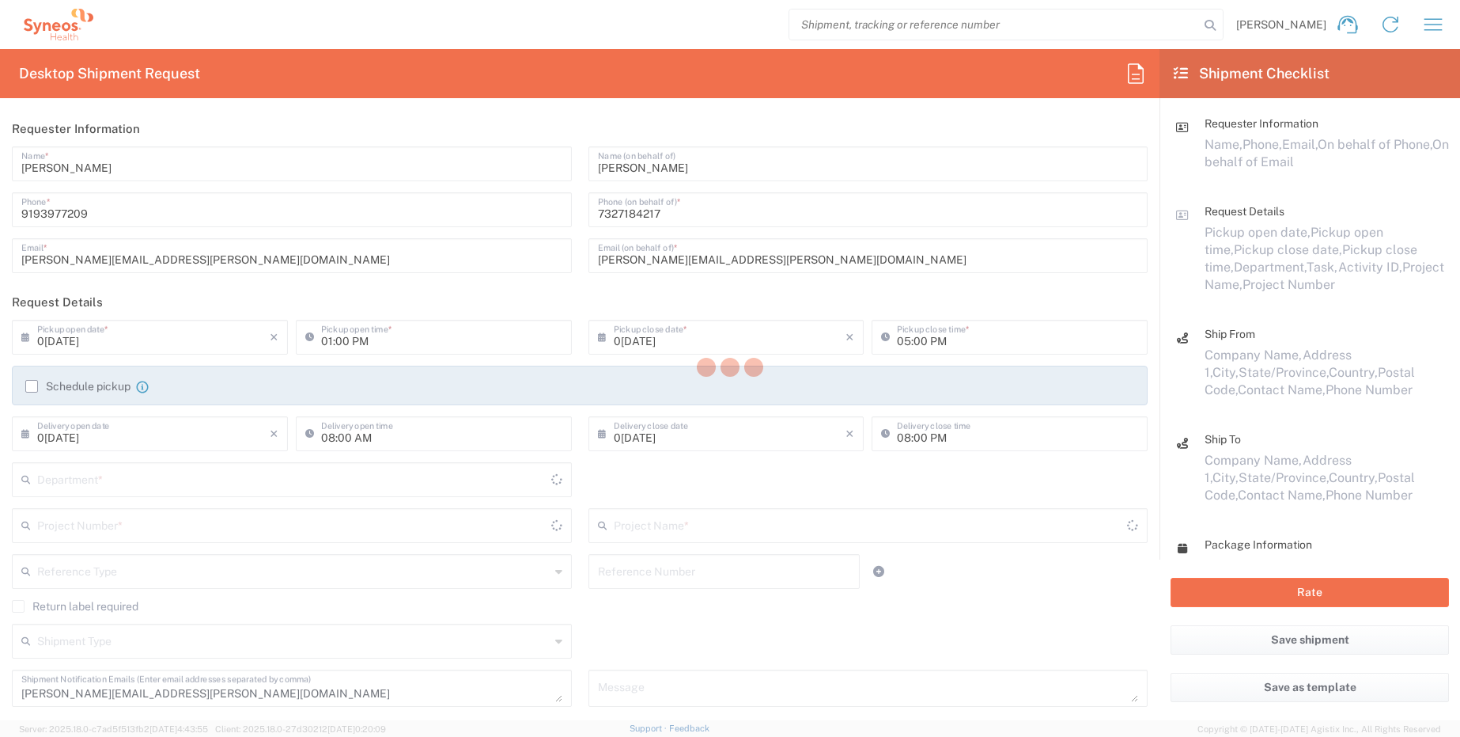
type input "**6183 DEPARTMENTAL EXPENSE"
type input "6183"
type input "[US_STATE]"
type input "Medium Box"
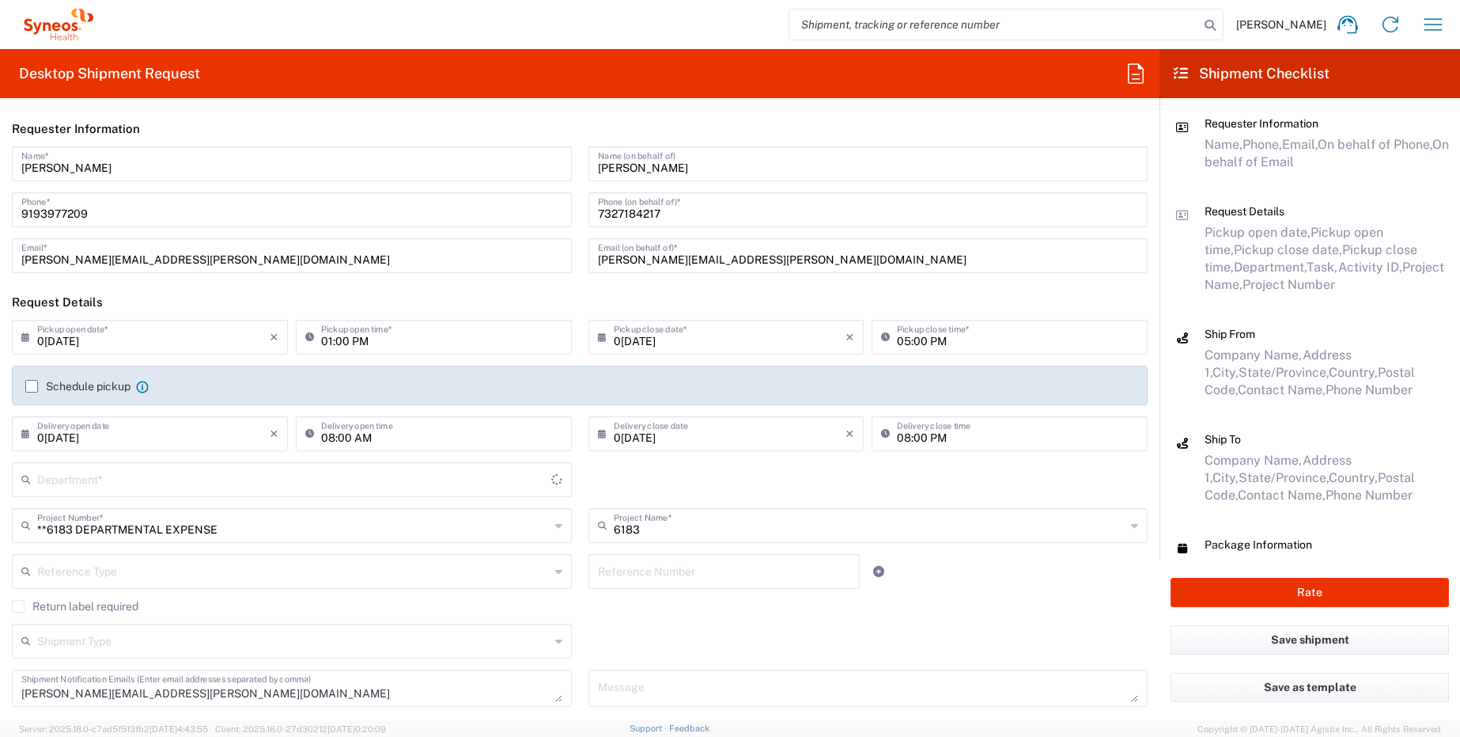
type input "6164"
click at [327, 343] on input "01:00 PM" at bounding box center [441, 336] width 241 height 28
type input "04:30 PM"
click at [214, 331] on input "0[DATE]" at bounding box center [153, 336] width 233 height 28
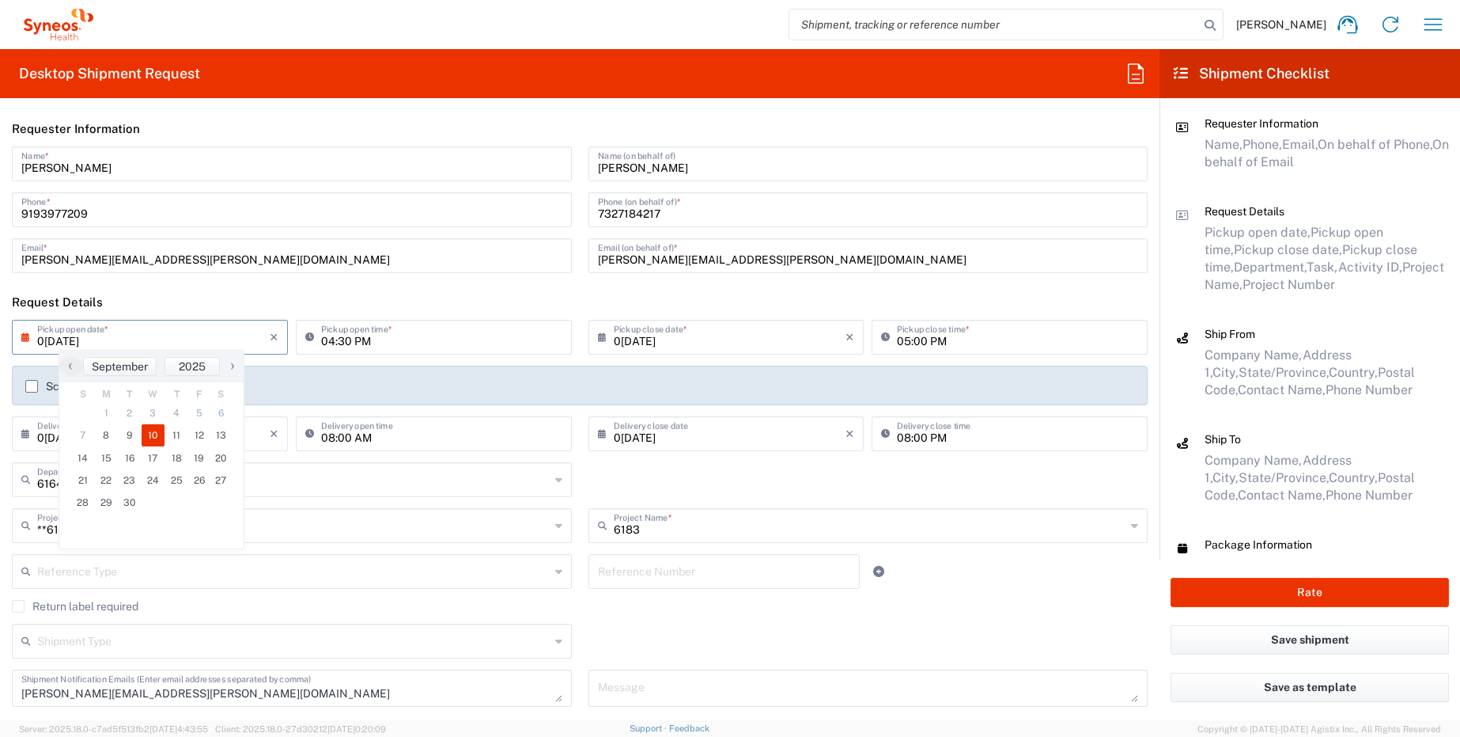
click at [290, 296] on header "Request Details" at bounding box center [580, 302] width 1160 height 36
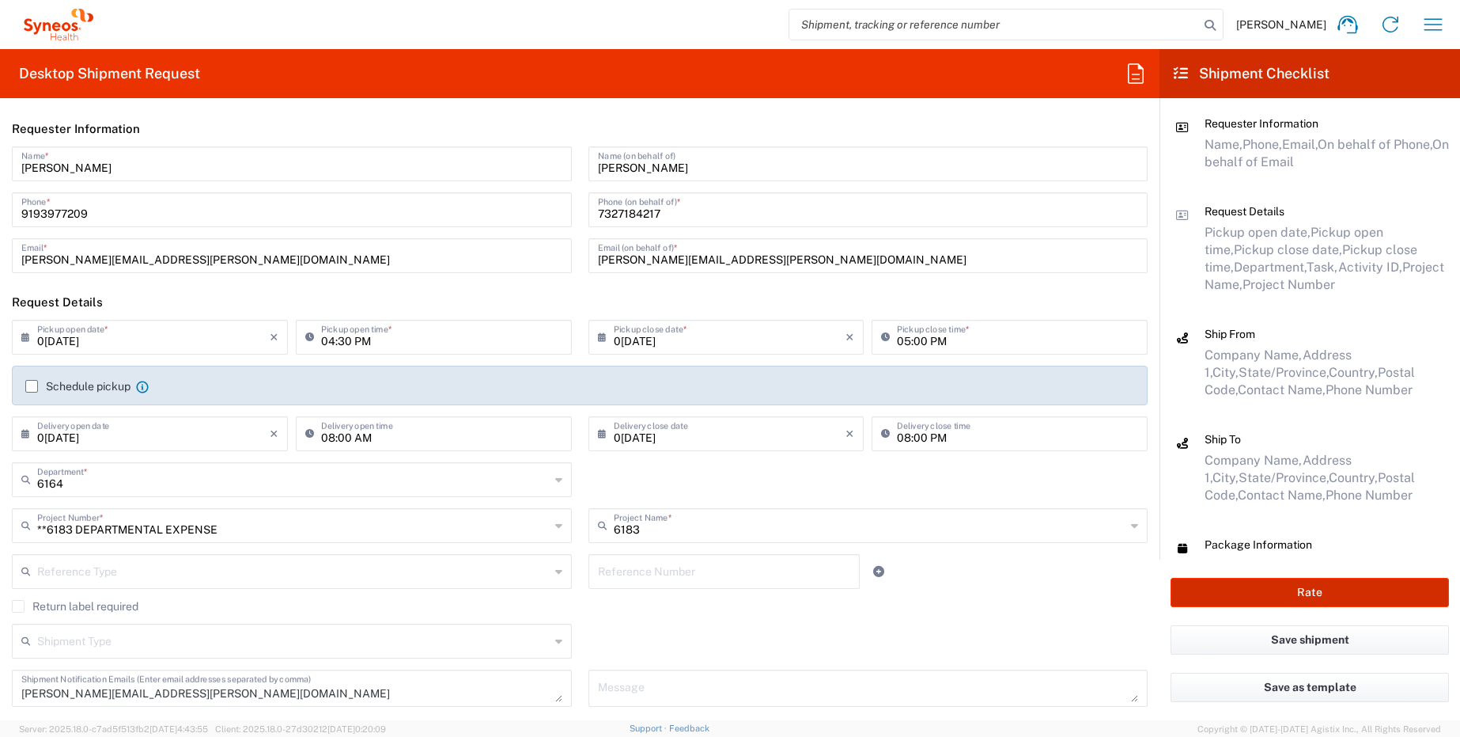
click at [1278, 592] on button "Rate" at bounding box center [1310, 592] width 278 height 29
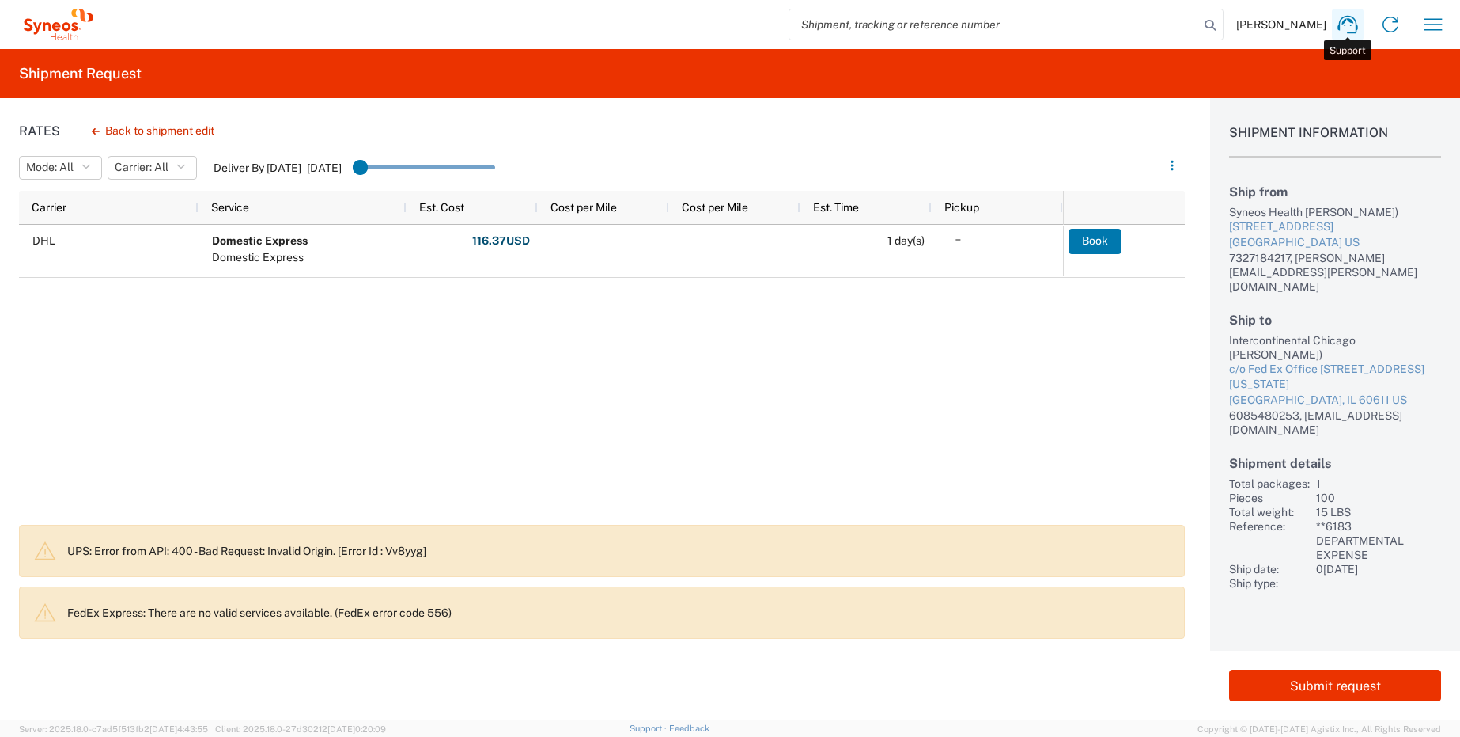
click at [1348, 25] on icon at bounding box center [1347, 24] width 25 height 25
click at [226, 612] on p "FedEx Express: There are no valid services available. (FedEx error code 556)" at bounding box center [619, 612] width 1104 height 14
click at [191, 612] on p "FedEx Express: There are no valid services available. (FedEx error code 556)" at bounding box center [619, 612] width 1104 height 14
click at [72, 614] on p "FedEx Express: There are no valid services available. (FedEx error code 556)" at bounding box center [619, 612] width 1104 height 14
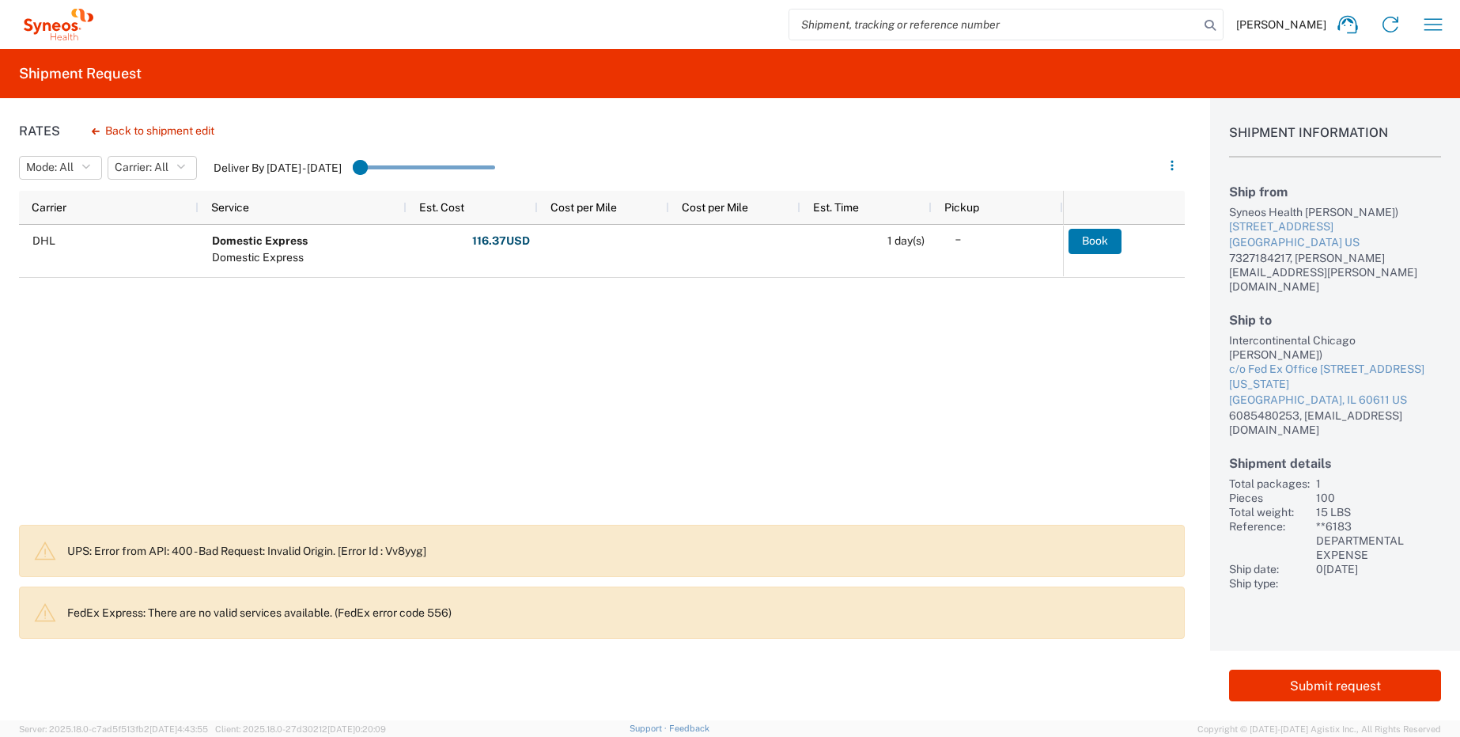
drag, startPoint x: 67, startPoint y: 611, endPoint x: 485, endPoint y: 596, distance: 418.0
click at [485, 596] on agx-banner "FedEx Express: There are no valid services available. (FedEx error code 556)" at bounding box center [602, 612] width 1166 height 52
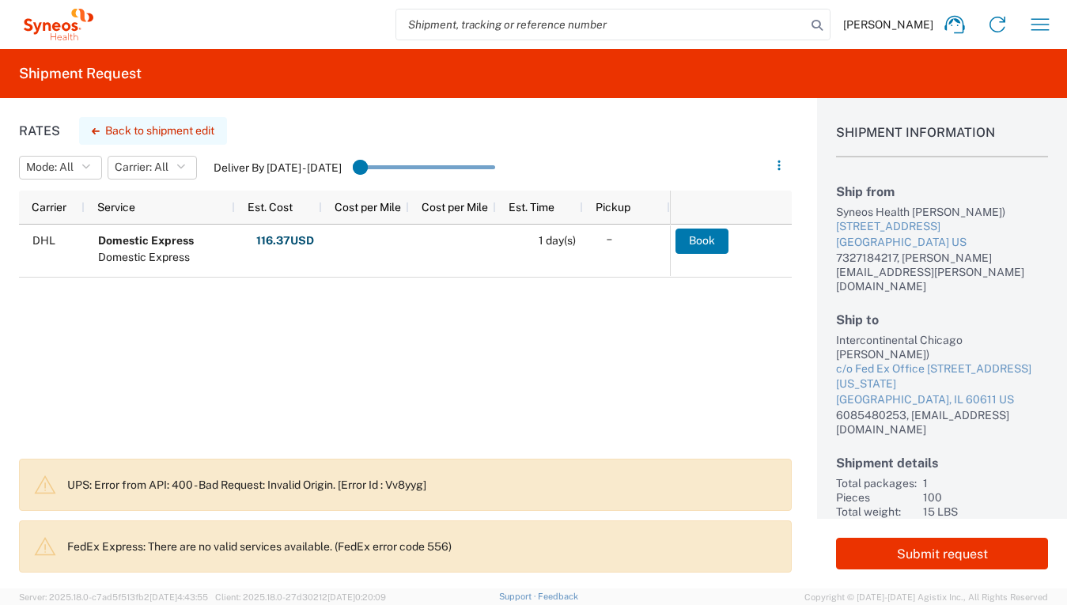
click at [159, 133] on button "Back to shipment edit" at bounding box center [153, 131] width 148 height 28
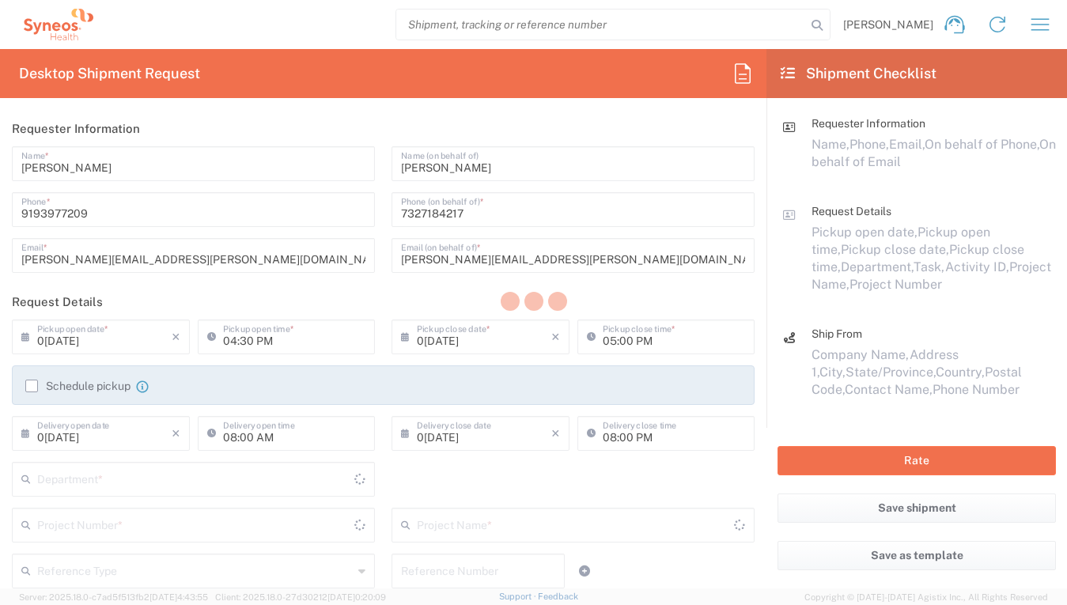
type input "[US_STATE]"
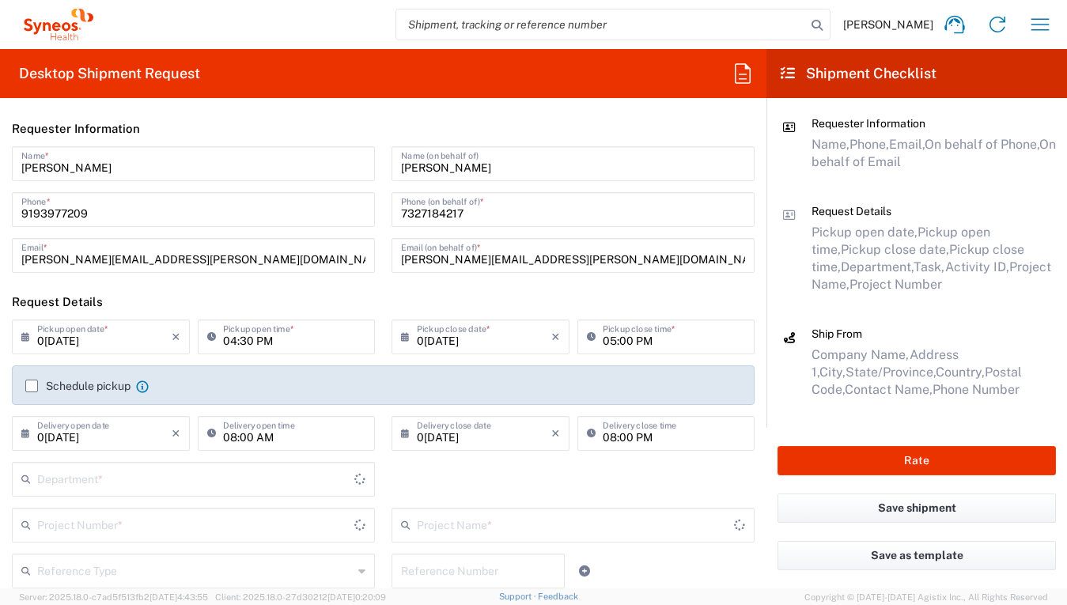
type input "[US_STATE]"
type input "**6183 DEPARTMENTAL EXPENSE"
type input "6164"
type input "Medium Box"
type input "6183"
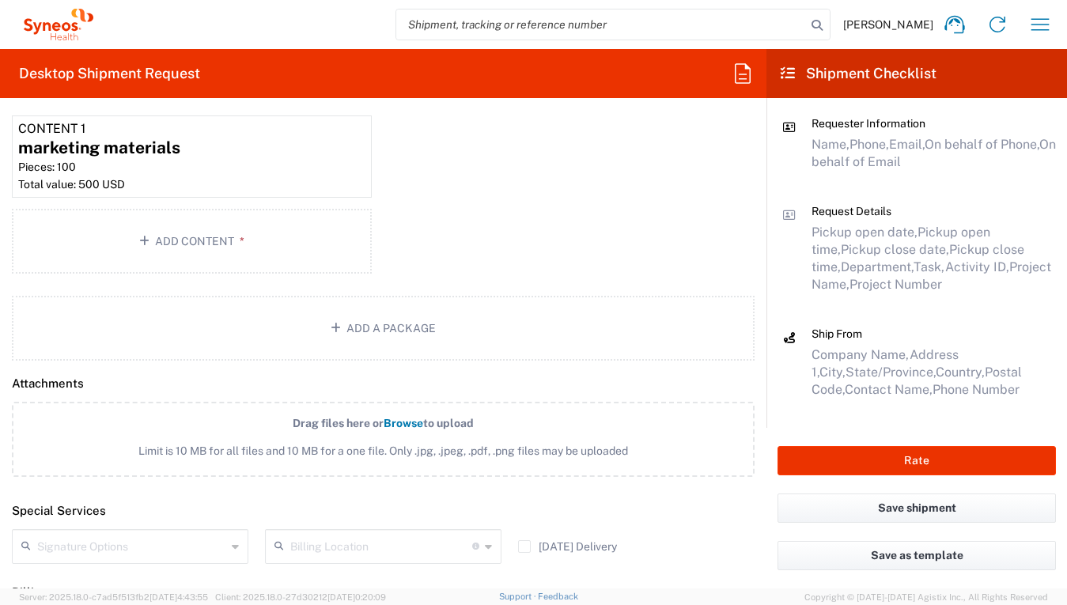
scroll to position [1705, 0]
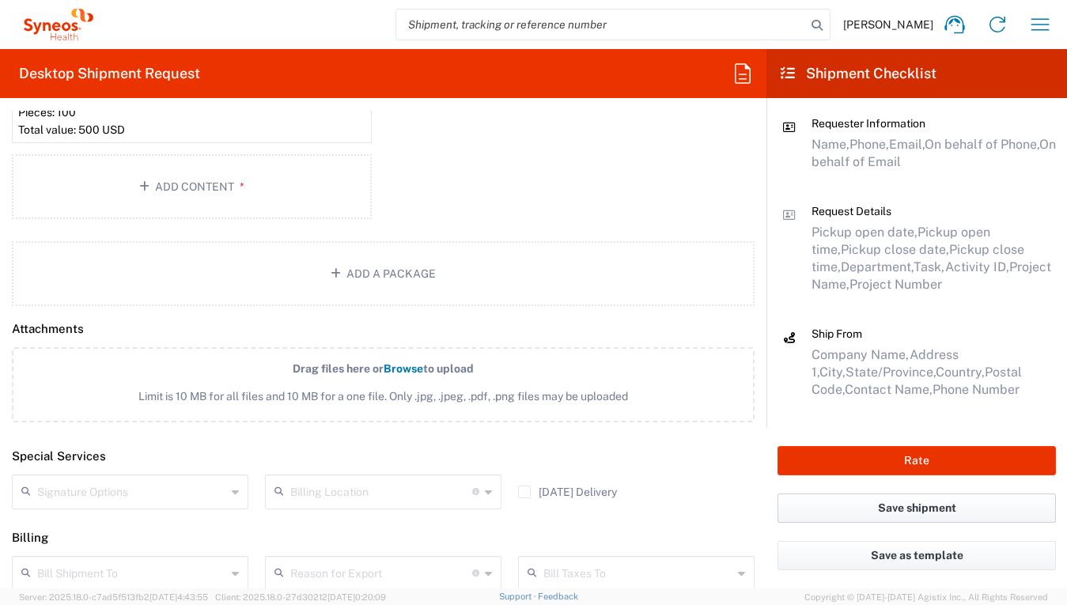
click at [882, 509] on button "Save shipment" at bounding box center [917, 508] width 278 height 29
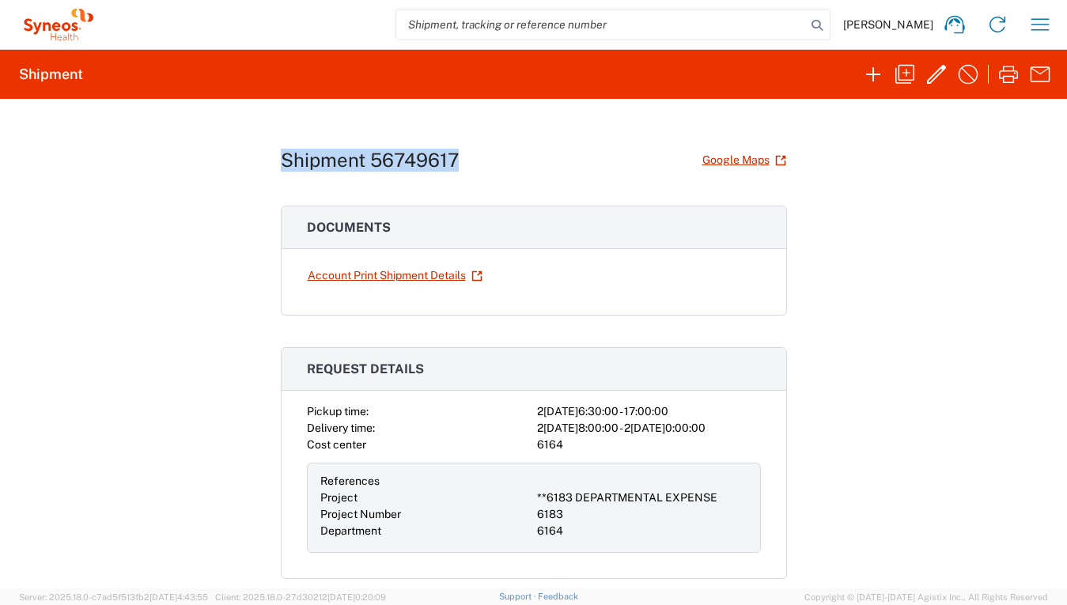
drag, startPoint x: 460, startPoint y: 162, endPoint x: 270, endPoint y: 165, distance: 189.9
click at [270, 165] on div "Shipment 56749617 Google Maps Documents Account Print Shipment Details Request …" at bounding box center [533, 344] width 1067 height 490
copy h1 "Shipment 56749617"
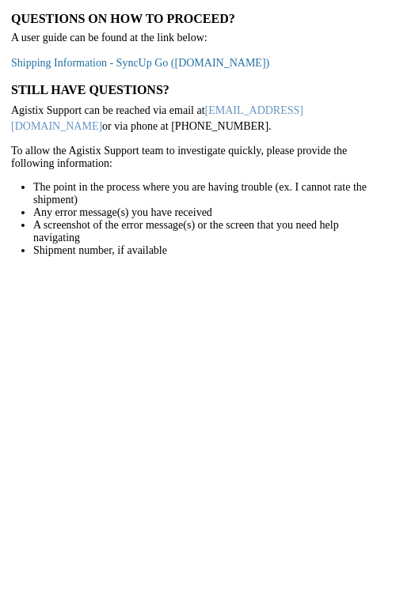
click at [57, 62] on link "Shipping Information - SyncUp Go (staffbase.com)" at bounding box center [140, 63] width 258 height 12
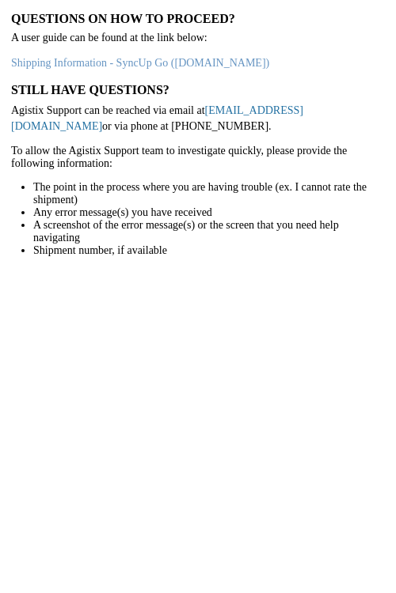
click at [229, 109] on link "[EMAIL_ADDRESS][DOMAIN_NAME]" at bounding box center [157, 118] width 292 height 28
